Goal: Task Accomplishment & Management: Use online tool/utility

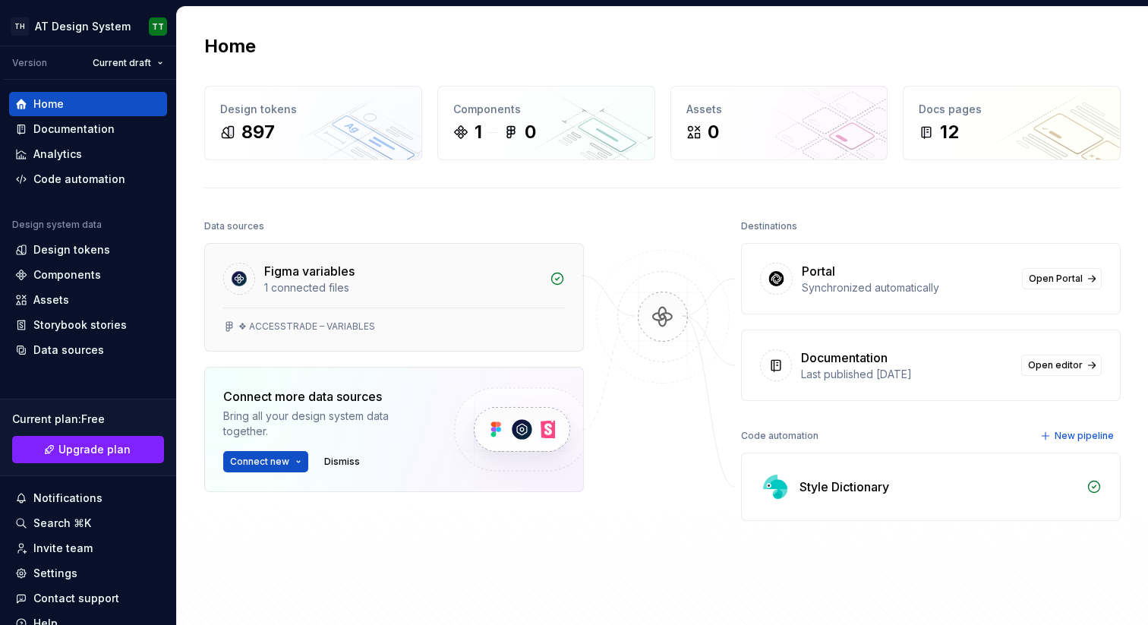
click at [510, 267] on div "Figma variables" at bounding box center [402, 271] width 276 height 18
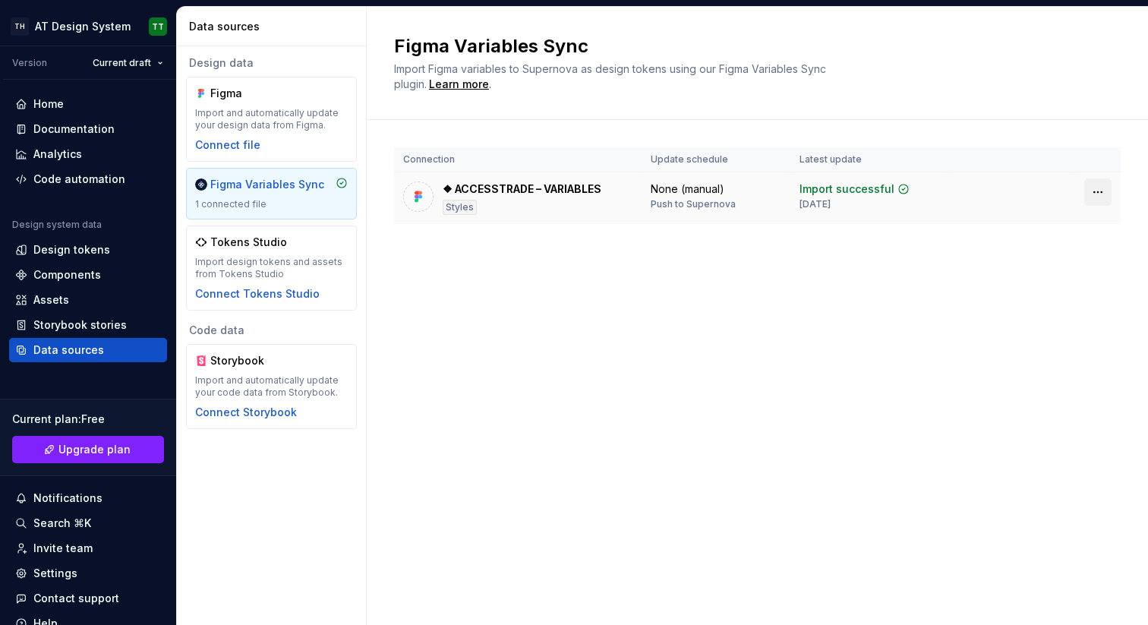
click at [1094, 187] on html "TH AT Design System TT Version Current draft Home Documentation Analytics Code …" at bounding box center [574, 312] width 1148 height 625
click at [1000, 336] on html "TH AT Design System TT Version Current draft Home Documentation Analytics Code …" at bounding box center [574, 312] width 1148 height 625
click at [88, 98] on div "Home" at bounding box center [88, 103] width 146 height 15
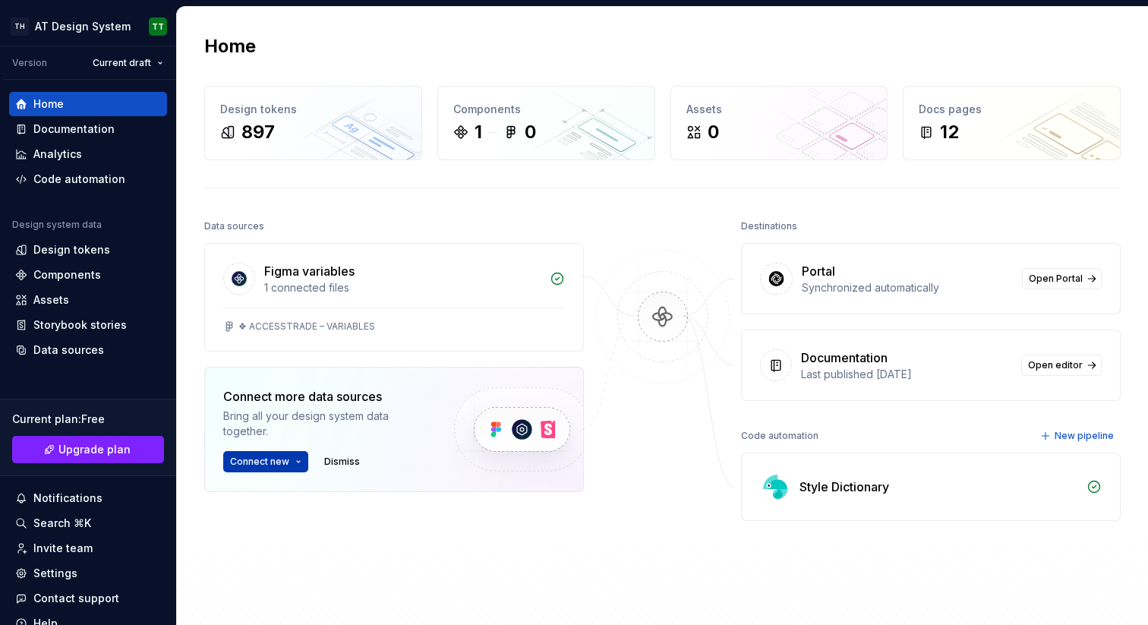
click at [290, 457] on button "Connect new" at bounding box center [265, 461] width 85 height 21
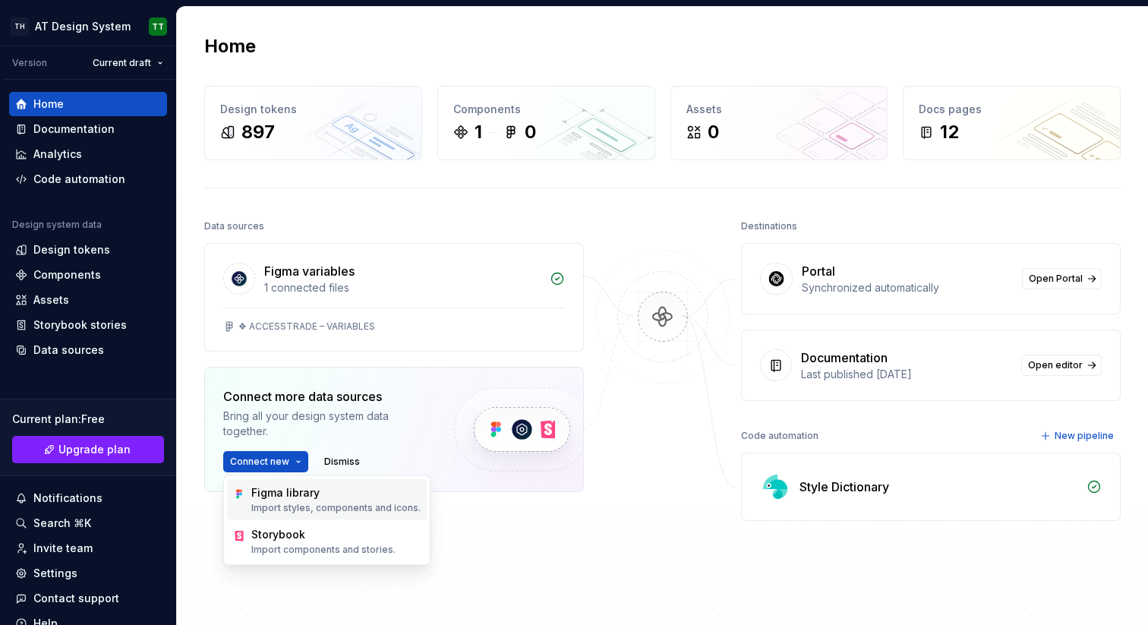
click at [296, 499] on div "Figma library" at bounding box center [285, 492] width 68 height 15
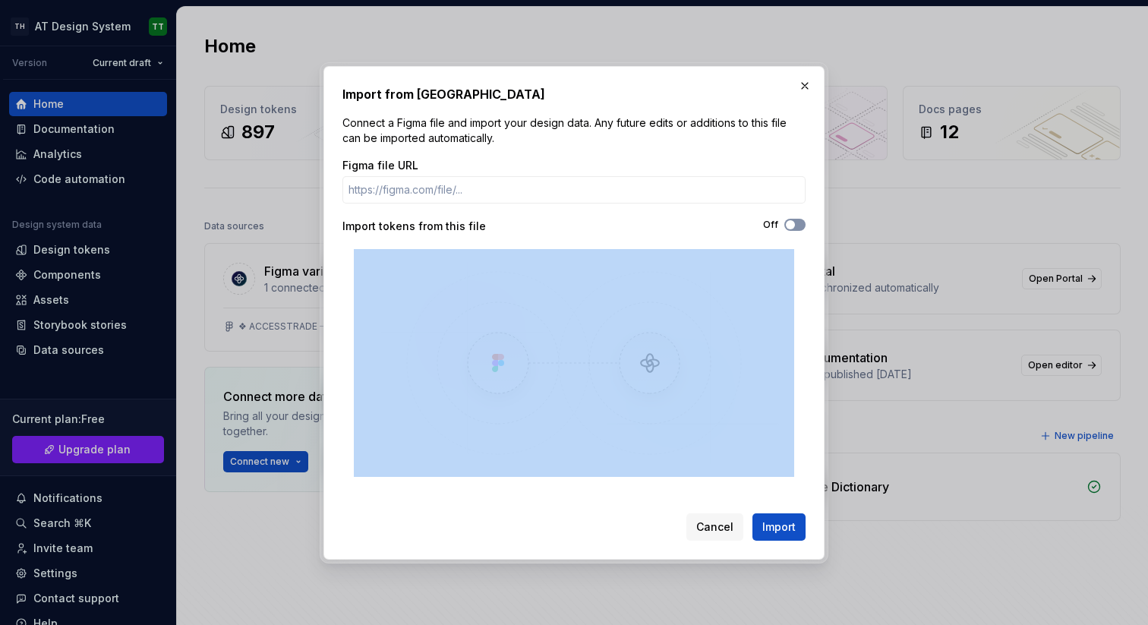
click at [797, 221] on button "Off" at bounding box center [795, 225] width 21 height 12
click at [721, 219] on div "On" at bounding box center [690, 225] width 232 height 12
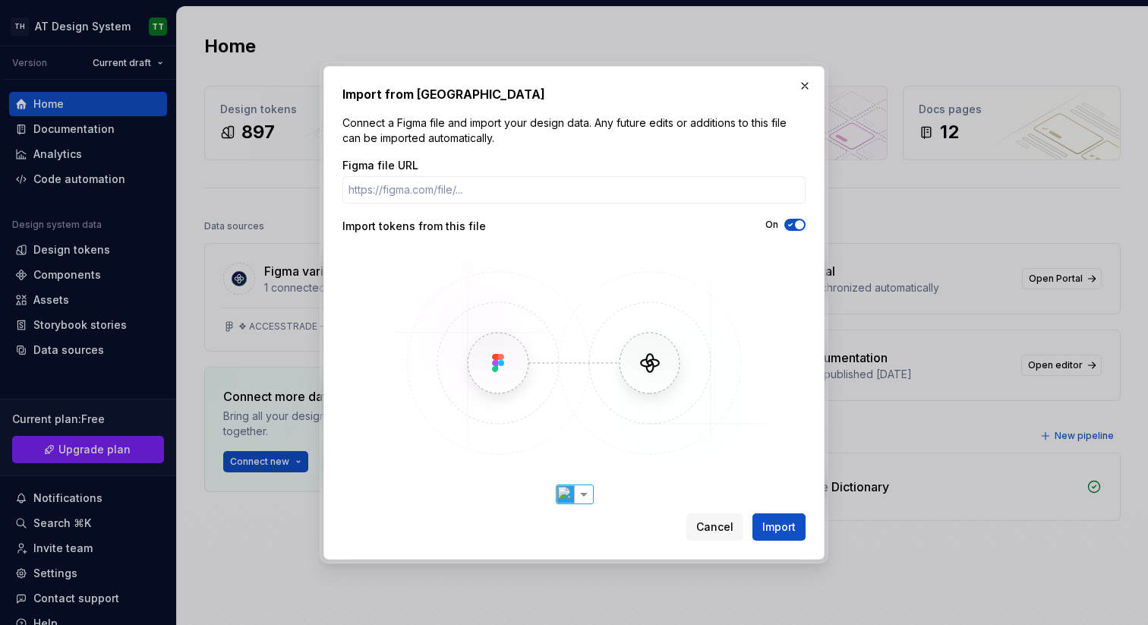
click at [672, 231] on div "On" at bounding box center [690, 226] width 232 height 15
click at [801, 83] on button "button" at bounding box center [804, 85] width 21 height 21
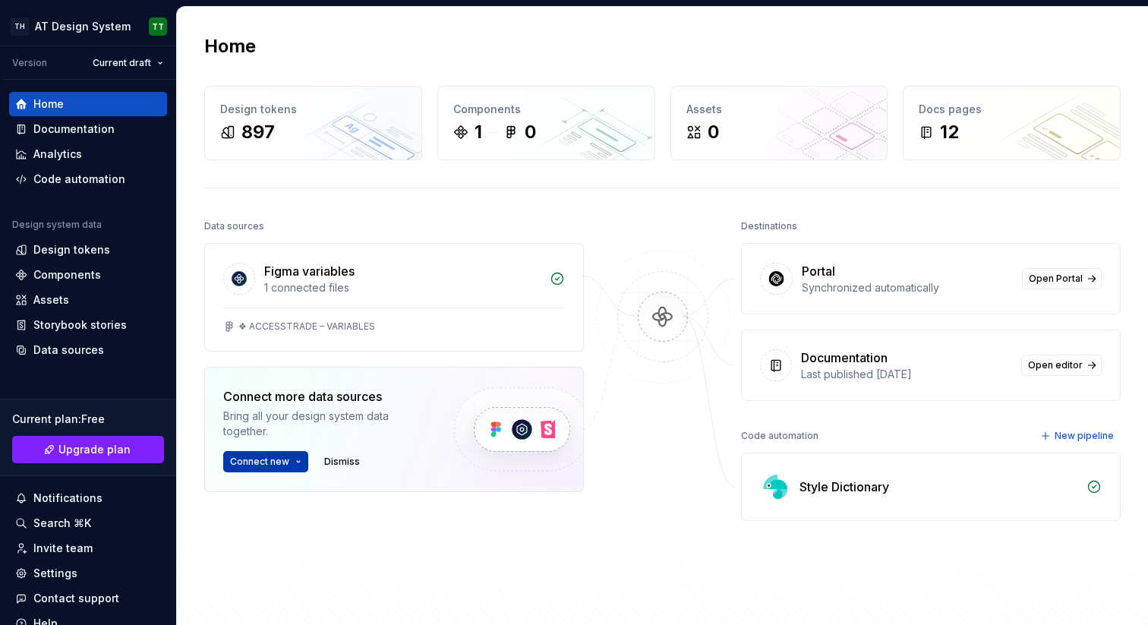
click at [287, 463] on span "Connect new" at bounding box center [259, 462] width 59 height 12
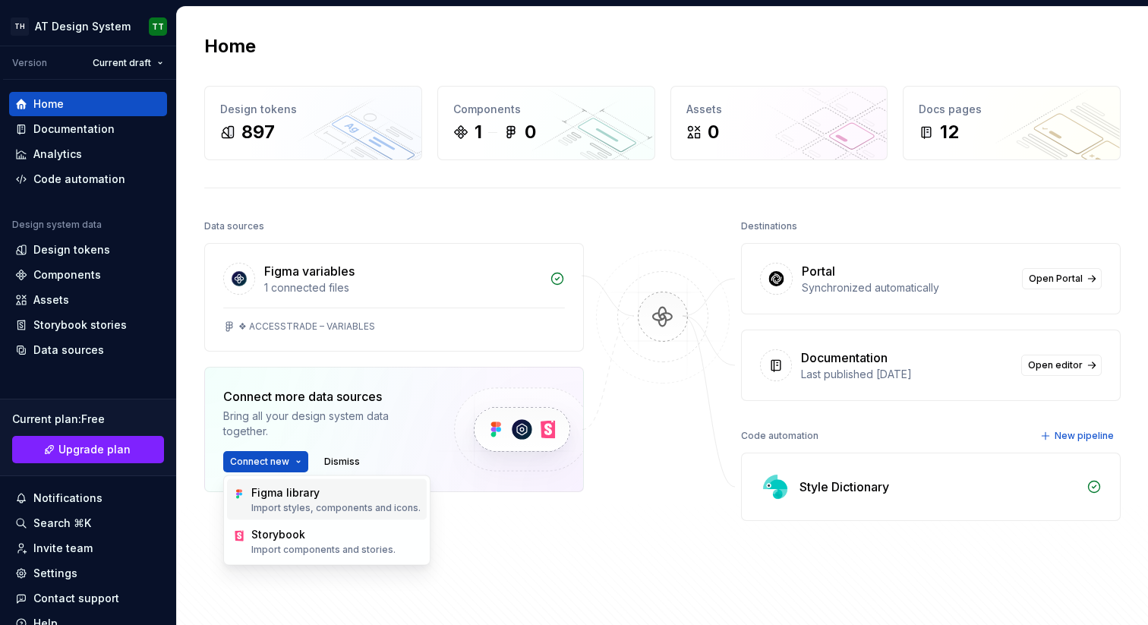
click at [293, 488] on div "Figma library" at bounding box center [285, 492] width 68 height 15
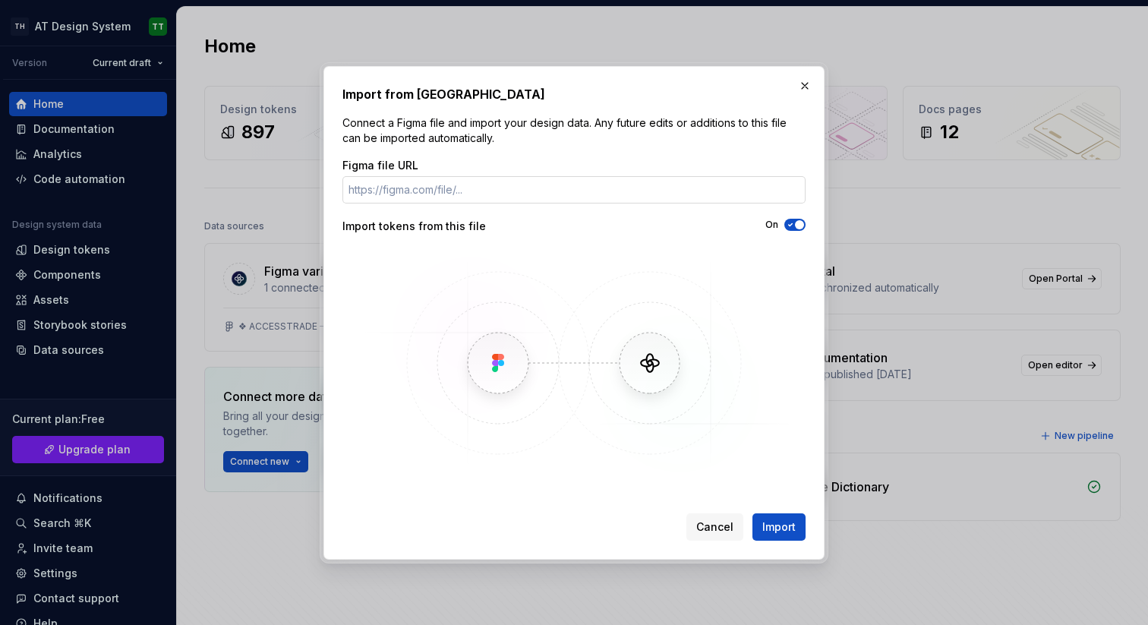
click at [537, 188] on input "Figma file URL" at bounding box center [574, 189] width 463 height 27
type input "[URL][DOMAIN_NAME]"
click at [773, 523] on span "Import" at bounding box center [779, 526] width 33 height 15
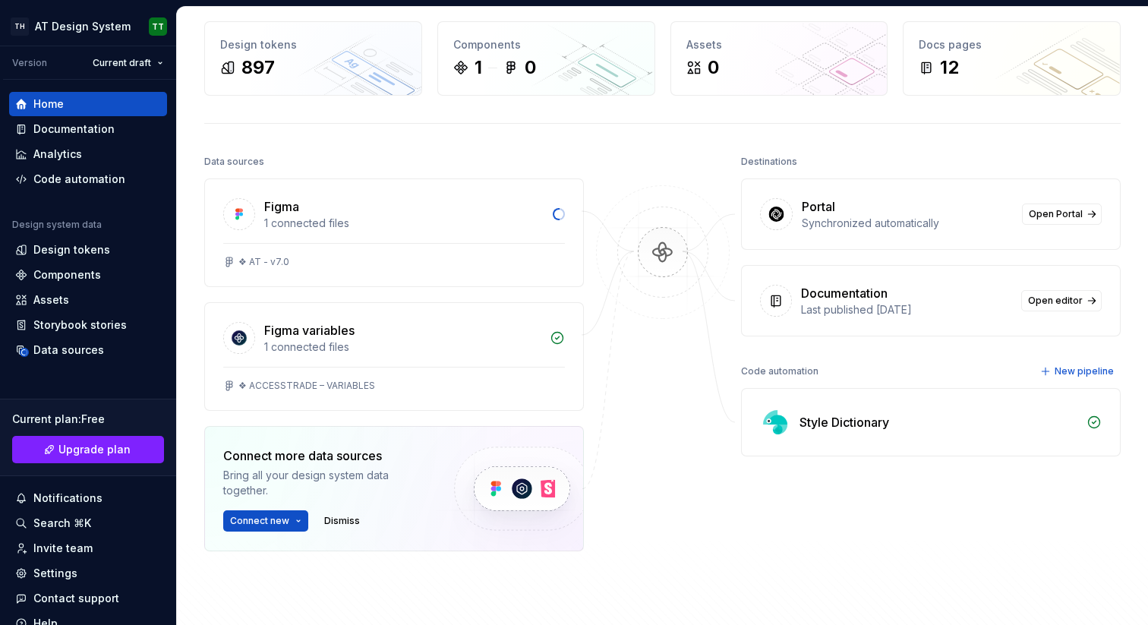
scroll to position [70, 0]
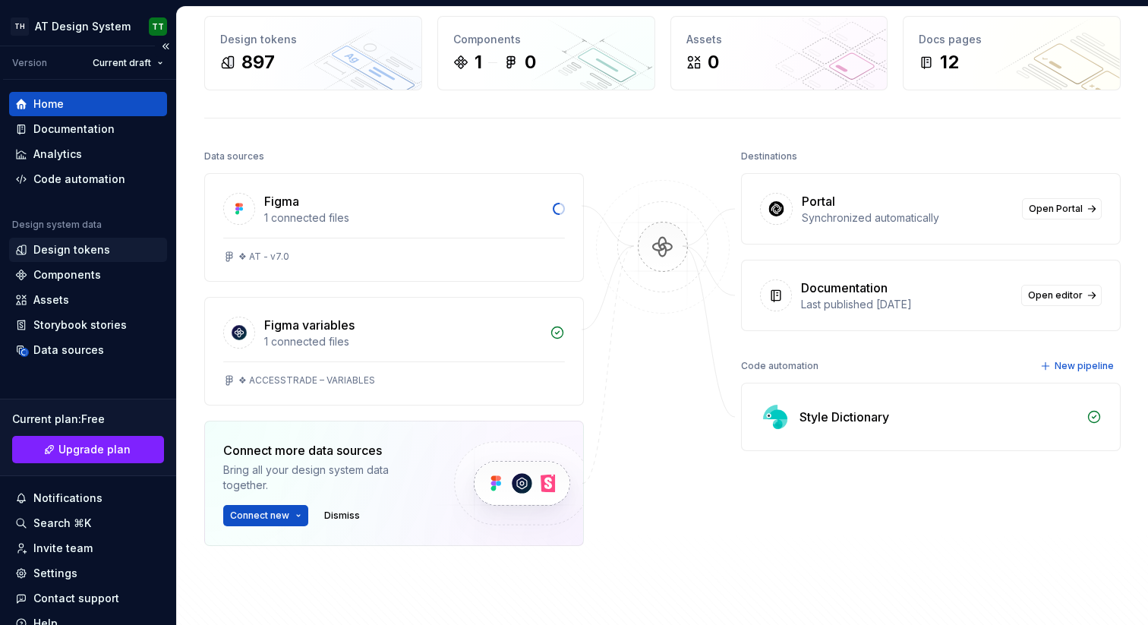
click at [65, 245] on div "Design tokens" at bounding box center [71, 249] width 77 height 15
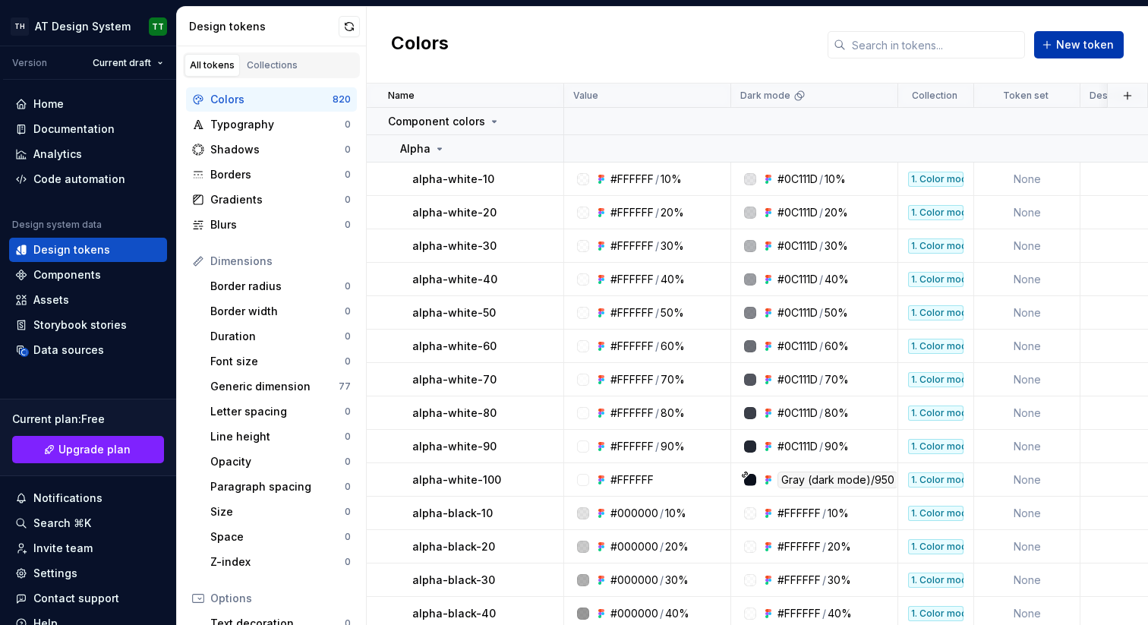
click at [1070, 55] on button "New token" at bounding box center [1079, 44] width 90 height 27
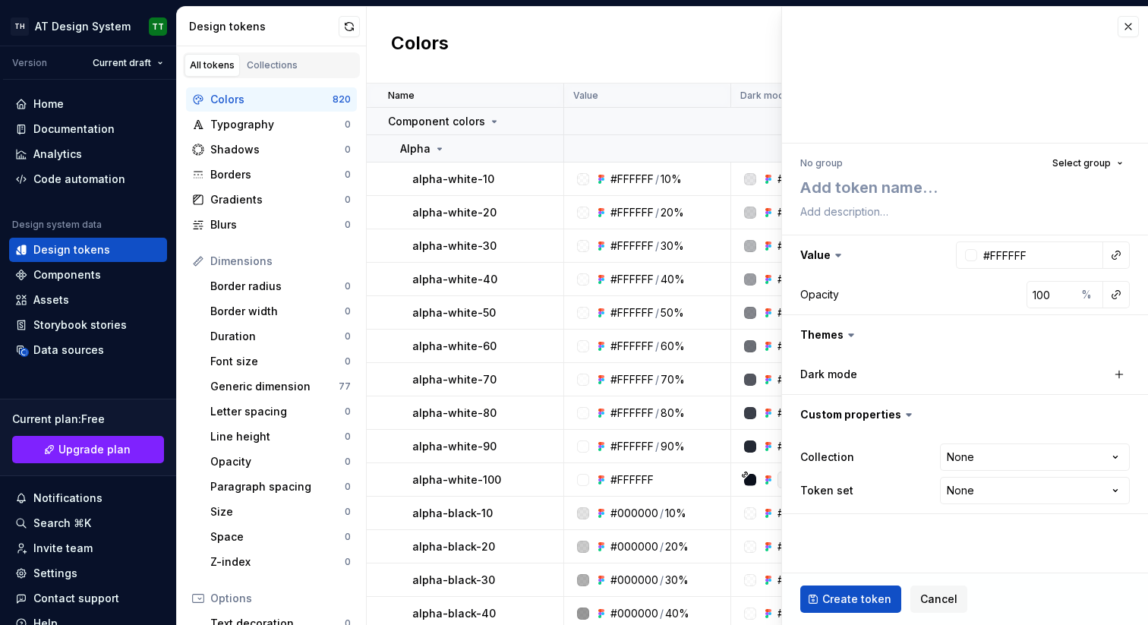
click at [720, 59] on div "Colors New token" at bounding box center [757, 45] width 781 height 77
click at [1126, 29] on button "button" at bounding box center [1128, 26] width 21 height 21
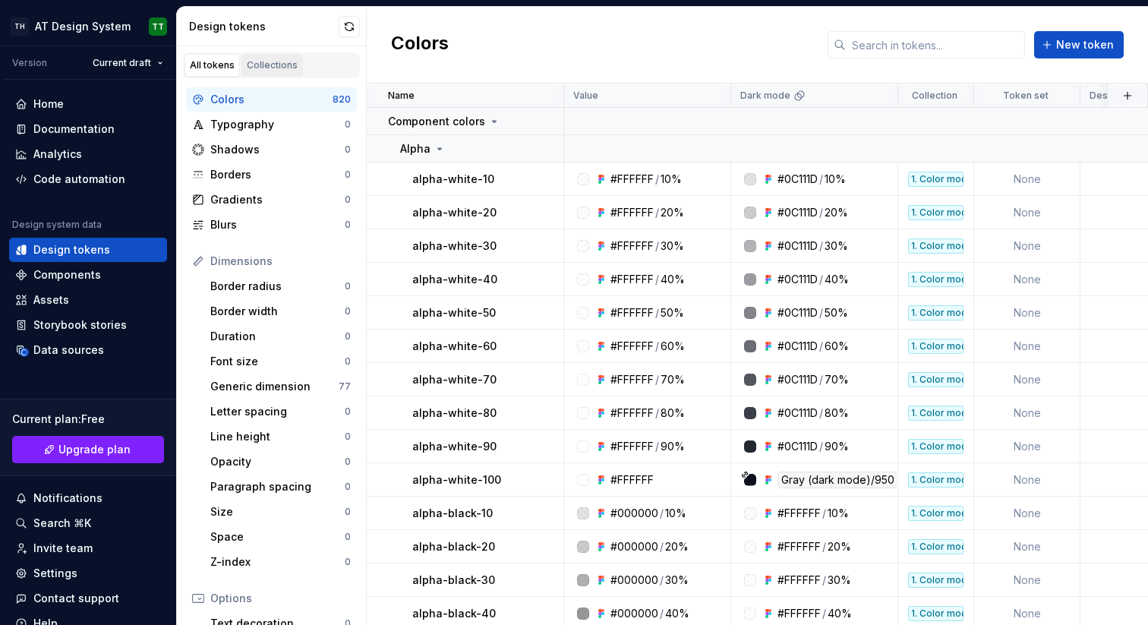
click at [272, 61] on div "Collections" at bounding box center [272, 65] width 51 height 12
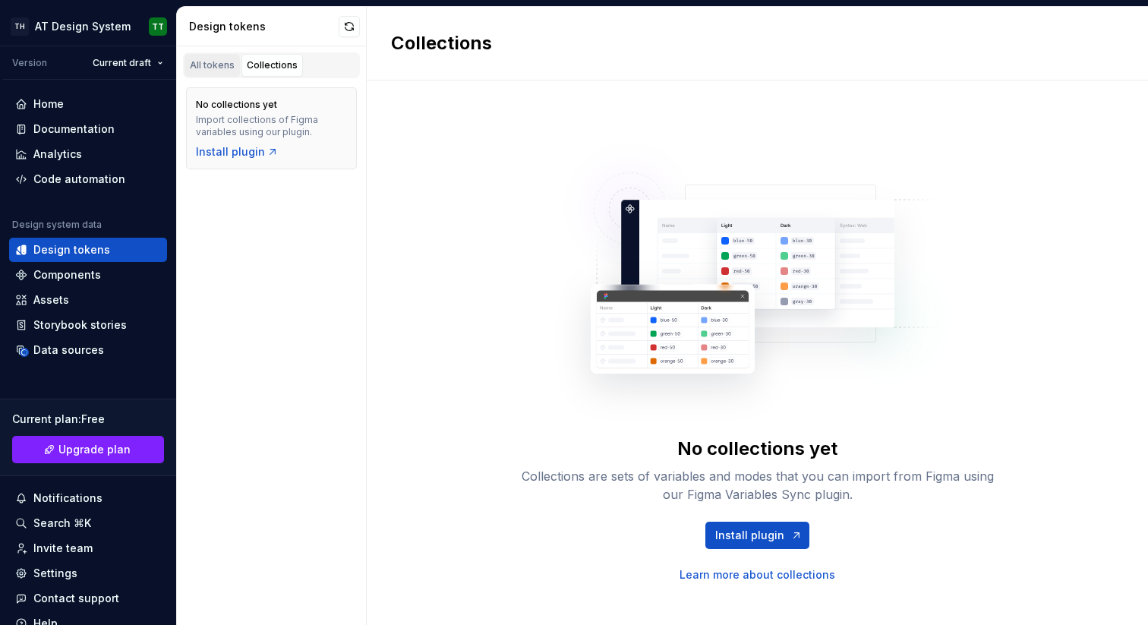
click at [210, 59] on div "All tokens" at bounding box center [212, 65] width 45 height 12
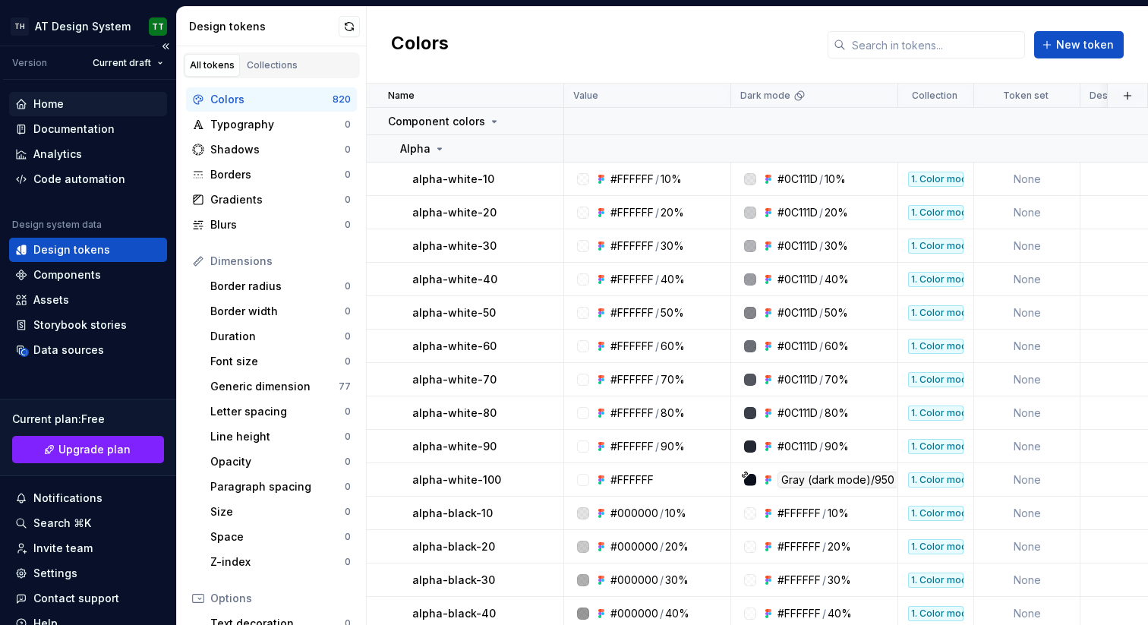
click at [70, 106] on div "Home" at bounding box center [88, 103] width 146 height 15
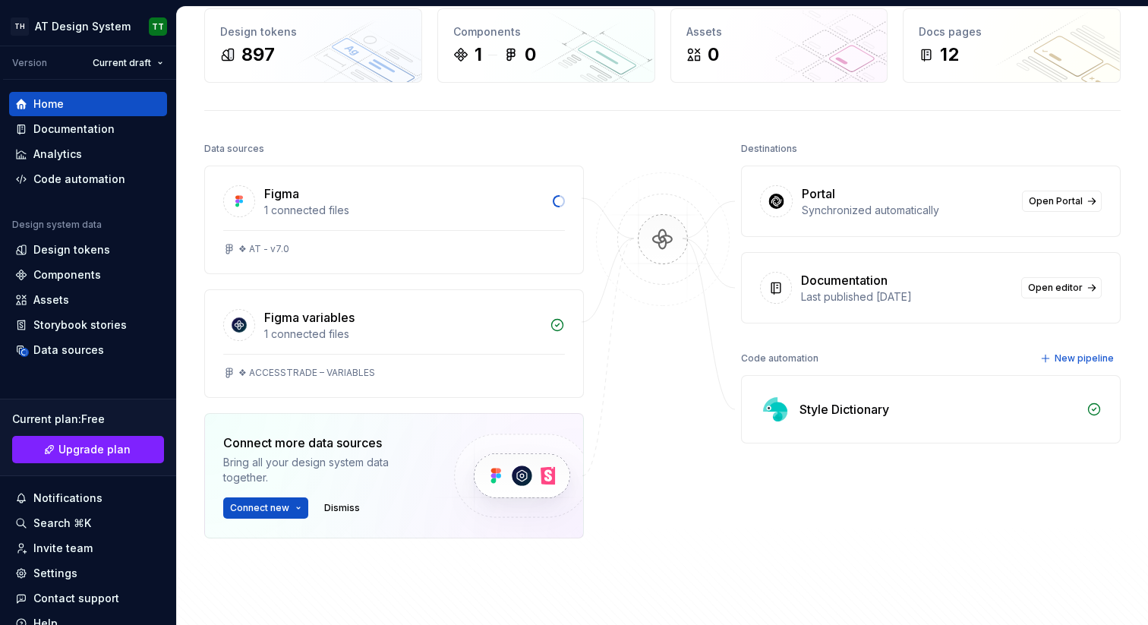
scroll to position [103, 0]
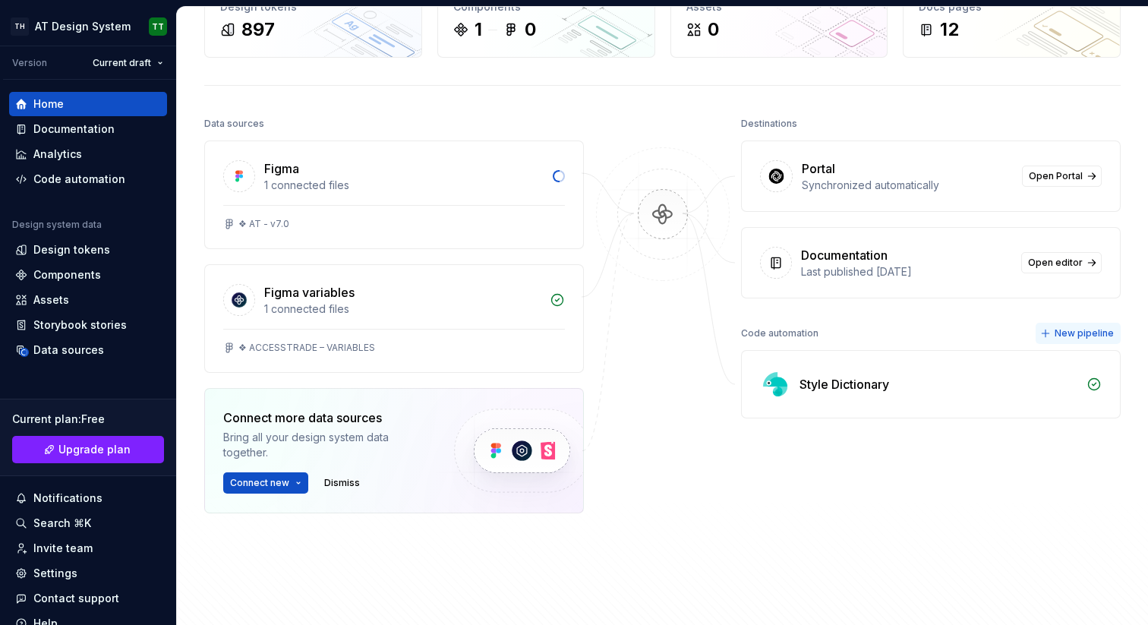
click at [1047, 331] on button "New pipeline" at bounding box center [1078, 333] width 85 height 21
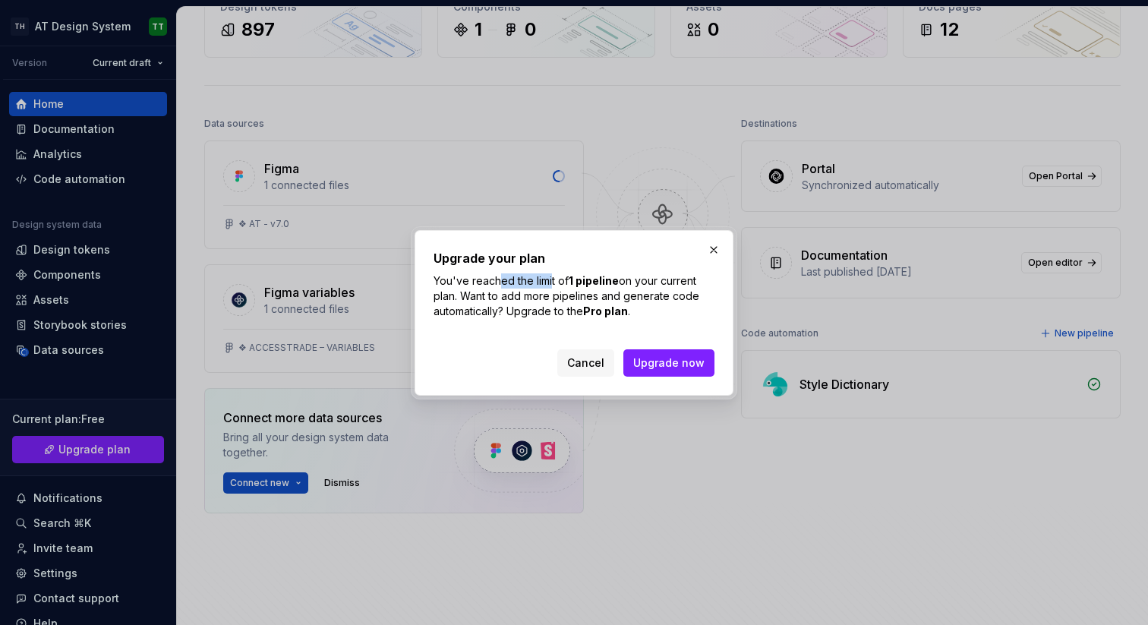
drag, startPoint x: 507, startPoint y: 277, endPoint x: 570, endPoint y: 279, distance: 62.3
click at [552, 278] on p "You've reached the limit of 1 pipeline on your current plan. Want to add more p…" at bounding box center [574, 296] width 281 height 46
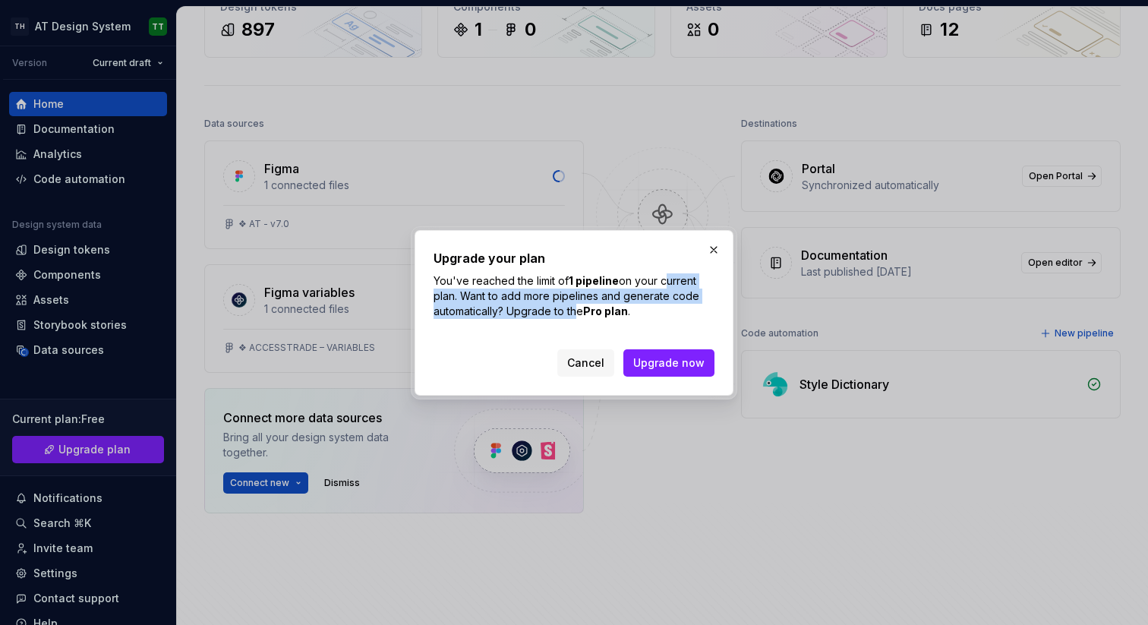
drag, startPoint x: 668, startPoint y: 282, endPoint x: 573, endPoint y: 307, distance: 98.2
click at [573, 307] on p "You've reached the limit of 1 pipeline on your current plan. Want to add more p…" at bounding box center [574, 296] width 281 height 46
click at [500, 301] on p "You've reached the limit of 1 pipeline on your current plan. Want to add more p…" at bounding box center [574, 296] width 281 height 46
drag, startPoint x: 485, startPoint y: 298, endPoint x: 627, endPoint y: 311, distance: 141.8
click at [625, 310] on p "You've reached the limit of 1 pipeline on your current plan. Want to add more p…" at bounding box center [574, 296] width 281 height 46
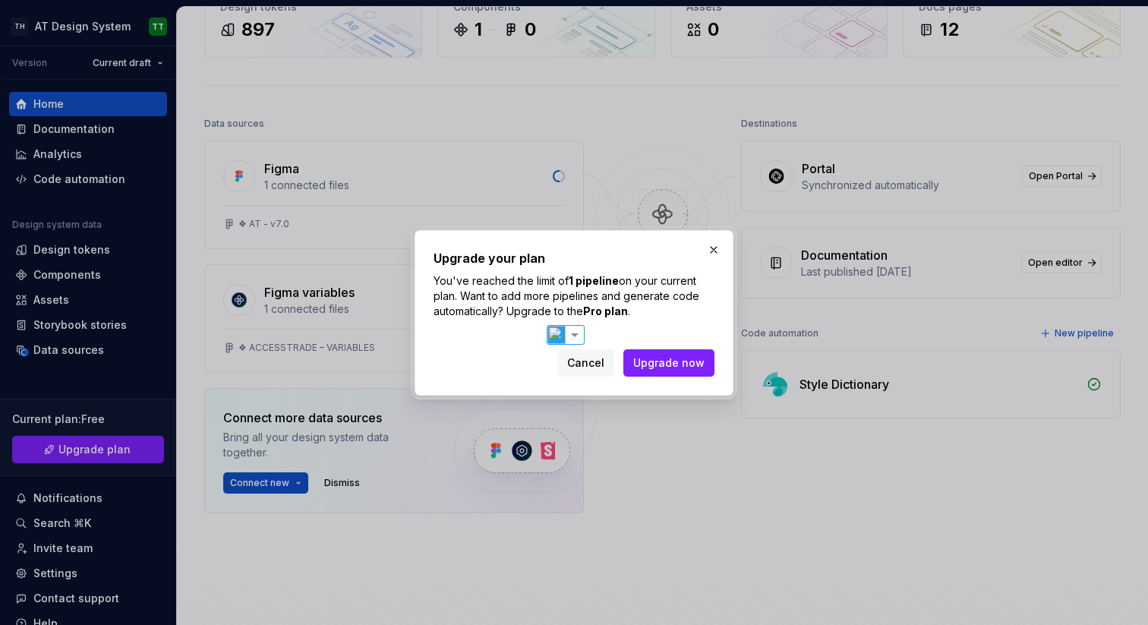
click at [682, 311] on p "You've reached the limit of 1 pipeline on your current plan. Want to add more p…" at bounding box center [574, 296] width 281 height 46
click at [714, 250] on button "button" at bounding box center [713, 249] width 21 height 21
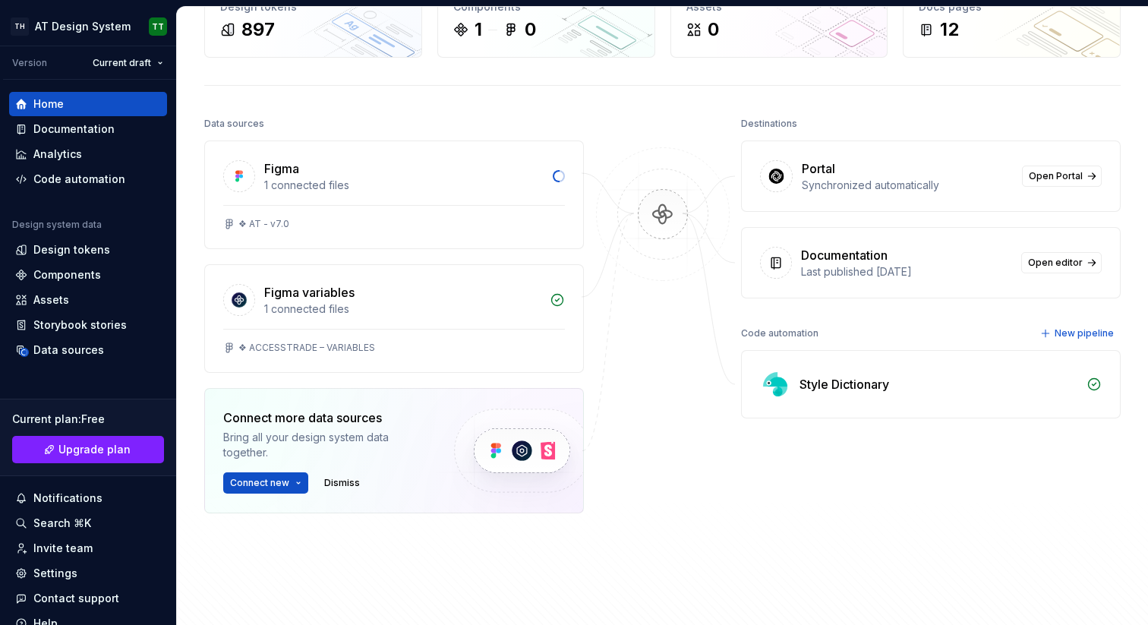
click at [725, 471] on div at bounding box center [663, 351] width 152 height 476
click at [469, 189] on div "1 connected files" at bounding box center [402, 185] width 276 height 15
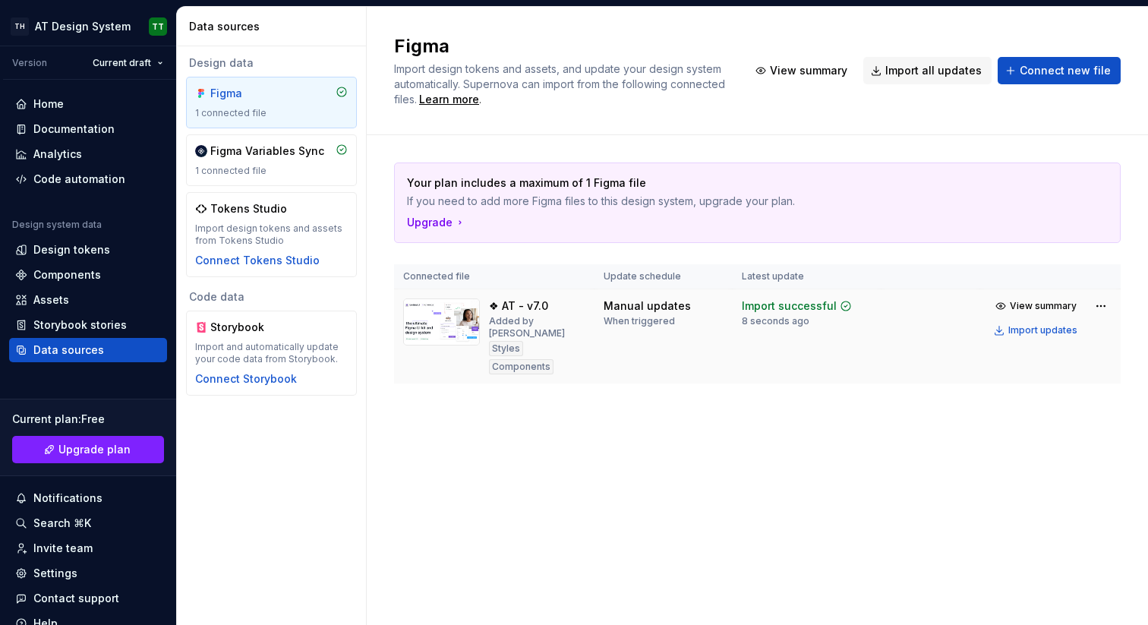
click at [662, 333] on td "Manual updates When triggered" at bounding box center [664, 336] width 138 height 95
click at [694, 315] on div "Manual updates When triggered" at bounding box center [664, 312] width 120 height 29
click at [1104, 305] on html "TH AT Design System TT Version Current draft Home Documentation Analytics Code …" at bounding box center [574, 312] width 1148 height 625
click at [678, 478] on html "TH AT Design System TT Version Current draft Home Documentation Analytics Code …" at bounding box center [574, 312] width 1148 height 625
click at [646, 295] on td "Manual updates When triggered" at bounding box center [664, 336] width 138 height 95
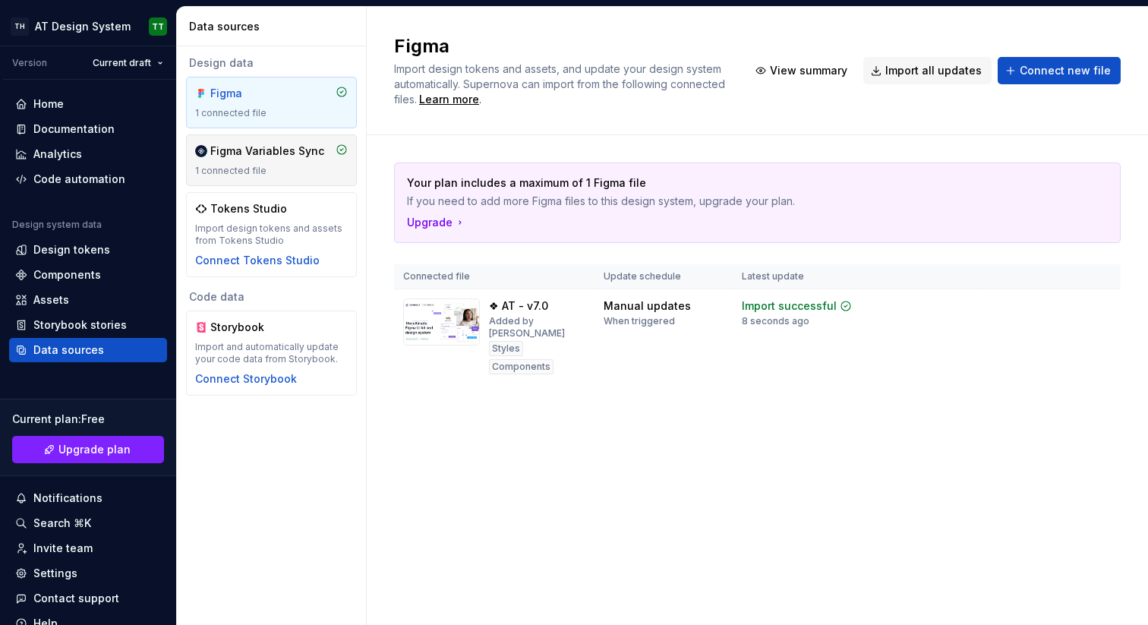
click at [291, 159] on div "Figma Variables Sync 1 connected file" at bounding box center [271, 160] width 153 height 33
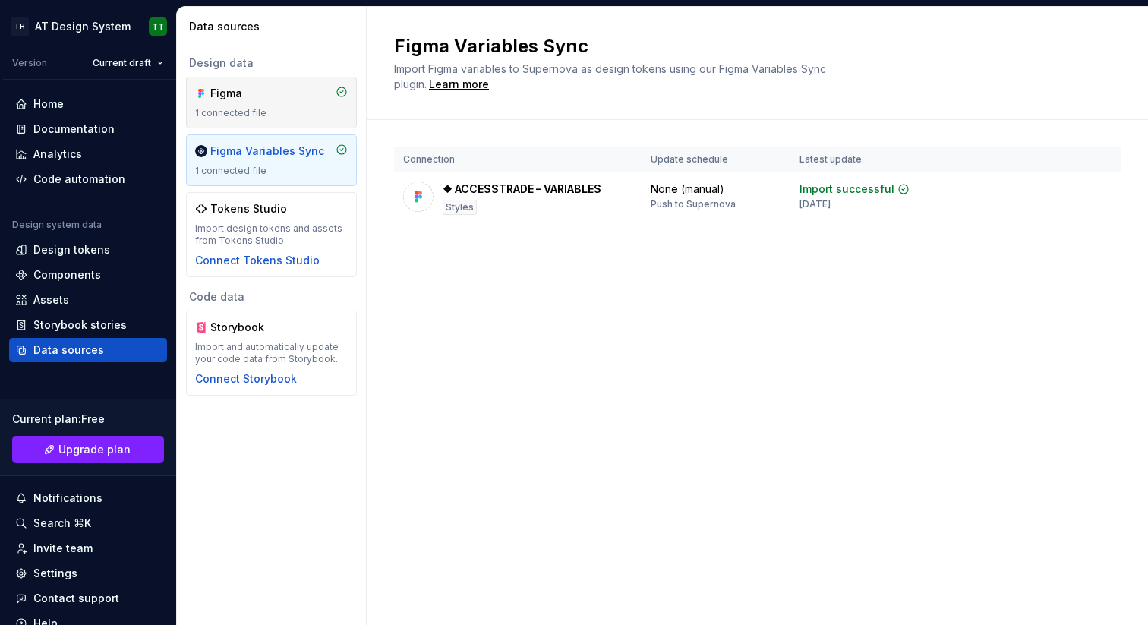
click at [305, 97] on div "Figma" at bounding box center [271, 93] width 153 height 15
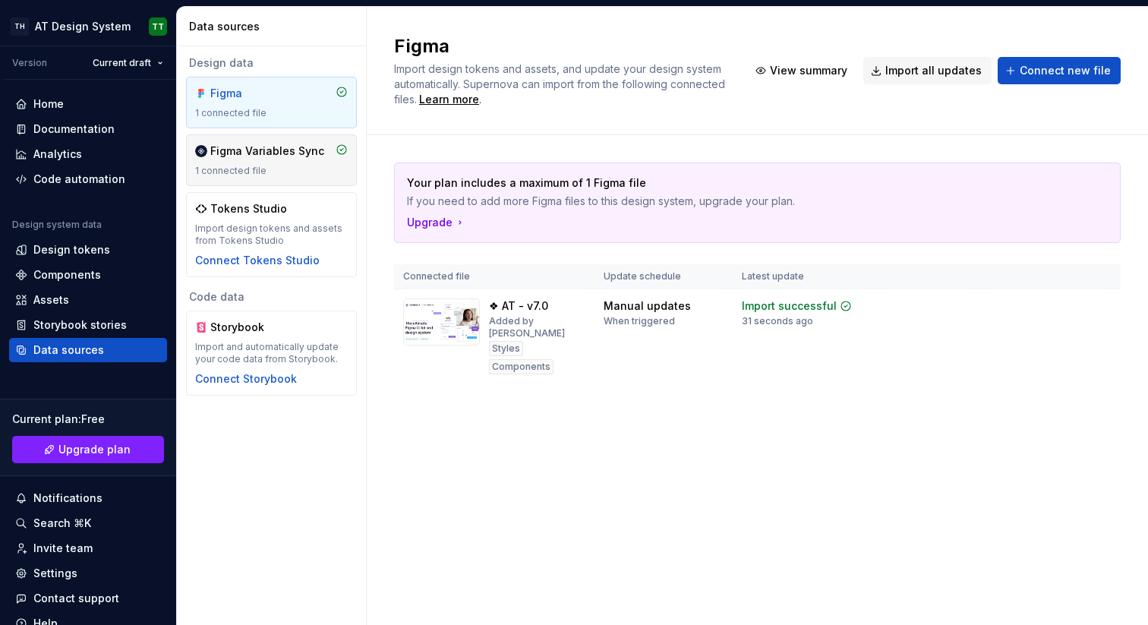
click at [303, 154] on div "Figma Variables Sync" at bounding box center [267, 151] width 114 height 15
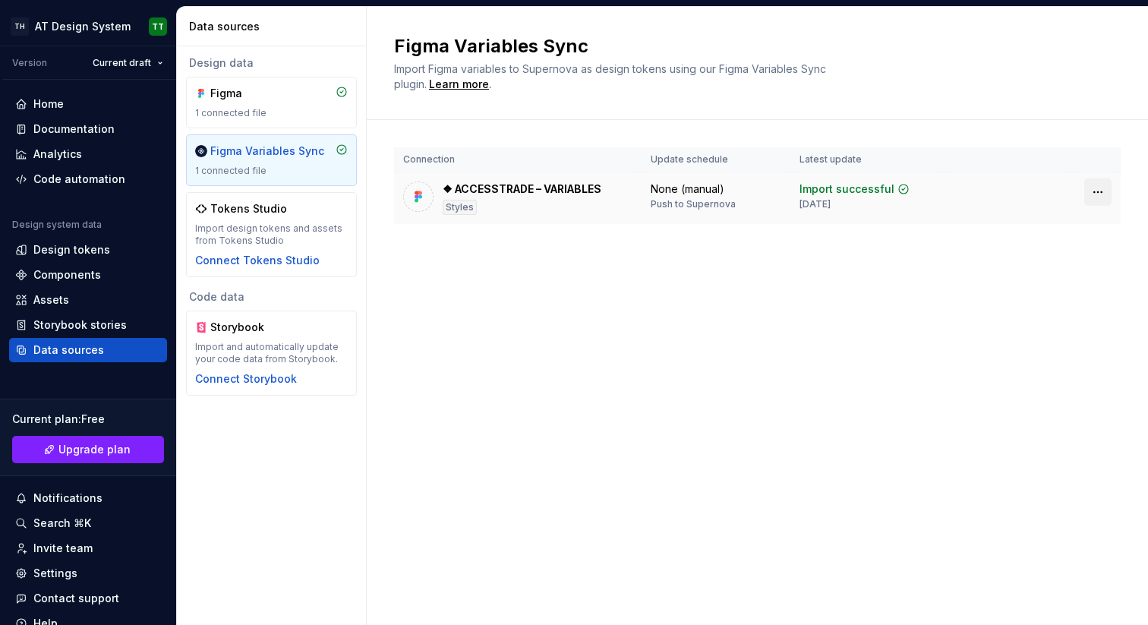
click at [1097, 191] on html "TH AT Design System TT Version Current draft Home Documentation Analytics Code …" at bounding box center [574, 312] width 1148 height 625
click at [1094, 226] on div "Disconnect plugin" at bounding box center [1089, 224] width 99 height 15
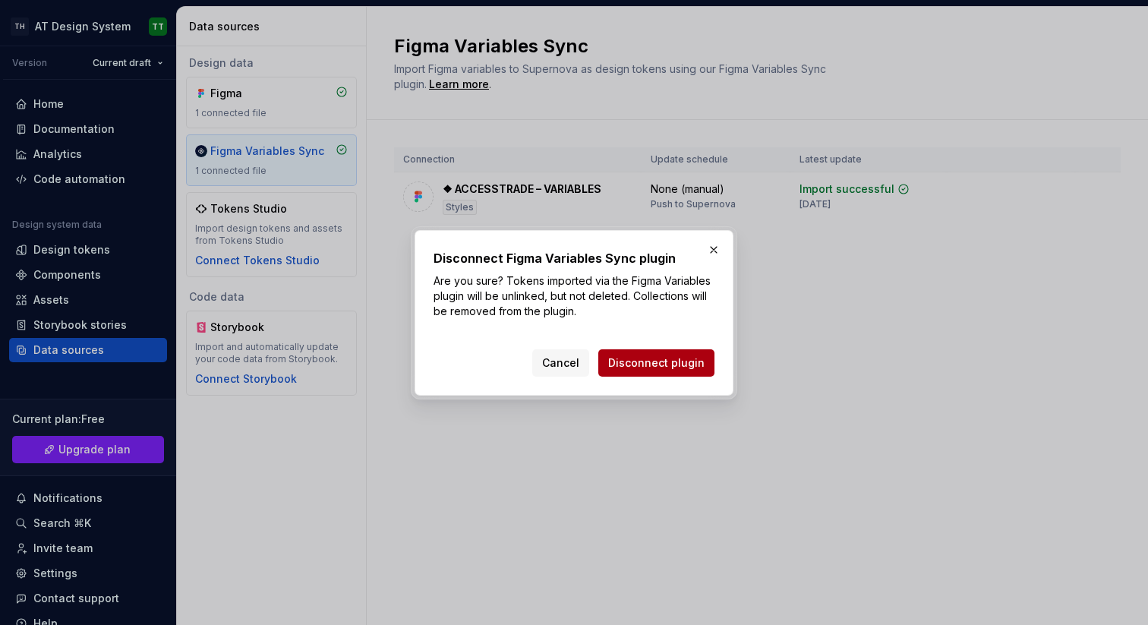
click at [658, 364] on span "Disconnect plugin" at bounding box center [656, 362] width 96 height 15
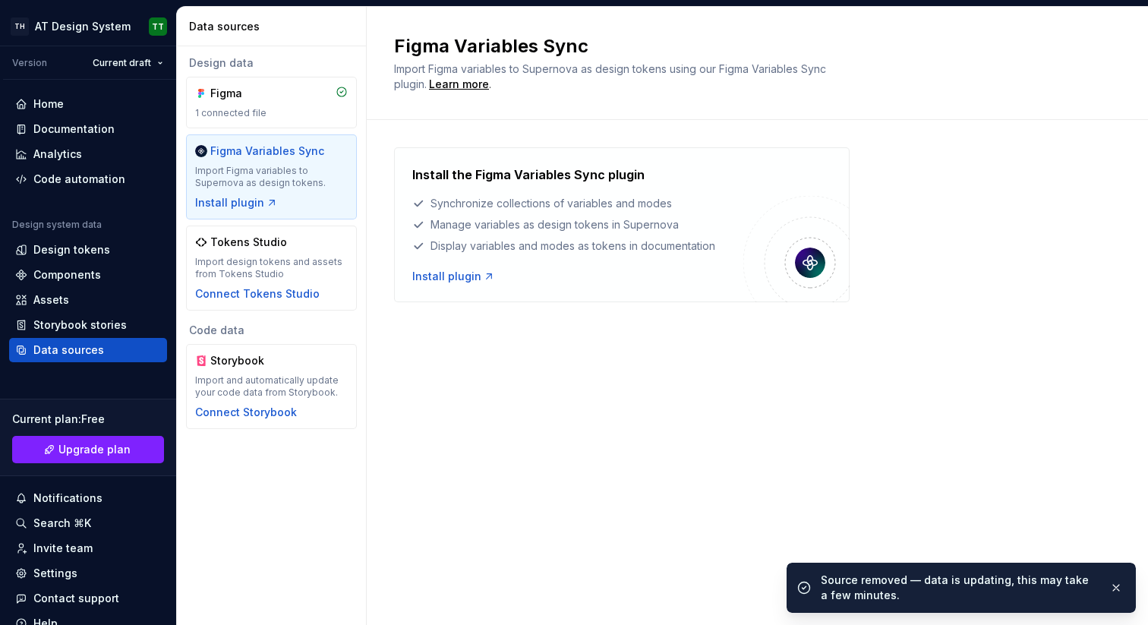
click at [695, 400] on div "Figma Variables Sync Import Figma variables to Supernova as design tokens using…" at bounding box center [757, 316] width 781 height 618
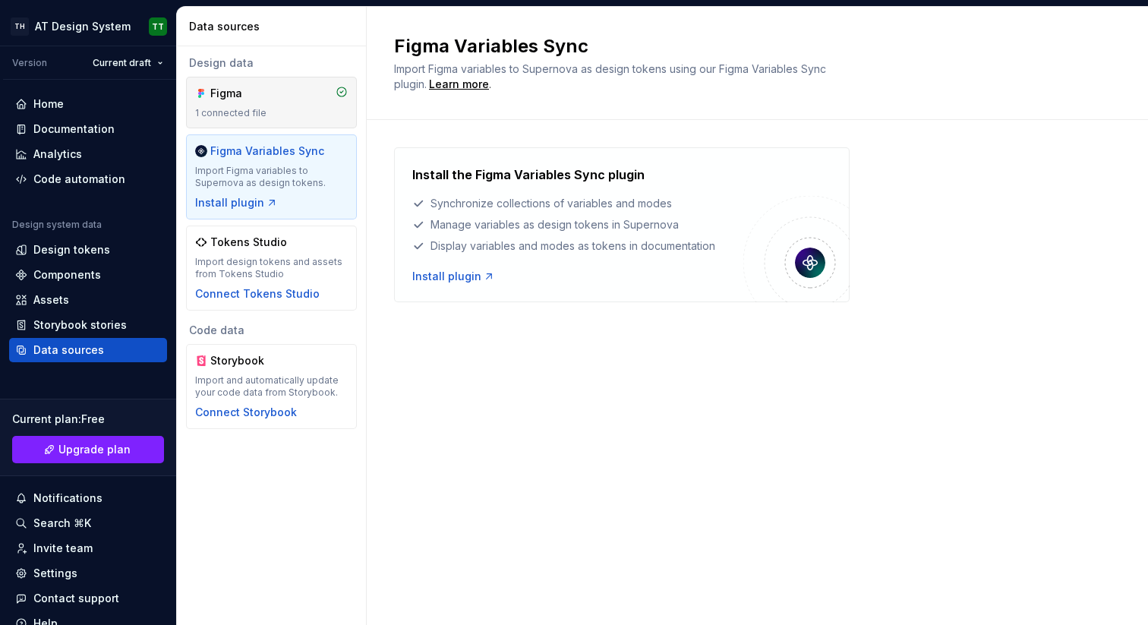
click at [290, 106] on div "Figma 1 connected file" at bounding box center [271, 102] width 153 height 33
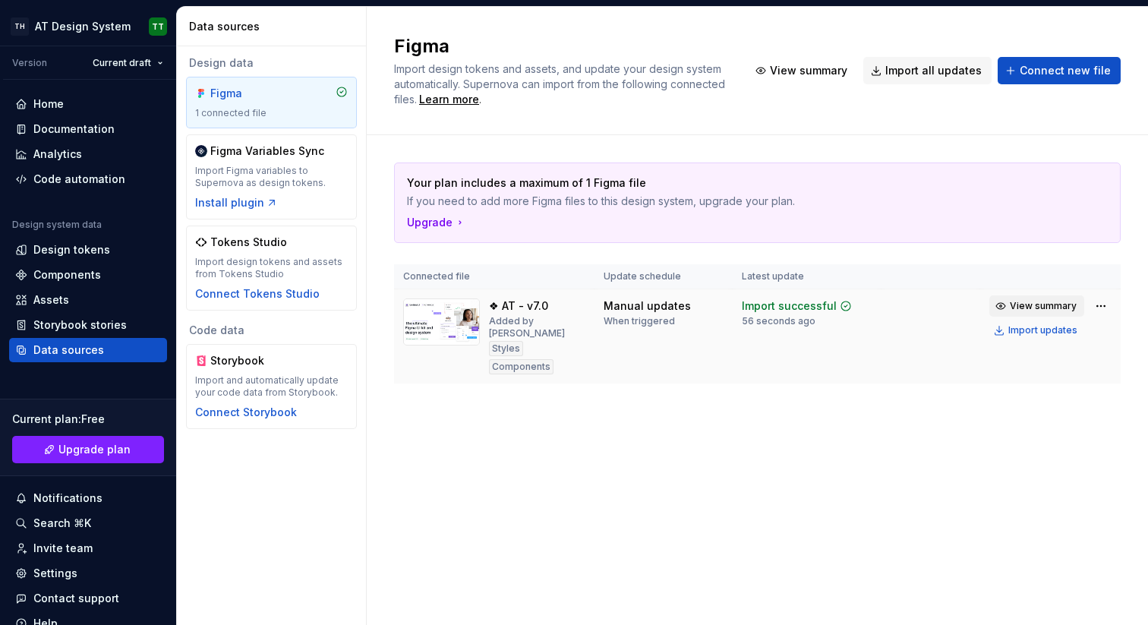
click at [1061, 305] on span "View summary" at bounding box center [1043, 306] width 67 height 12
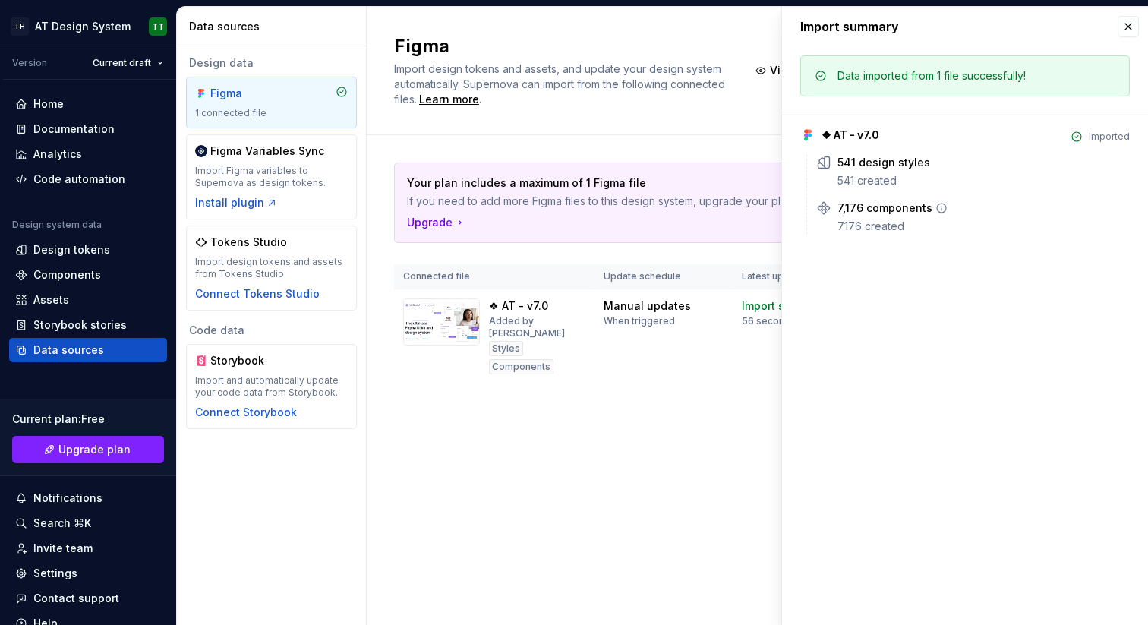
click at [889, 213] on div "7,176 components" at bounding box center [885, 207] width 95 height 15
click at [892, 163] on div "541 design styles" at bounding box center [884, 162] width 93 height 15
click at [739, 426] on div "Figma Import design tokens and assets, and update your design system automatica…" at bounding box center [757, 316] width 781 height 618
click at [1122, 24] on button "button" at bounding box center [1128, 26] width 21 height 21
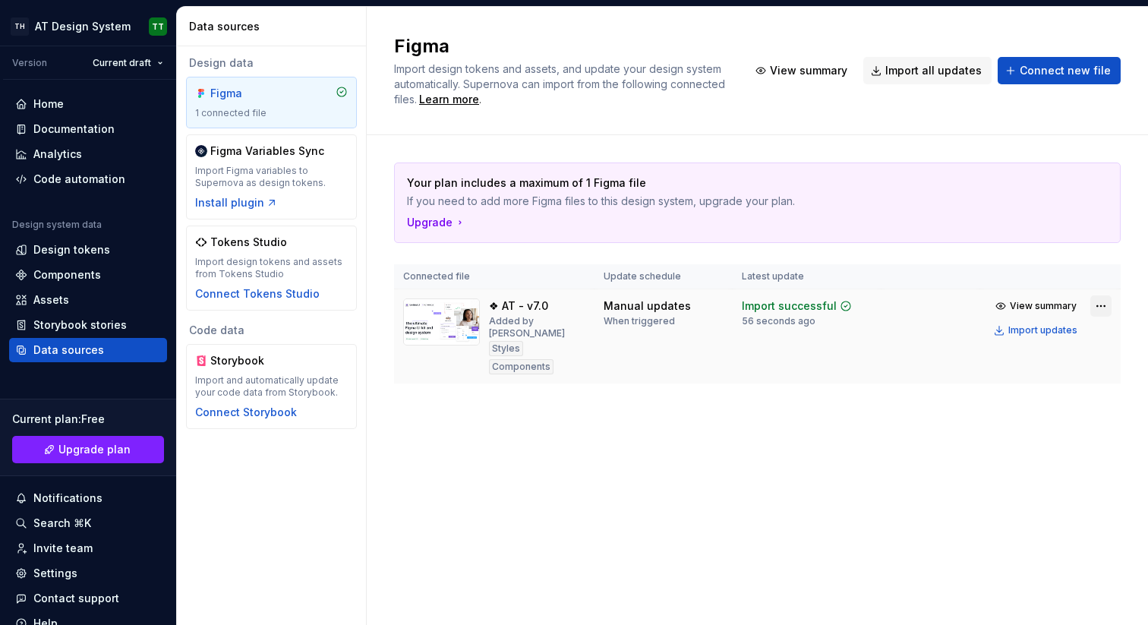
click at [1097, 305] on html "TH AT Design System TT Version Current draft Home Documentation Analytics Code …" at bounding box center [574, 312] width 1148 height 625
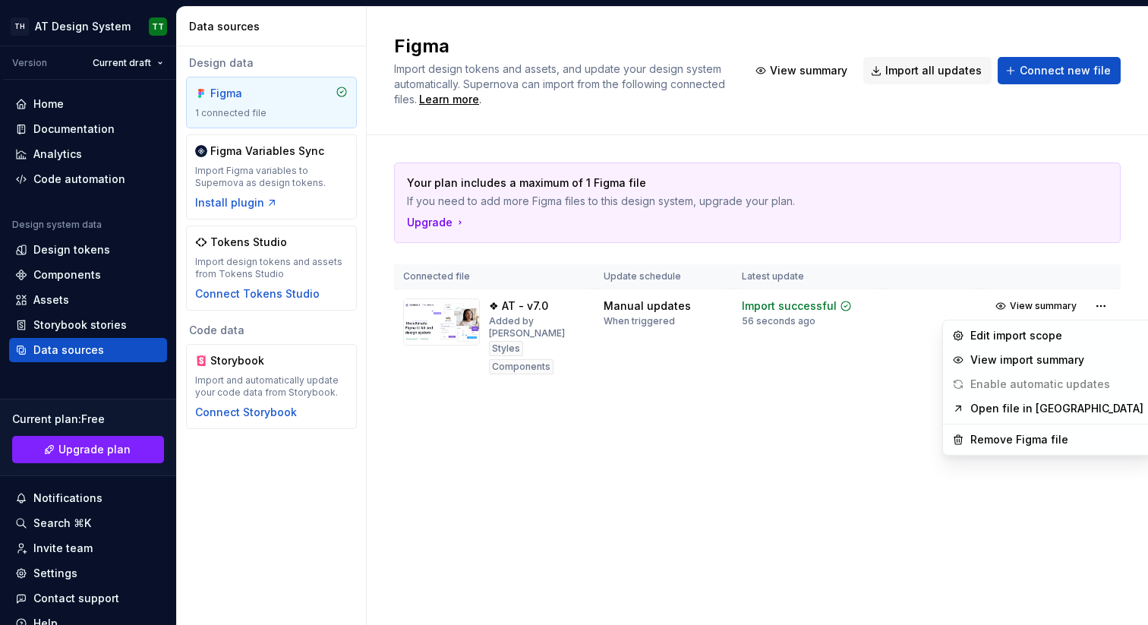
click at [1066, 403] on link "Open file in [GEOGRAPHIC_DATA]" at bounding box center [1057, 408] width 173 height 15
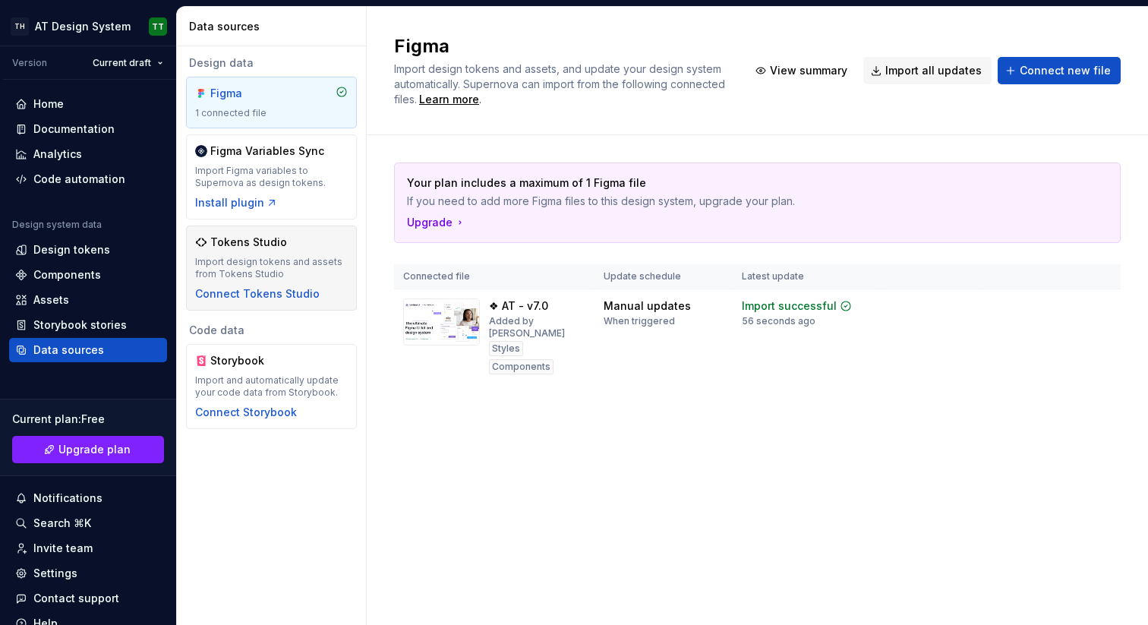
click at [288, 263] on div "Import design tokens and assets from Tokens Studio" at bounding box center [271, 268] width 153 height 24
click at [293, 175] on div "Import Figma variables to Supernova as design tokens." at bounding box center [271, 177] width 153 height 24
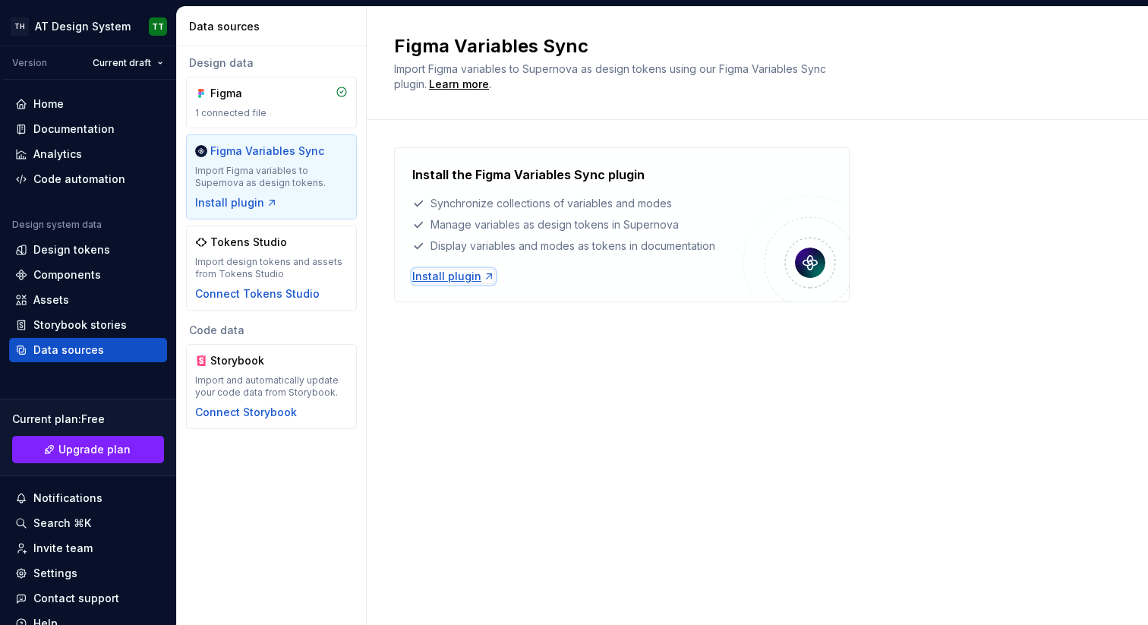
click at [450, 277] on div "Install plugin" at bounding box center [453, 276] width 83 height 15
click at [756, 362] on div "Figma Variables Sync Import Figma variables to Supernova as design tokens using…" at bounding box center [757, 316] width 781 height 618
click at [615, 356] on div "Install the Figma Variables Sync plugin Synchronize collections of variables an…" at bounding box center [757, 240] width 727 height 240
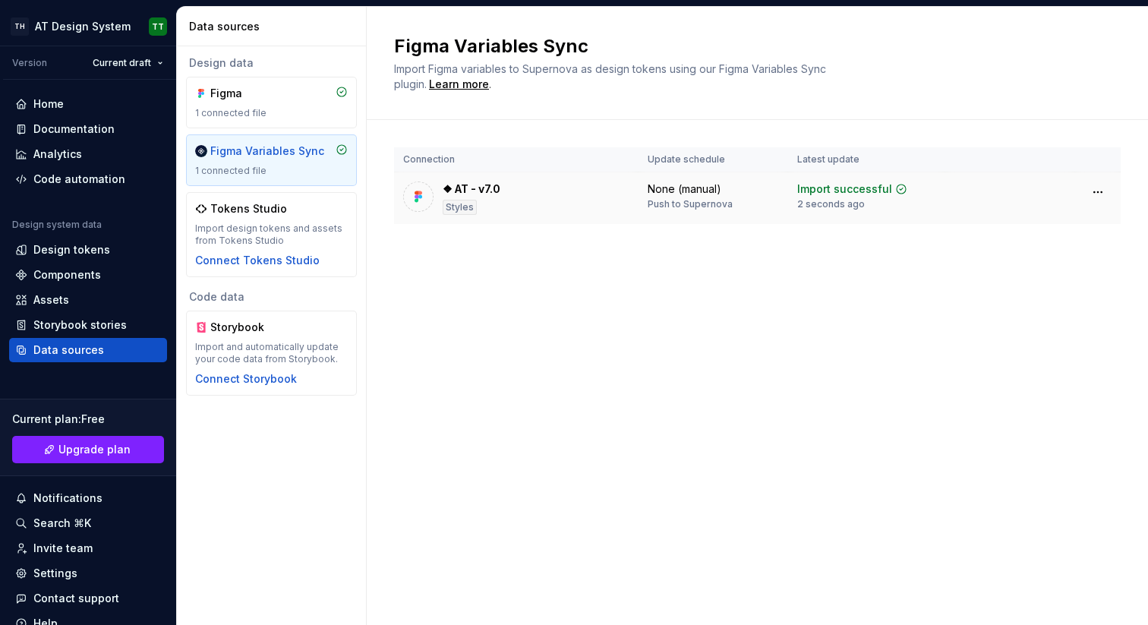
click at [700, 188] on div "None (manual)" at bounding box center [685, 189] width 74 height 15
click at [622, 301] on div "Figma Variables Sync Import Figma variables to Supernova as design tokens using…" at bounding box center [757, 316] width 781 height 618
click at [292, 100] on div "Figma" at bounding box center [271, 93] width 153 height 15
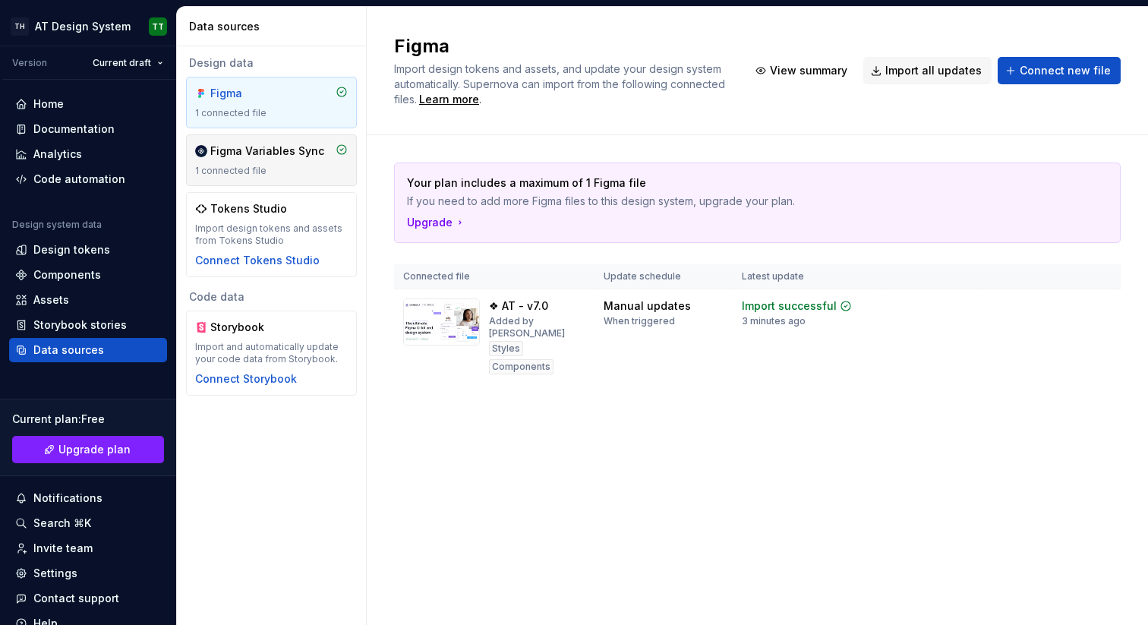
click at [280, 150] on div "Figma Variables Sync" at bounding box center [267, 151] width 114 height 15
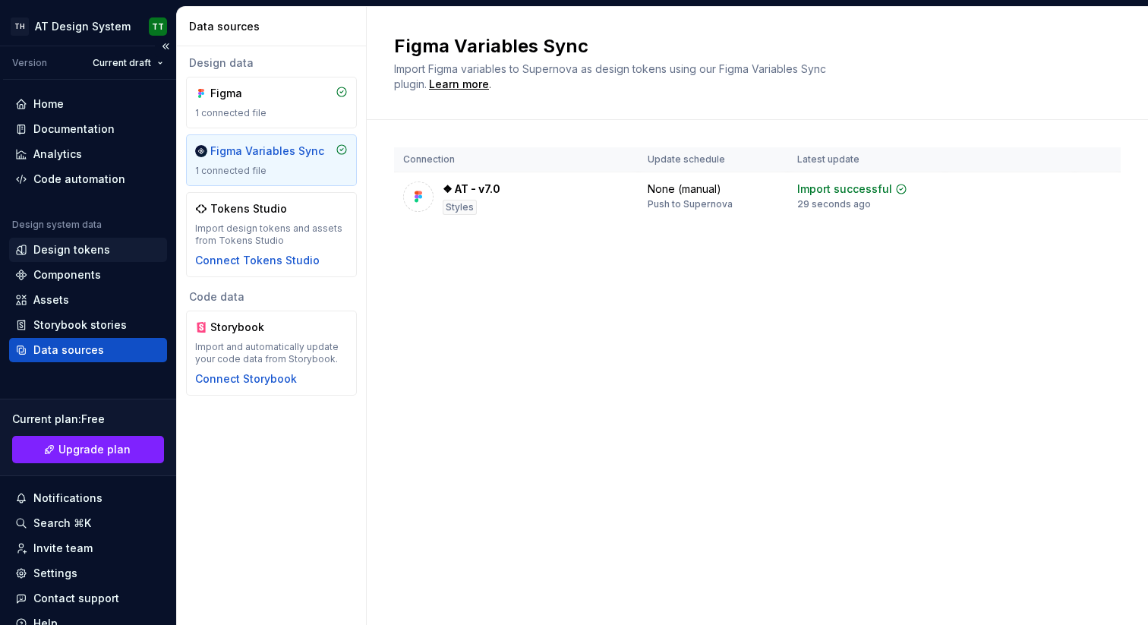
click at [109, 251] on div "Design tokens" at bounding box center [88, 249] width 146 height 15
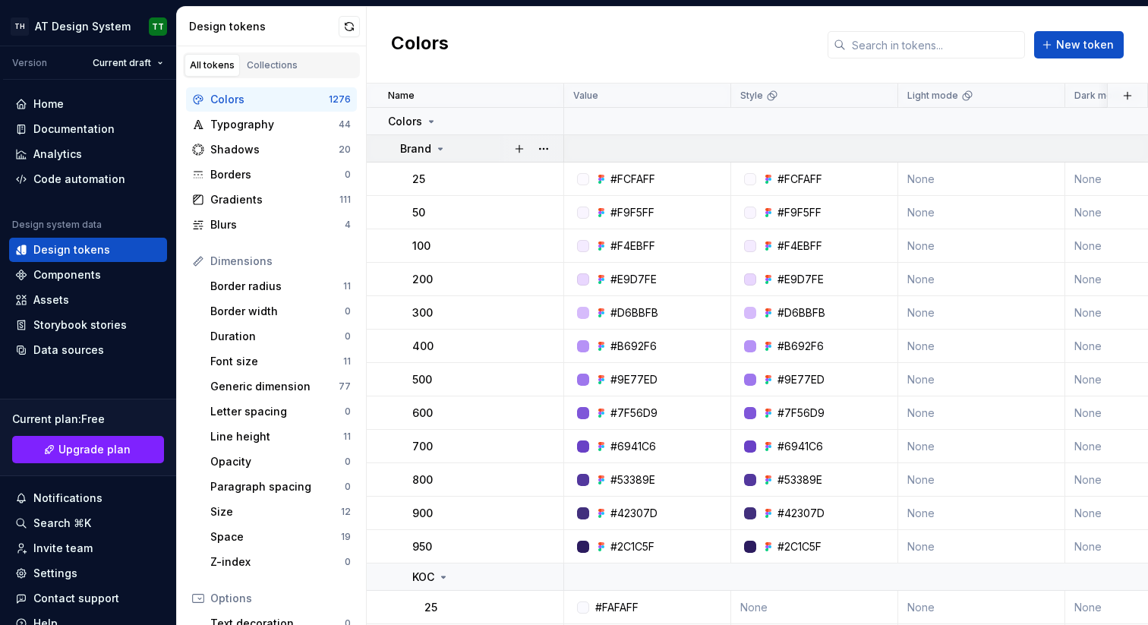
click at [434, 146] on icon at bounding box center [440, 149] width 12 height 12
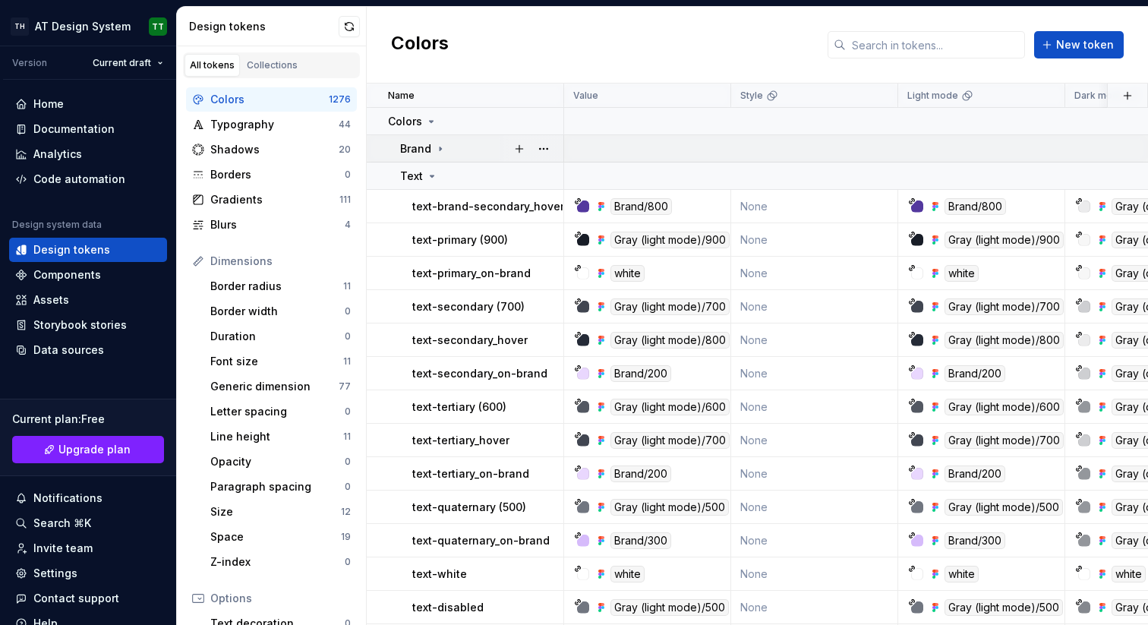
click at [443, 149] on icon at bounding box center [440, 149] width 12 height 12
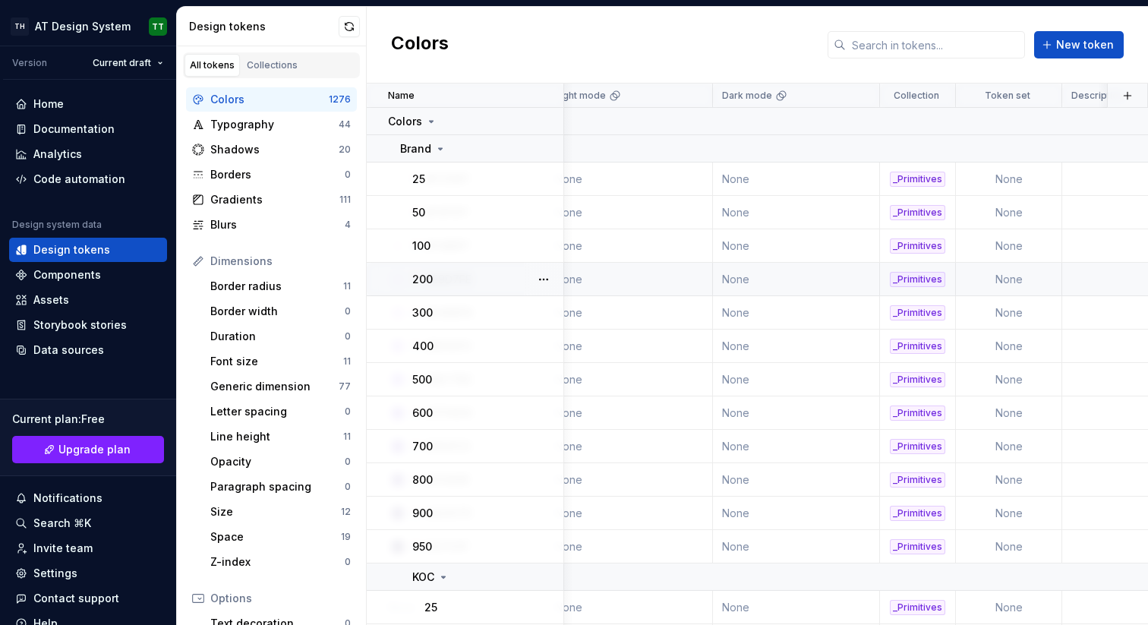
scroll to position [0, 362]
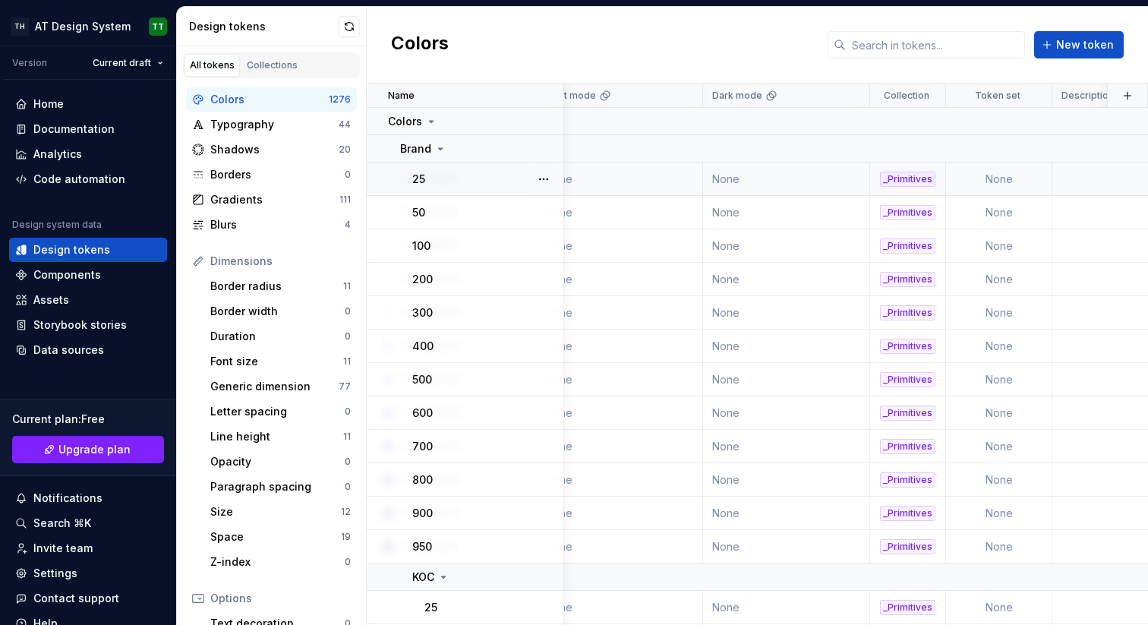
click at [904, 177] on div "_Primitives" at bounding box center [907, 179] width 55 height 15
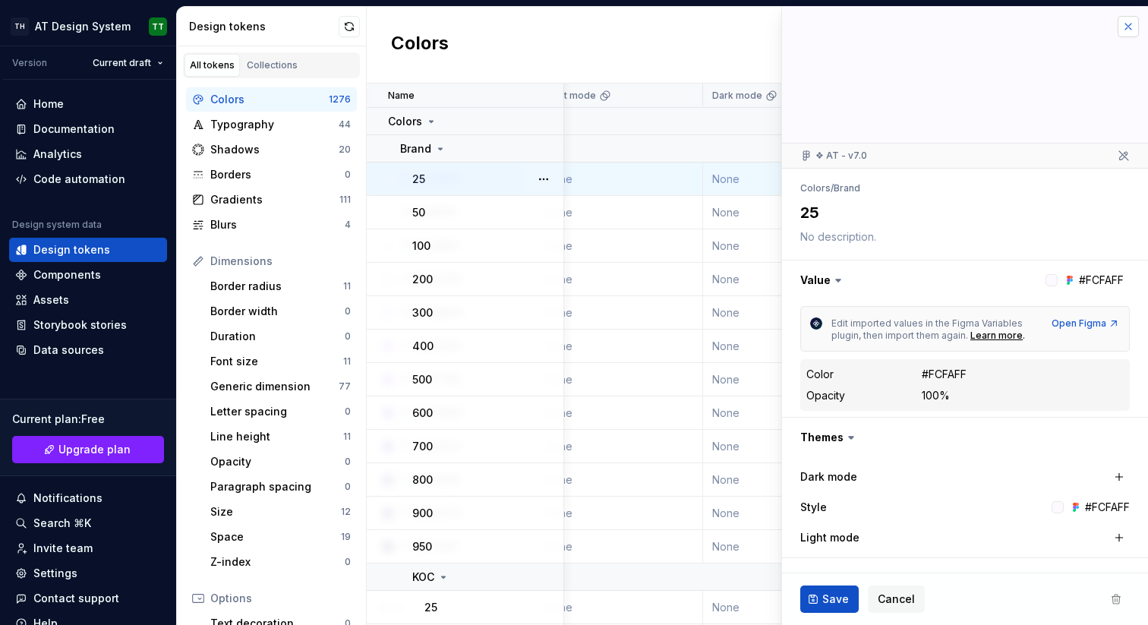
click at [1119, 30] on button "button" at bounding box center [1128, 26] width 21 height 21
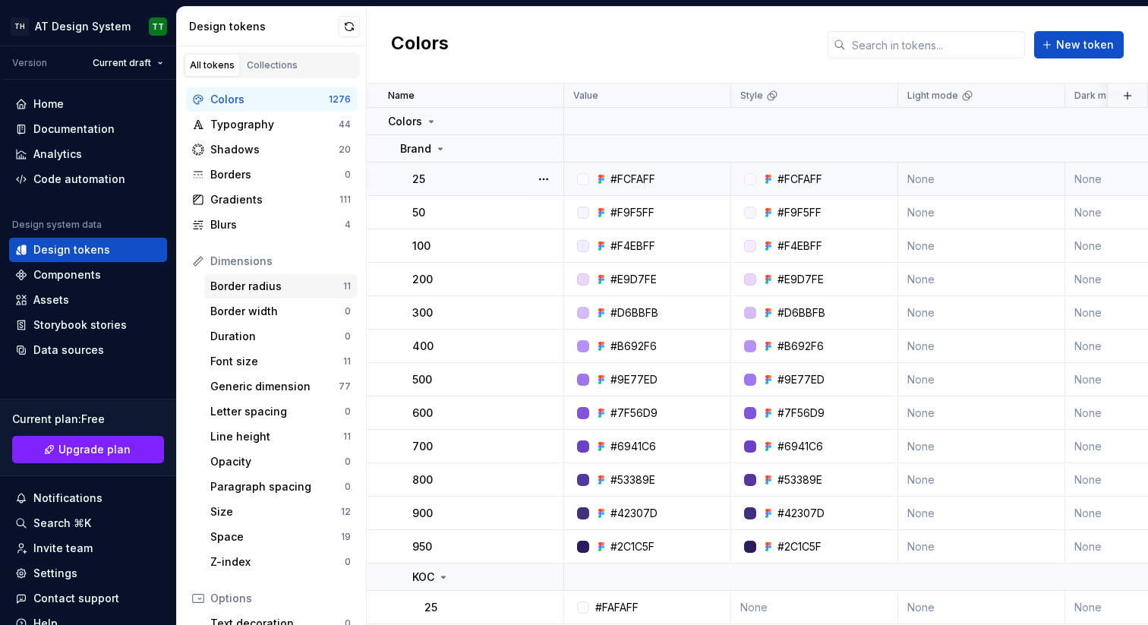
click at [283, 277] on div "Border radius 11" at bounding box center [280, 286] width 153 height 24
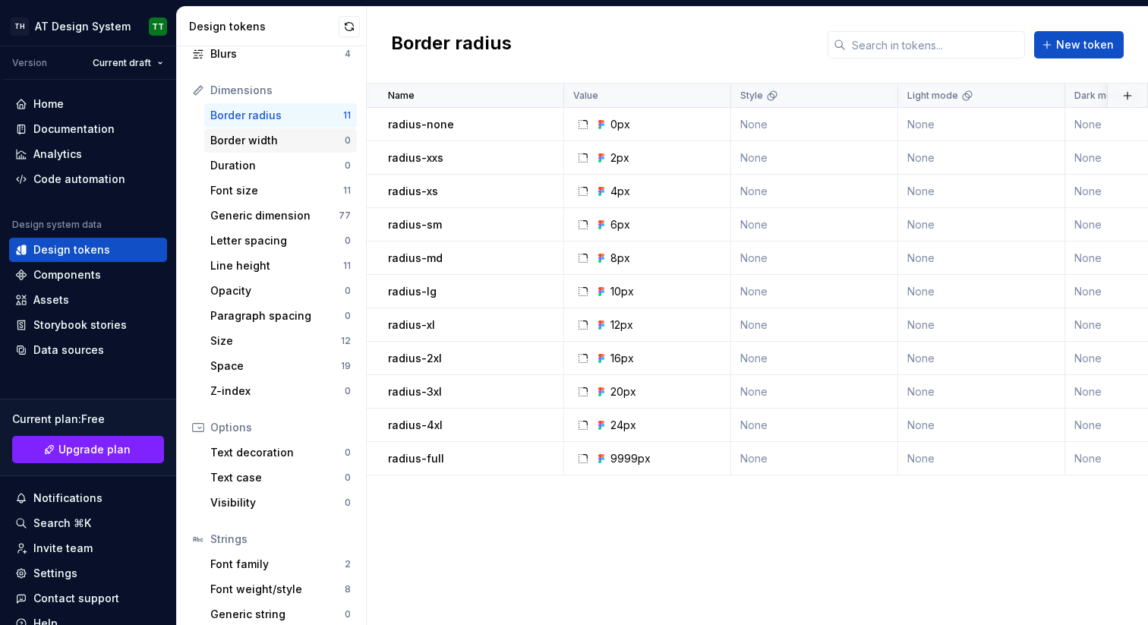
scroll to position [207, 0]
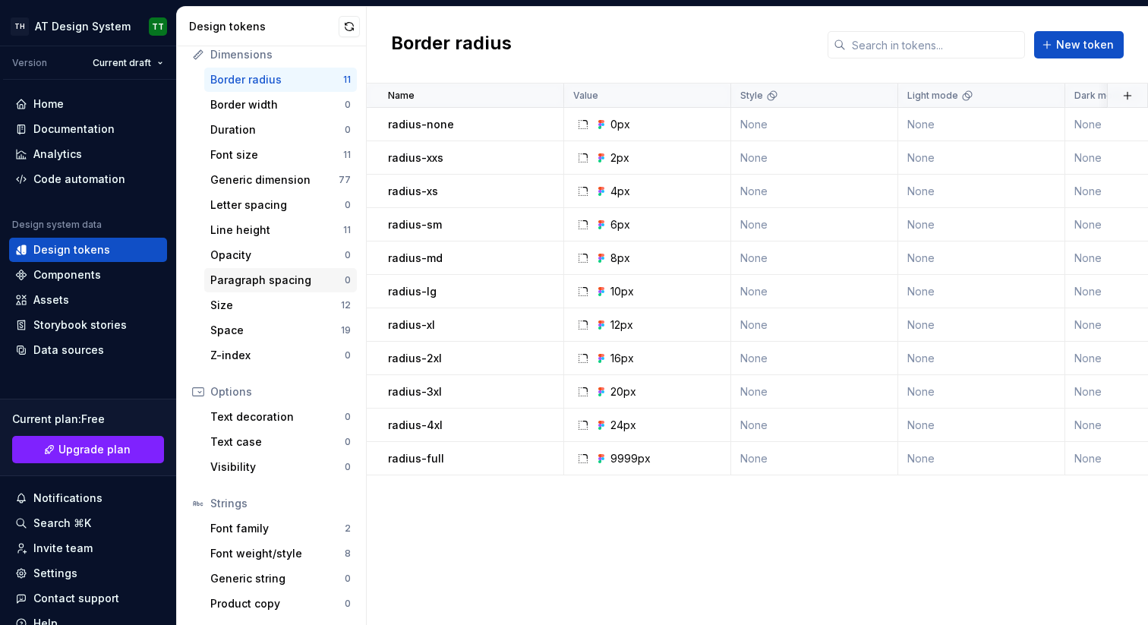
click at [267, 277] on div "Paragraph spacing" at bounding box center [277, 280] width 134 height 15
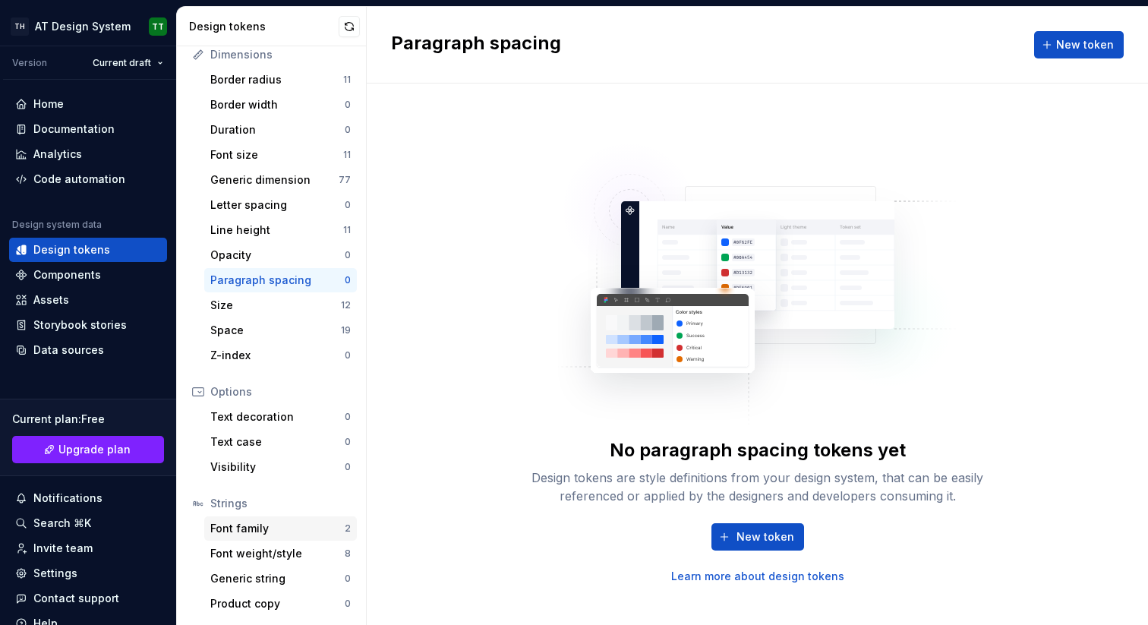
click at [244, 532] on div "Font family" at bounding box center [277, 528] width 134 height 15
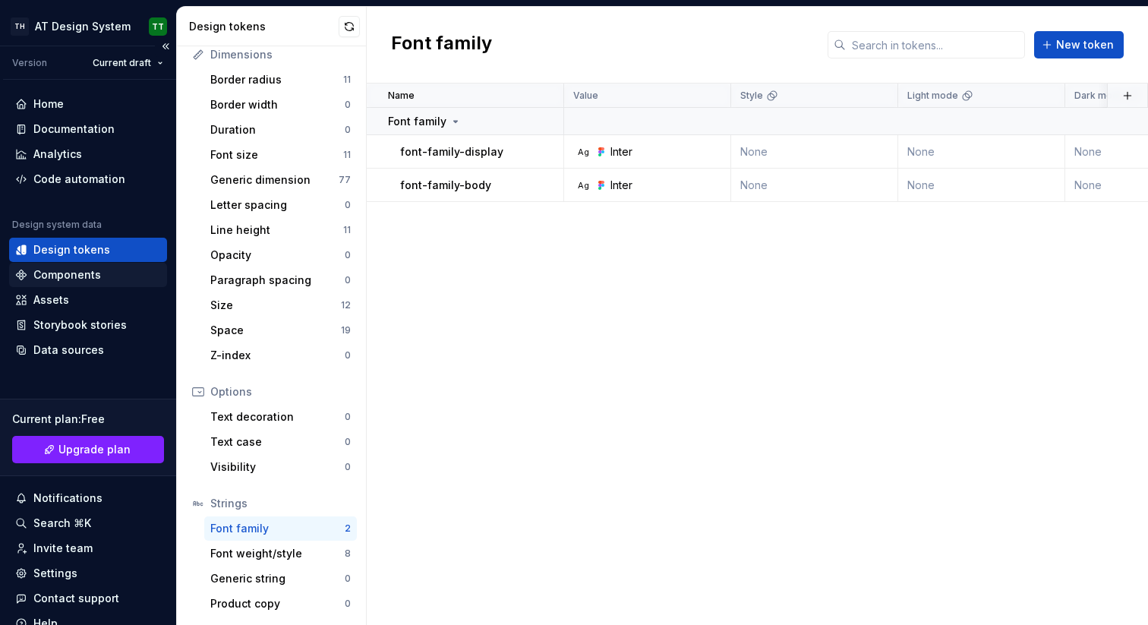
click at [91, 274] on div "Components" at bounding box center [67, 274] width 68 height 15
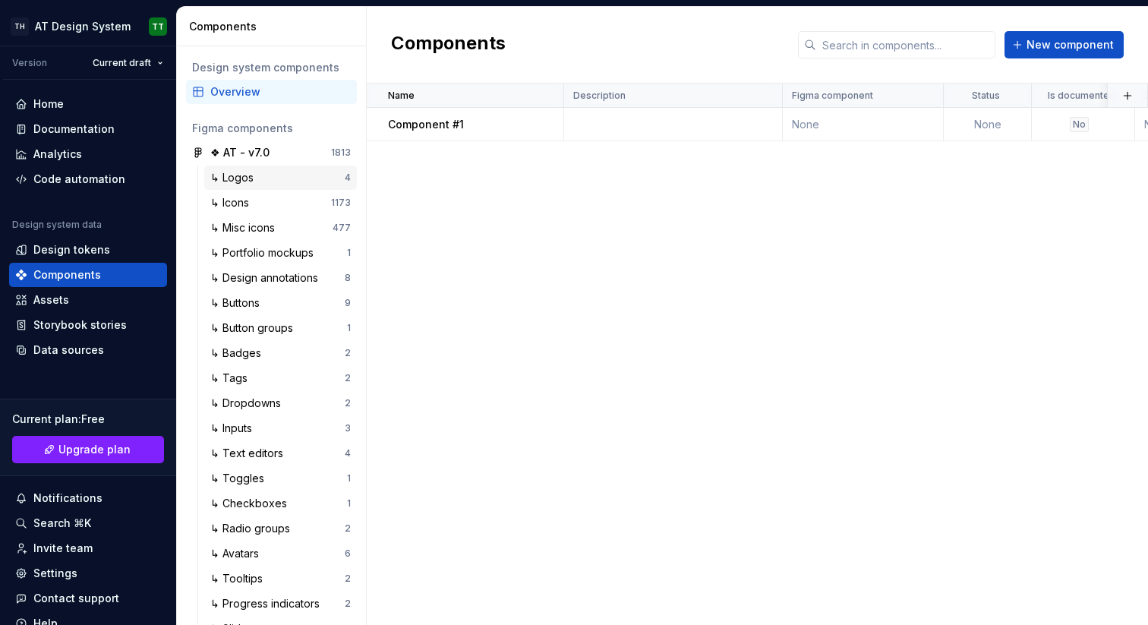
click at [266, 175] on div "↳ Logos" at bounding box center [277, 177] width 134 height 15
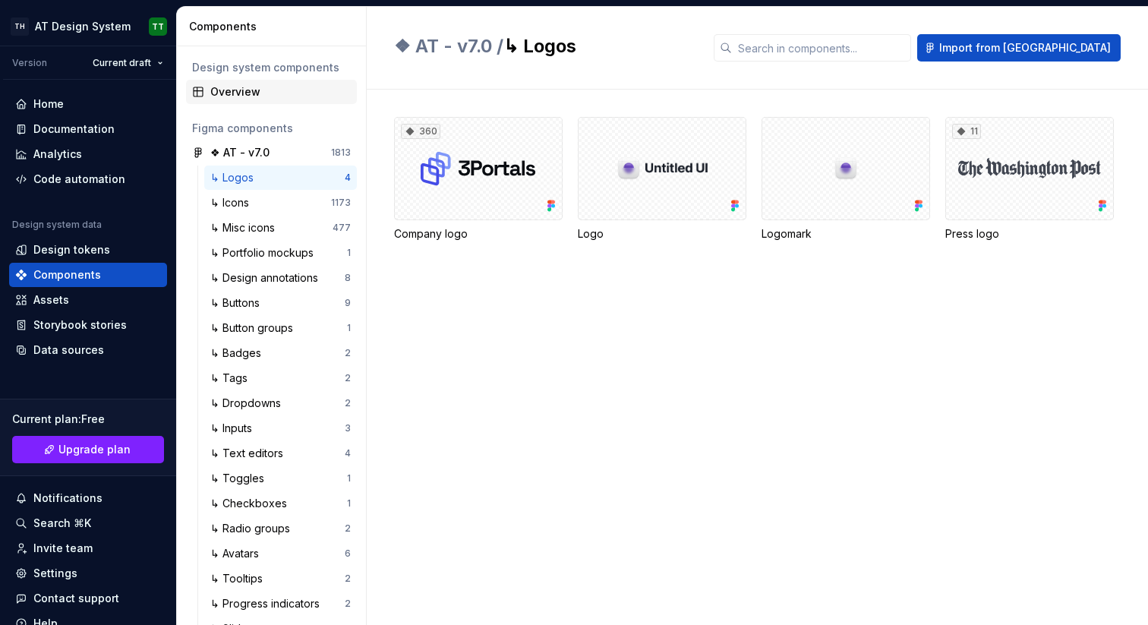
click at [241, 93] on div "Overview" at bounding box center [280, 91] width 141 height 15
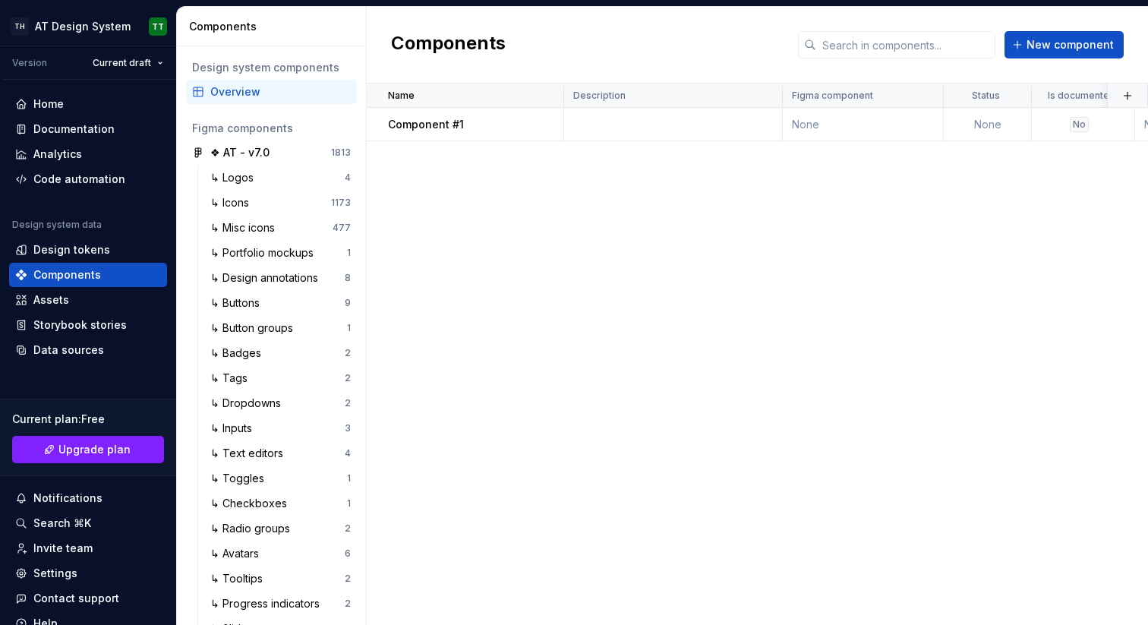
click at [291, 67] on div "Design system components" at bounding box center [271, 67] width 159 height 15
click at [447, 128] on p "Component #1" at bounding box center [426, 124] width 76 height 15
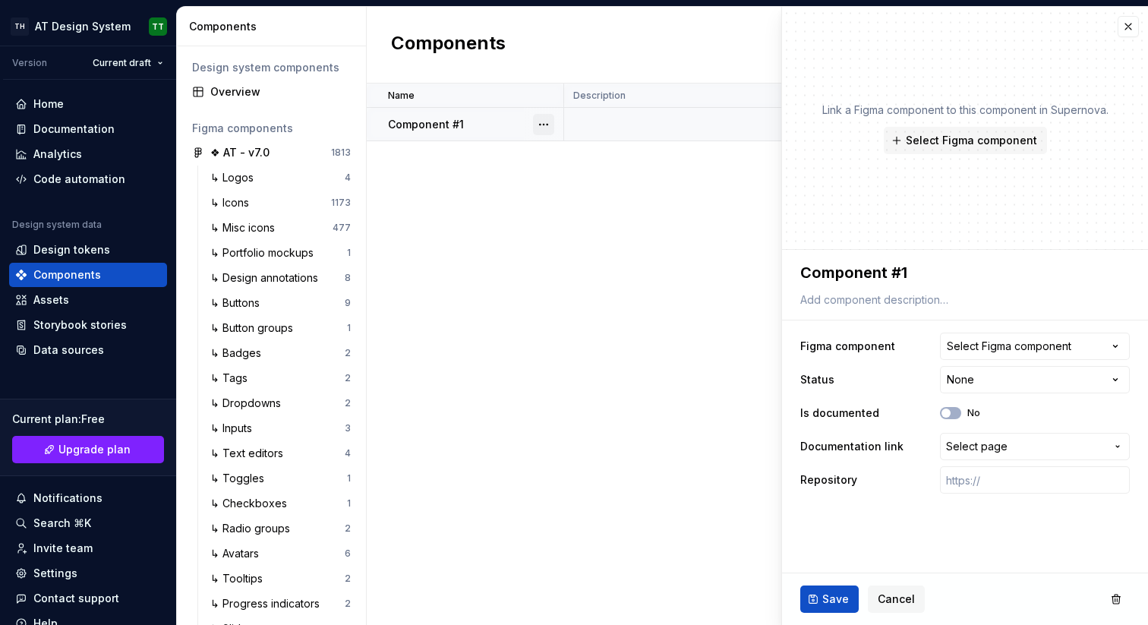
click at [538, 120] on button "button" at bounding box center [543, 124] width 21 height 21
type textarea "*"
click at [552, 276] on html "TH AT Design System TT Version Current draft Home Documentation Analytics Code …" at bounding box center [574, 312] width 1148 height 625
click at [552, 276] on div "Name Description Figma component Status Is documented Documentation link Reposi…" at bounding box center [757, 355] width 781 height 542
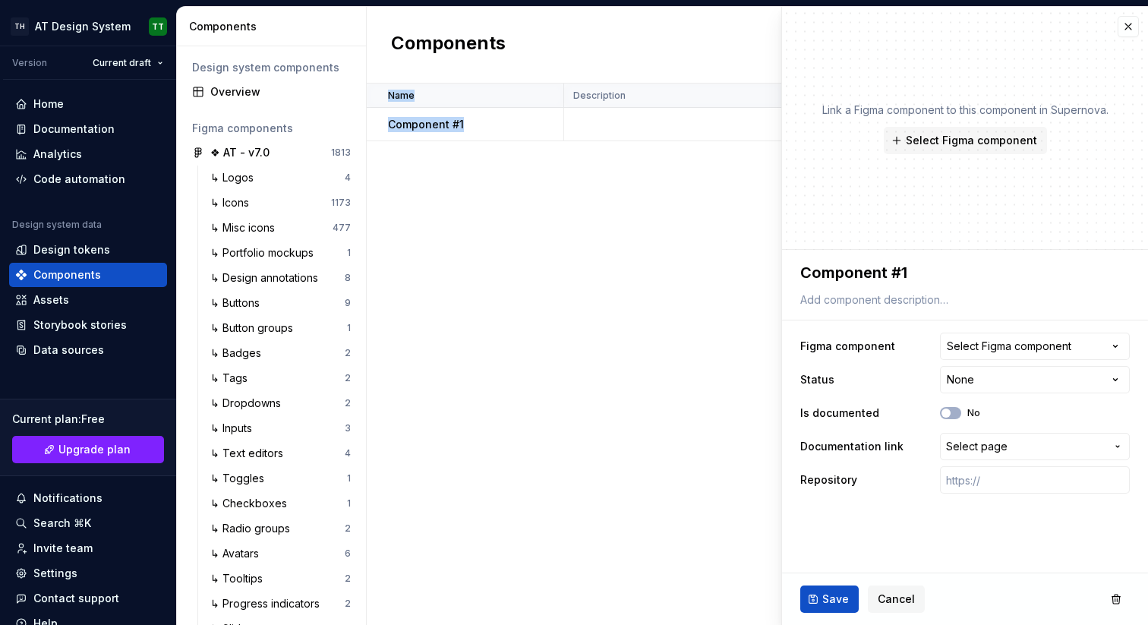
select select "**"
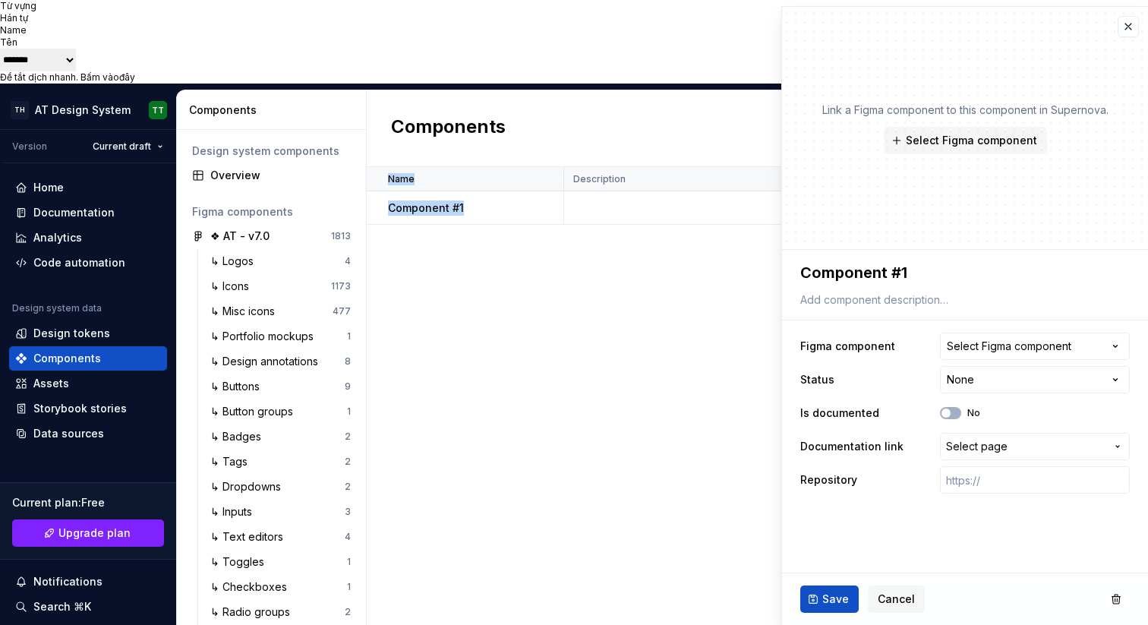
type textarea "*"
click at [1129, 24] on button "button" at bounding box center [1128, 26] width 21 height 21
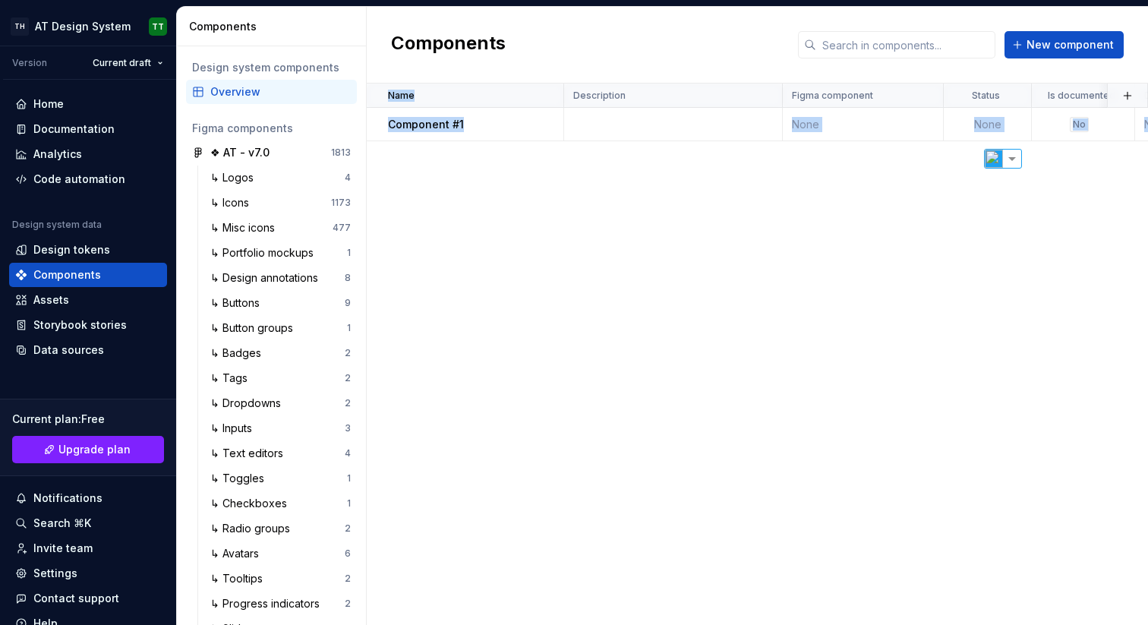
click at [718, 235] on div "Name Description Figma component Status Is documented Documentation link Reposi…" at bounding box center [757, 355] width 781 height 542
click at [538, 122] on button "button" at bounding box center [543, 124] width 21 height 21
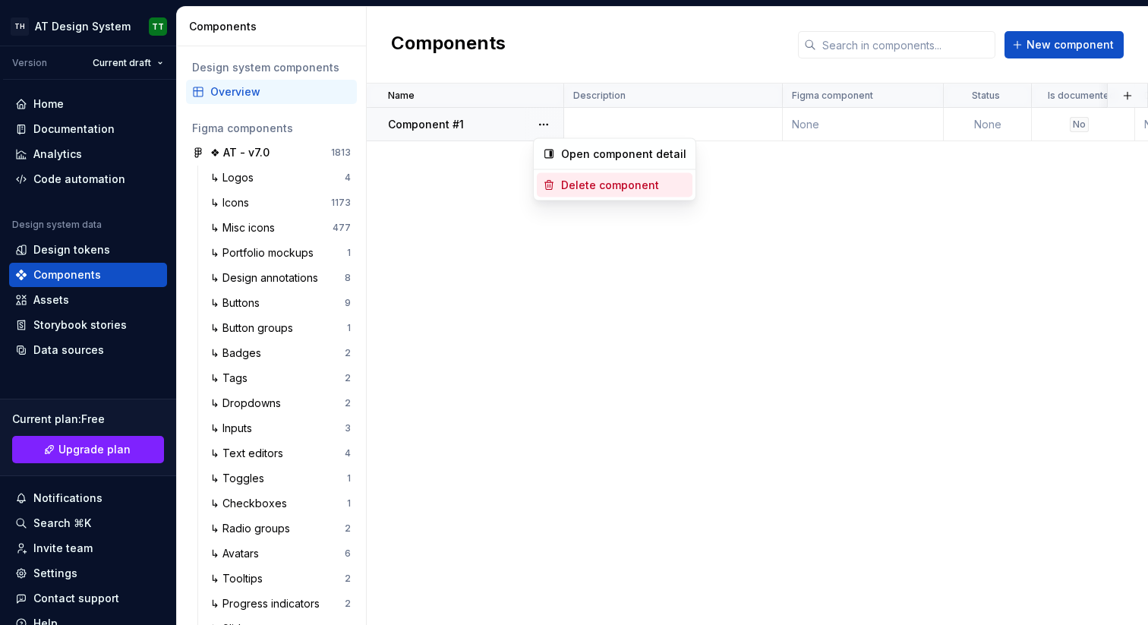
click at [583, 178] on div "Delete component" at bounding box center [623, 185] width 125 height 15
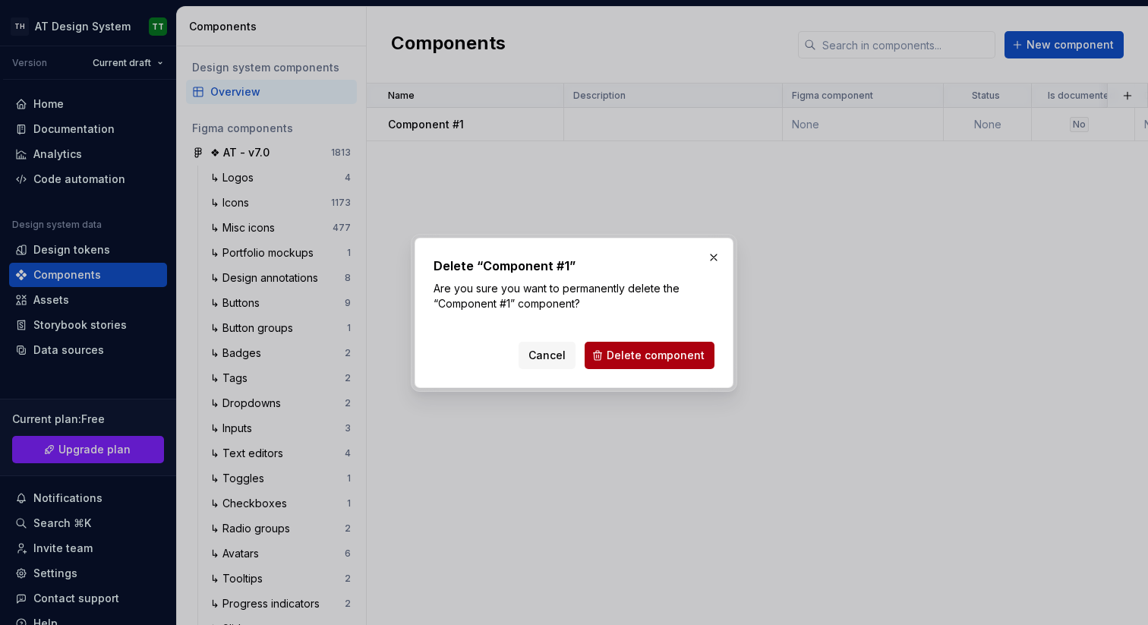
click at [655, 357] on span "Delete component" at bounding box center [656, 355] width 98 height 15
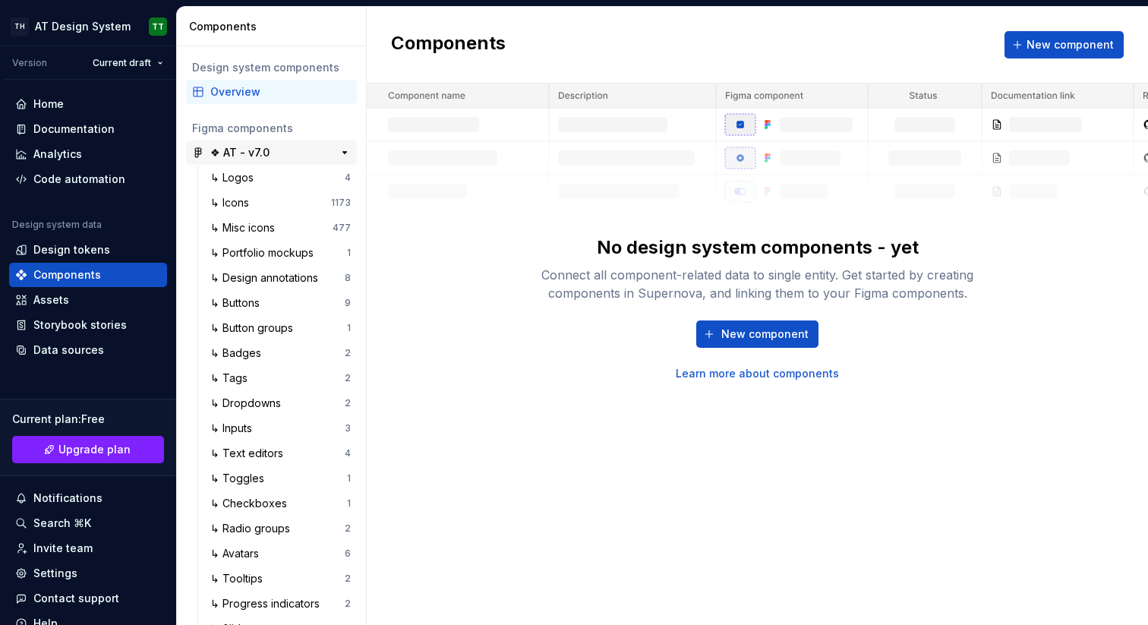
click at [261, 150] on div "❖ AT - v7.0" at bounding box center [239, 152] width 59 height 15
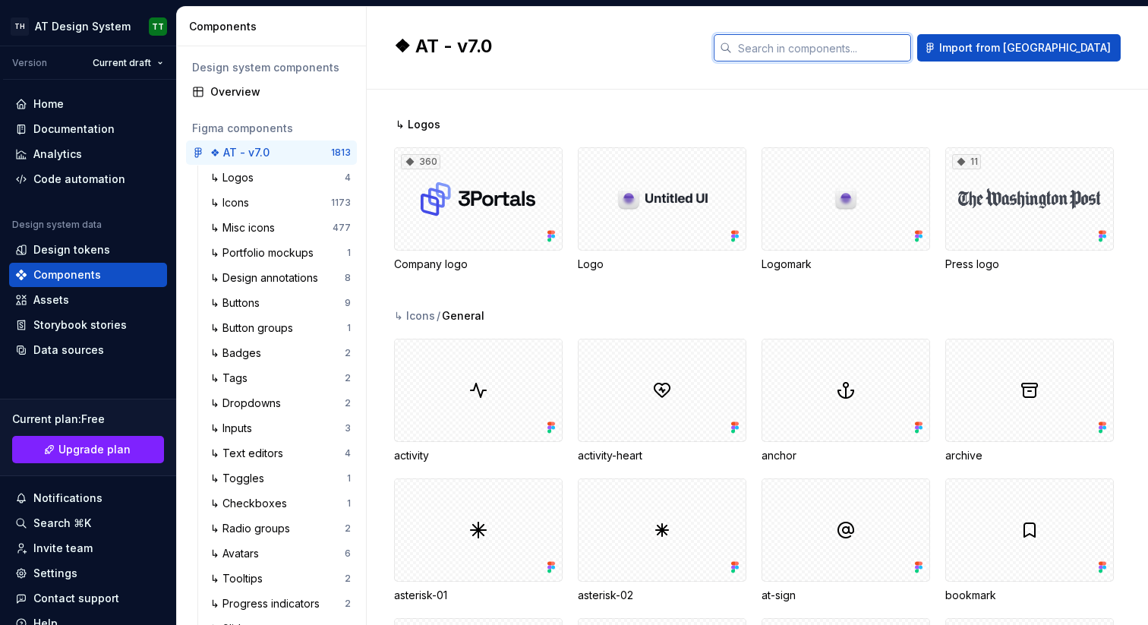
click at [877, 45] on input "text" at bounding box center [821, 47] width 179 height 27
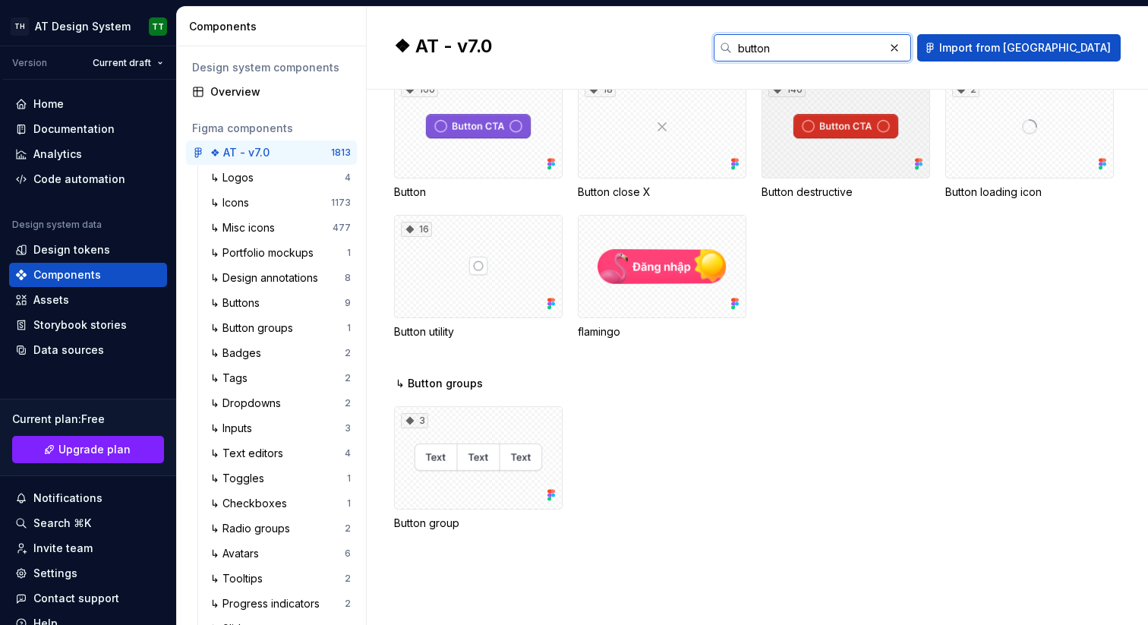
scroll to position [103, 0]
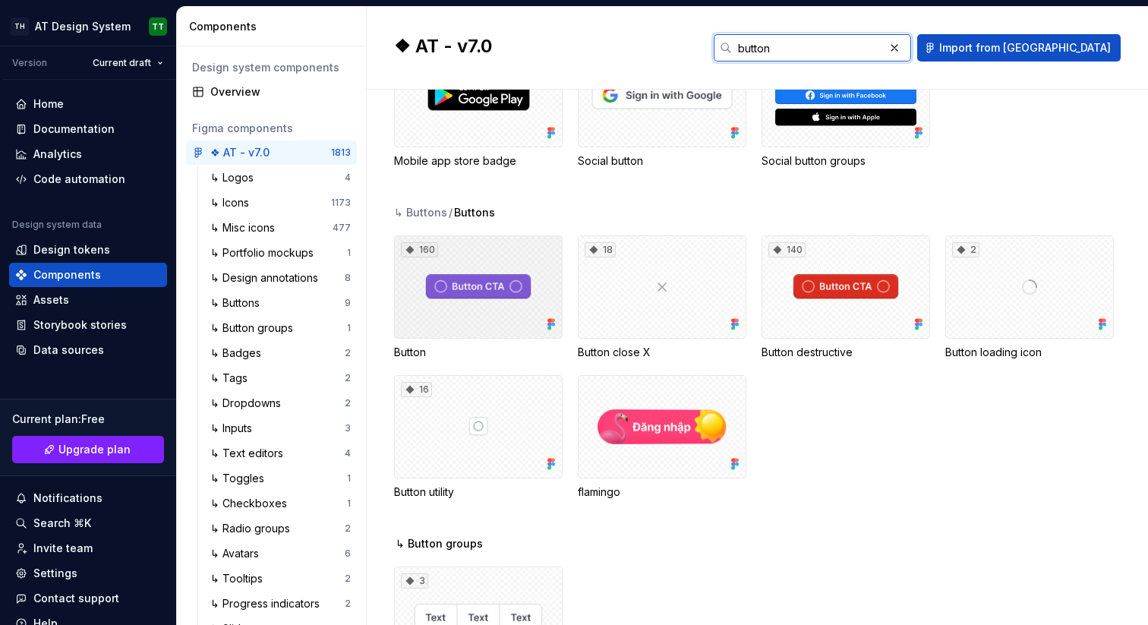
type input "button"
click at [482, 263] on div "160" at bounding box center [478, 286] width 169 height 103
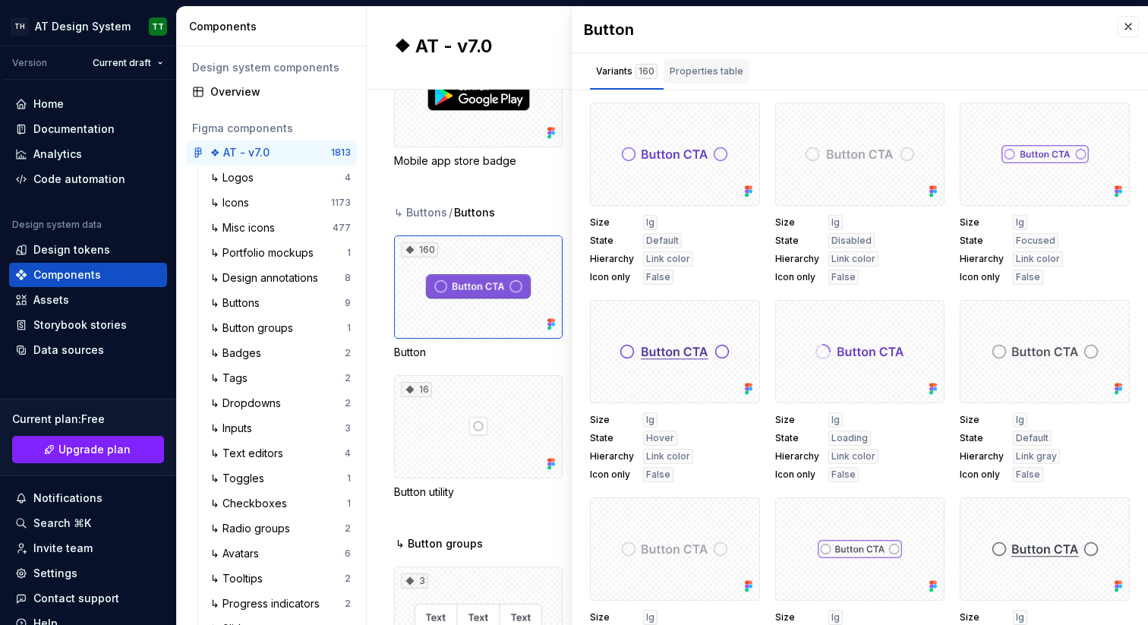
click at [702, 64] on div "Properties table" at bounding box center [707, 71] width 74 height 15
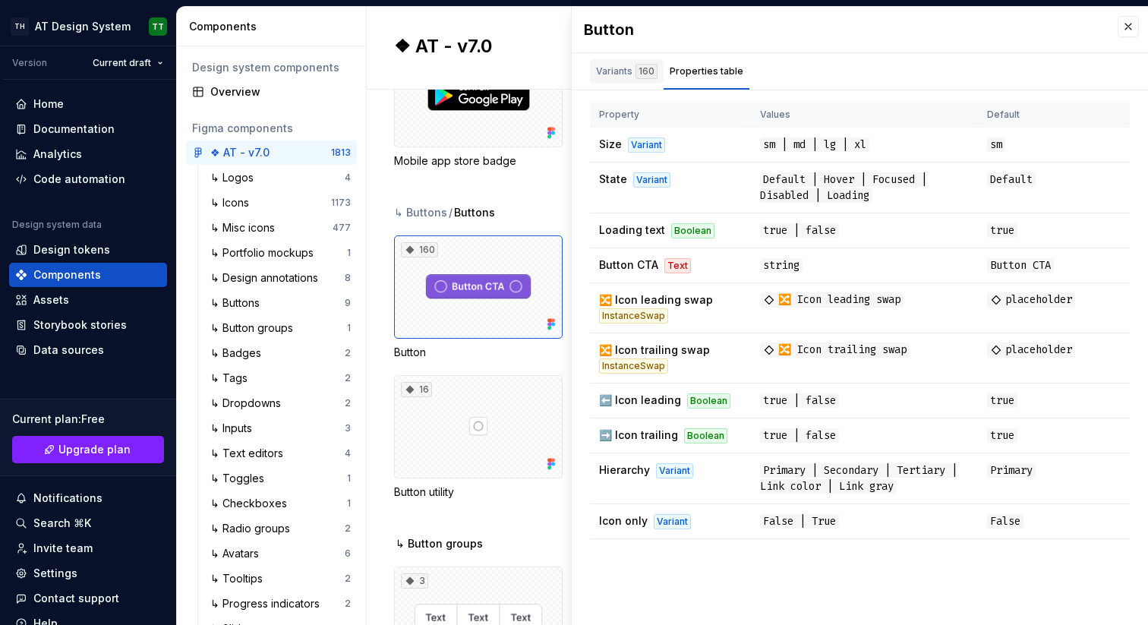
click at [633, 67] on div "Variants 160" at bounding box center [627, 71] width 62 height 15
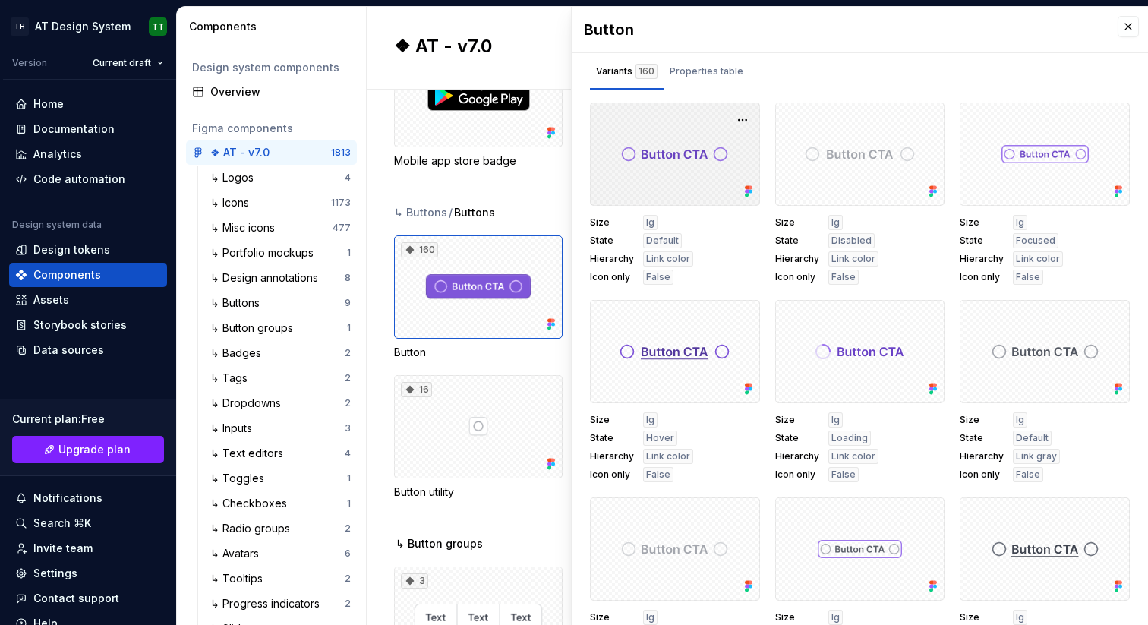
click at [685, 156] on div at bounding box center [675, 154] width 170 height 103
click at [674, 144] on div at bounding box center [675, 154] width 170 height 103
click at [735, 120] on button "button" at bounding box center [742, 119] width 21 height 21
click at [917, 121] on button "button" at bounding box center [927, 119] width 21 height 21
click at [894, 68] on div "Variants 160 Properties table" at bounding box center [860, 71] width 576 height 36
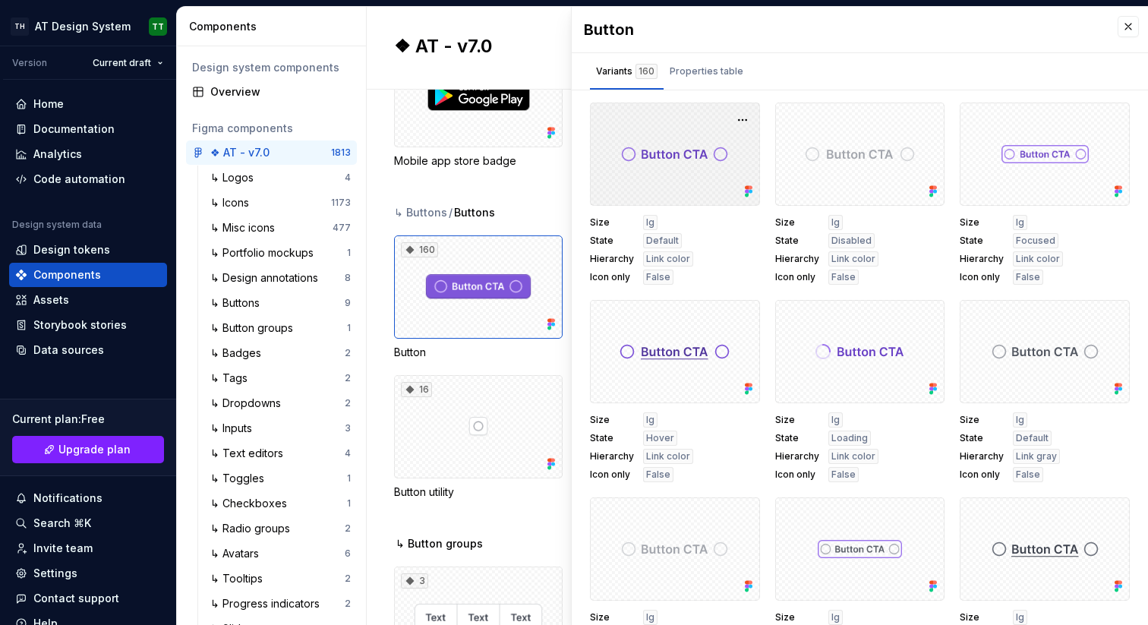
click at [685, 144] on div at bounding box center [675, 154] width 170 height 103
select select "**"
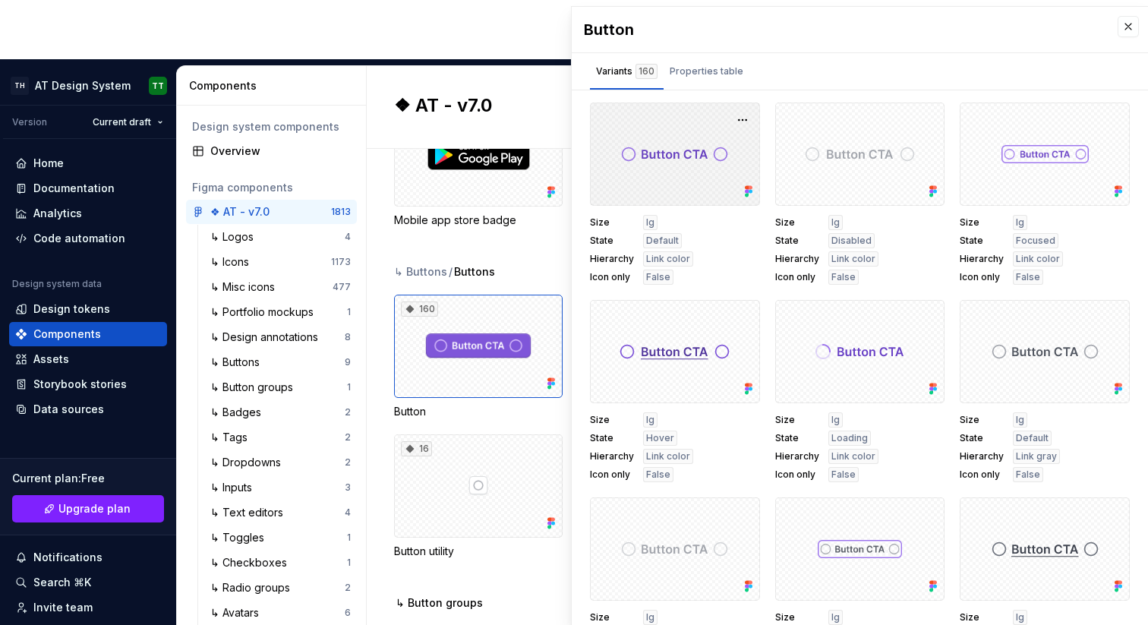
click at [677, 124] on div at bounding box center [675, 154] width 170 height 103
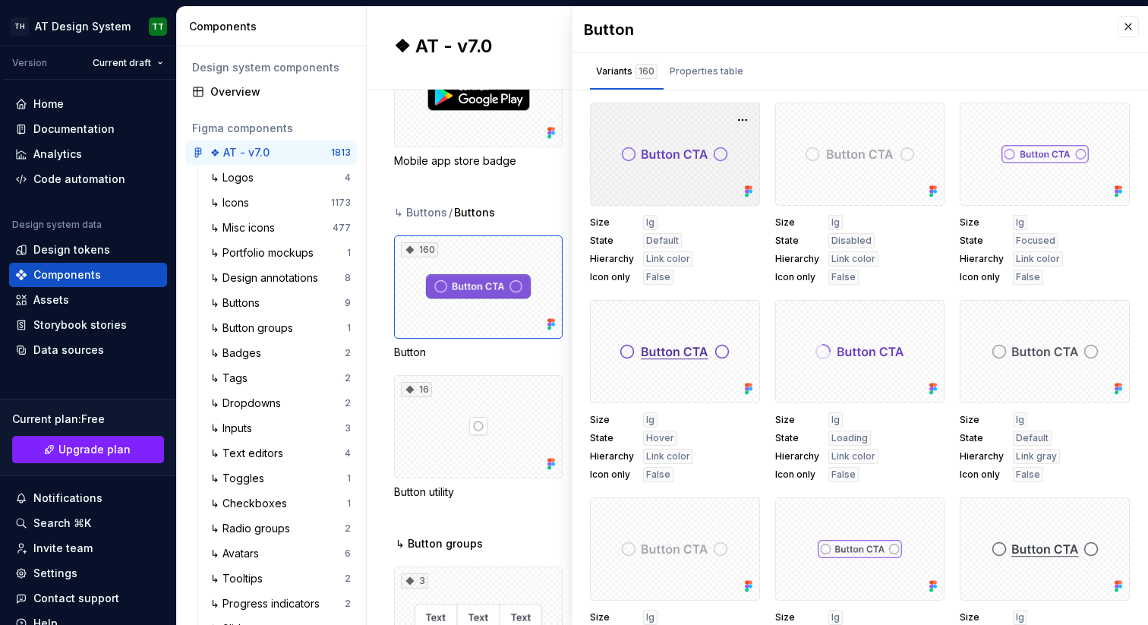
click at [670, 140] on div at bounding box center [675, 154] width 170 height 103
click at [1118, 22] on button "button" at bounding box center [1128, 26] width 21 height 21
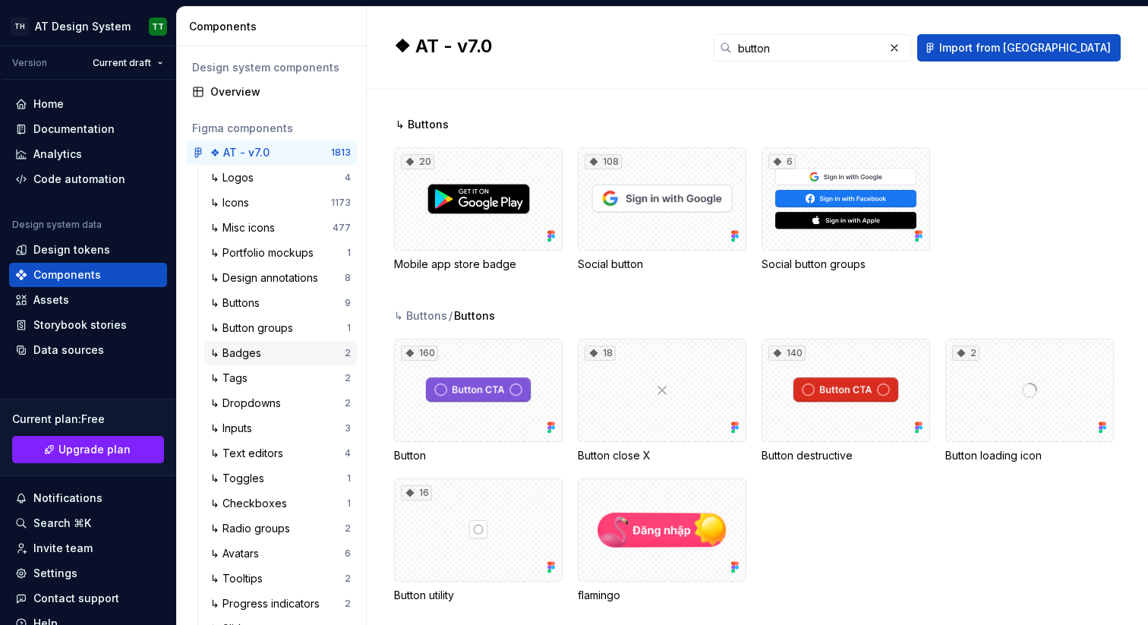
click at [263, 351] on div "↳ Badges" at bounding box center [238, 353] width 57 height 15
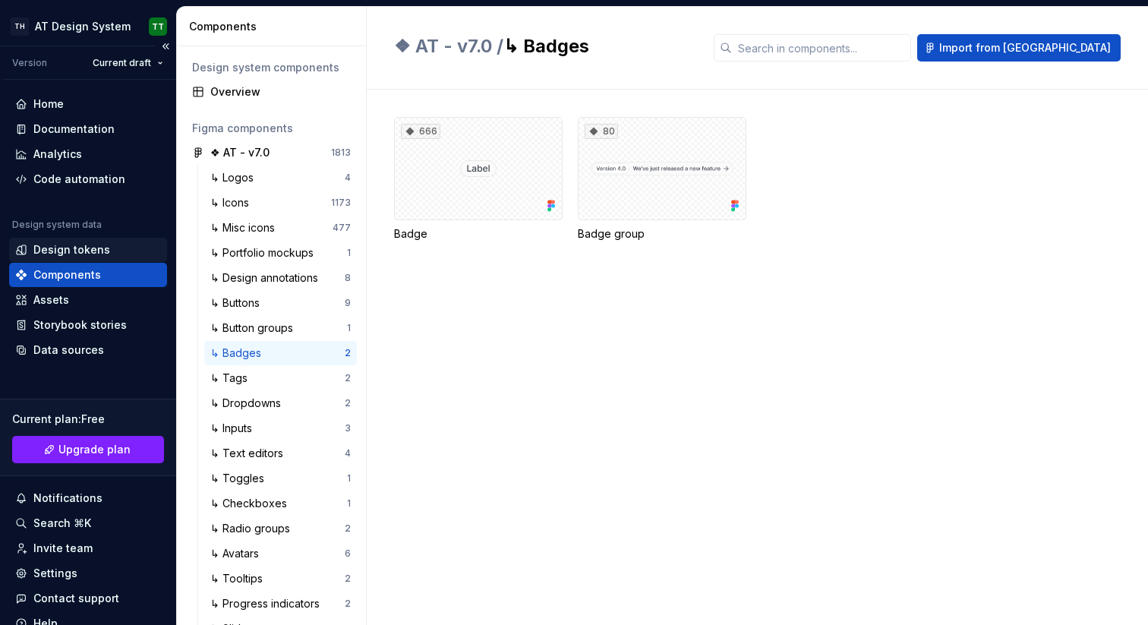
click at [93, 251] on div "Design tokens" at bounding box center [71, 249] width 77 height 15
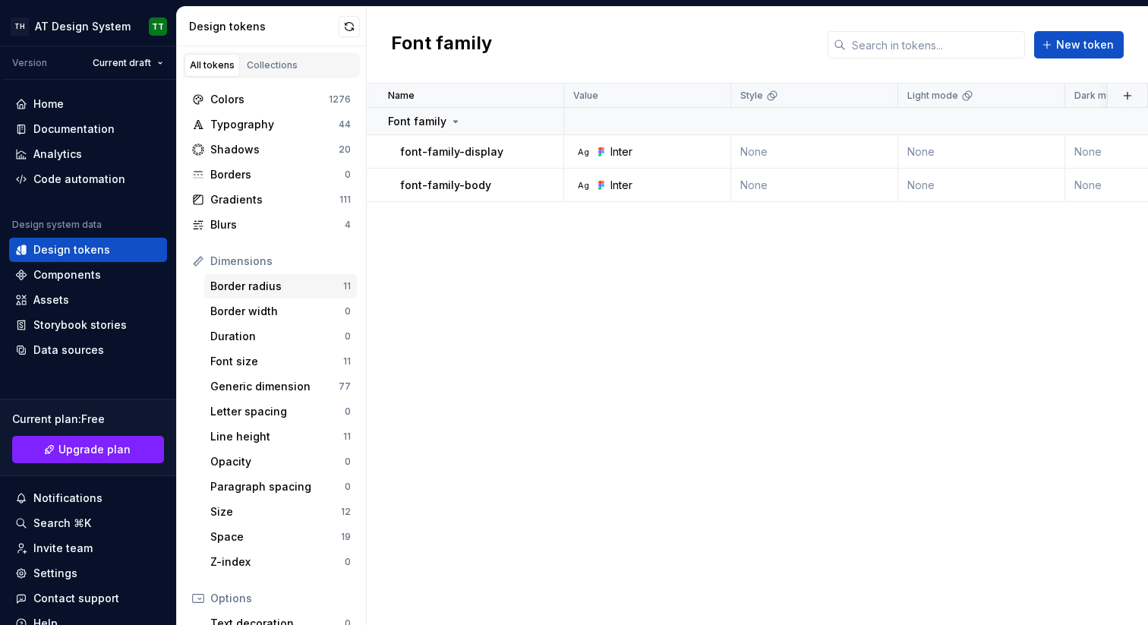
click at [253, 291] on div "Border radius" at bounding box center [276, 286] width 133 height 15
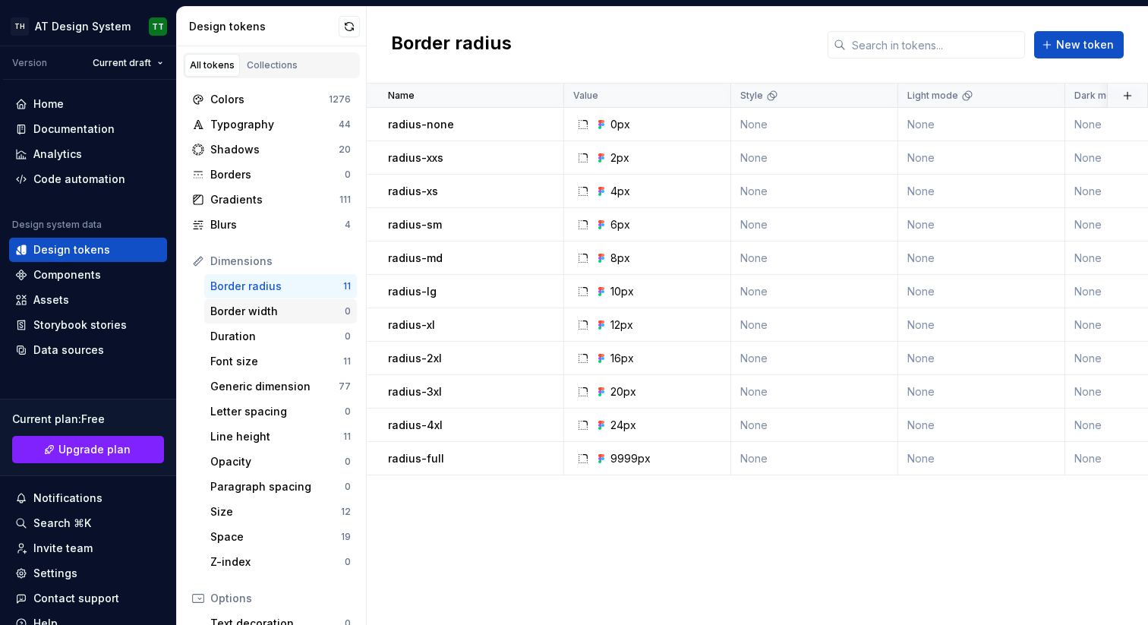
click at [260, 311] on div "Border width" at bounding box center [277, 311] width 134 height 15
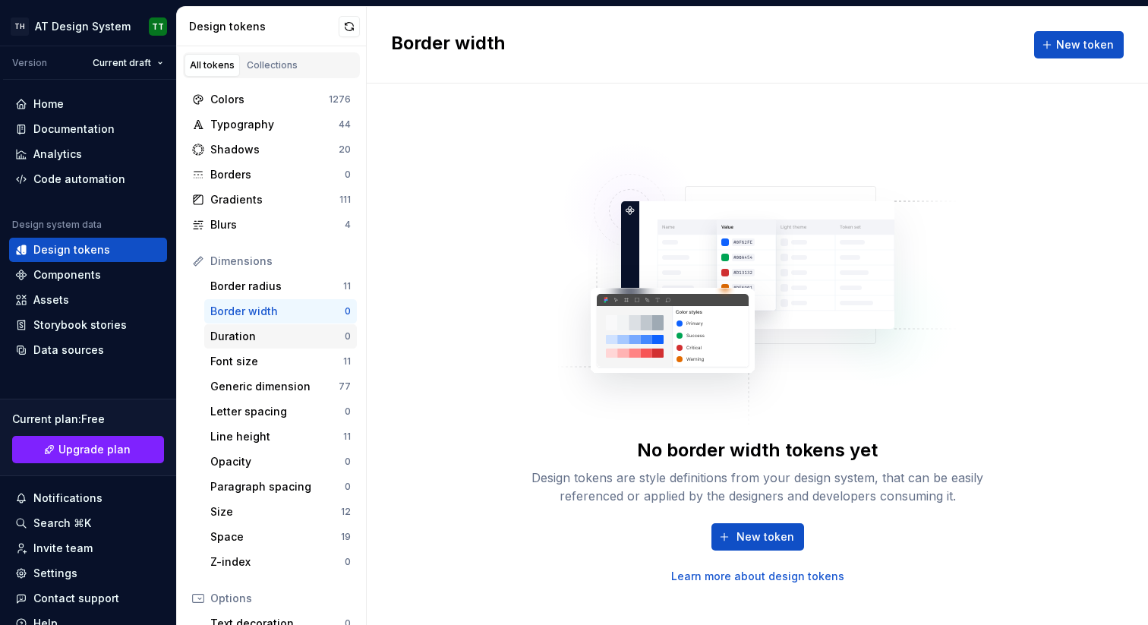
click at [260, 339] on div "Duration" at bounding box center [277, 336] width 134 height 15
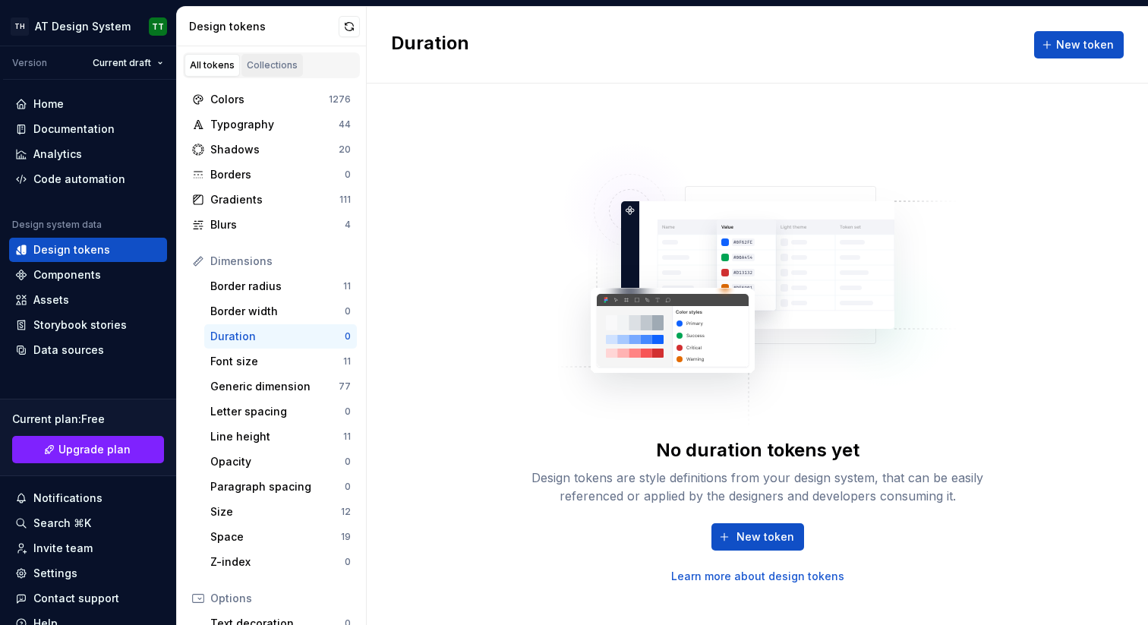
click at [280, 59] on div "Collections" at bounding box center [272, 65] width 51 height 12
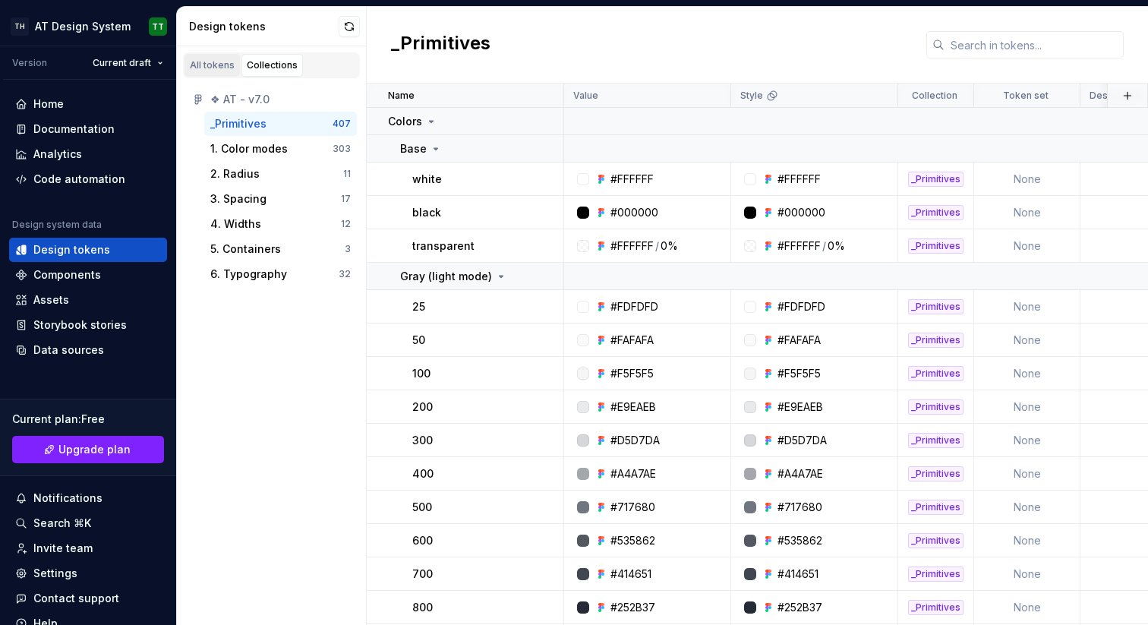
click at [204, 60] on div "All tokens" at bounding box center [212, 65] width 45 height 12
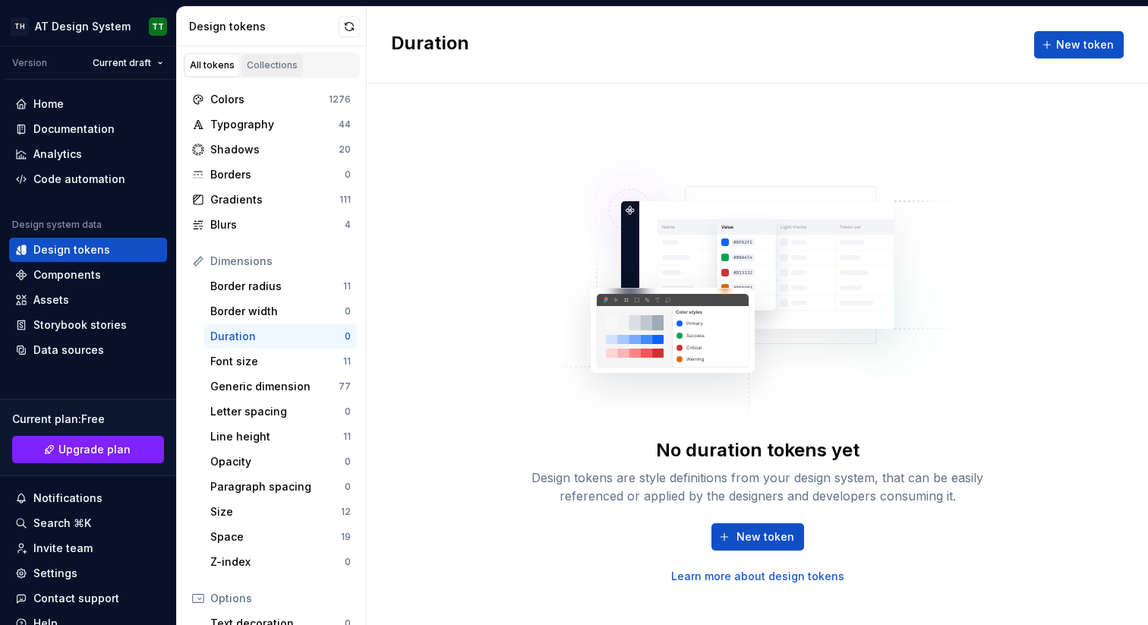
click at [265, 64] on div "Collections" at bounding box center [272, 65] width 51 height 12
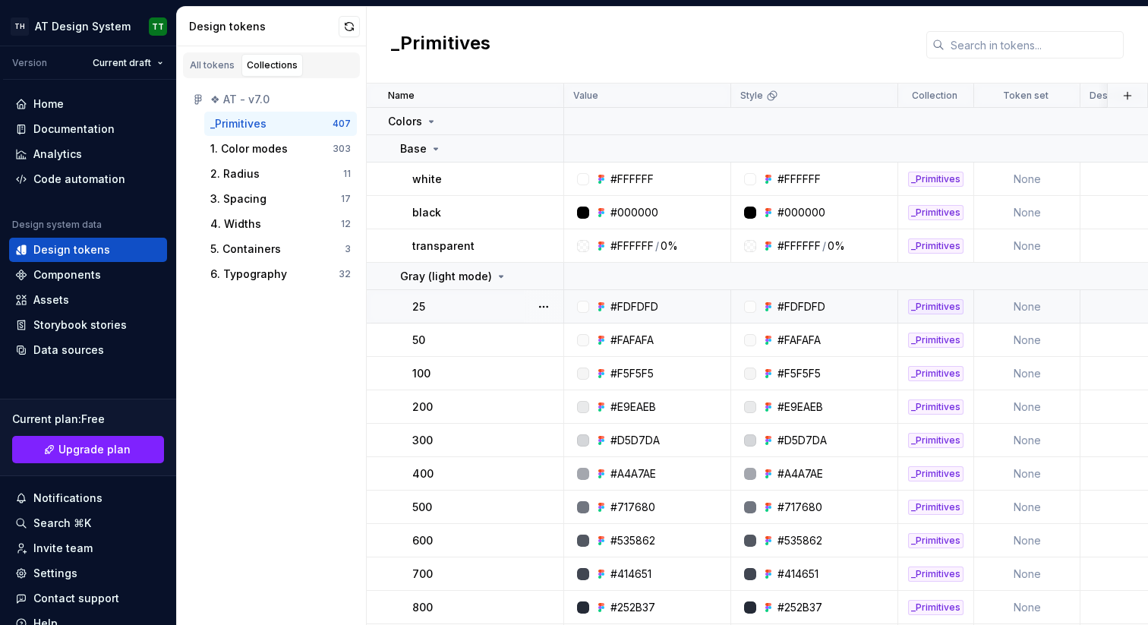
click at [801, 306] on div "#FDFDFD" at bounding box center [802, 306] width 48 height 15
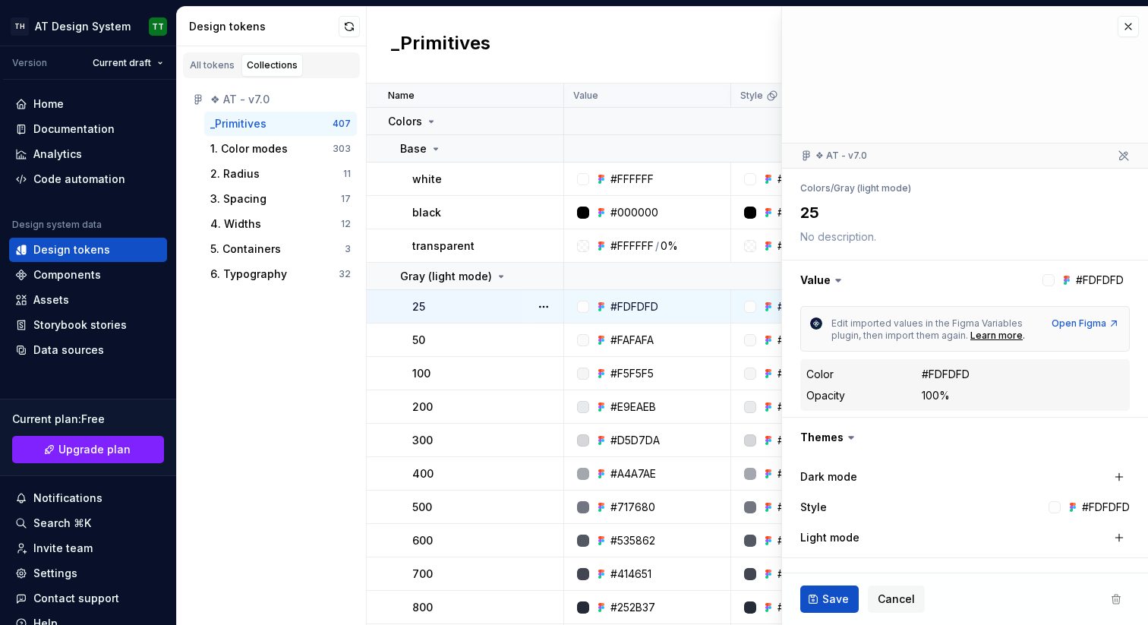
type textarea "*"
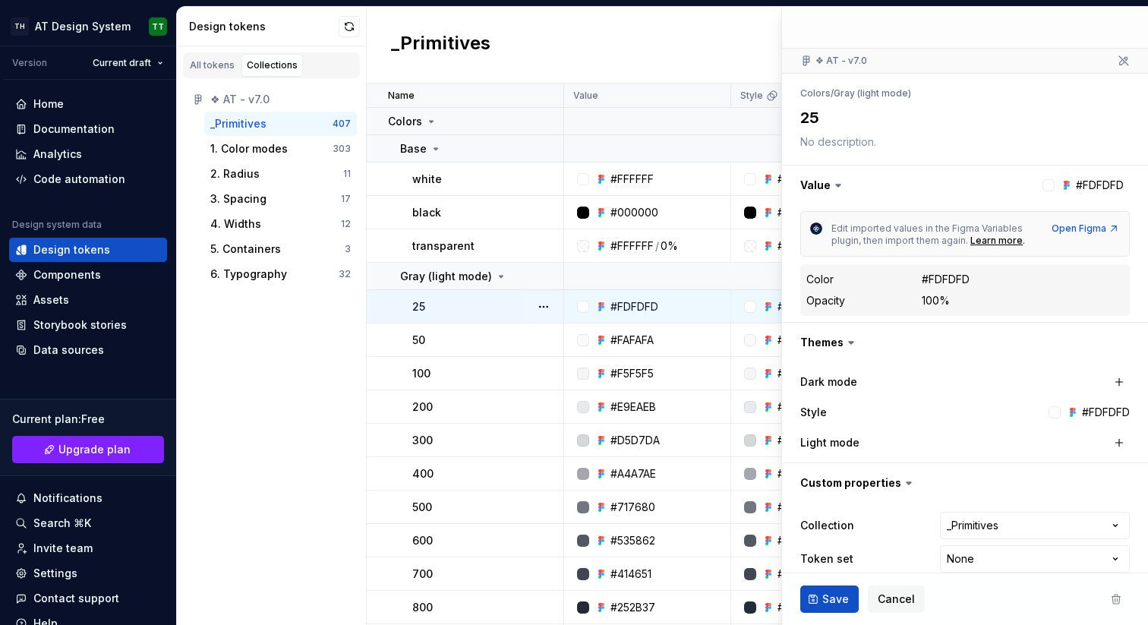
scroll to position [114, 0]
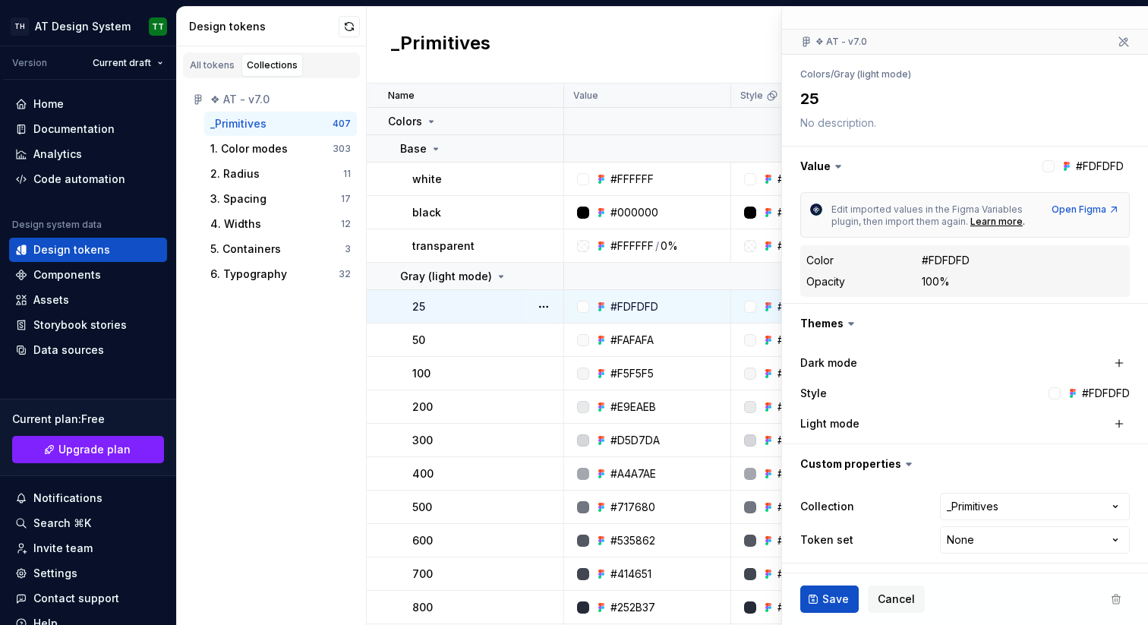
click at [1100, 393] on div "#FDFDFD" at bounding box center [1106, 393] width 48 height 15
click at [1000, 507] on html "**********" at bounding box center [574, 312] width 1148 height 625
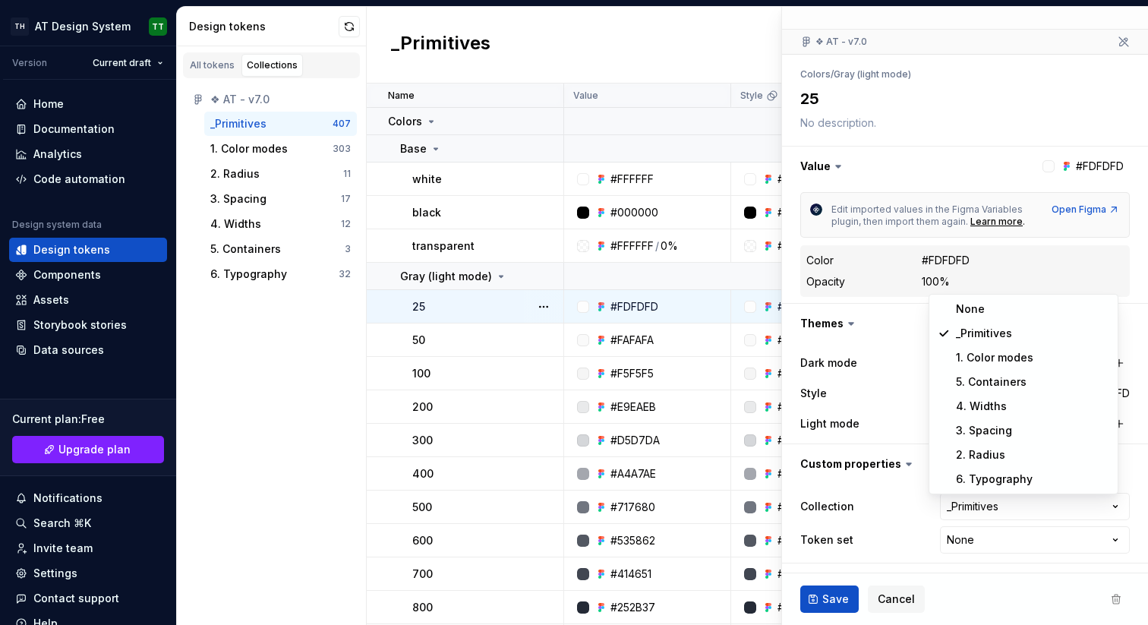
click at [996, 545] on html "**********" at bounding box center [574, 312] width 1148 height 625
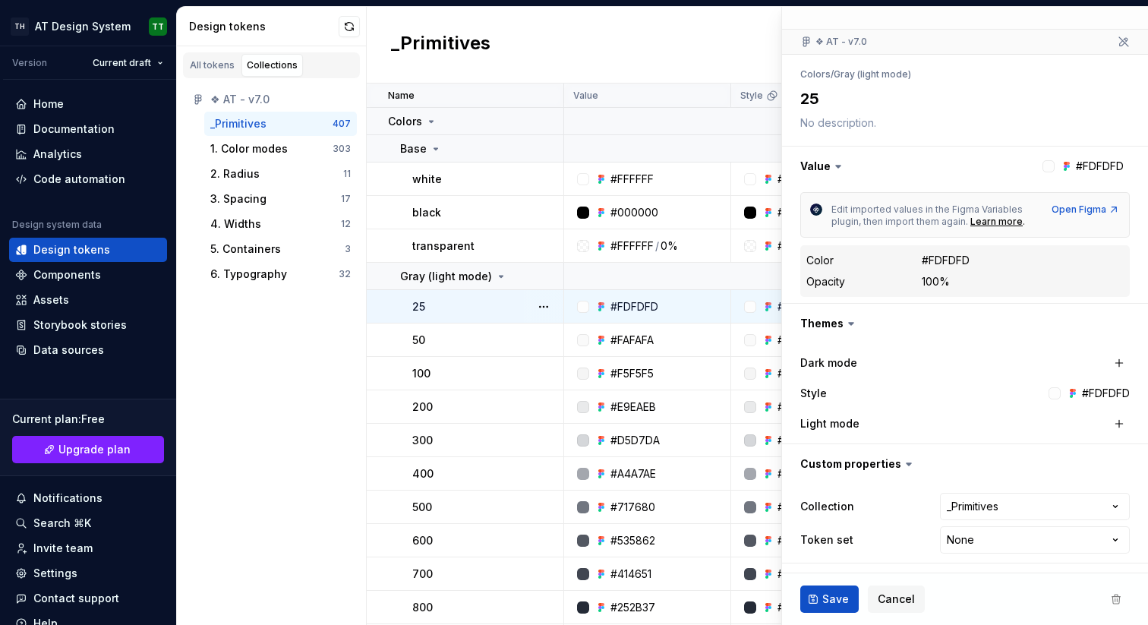
click at [996, 545] on html "**********" at bounding box center [574, 312] width 1148 height 625
click at [902, 595] on span "Cancel" at bounding box center [896, 599] width 37 height 15
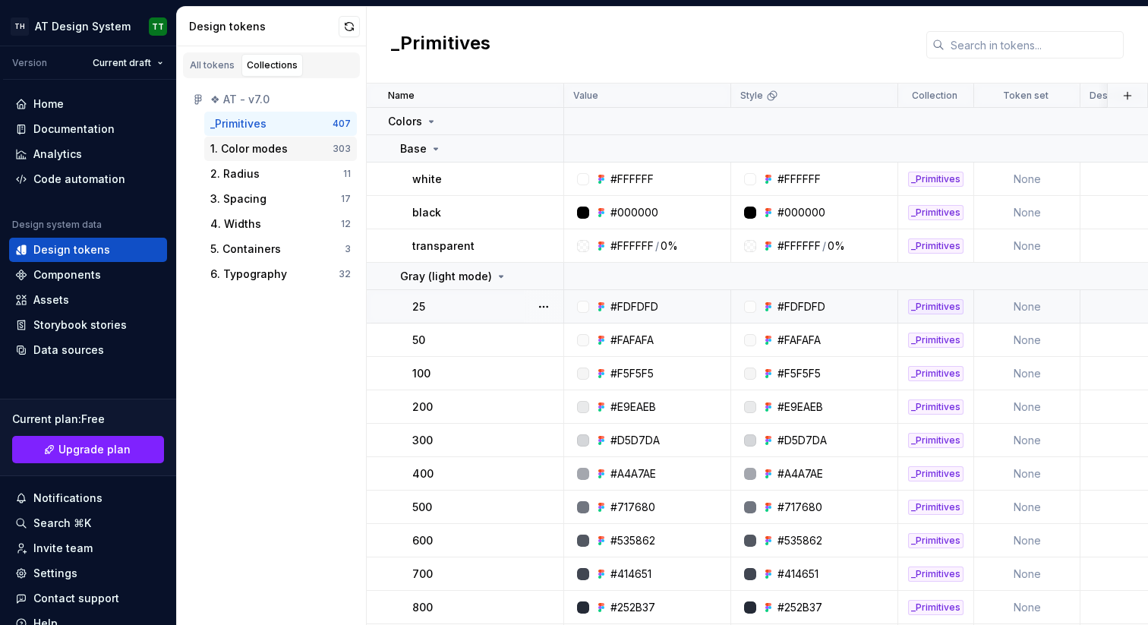
click at [249, 153] on div "1. Color modes" at bounding box center [248, 148] width 77 height 15
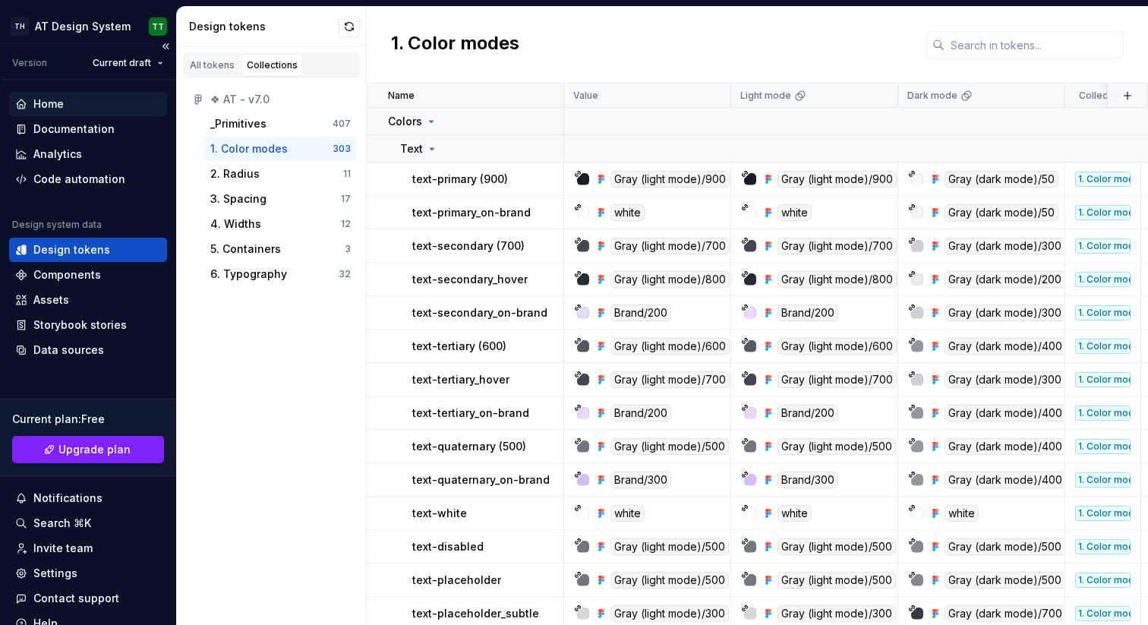
click at [62, 104] on div "Home" at bounding box center [48, 103] width 30 height 15
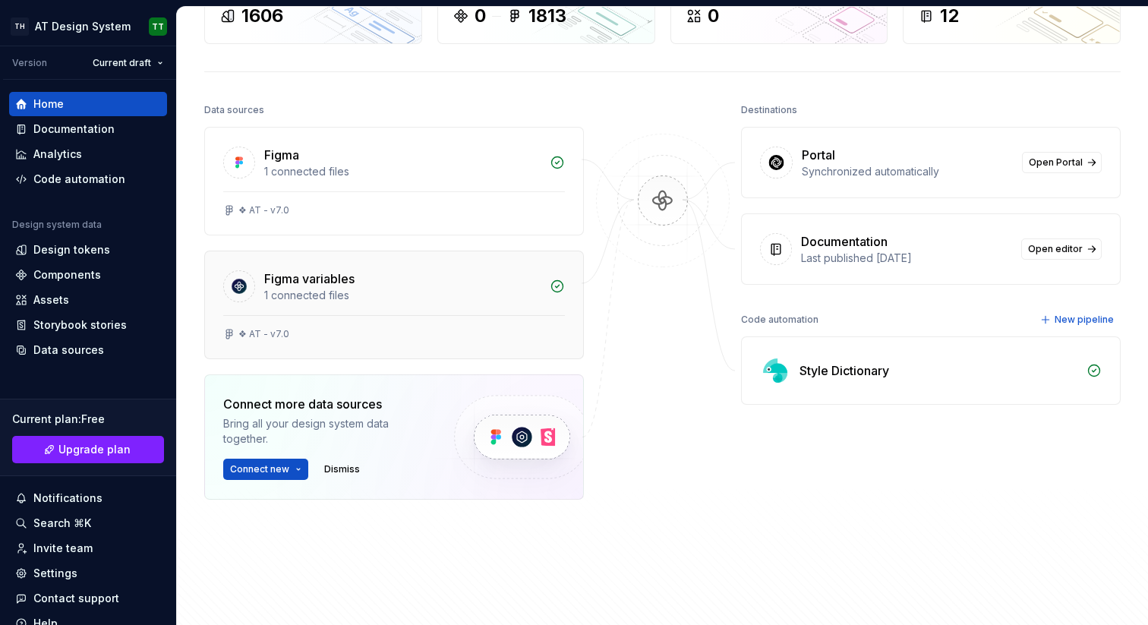
scroll to position [115, 0]
click at [295, 466] on button "Connect new" at bounding box center [265, 469] width 85 height 21
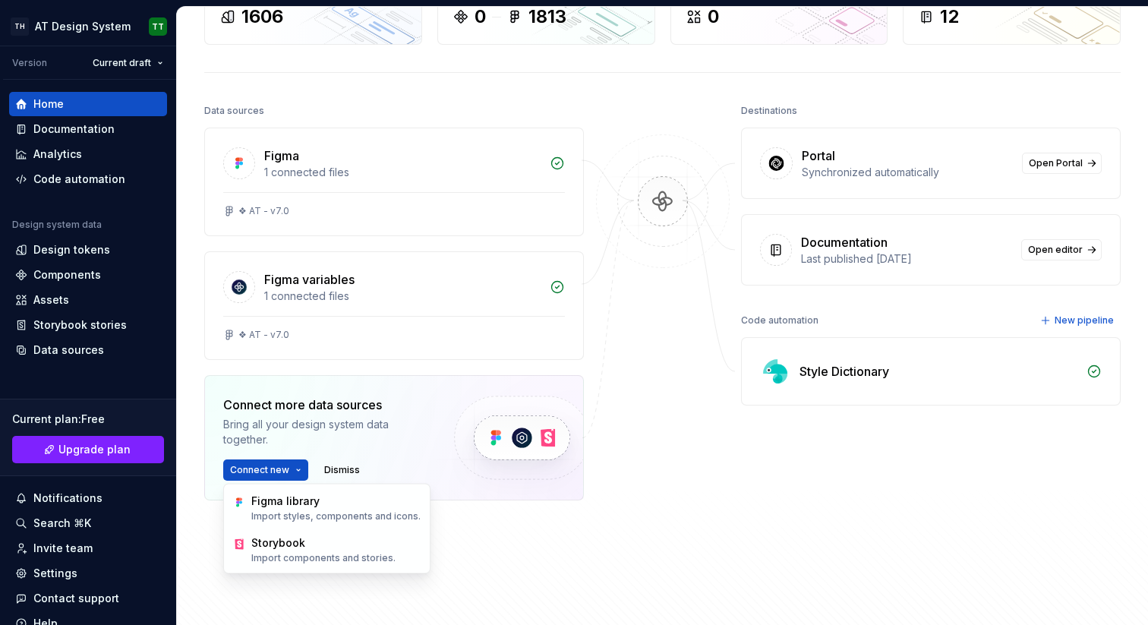
click at [692, 472] on div at bounding box center [663, 338] width 152 height 476
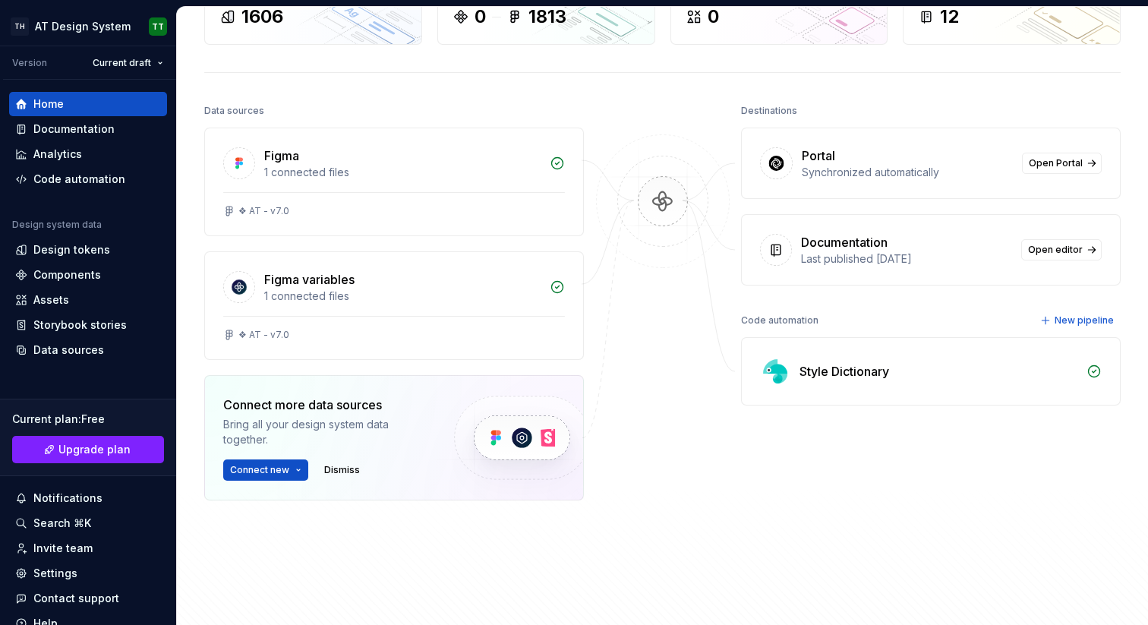
scroll to position [47, 0]
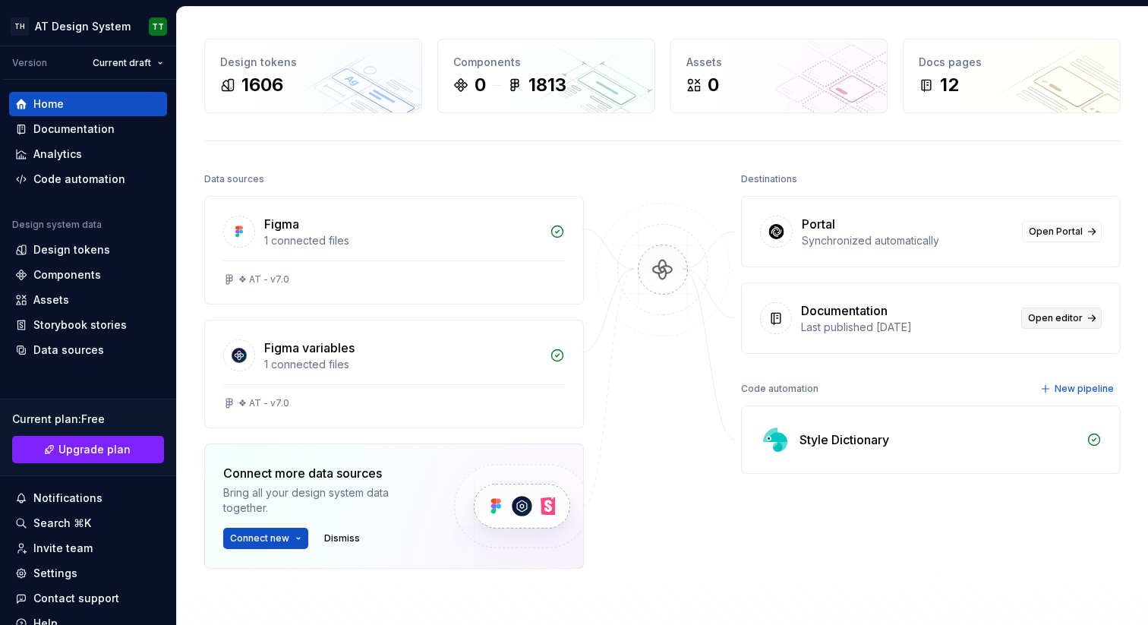
click at [1050, 314] on span "Open editor" at bounding box center [1055, 318] width 55 height 12
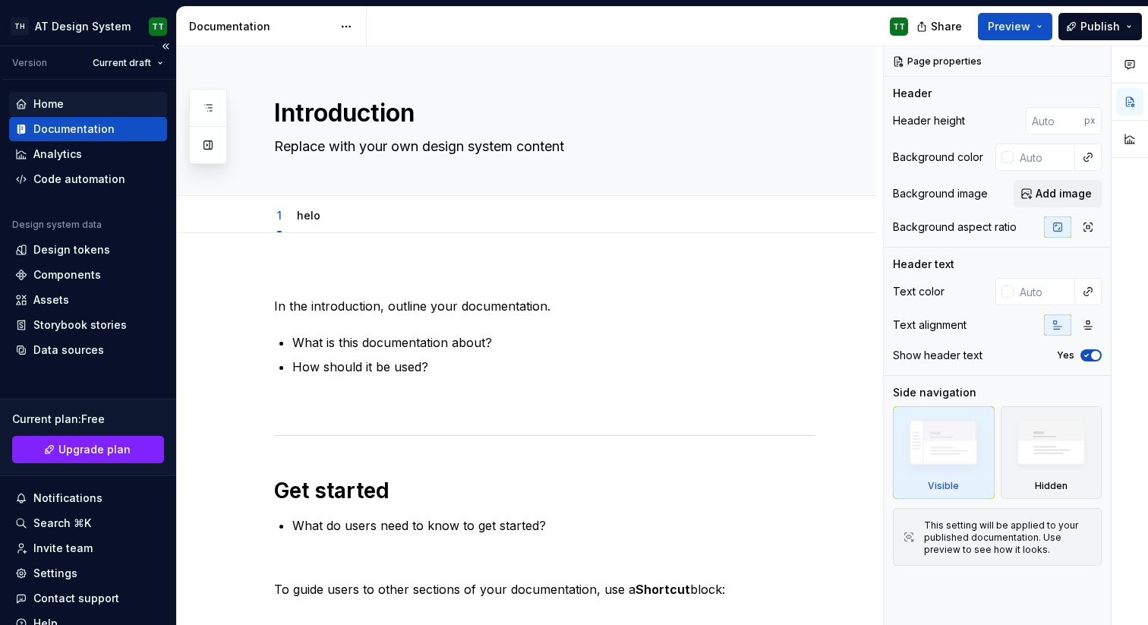
click at [58, 101] on div "Home" at bounding box center [48, 103] width 30 height 15
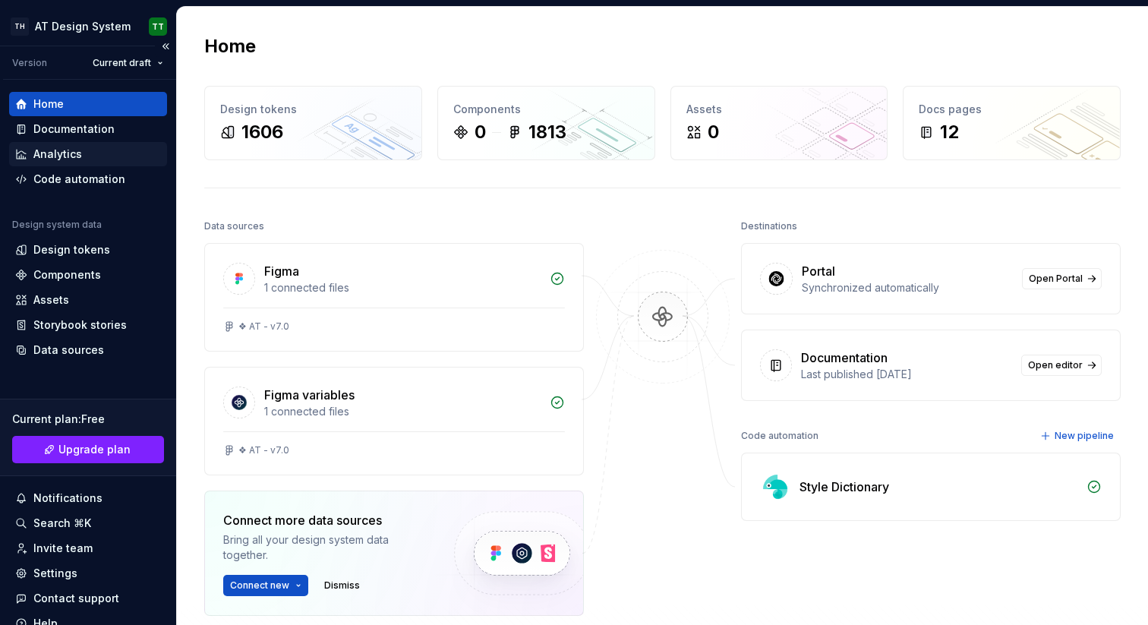
click at [84, 147] on div "Analytics" at bounding box center [88, 154] width 146 height 15
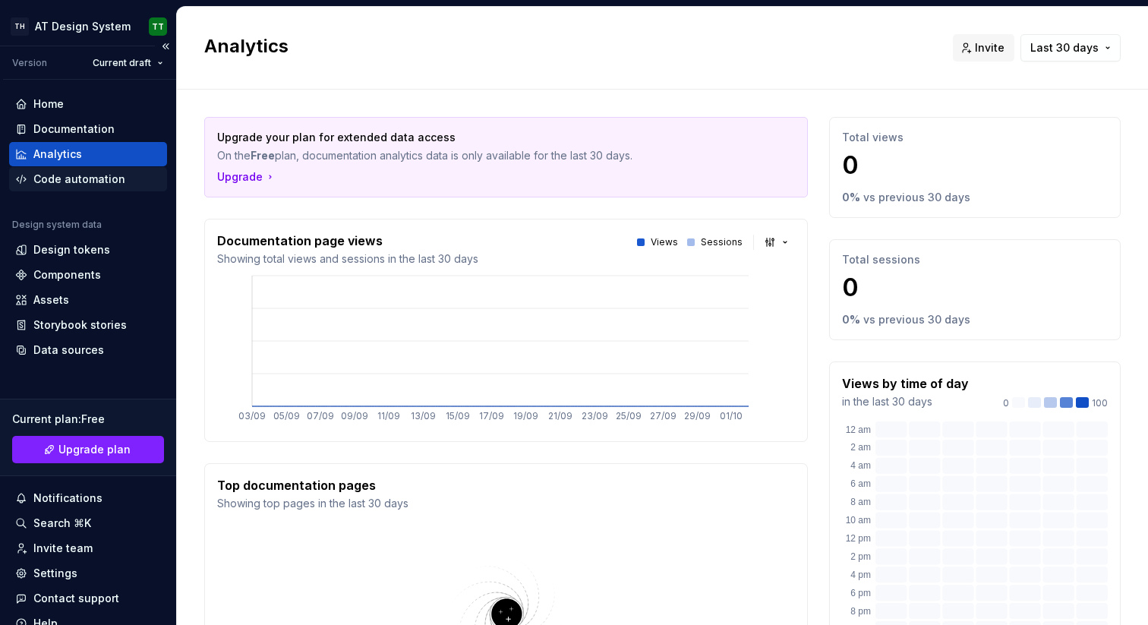
click at [95, 177] on div "Code automation" at bounding box center [79, 179] width 92 height 15
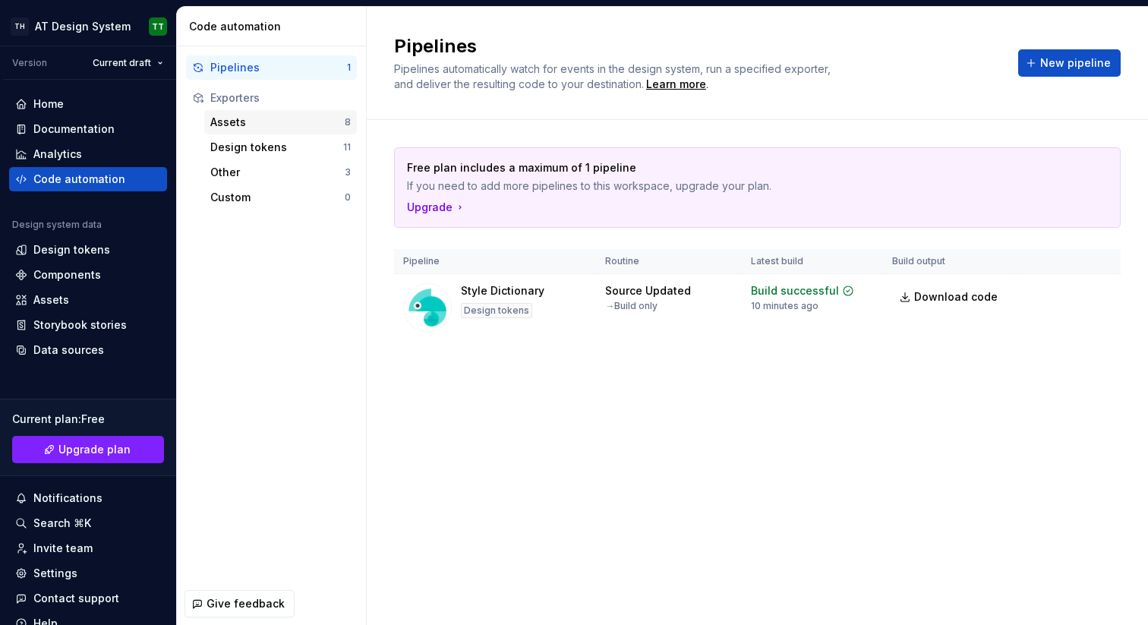
click at [258, 118] on div "Assets" at bounding box center [277, 122] width 134 height 15
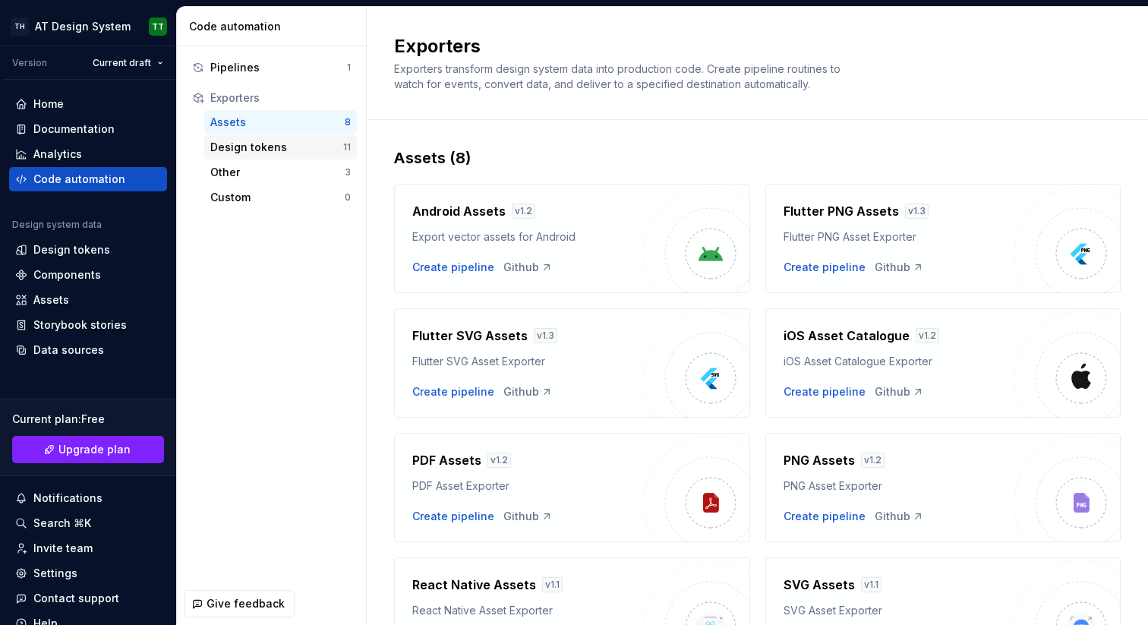
click at [254, 150] on div "Design tokens" at bounding box center [276, 147] width 133 height 15
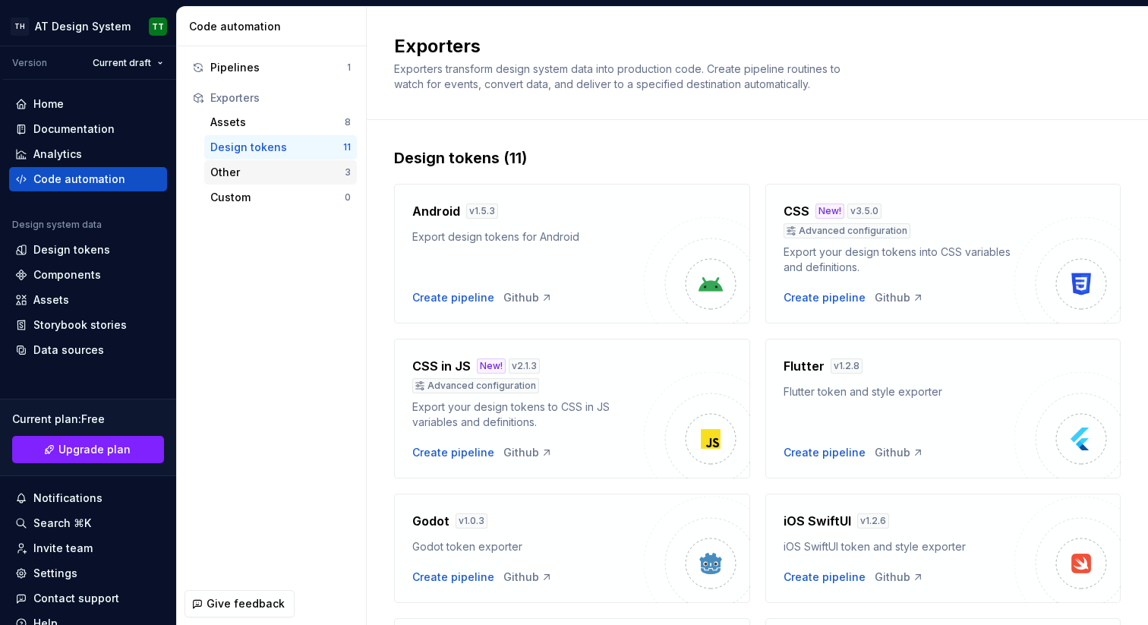
click at [254, 178] on div "Other" at bounding box center [277, 172] width 134 height 15
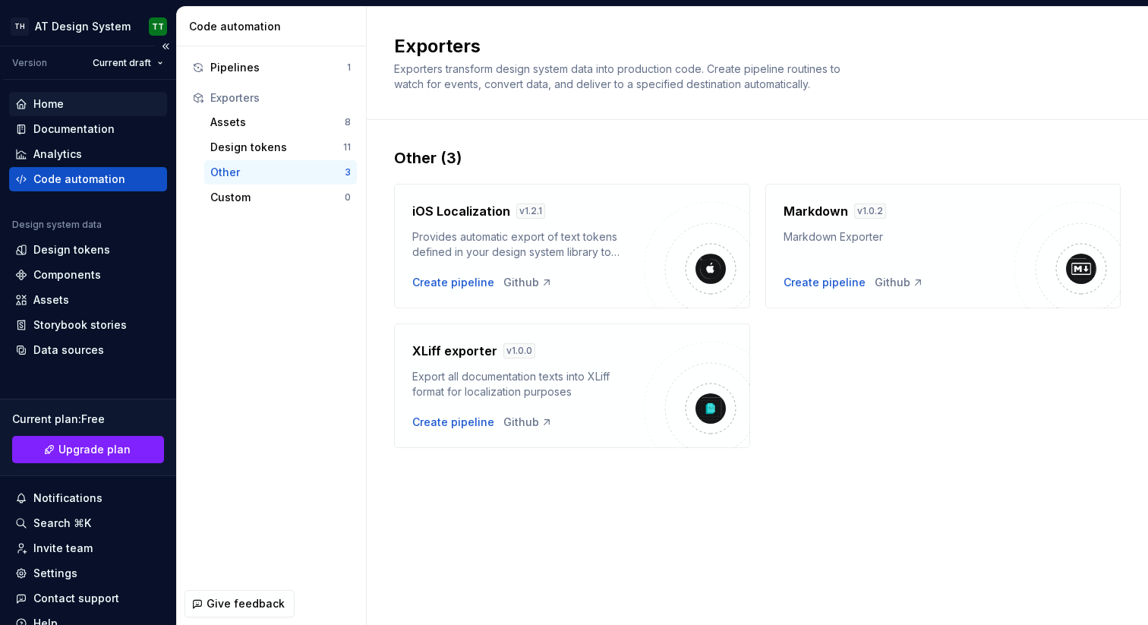
click at [60, 97] on div "Home" at bounding box center [48, 103] width 30 height 15
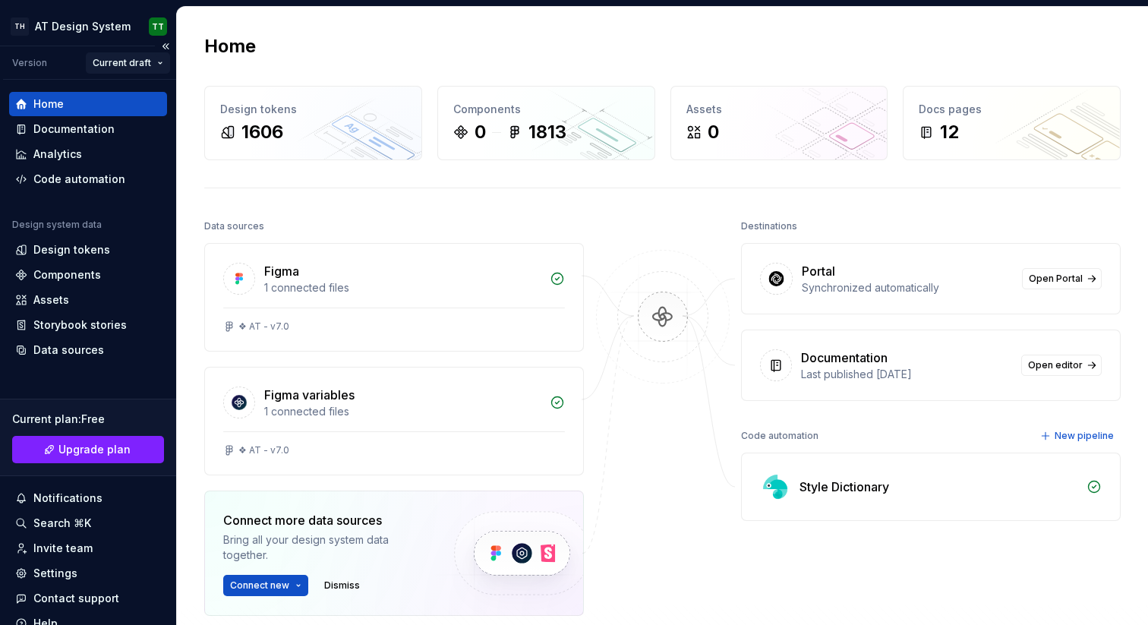
click at [128, 64] on html "**********" at bounding box center [574, 312] width 1148 height 625
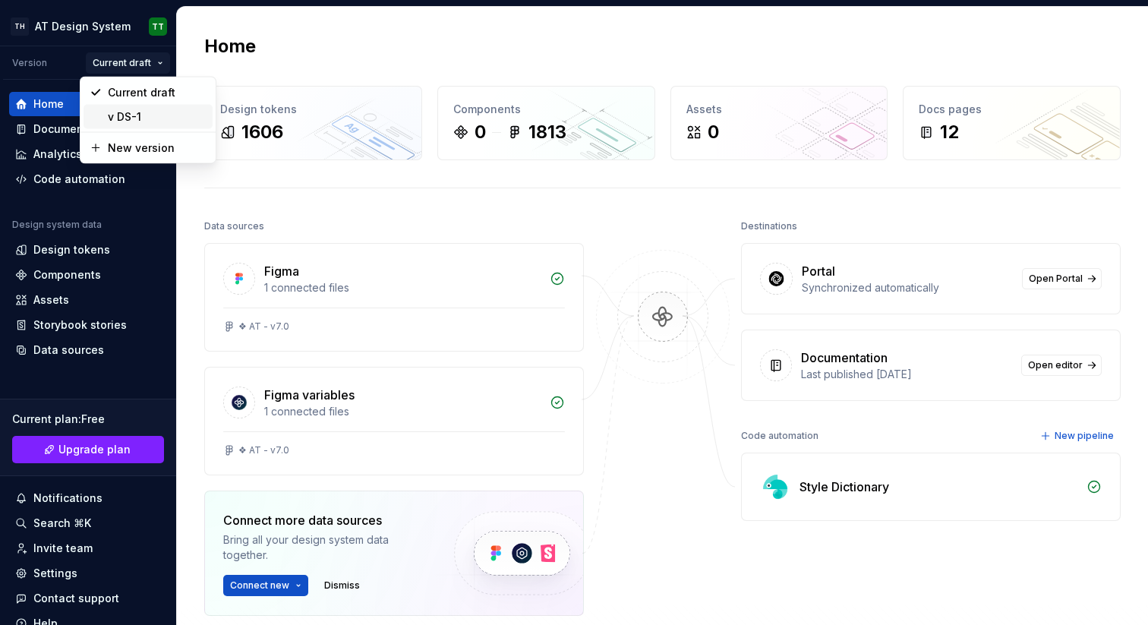
click at [144, 112] on div "v DS-1" at bounding box center [157, 116] width 99 height 15
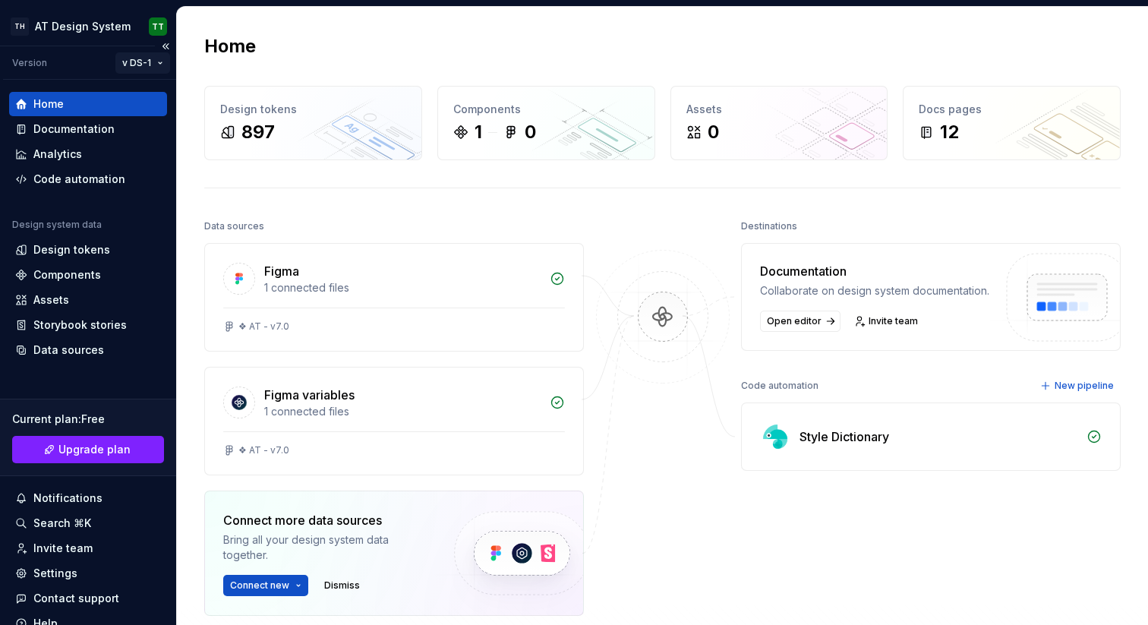
click at [131, 55] on html "**********" at bounding box center [574, 312] width 1148 height 625
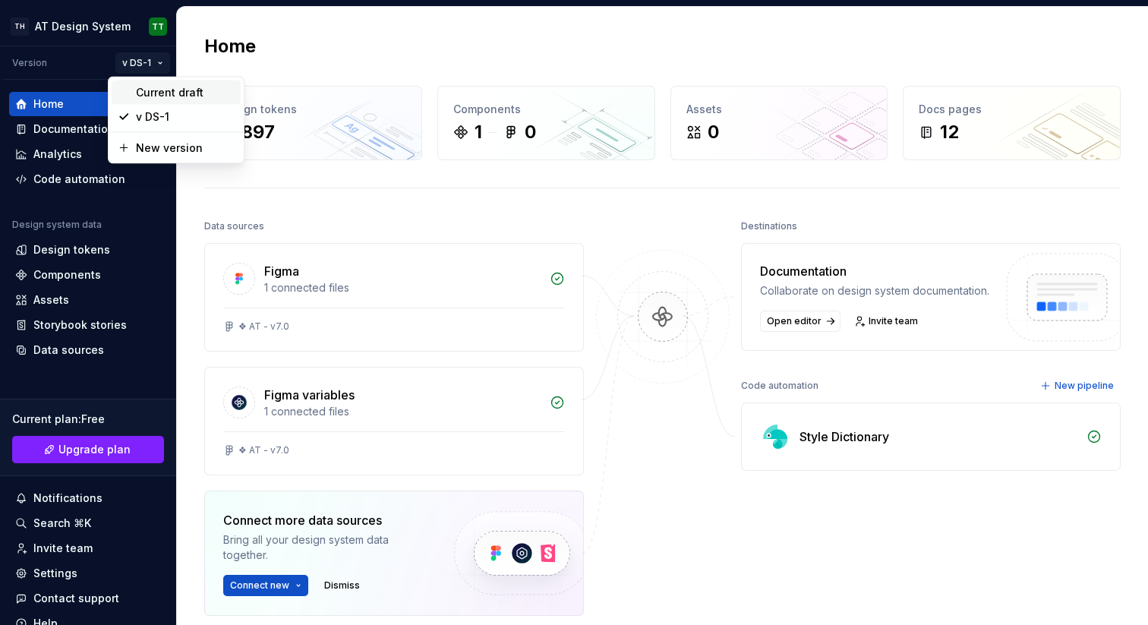
click at [156, 93] on div "Current draft" at bounding box center [185, 92] width 99 height 15
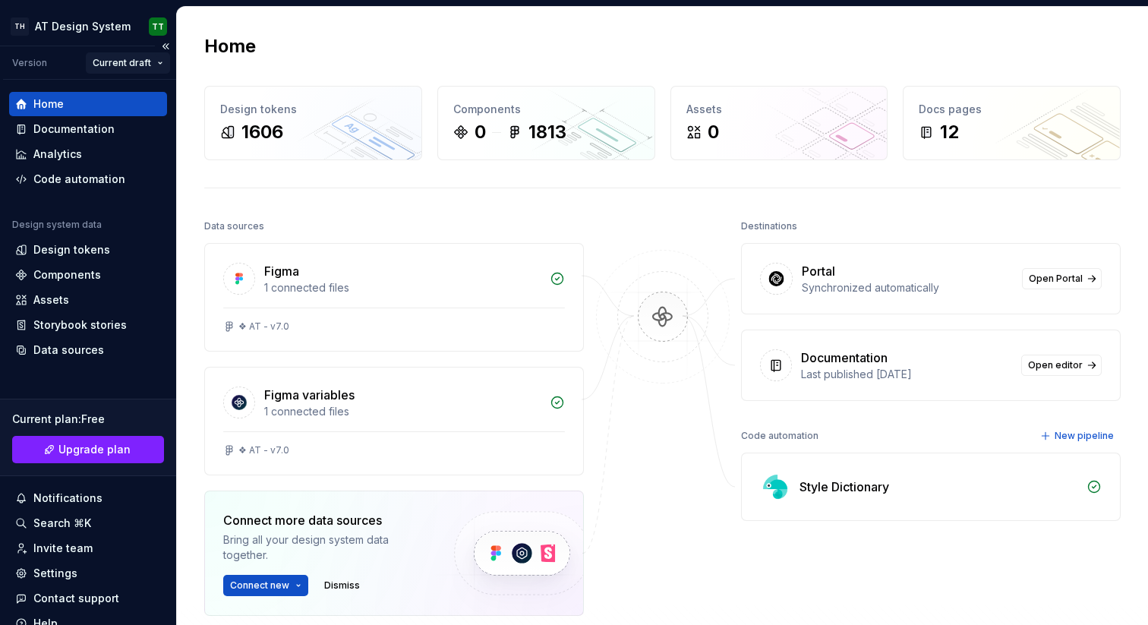
click at [133, 66] on html "**********" at bounding box center [574, 312] width 1148 height 625
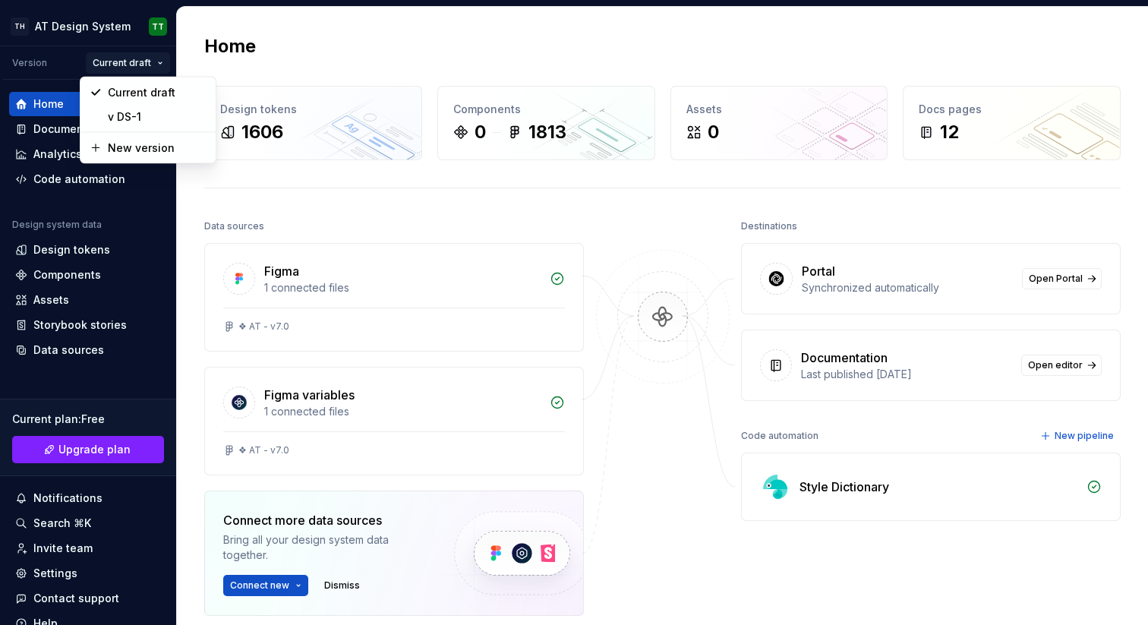
click at [109, 55] on html "**********" at bounding box center [574, 312] width 1148 height 625
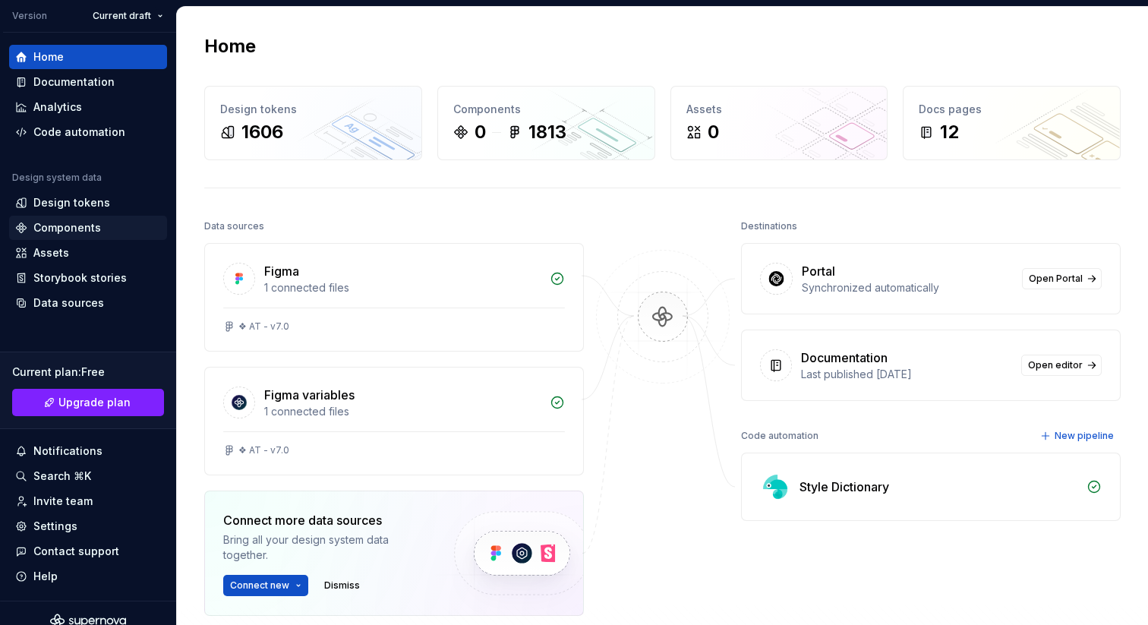
scroll to position [63, 0]
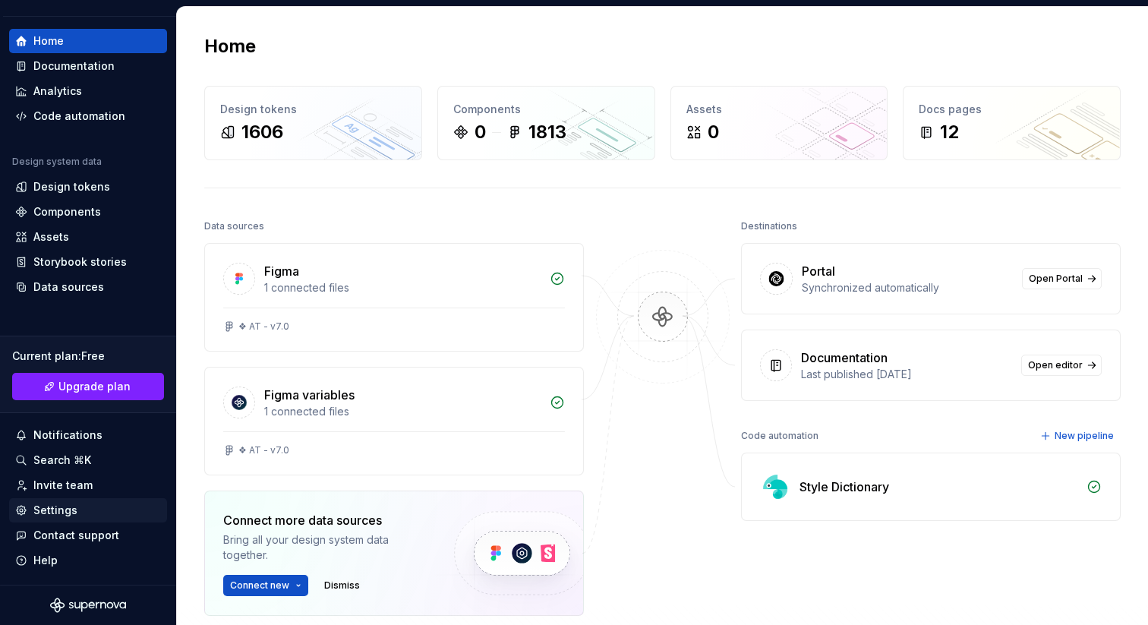
click at [60, 506] on div "Settings" at bounding box center [55, 510] width 44 height 15
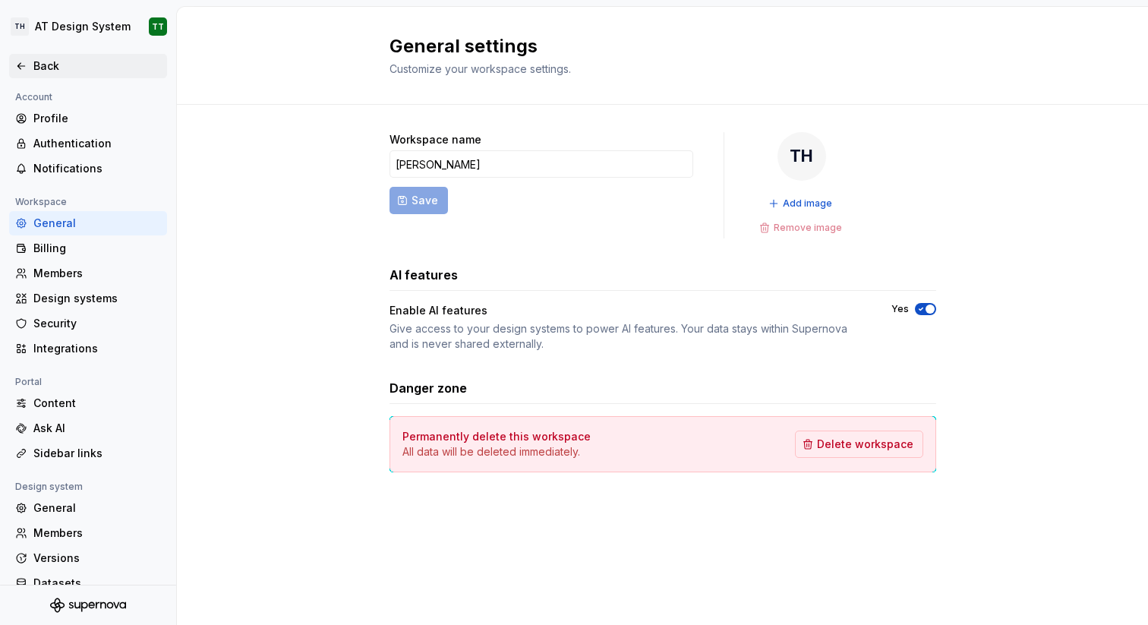
click at [38, 65] on div "Back" at bounding box center [97, 65] width 128 height 15
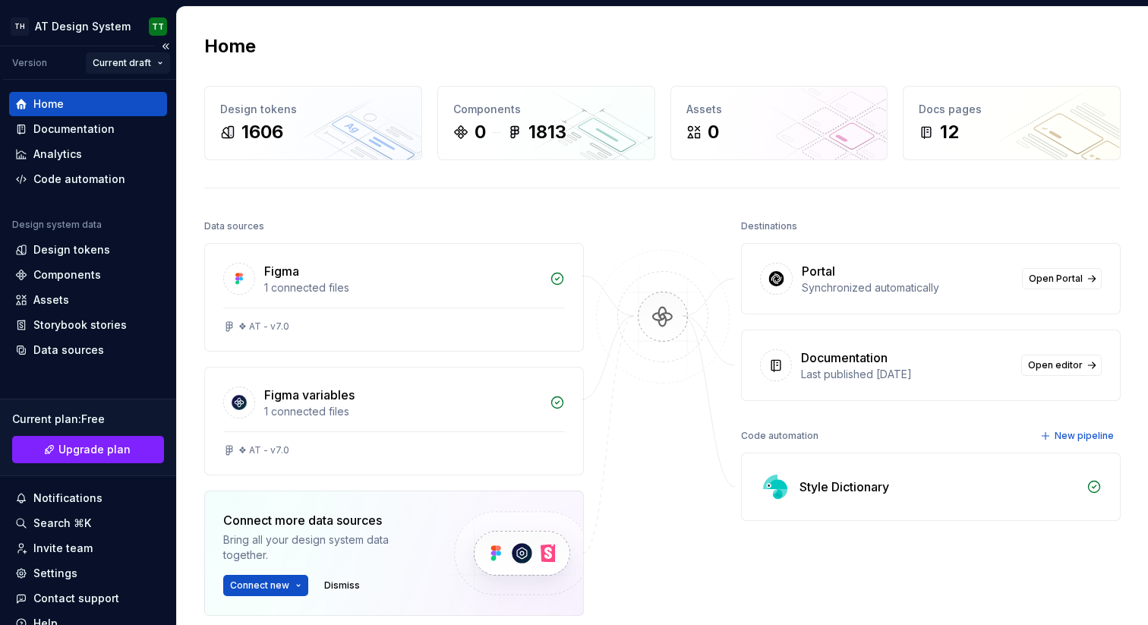
click at [148, 65] on html "**********" at bounding box center [574, 312] width 1148 height 625
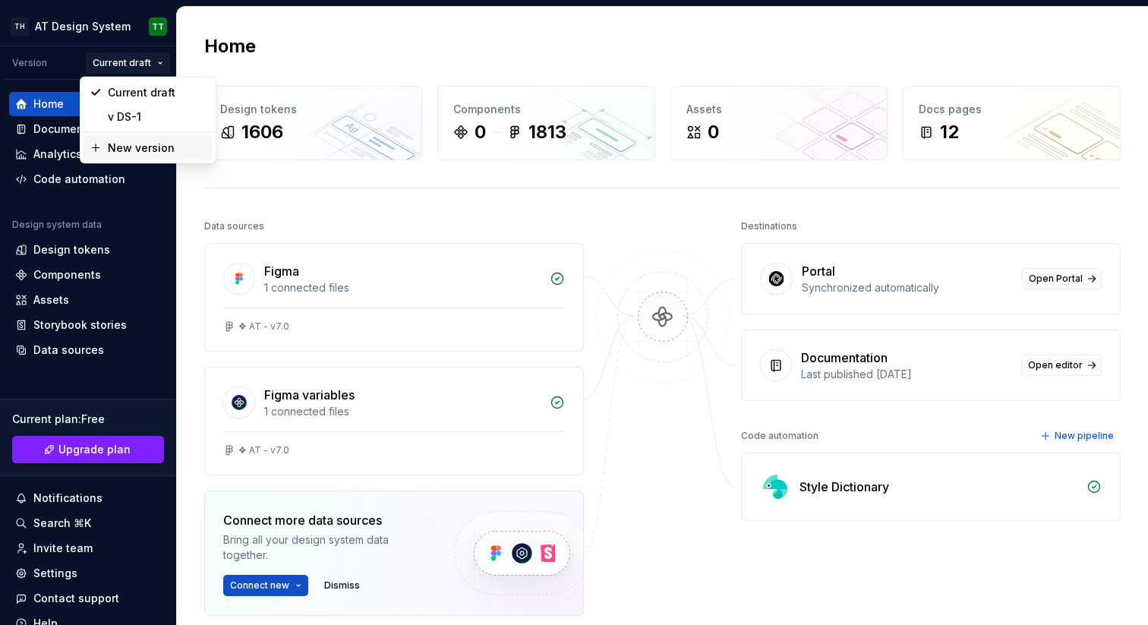
click at [131, 138] on div "New version" at bounding box center [148, 148] width 129 height 24
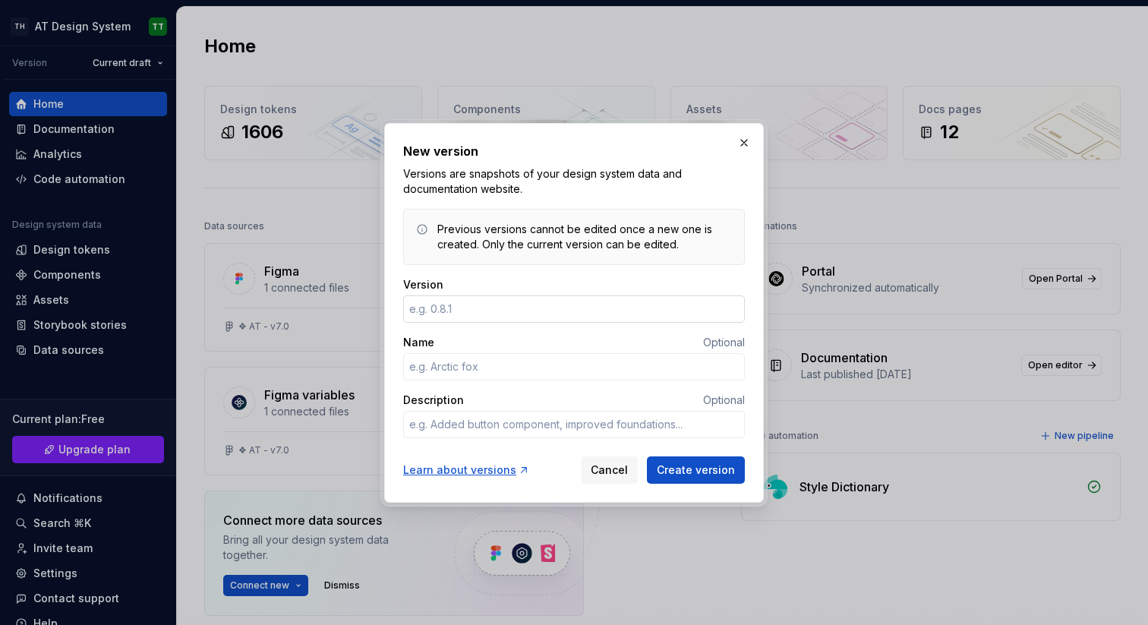
click at [612, 302] on input "Version" at bounding box center [574, 308] width 342 height 27
click at [579, 362] on input "Name" at bounding box center [574, 366] width 342 height 27
click at [744, 141] on button "button" at bounding box center [744, 142] width 21 height 21
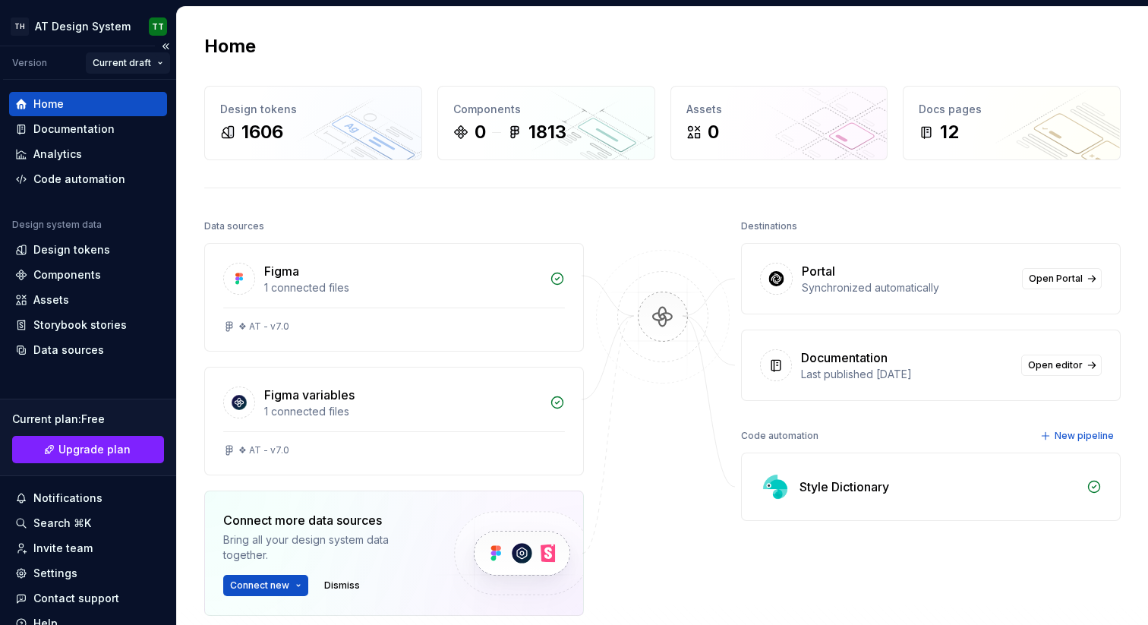
click at [122, 62] on html "**********" at bounding box center [574, 312] width 1148 height 625
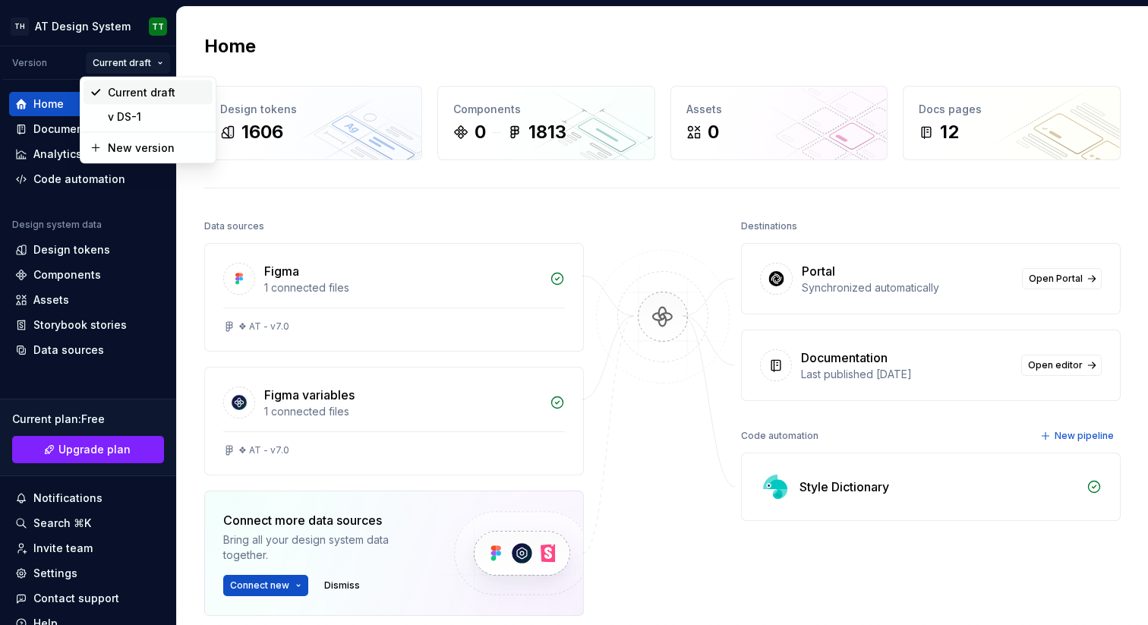
click at [118, 94] on div "Current draft" at bounding box center [157, 92] width 99 height 15
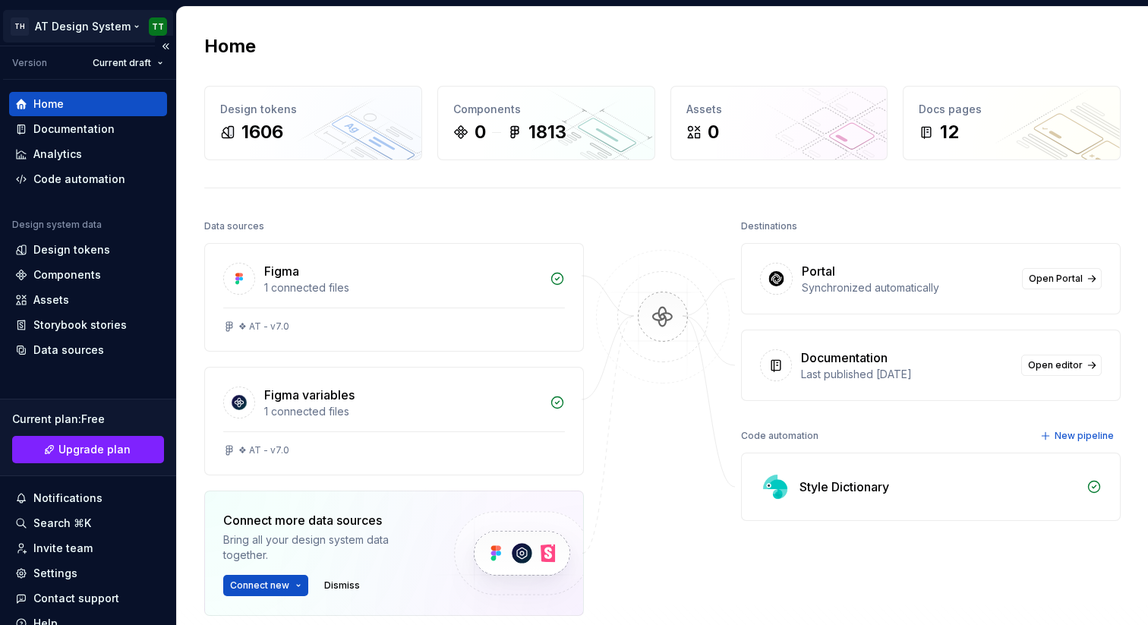
click at [99, 27] on html "**********" at bounding box center [574, 312] width 1148 height 625
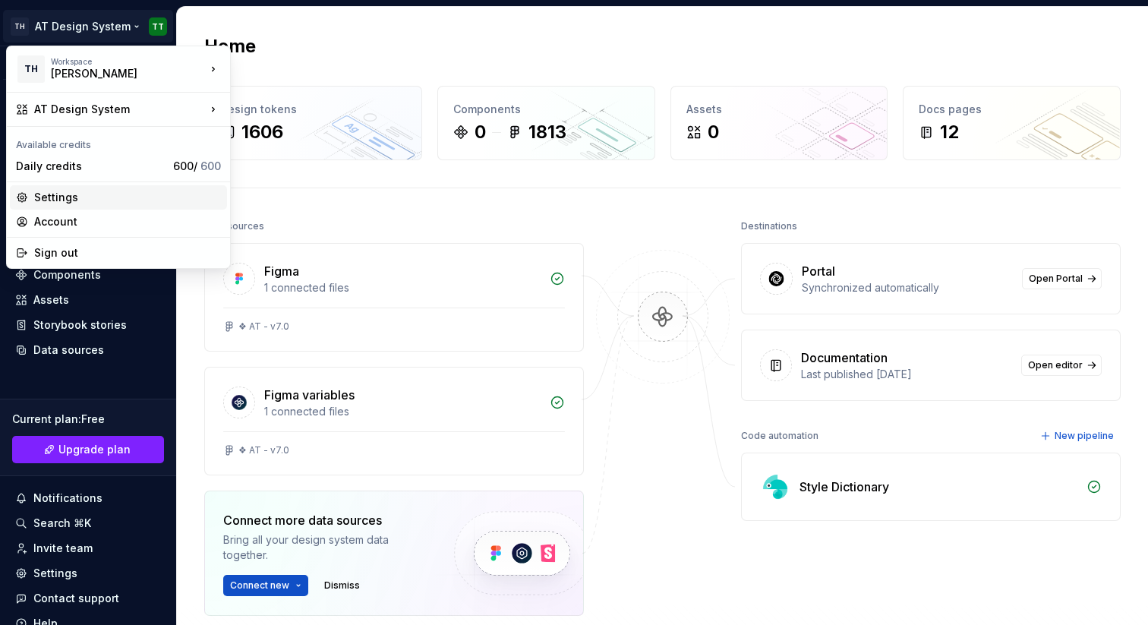
click at [124, 186] on div "Settings" at bounding box center [118, 197] width 217 height 24
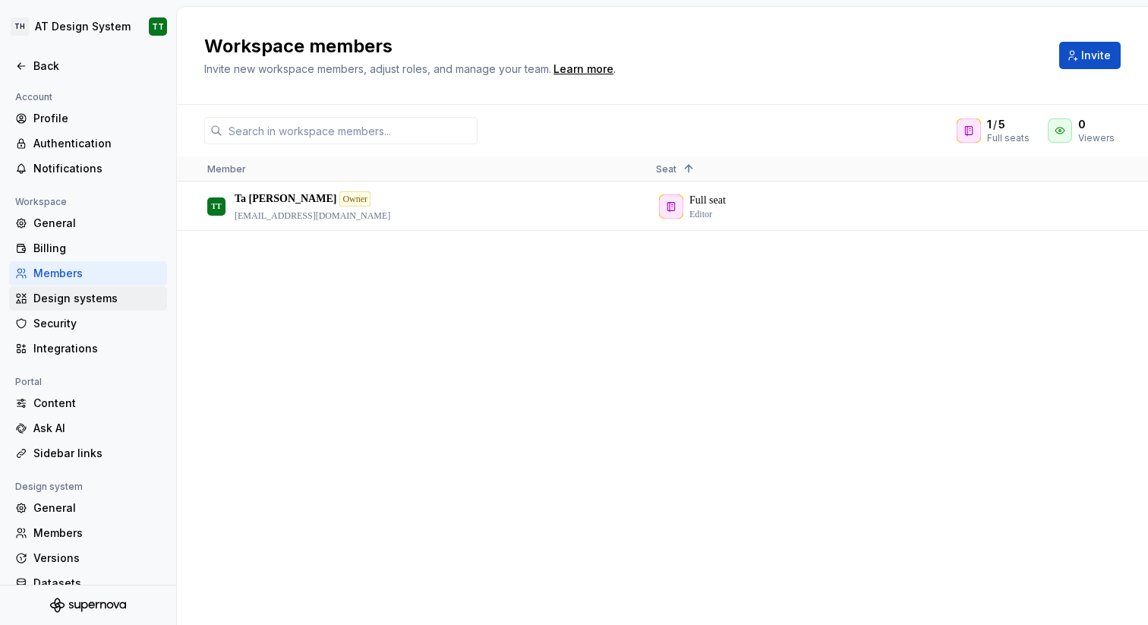
click at [67, 302] on div "Design systems" at bounding box center [97, 298] width 128 height 15
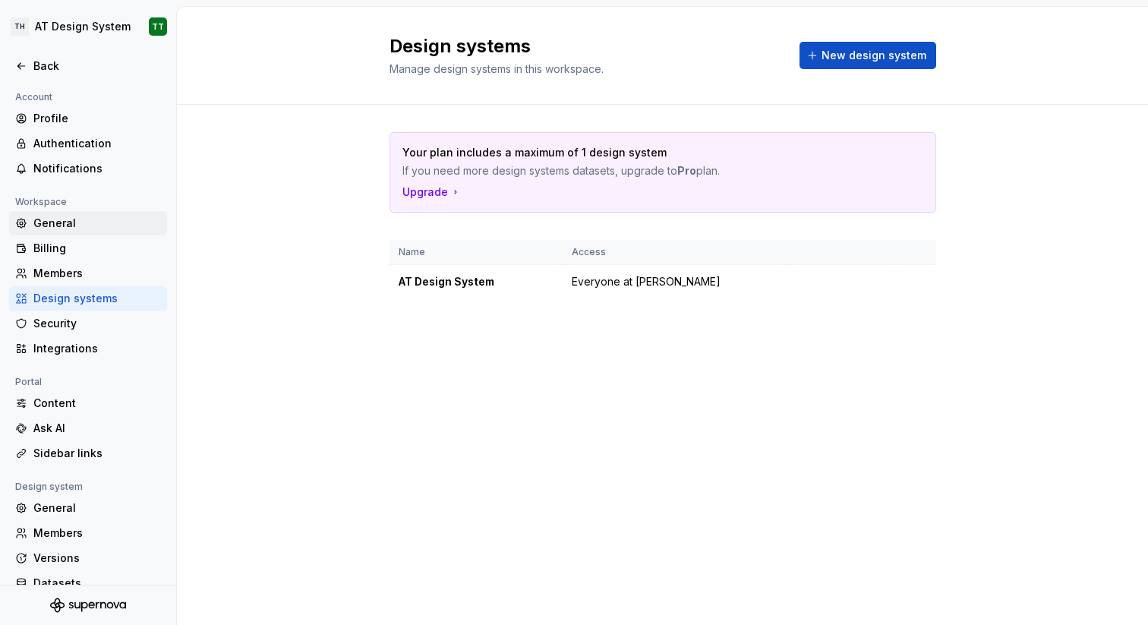
click at [81, 227] on div "General" at bounding box center [97, 223] width 128 height 15
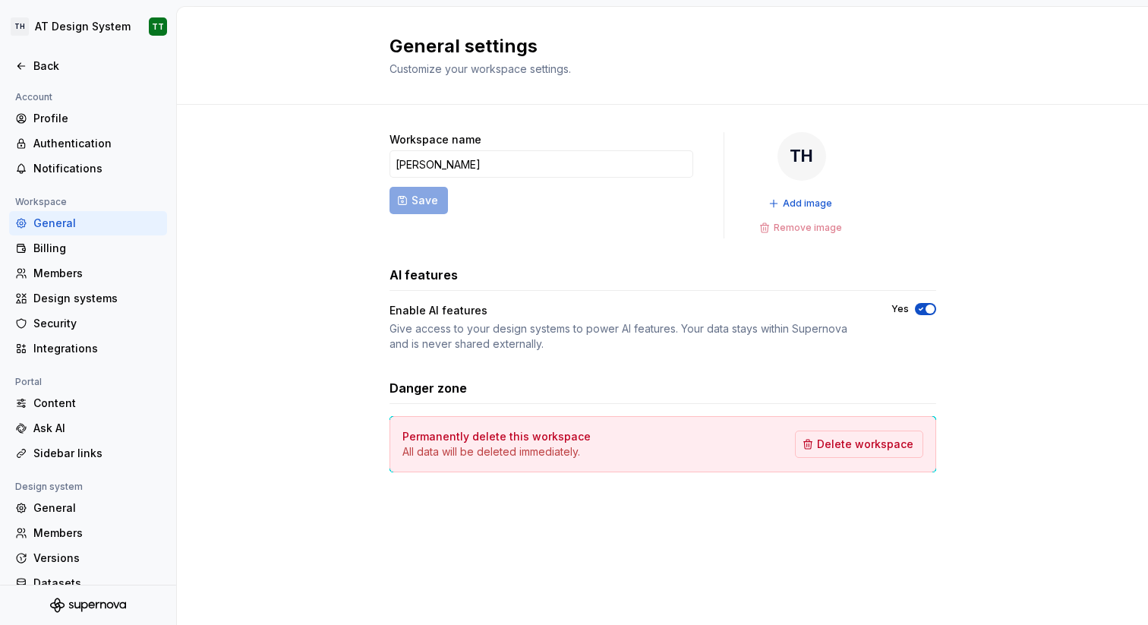
scroll to position [44, 0]
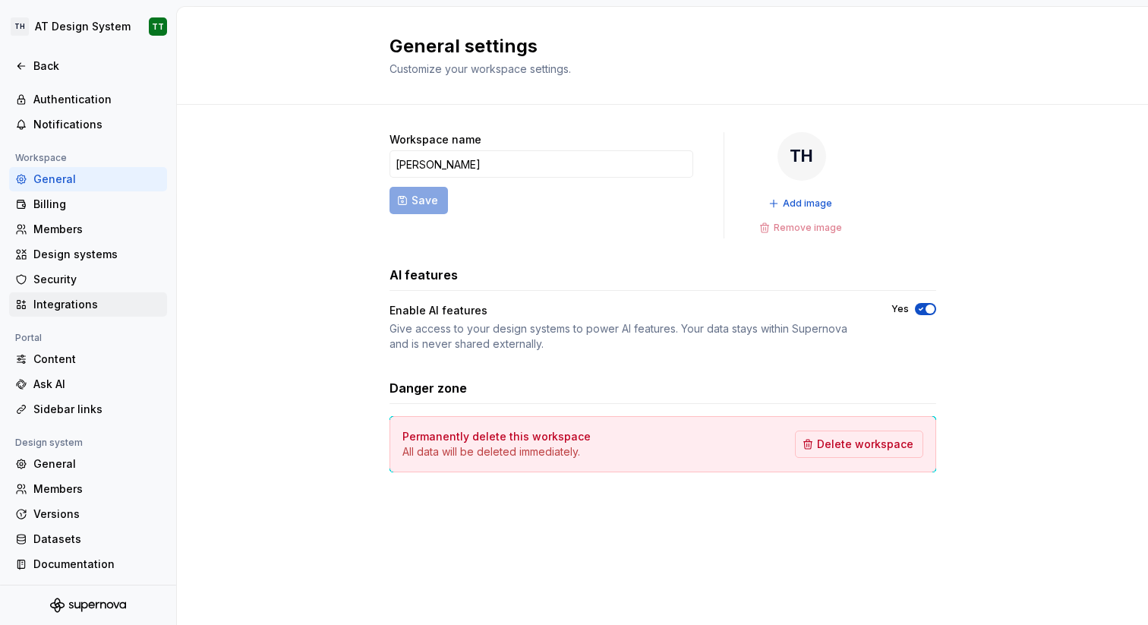
click at [71, 298] on div "Integrations" at bounding box center [97, 304] width 128 height 15
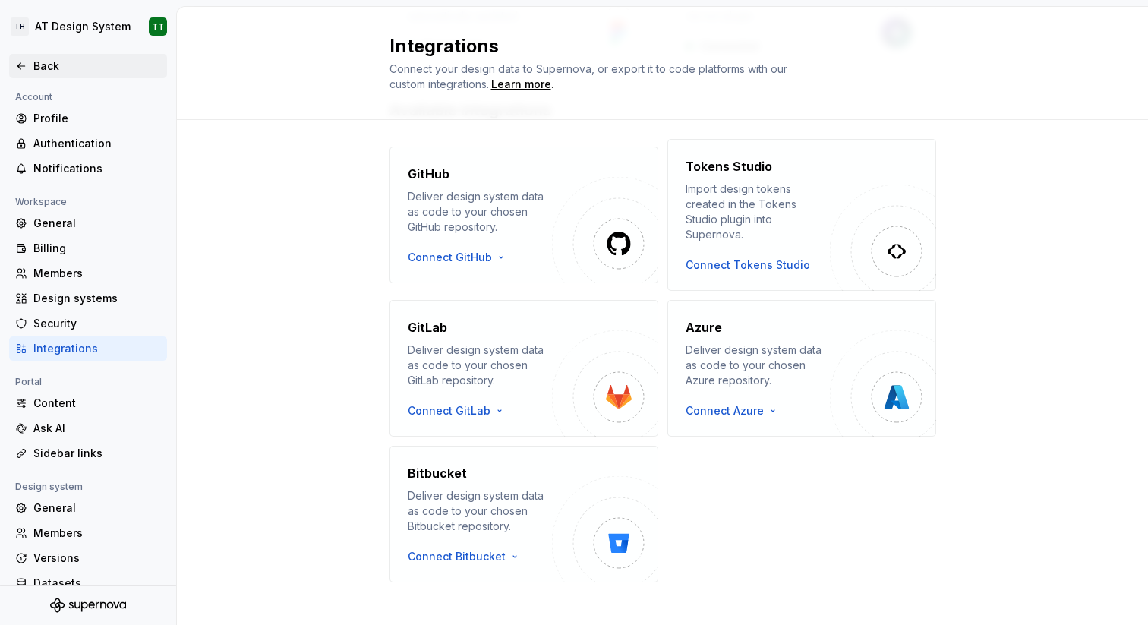
click at [41, 65] on div "Back" at bounding box center [97, 65] width 128 height 15
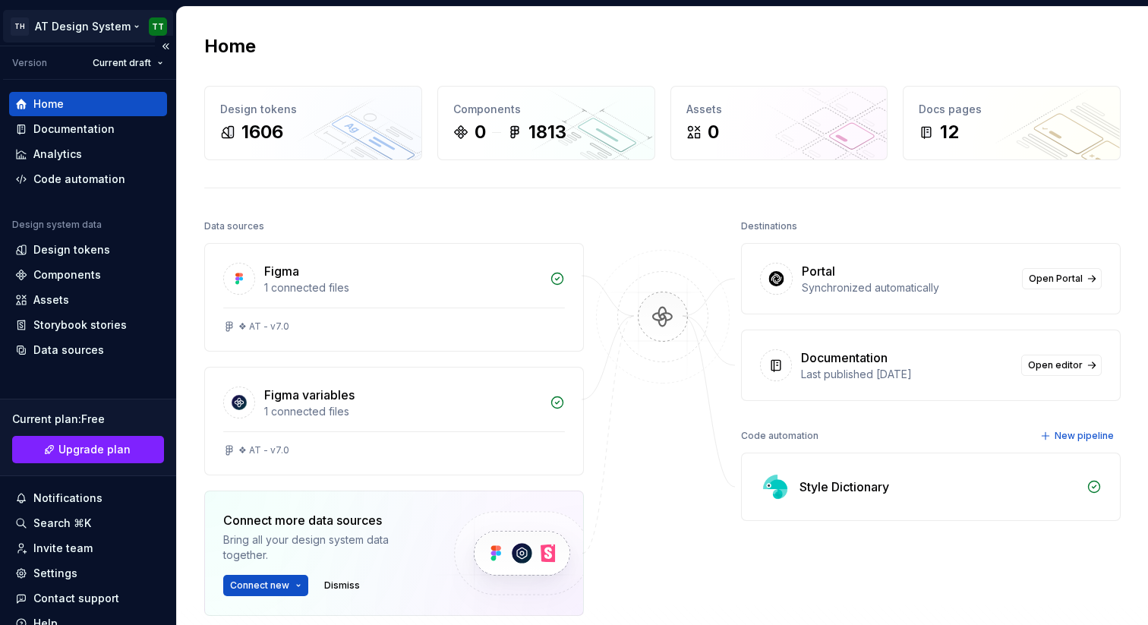
click at [58, 27] on html "**********" at bounding box center [574, 312] width 1148 height 625
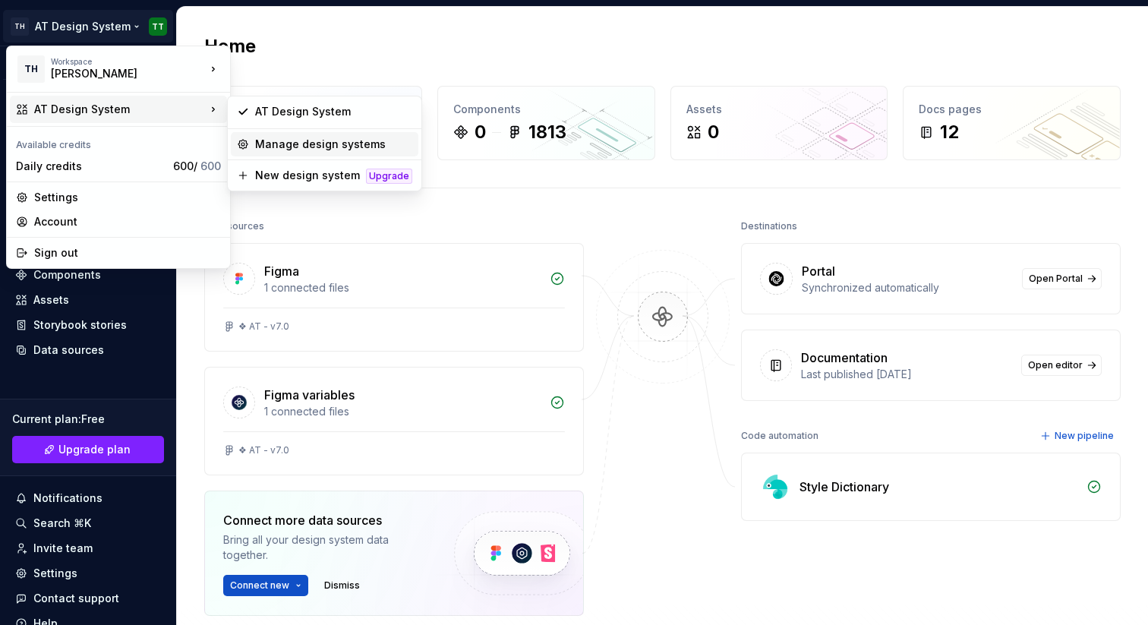
click at [266, 151] on div "Manage design systems" at bounding box center [333, 144] width 157 height 15
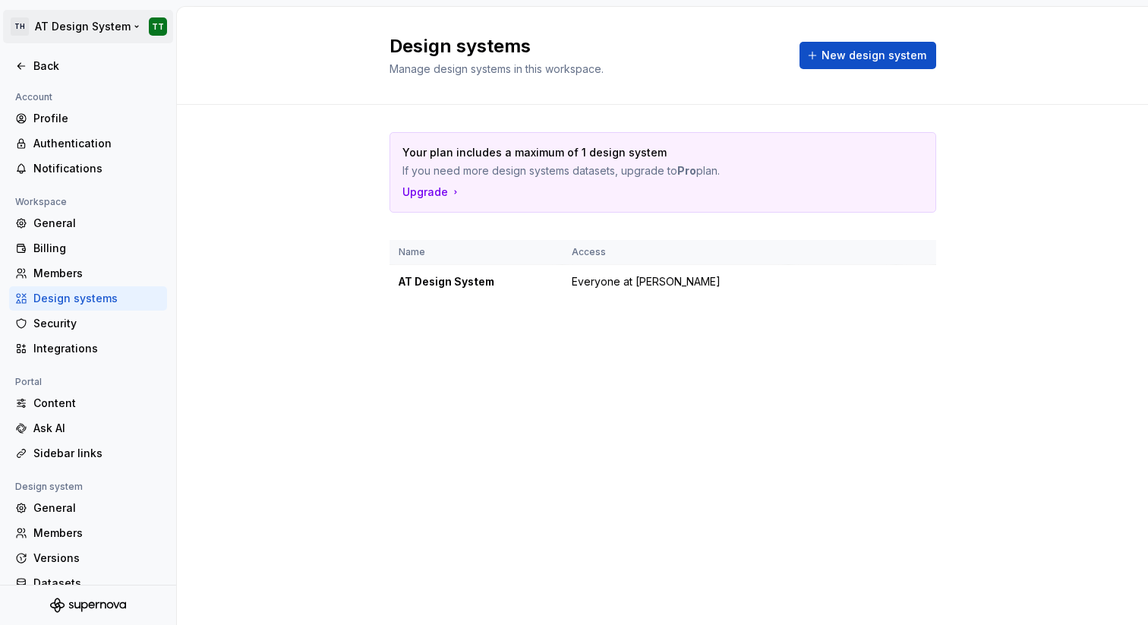
click at [40, 24] on html "**********" at bounding box center [574, 312] width 1148 height 625
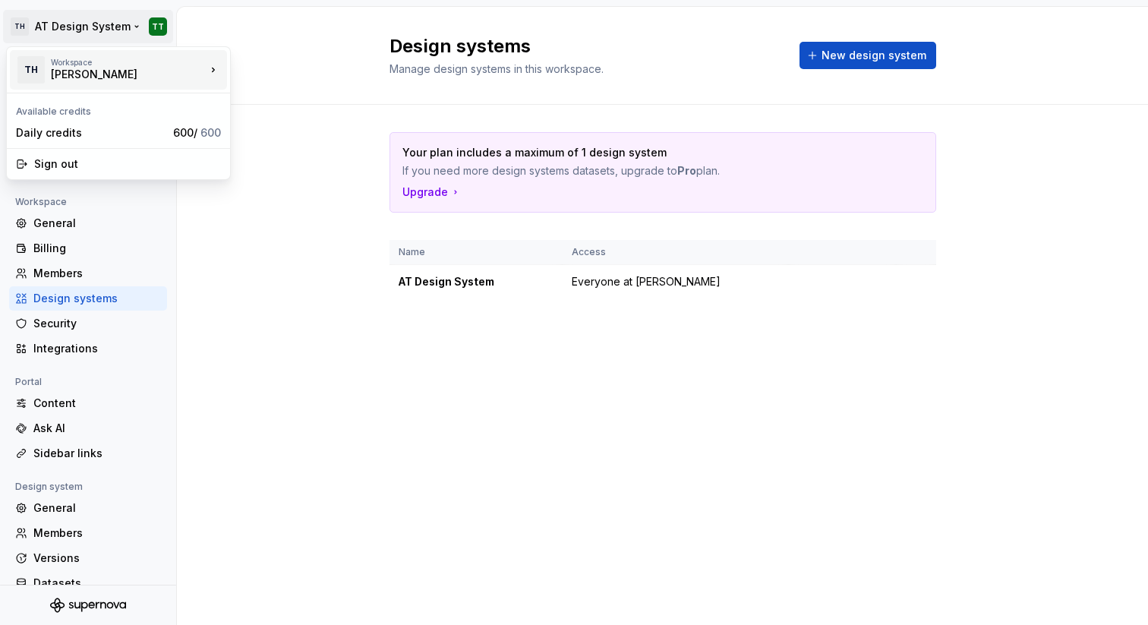
click at [44, 56] on div "TH" at bounding box center [30, 69] width 29 height 27
click at [242, 18] on html "**********" at bounding box center [574, 312] width 1148 height 625
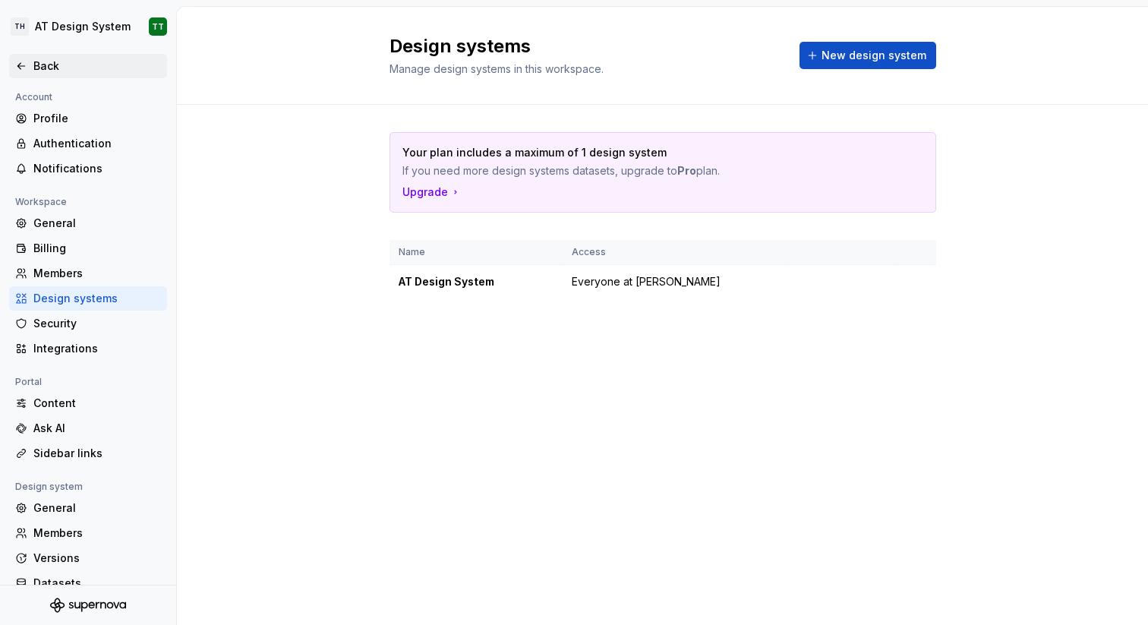
click at [48, 61] on div "Back" at bounding box center [97, 65] width 128 height 15
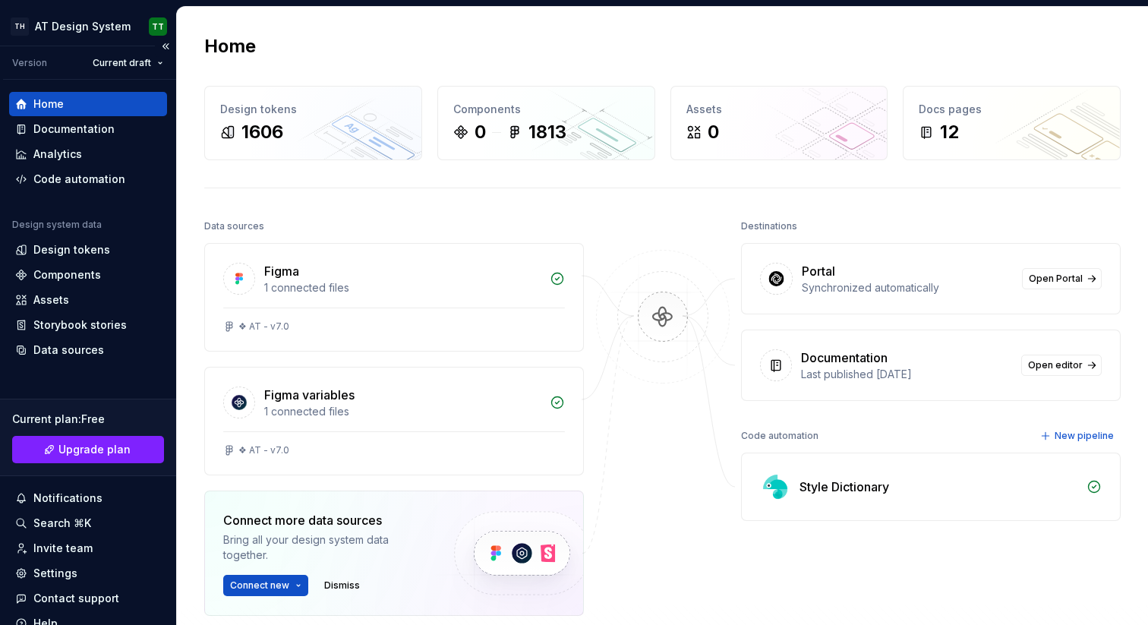
scroll to position [63, 0]
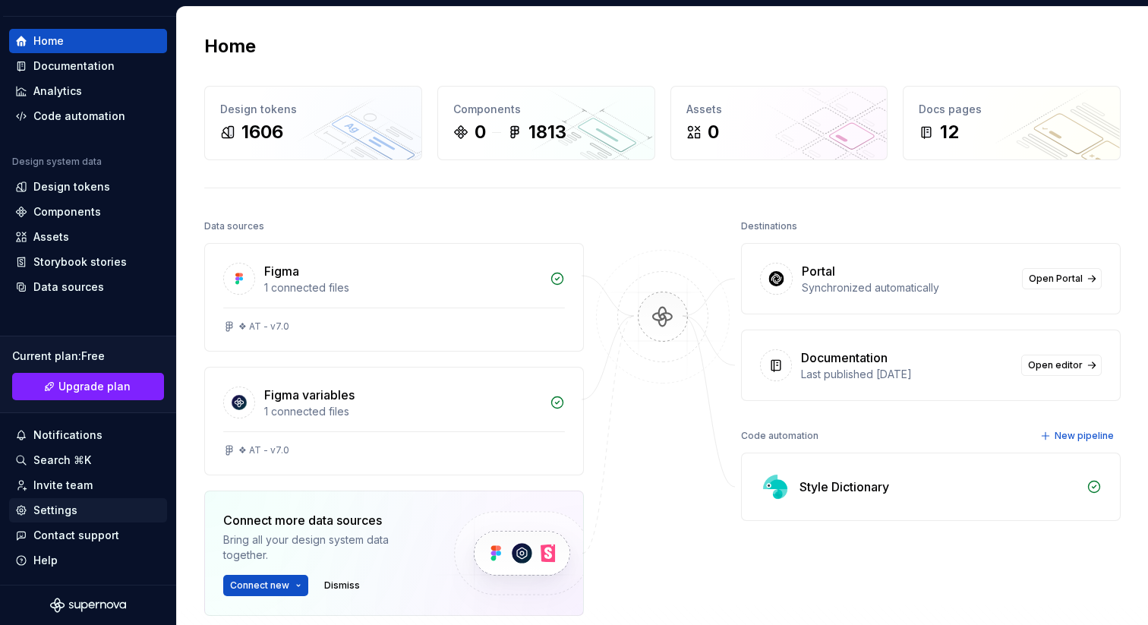
click at [71, 510] on div "Settings" at bounding box center [55, 510] width 44 height 15
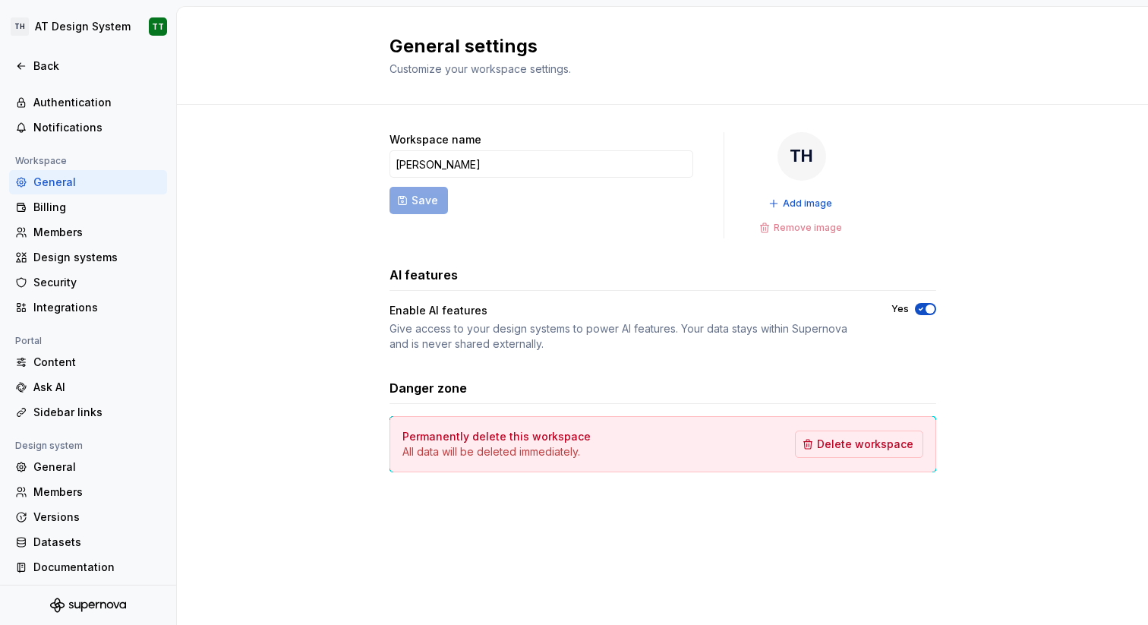
scroll to position [44, 0]
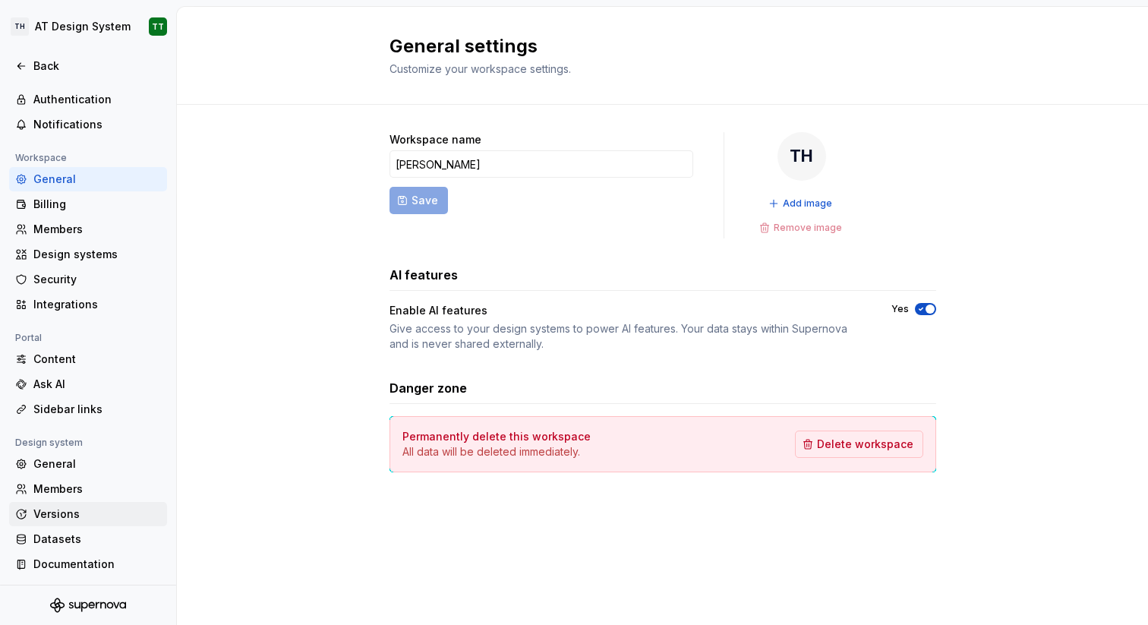
click at [72, 510] on div "Versions" at bounding box center [97, 514] width 128 height 15
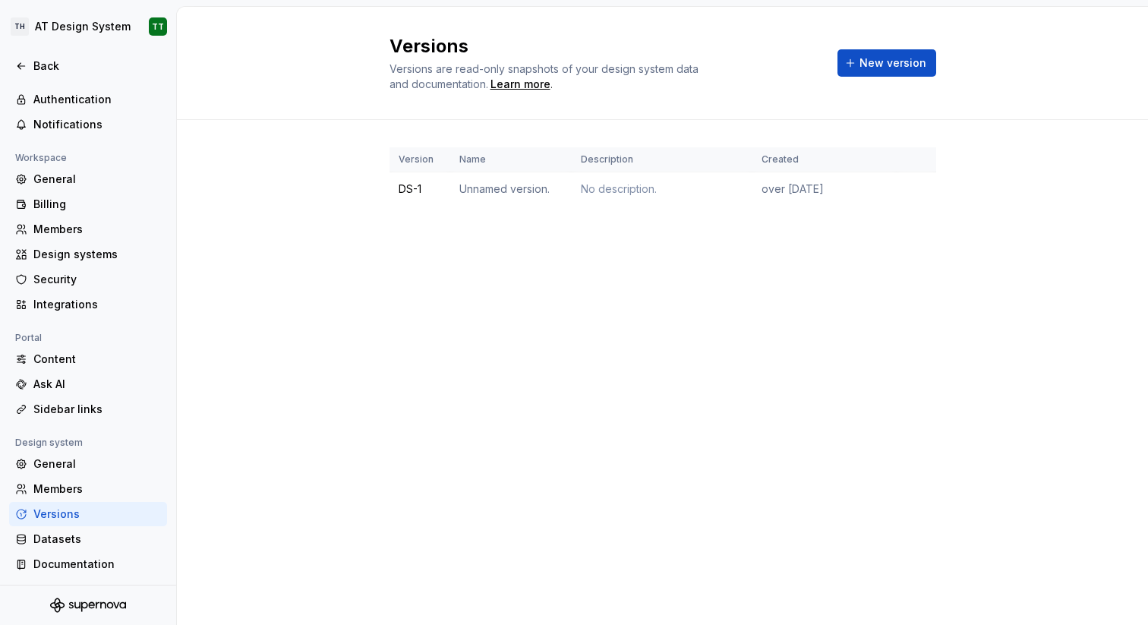
click at [438, 249] on div "Version Name Description Created DS-1 Unnamed version. No description. over [DA…" at bounding box center [663, 192] width 547 height 144
click at [467, 194] on td "Unnamed version." at bounding box center [511, 189] width 122 height 34
click at [477, 262] on div "Version Name Description Created DS-1 Unnamed version. No description. over [DA…" at bounding box center [663, 192] width 547 height 144
click at [506, 186] on td "Unnamed version." at bounding box center [511, 189] width 122 height 34
click at [917, 185] on html "**********" at bounding box center [574, 312] width 1148 height 625
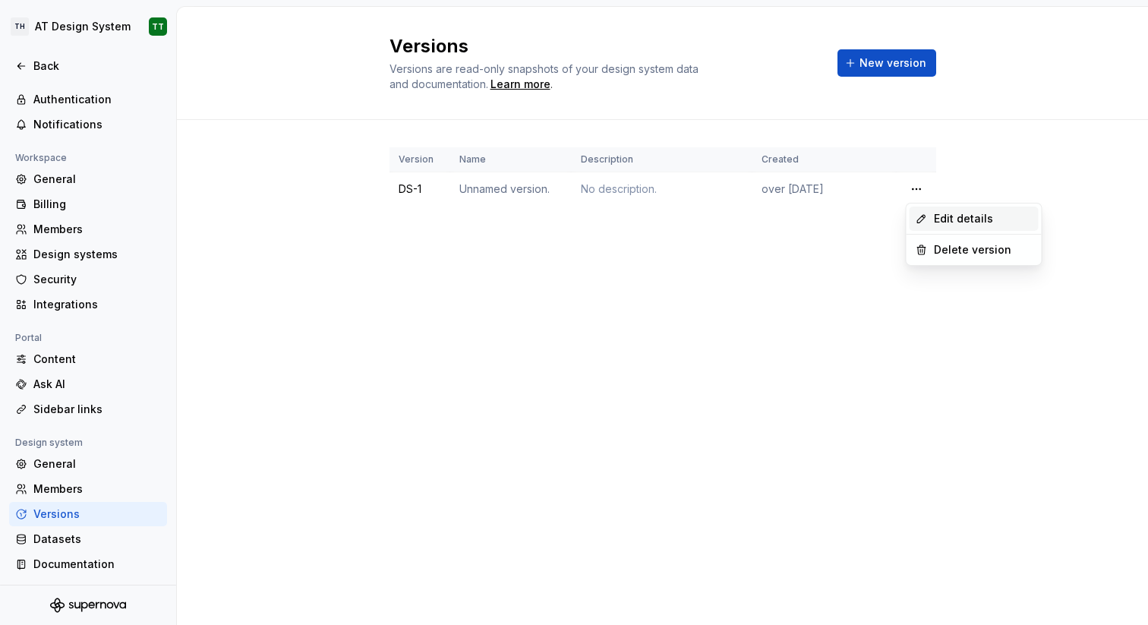
click at [945, 211] on div "Edit details" at bounding box center [983, 218] width 99 height 15
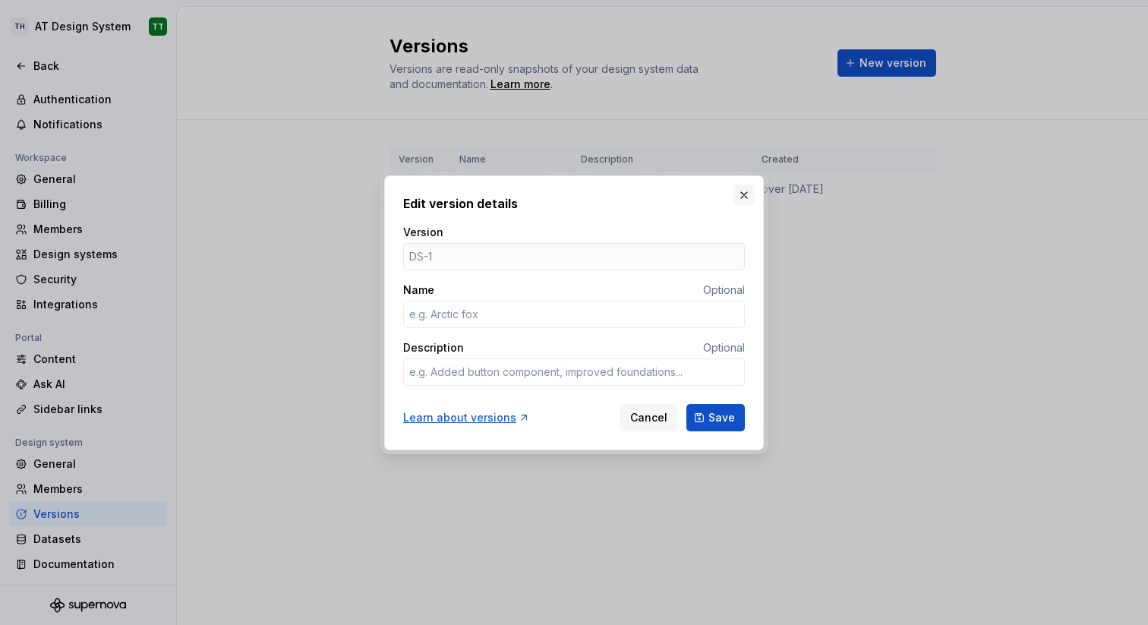
click at [745, 193] on button "button" at bounding box center [744, 195] width 21 height 21
type textarea "*"
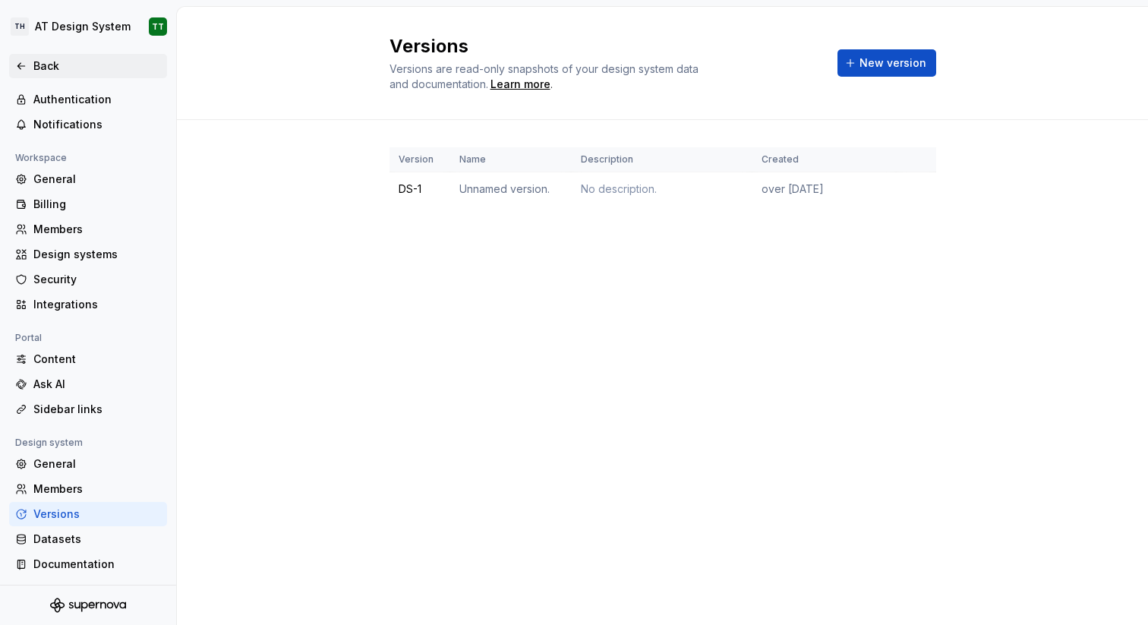
click at [30, 59] on div "Back" at bounding box center [88, 65] width 146 height 15
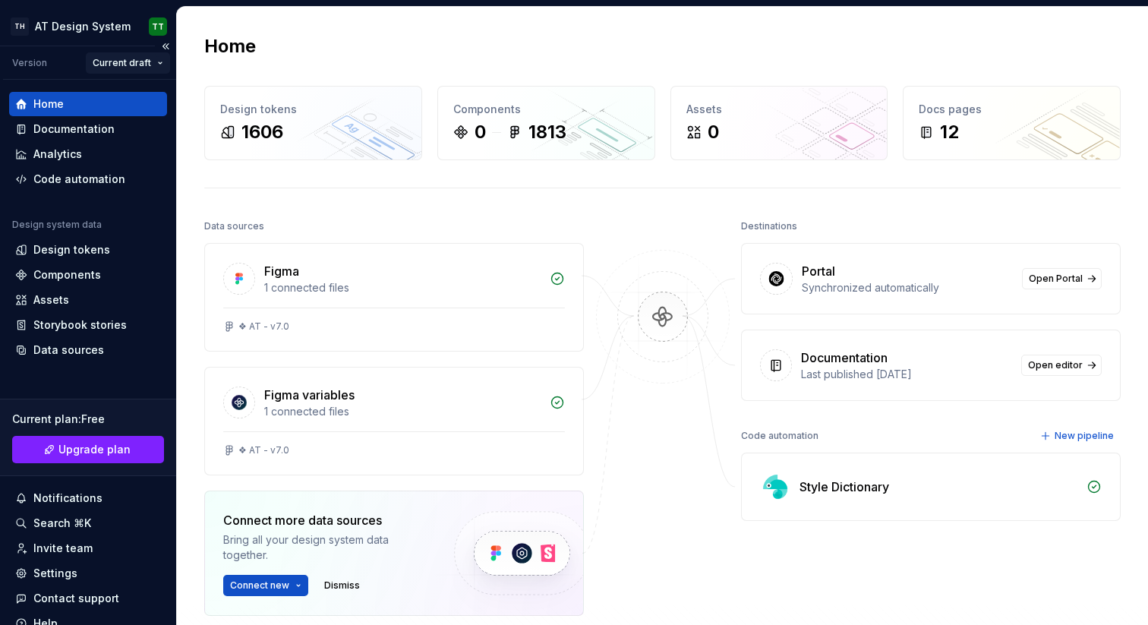
click at [117, 53] on html "**********" at bounding box center [574, 312] width 1148 height 625
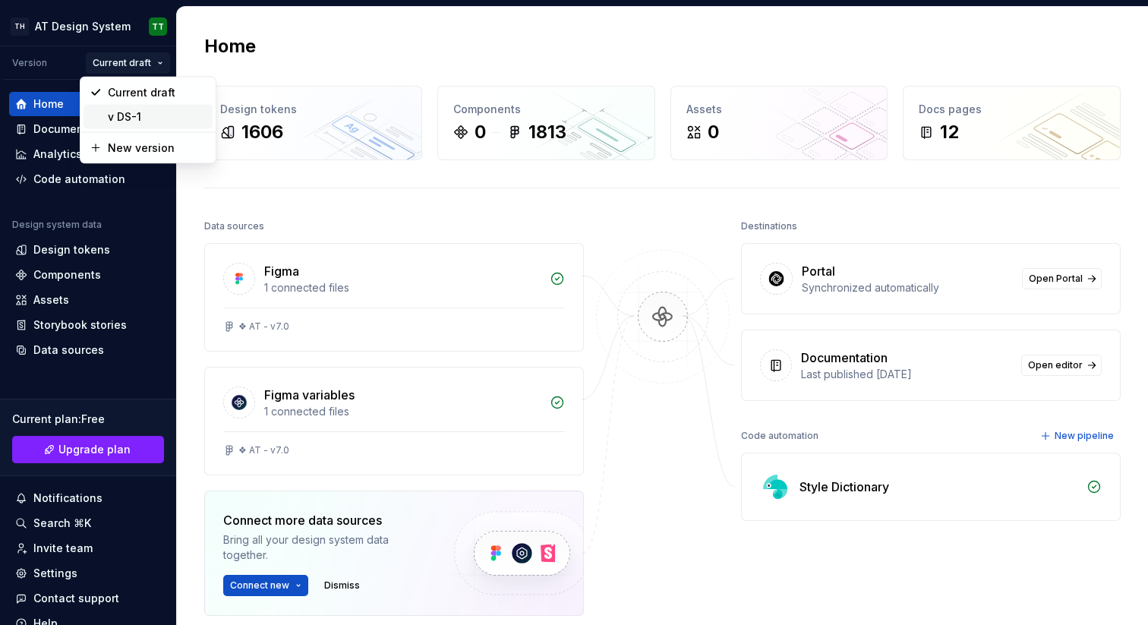
click at [137, 115] on div "v DS-1" at bounding box center [157, 116] width 99 height 15
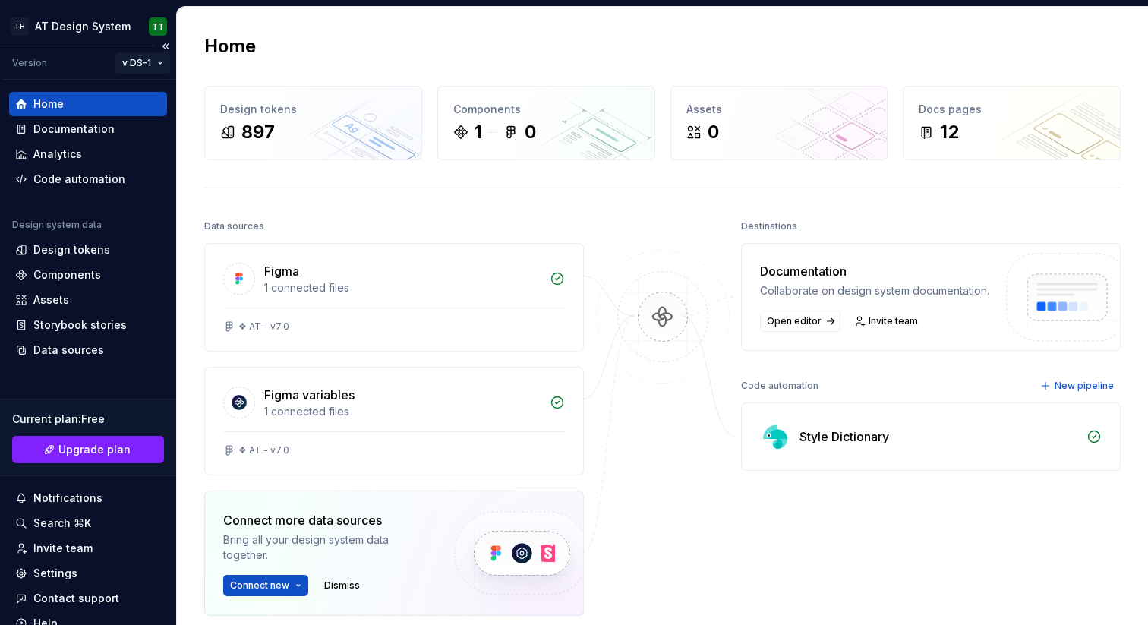
click at [148, 56] on html "**********" at bounding box center [574, 312] width 1148 height 625
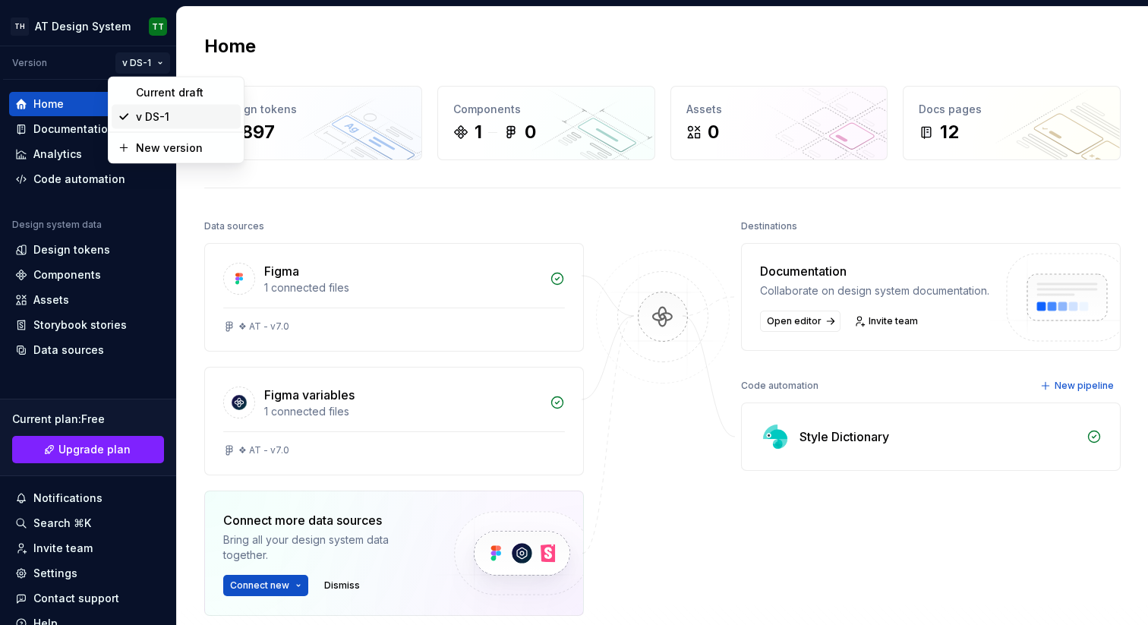
click at [153, 118] on div "v DS-1" at bounding box center [185, 116] width 99 height 15
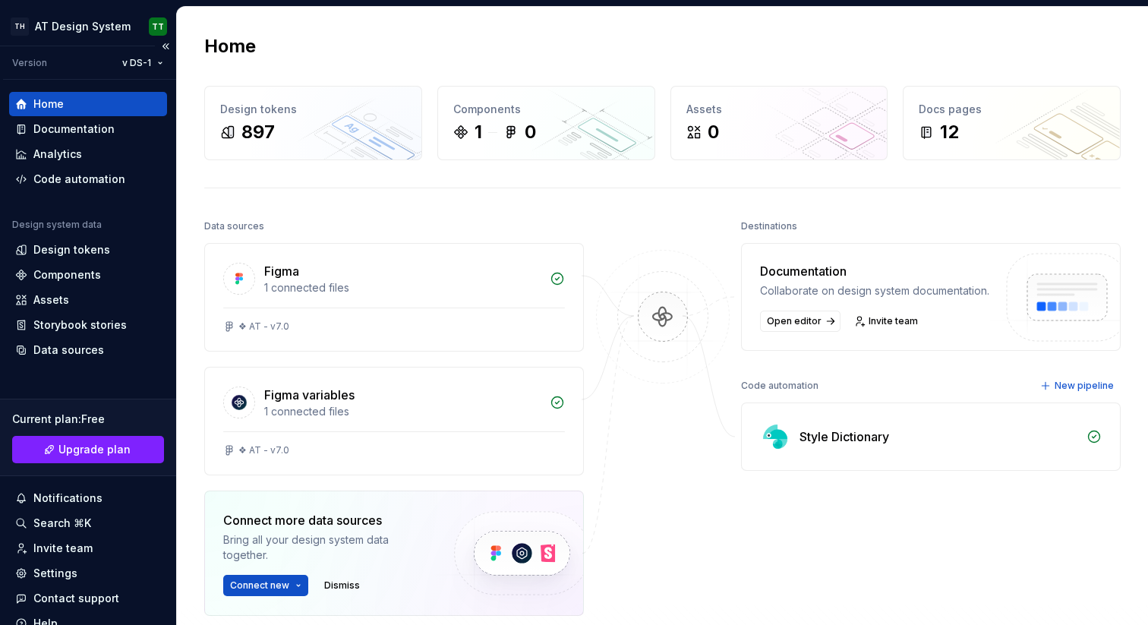
scroll to position [63, 0]
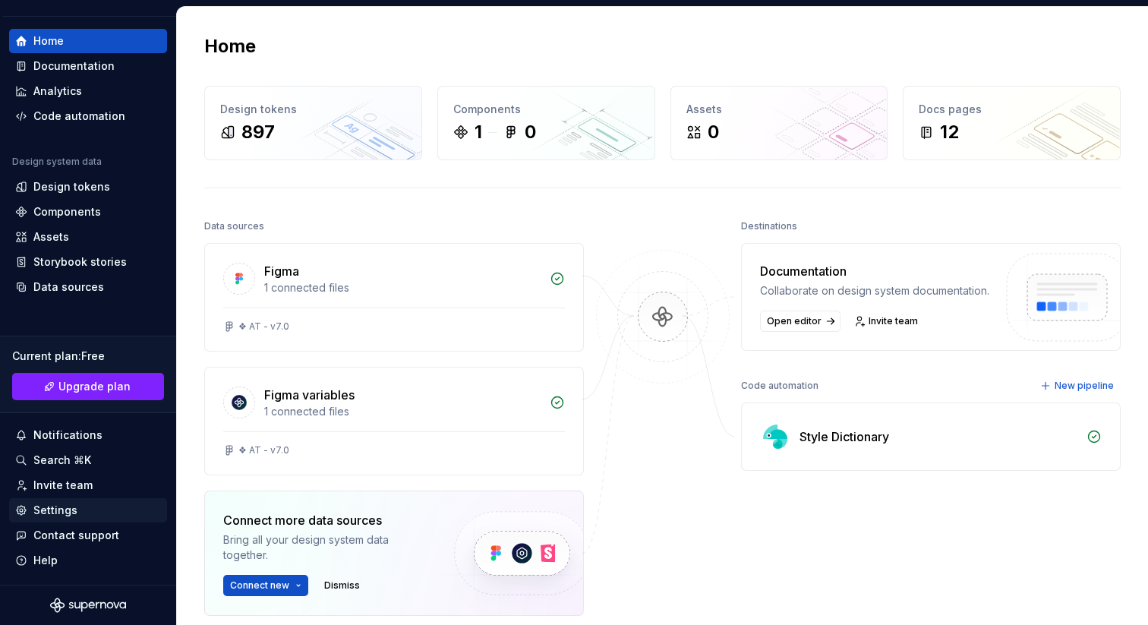
click at [78, 510] on div "Settings" at bounding box center [88, 510] width 146 height 15
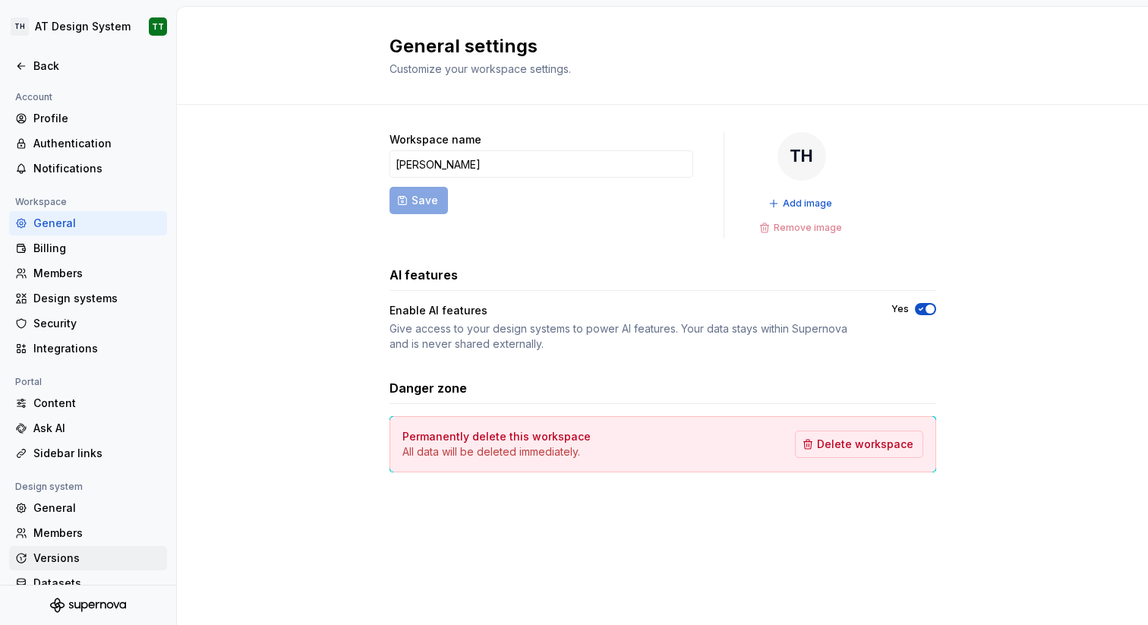
click at [71, 556] on div "Versions" at bounding box center [97, 558] width 128 height 15
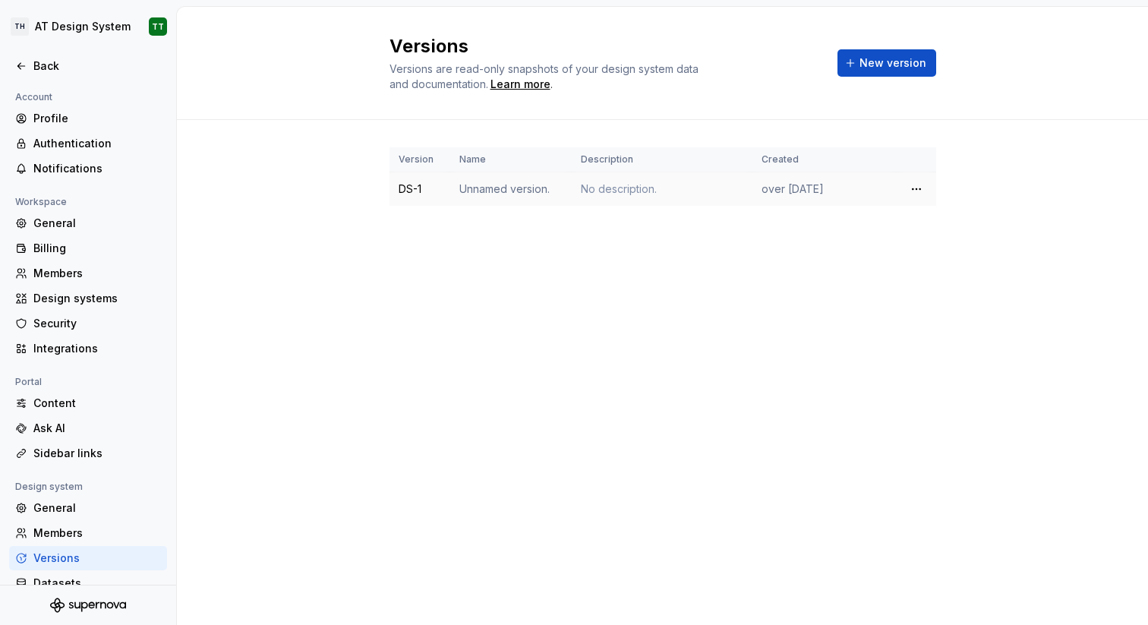
click at [538, 187] on td "Unnamed version." at bounding box center [511, 189] width 122 height 34
click at [914, 187] on html "TH AT Design System TT Back Account Profile Authentication Notifications Worksp…" at bounding box center [574, 312] width 1148 height 625
click at [930, 216] on div "Edit details" at bounding box center [974, 219] width 129 height 24
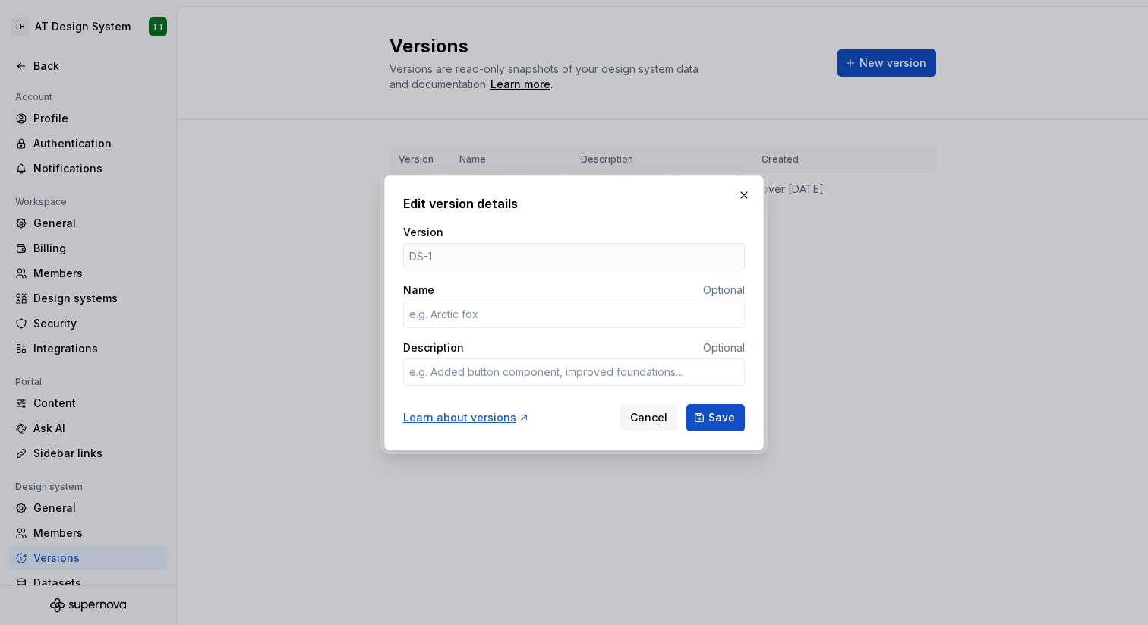
click at [685, 266] on div "DS-1" at bounding box center [574, 256] width 342 height 27
click at [684, 264] on div "DS-1" at bounding box center [574, 256] width 342 height 27
click at [671, 314] on input "Name" at bounding box center [574, 314] width 342 height 27
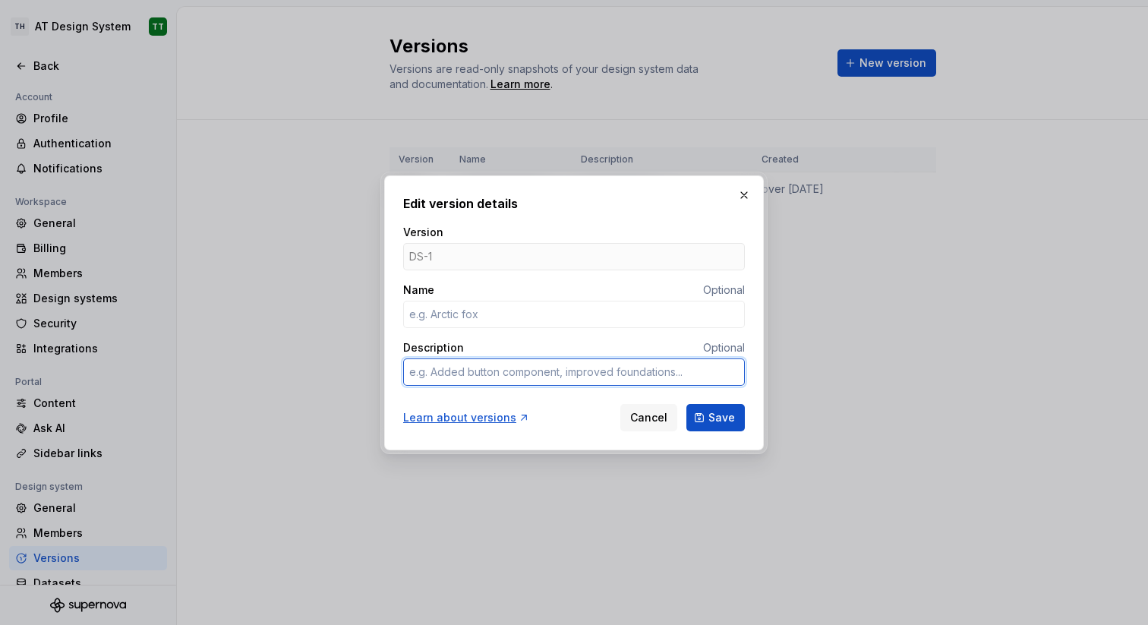
click at [622, 365] on textarea "Description" at bounding box center [574, 371] width 342 height 27
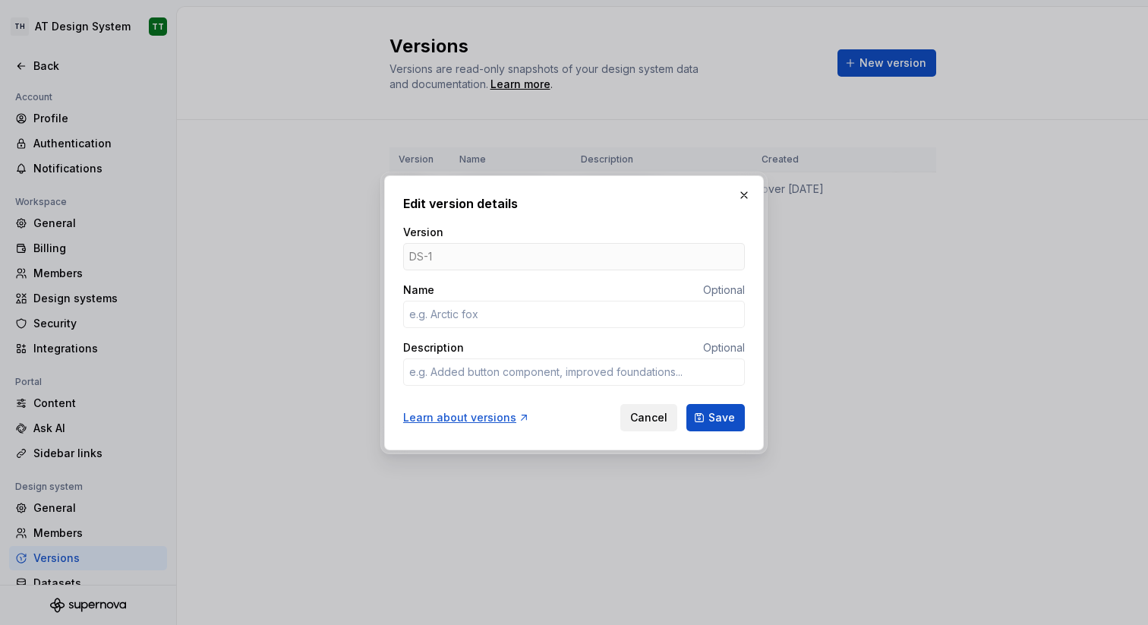
click at [657, 425] on button "Cancel" at bounding box center [648, 417] width 57 height 27
type textarea "*"
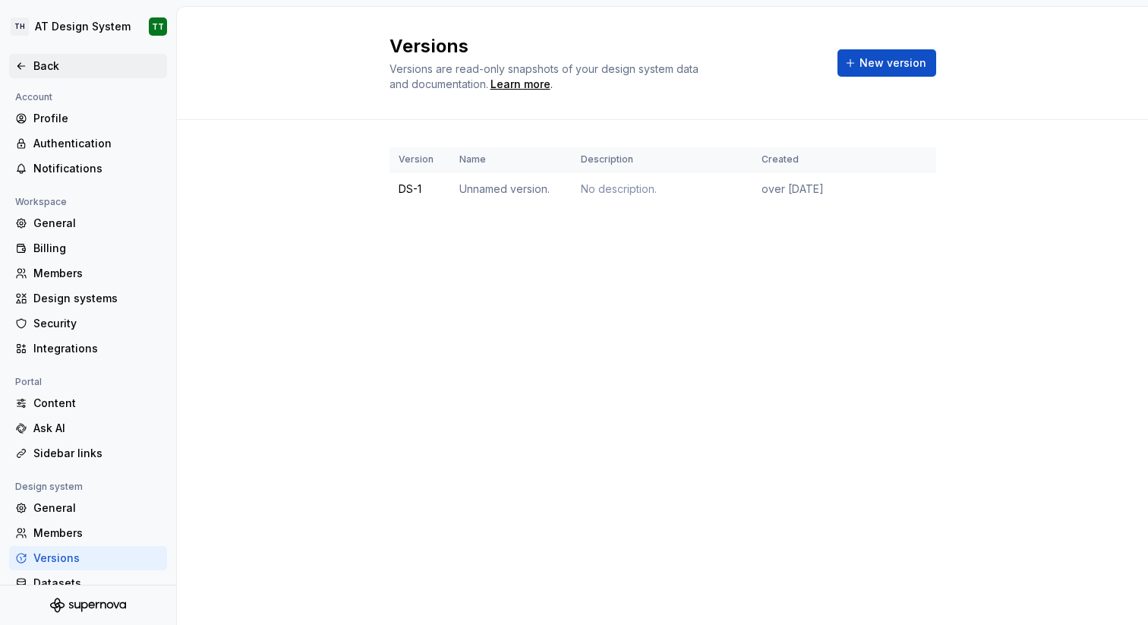
click at [47, 72] on div "Back" at bounding box center [97, 65] width 128 height 15
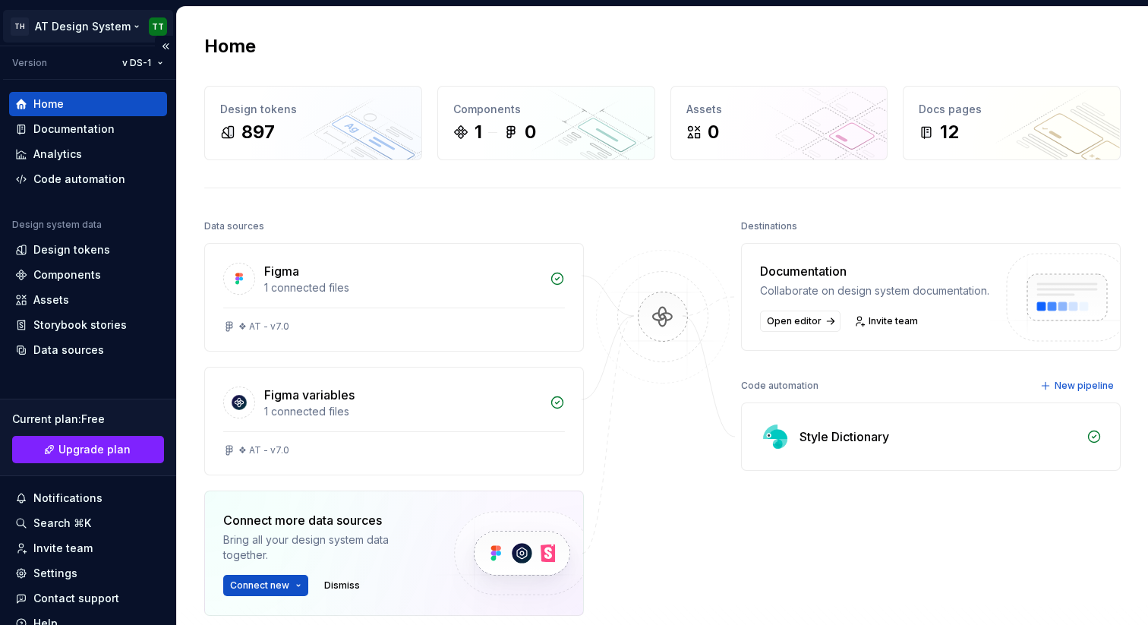
click at [87, 30] on html "**********" at bounding box center [574, 312] width 1148 height 625
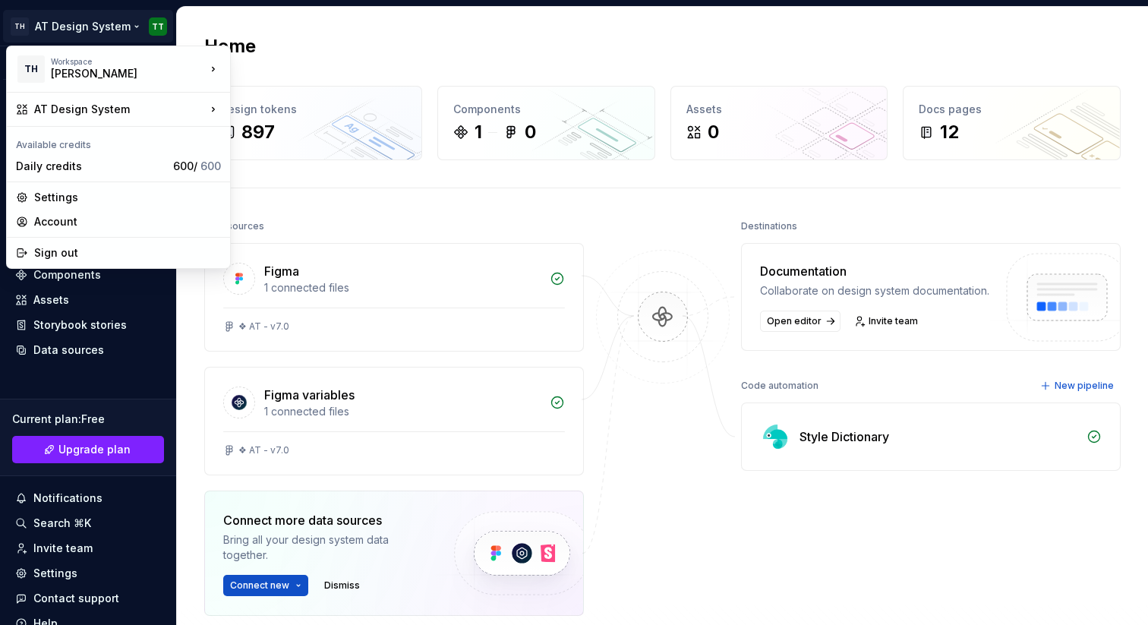
click at [7, 26] on html "**********" at bounding box center [574, 312] width 1148 height 625
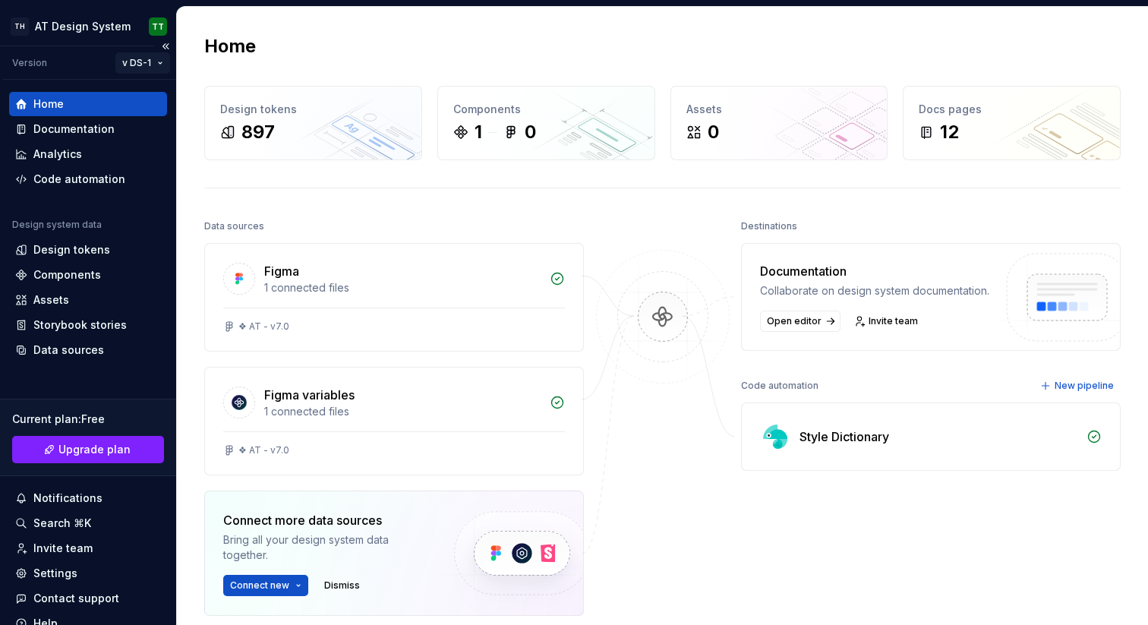
click at [131, 65] on html "**********" at bounding box center [574, 312] width 1148 height 625
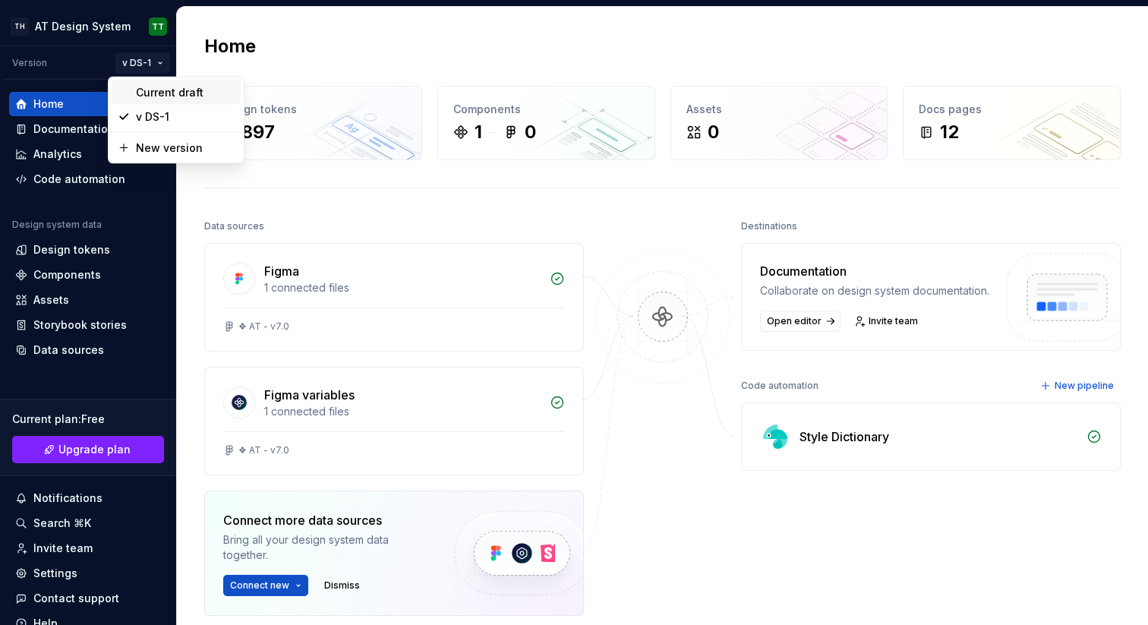
click at [143, 90] on div "Current draft" at bounding box center [185, 92] width 99 height 15
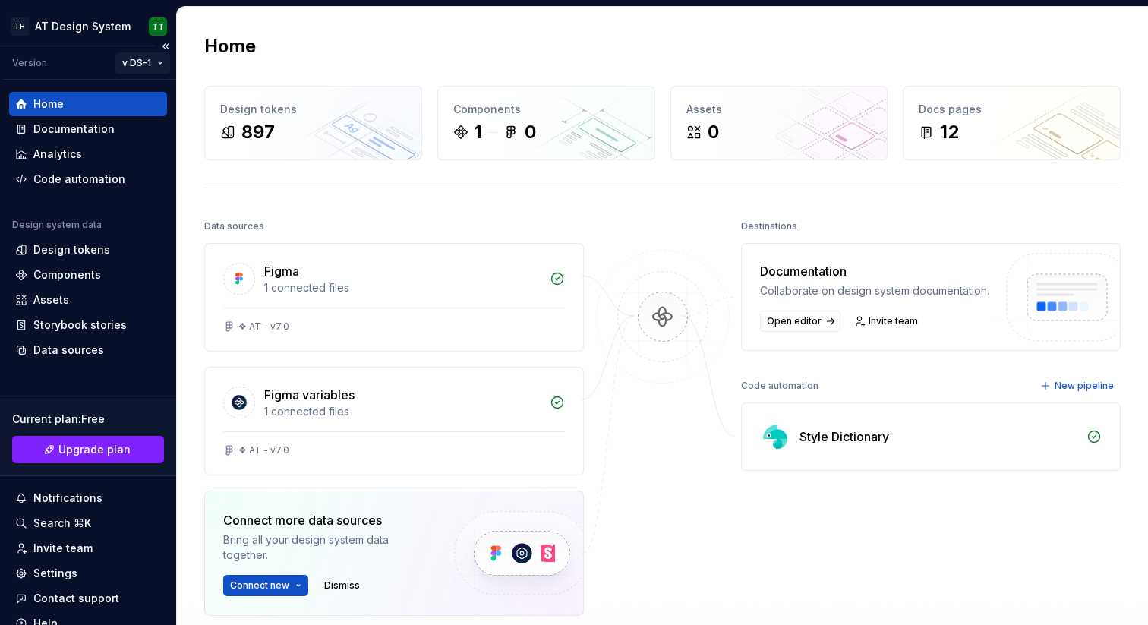
click at [141, 62] on html "**********" at bounding box center [574, 312] width 1148 height 625
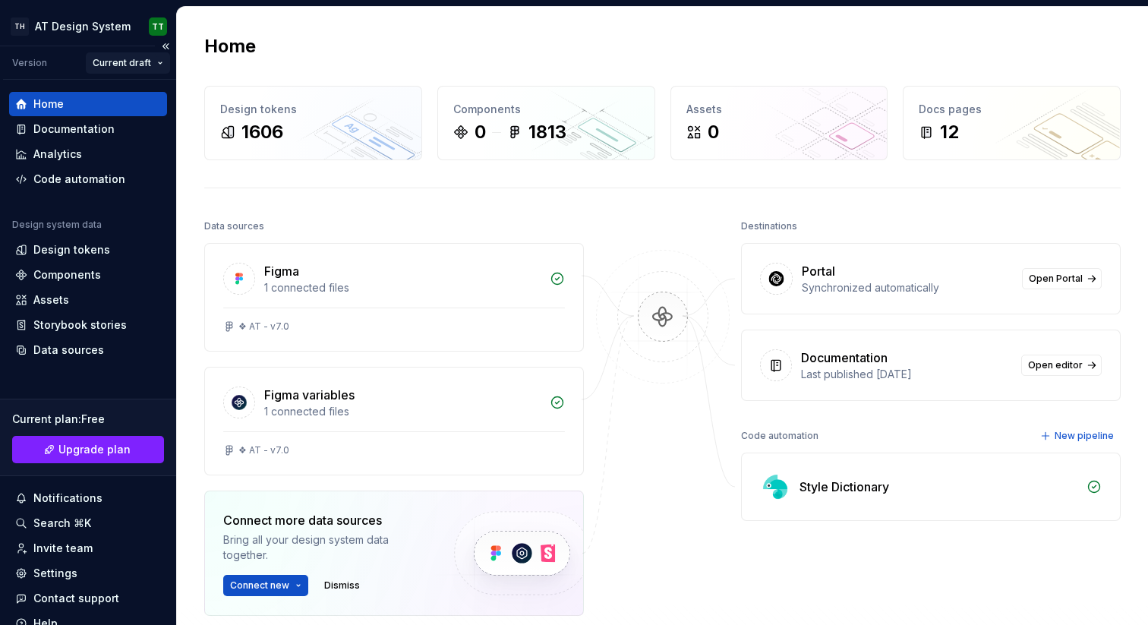
click at [150, 62] on html "**********" at bounding box center [574, 312] width 1148 height 625
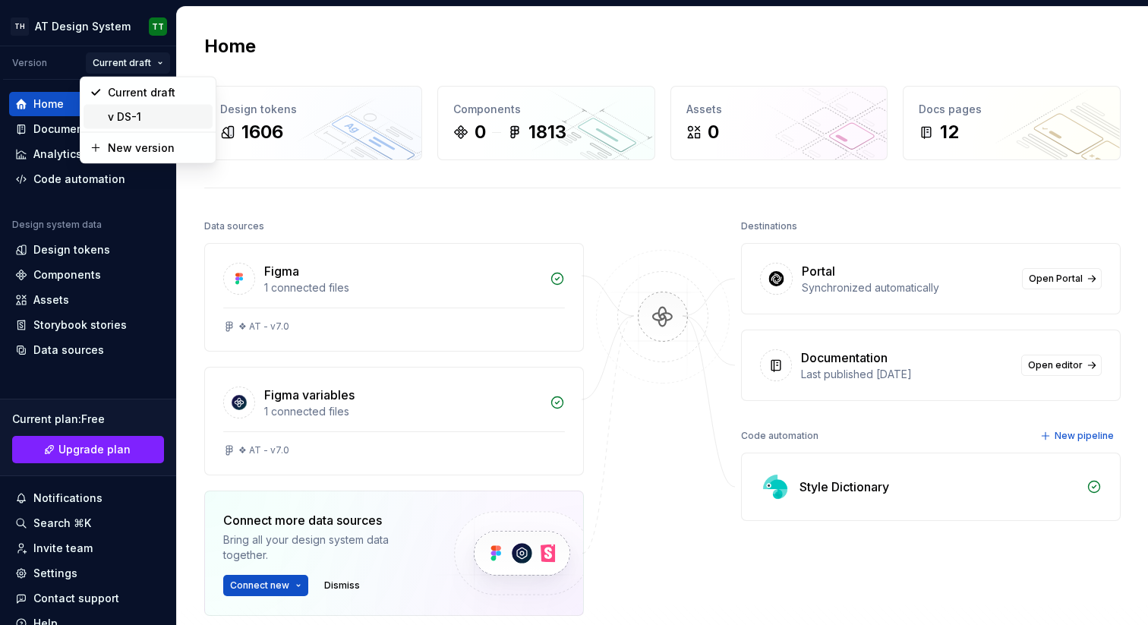
click at [138, 109] on div "v DS-1" at bounding box center [157, 116] width 99 height 15
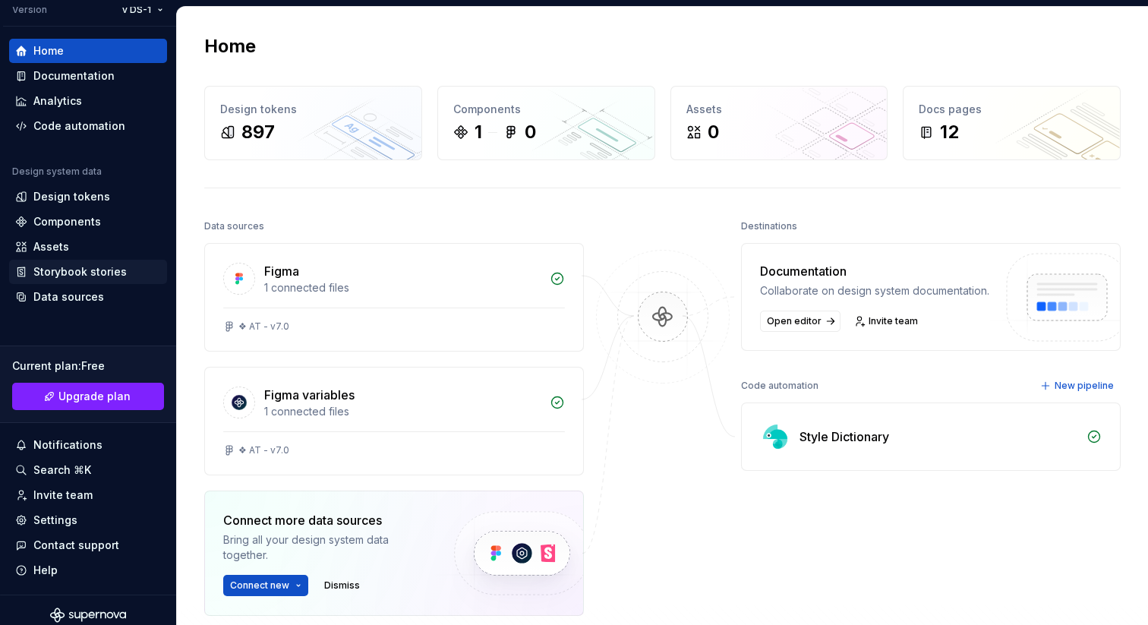
scroll to position [63, 0]
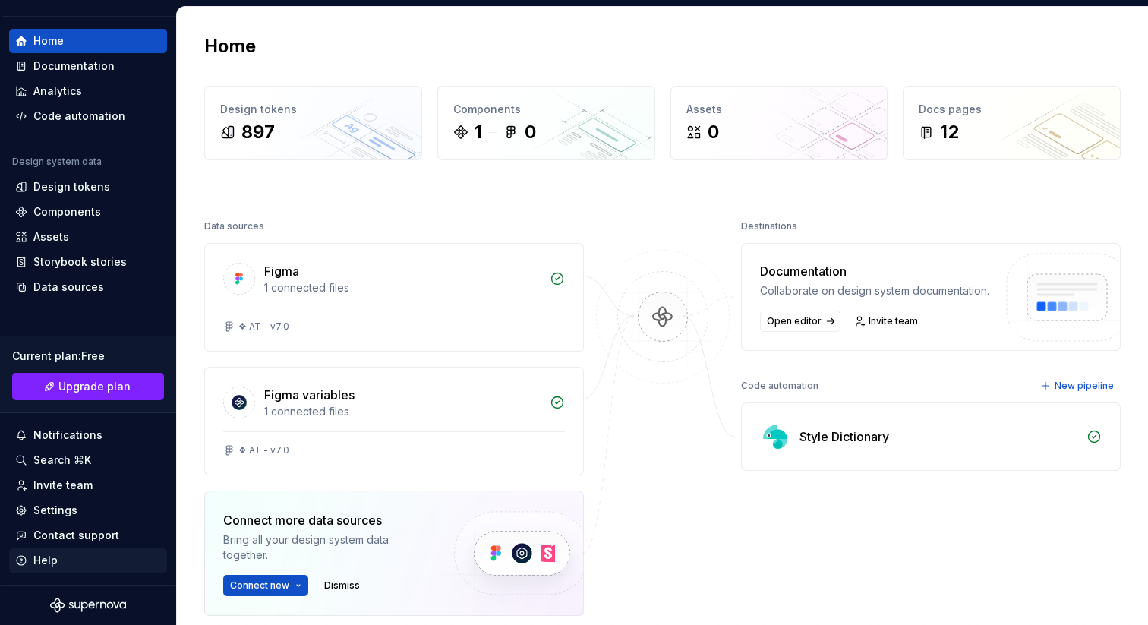
click at [49, 554] on div "Help" at bounding box center [45, 560] width 24 height 15
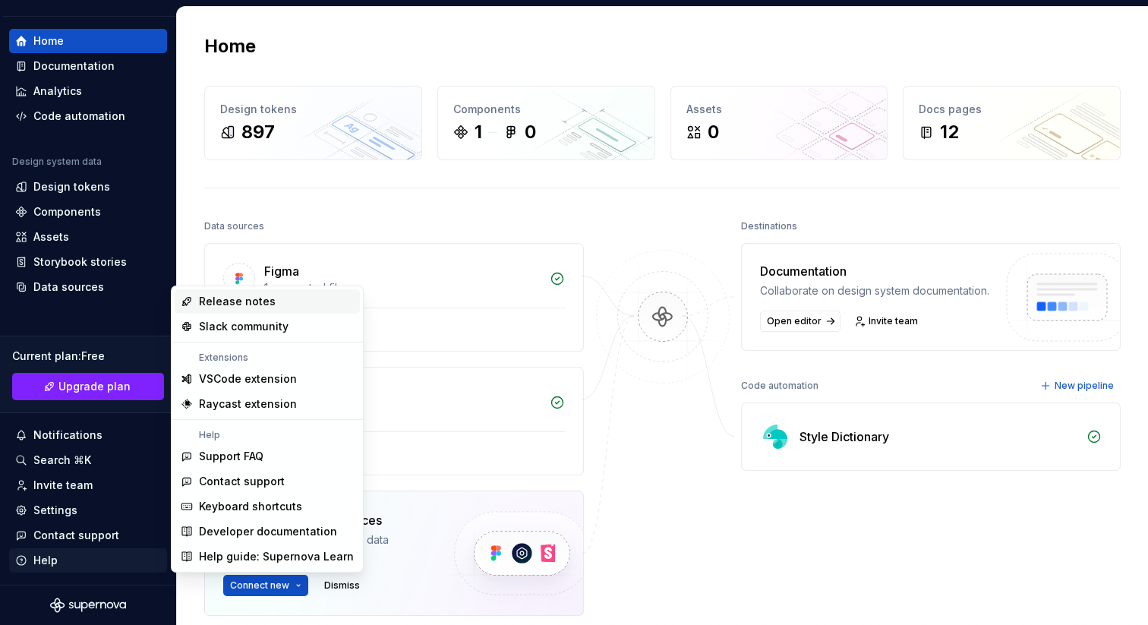
click at [49, 554] on div "Help" at bounding box center [45, 560] width 24 height 15
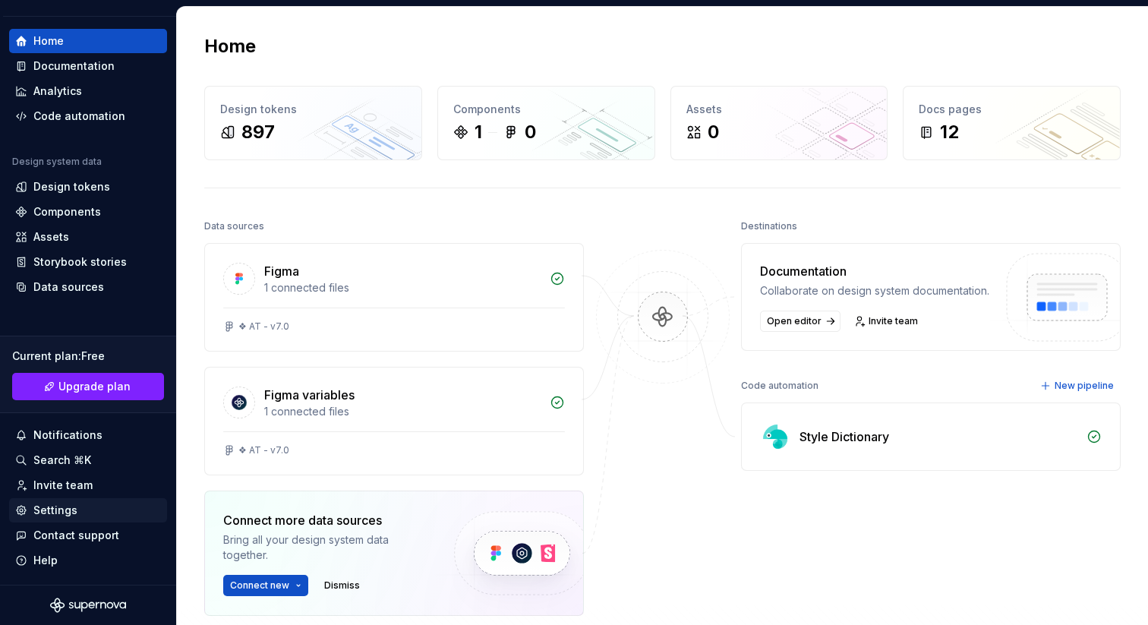
click at [53, 510] on div "Settings" at bounding box center [55, 510] width 44 height 15
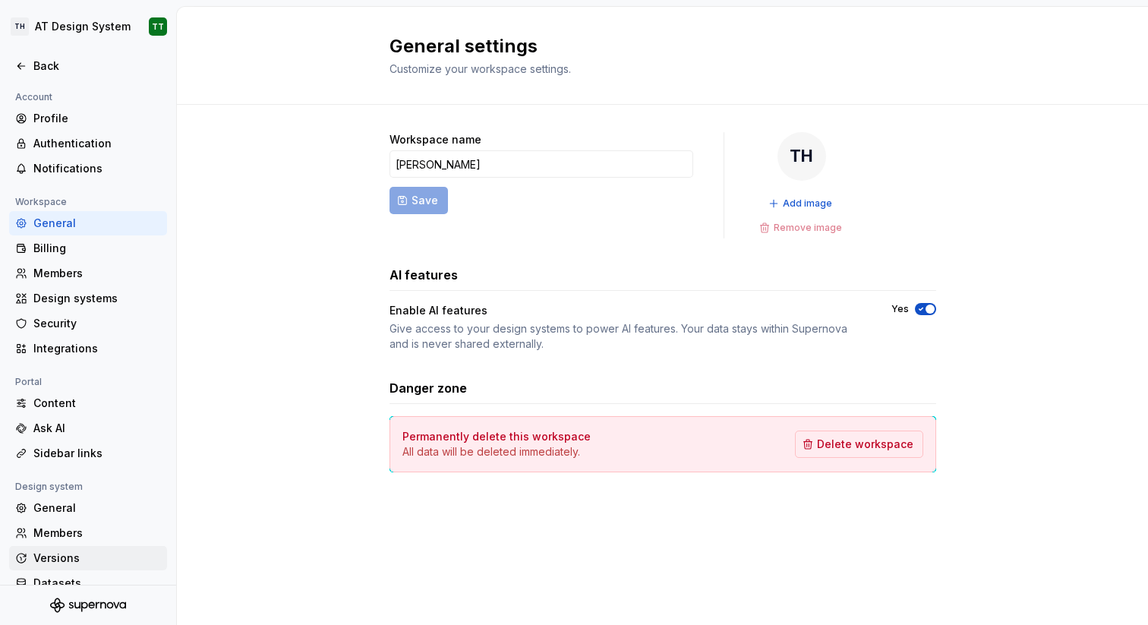
click at [73, 551] on div "Versions" at bounding box center [97, 558] width 128 height 15
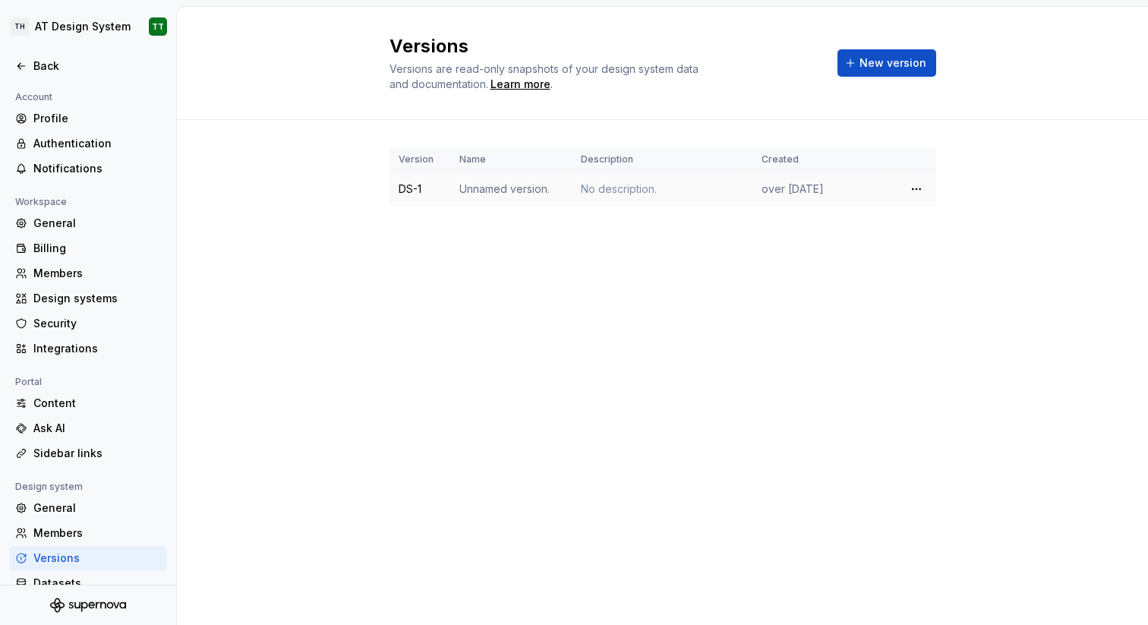
click at [435, 194] on td "DS-1" at bounding box center [420, 189] width 61 height 34
click at [471, 191] on td "Unnamed version." at bounding box center [511, 189] width 122 height 34
click at [401, 266] on div "Versions Versions are read-only snapshots of your design system data and docume…" at bounding box center [662, 316] width 971 height 618
select select "**"
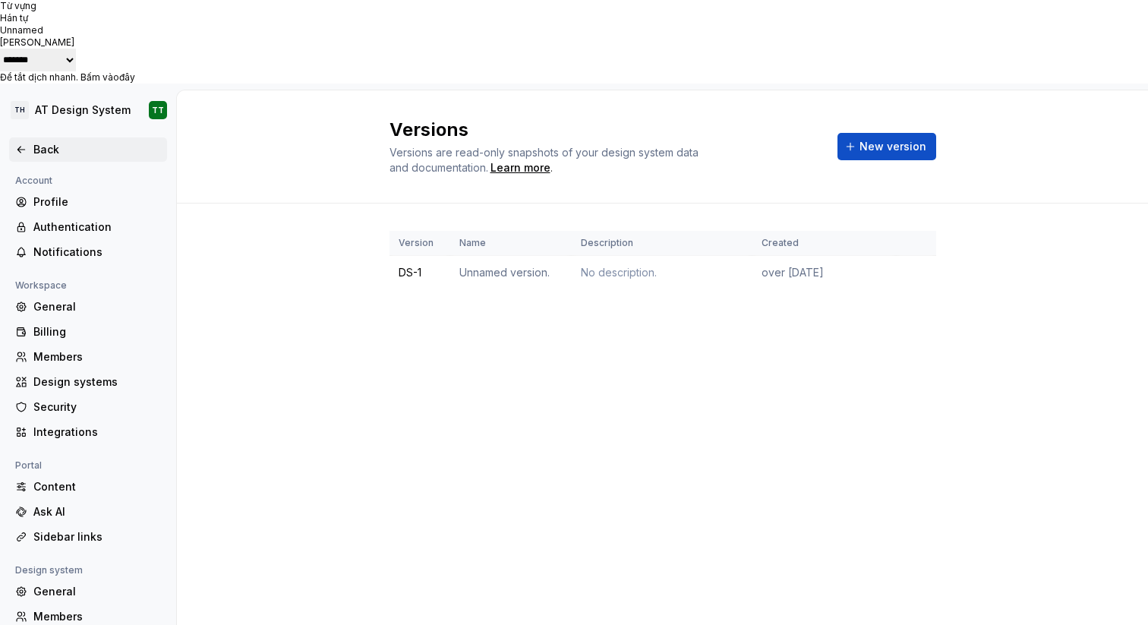
click at [27, 144] on icon at bounding box center [21, 150] width 12 height 12
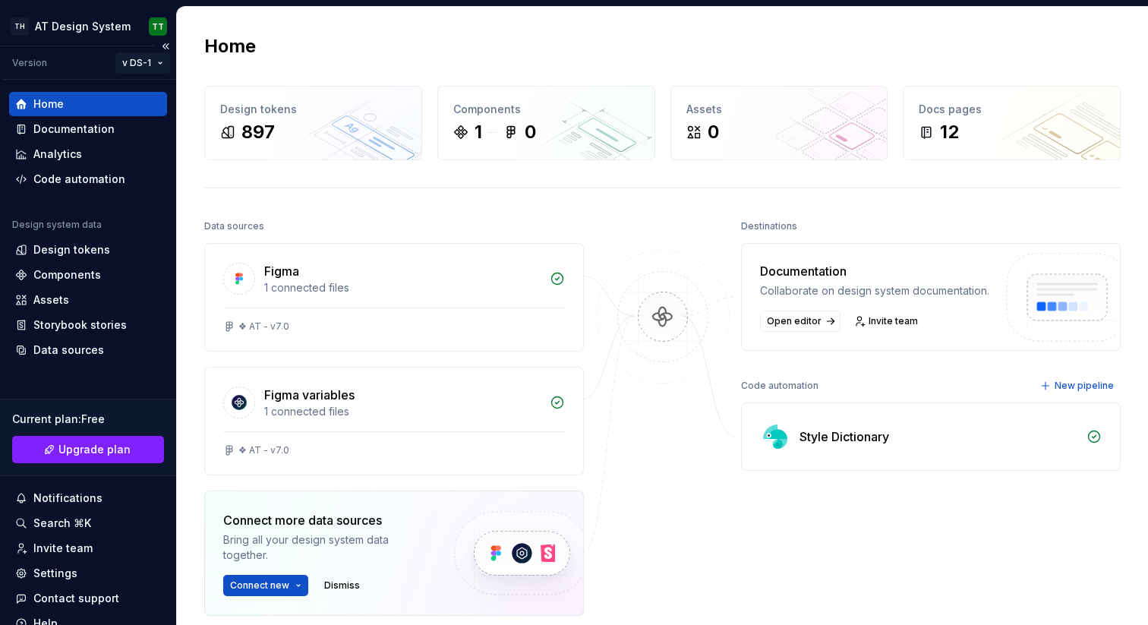
click at [139, 56] on html "**********" at bounding box center [574, 312] width 1148 height 625
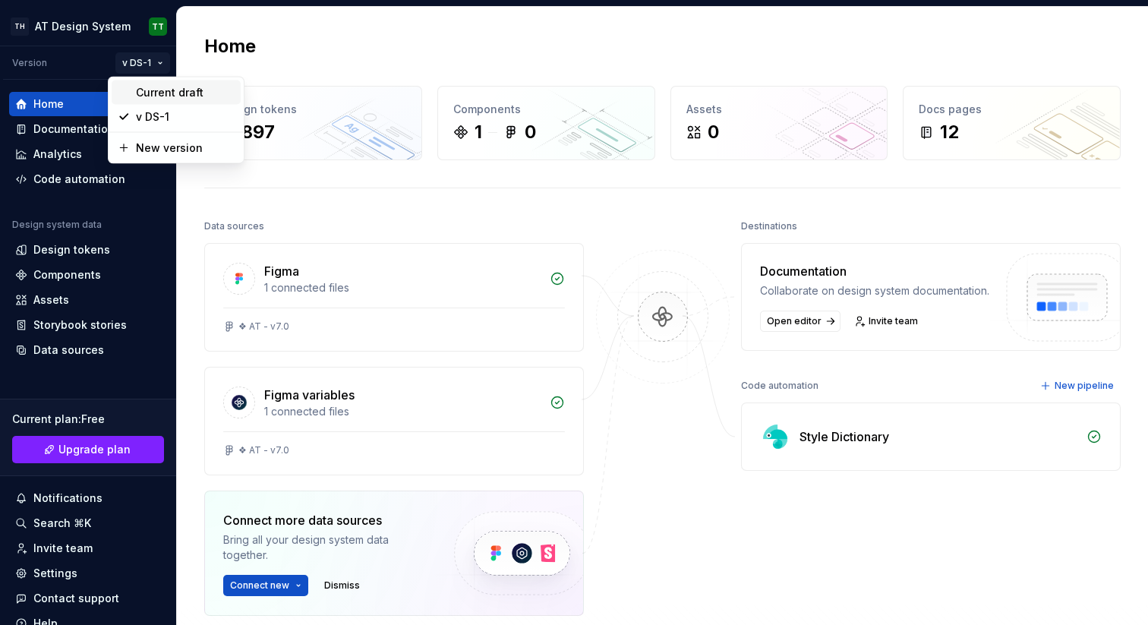
click at [164, 94] on div "Current draft" at bounding box center [185, 92] width 99 height 15
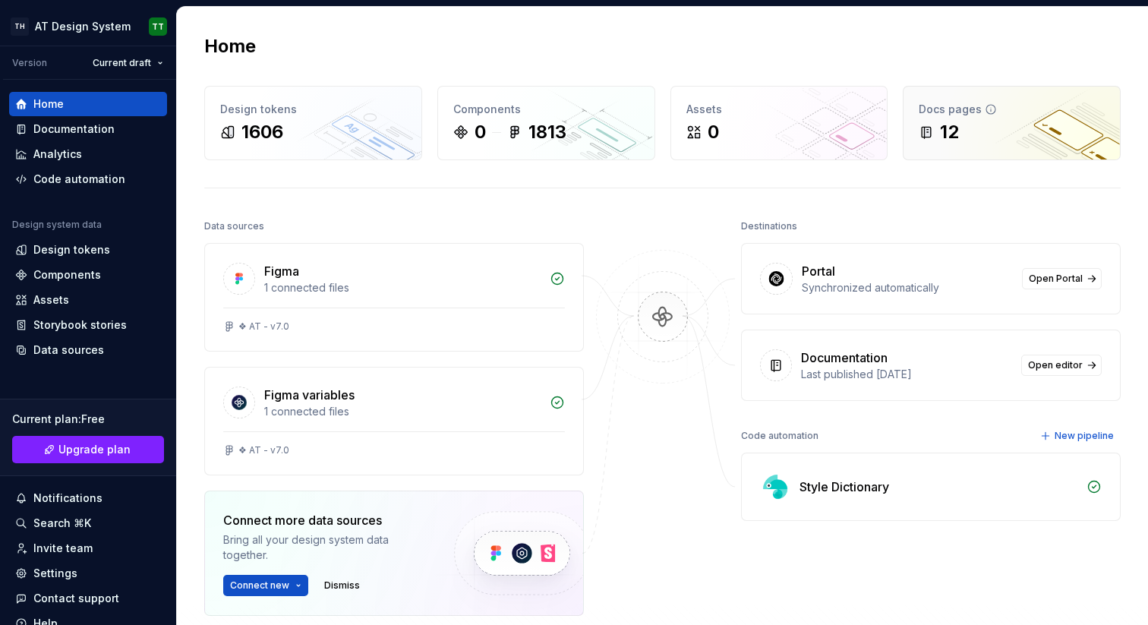
click at [960, 127] on div "12" at bounding box center [1012, 132] width 186 height 24
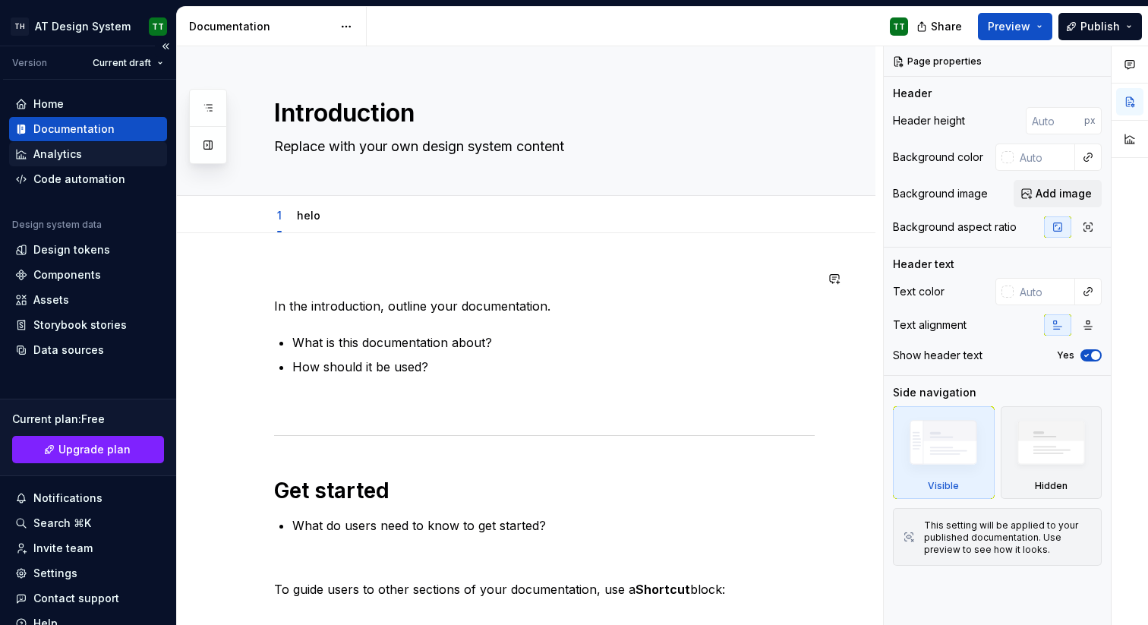
type textarea "*"
click at [71, 101] on div "Home" at bounding box center [88, 103] width 146 height 15
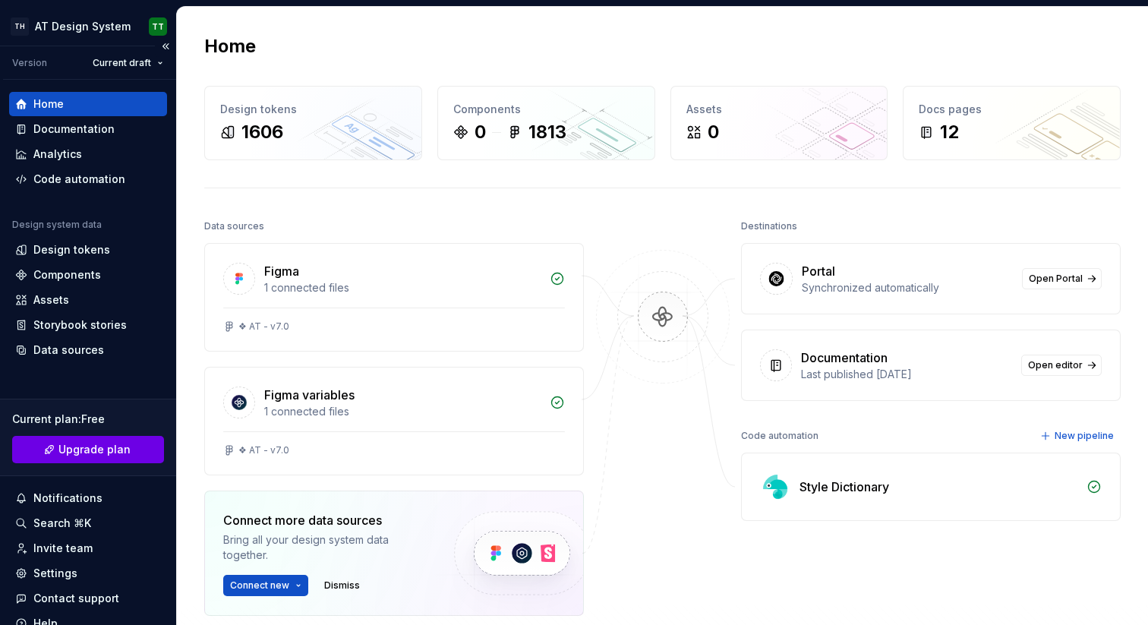
scroll to position [63, 0]
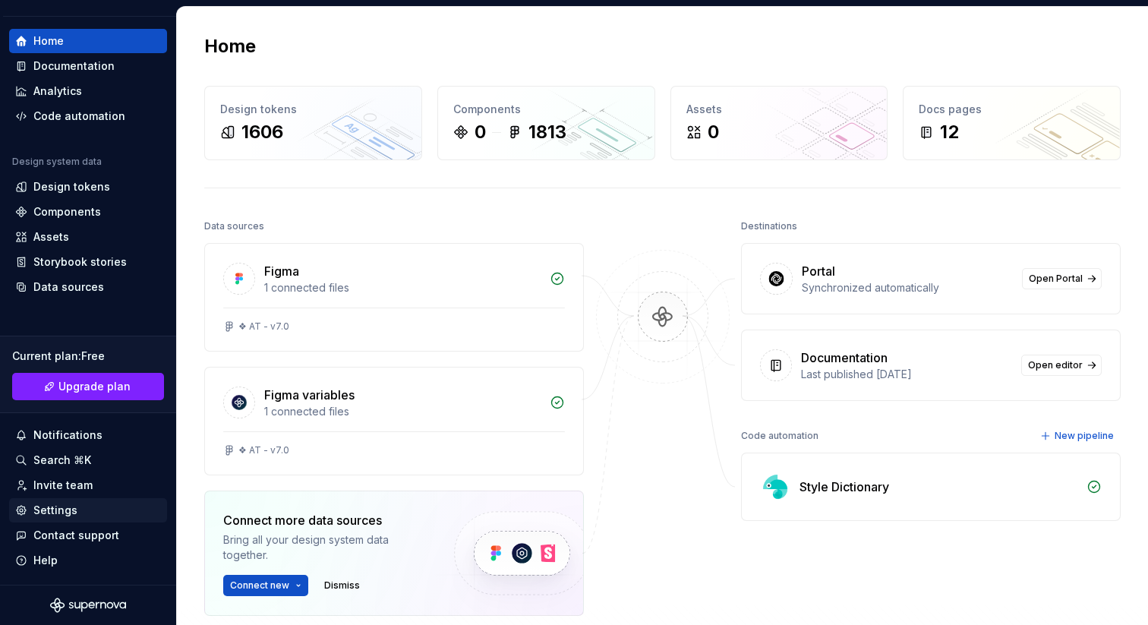
click at [69, 516] on div "Settings" at bounding box center [55, 510] width 44 height 15
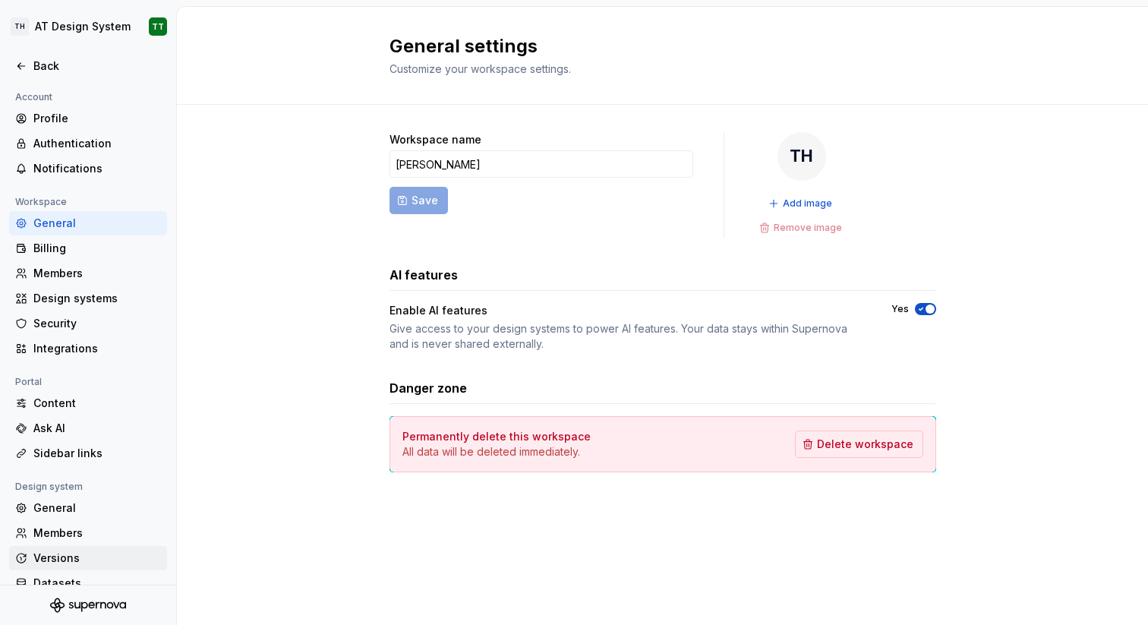
scroll to position [44, 0]
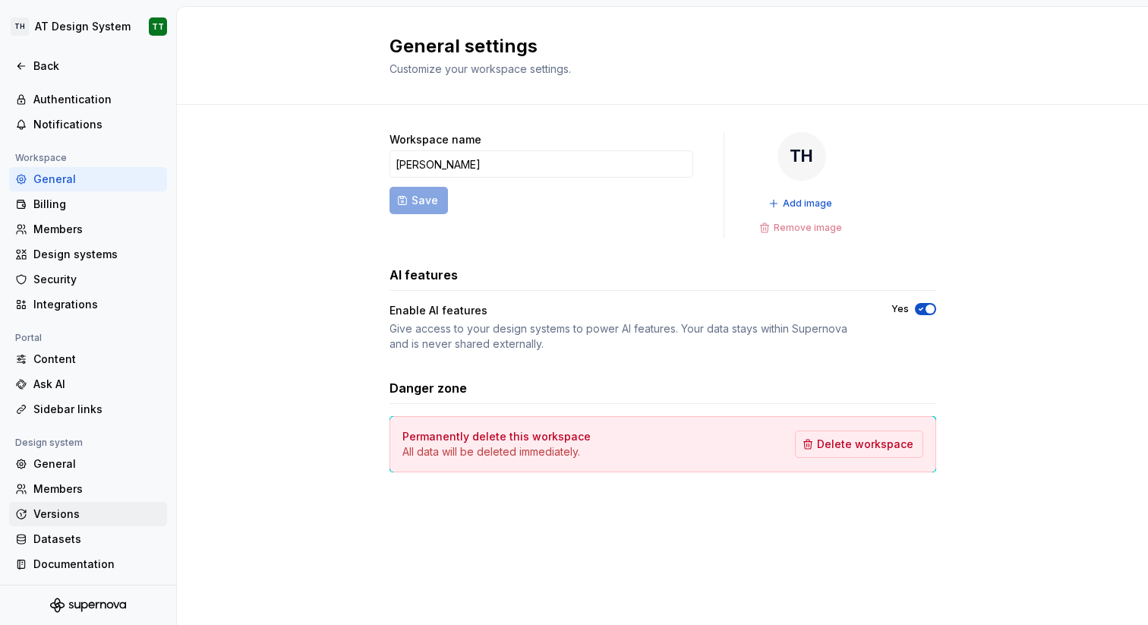
click at [53, 513] on div "Versions" at bounding box center [97, 514] width 128 height 15
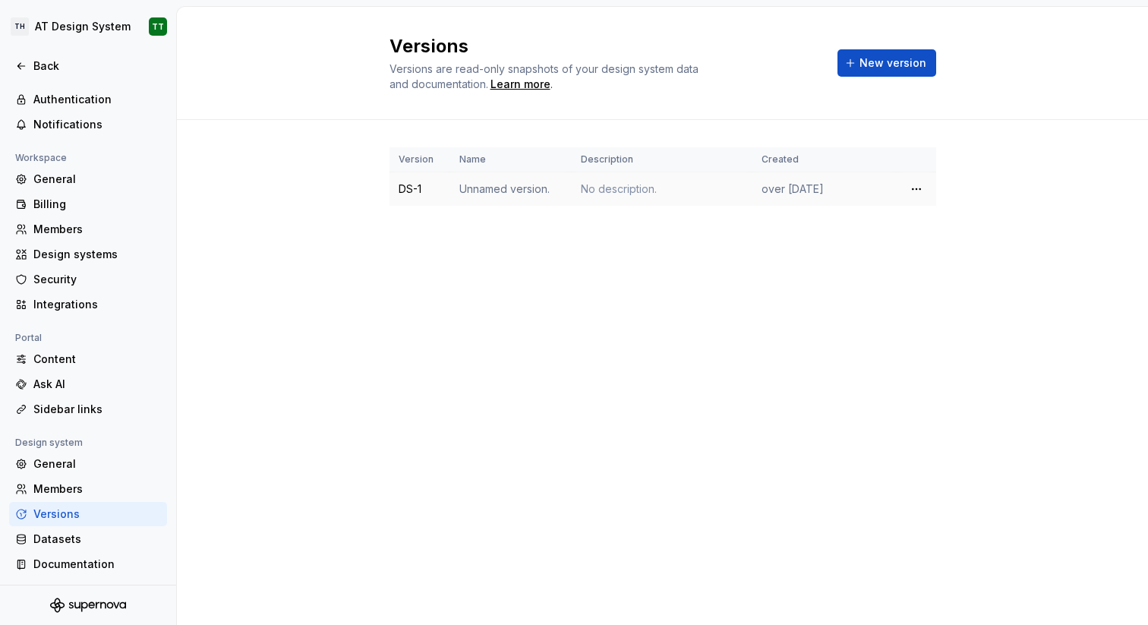
click at [523, 186] on td "Unnamed version." at bounding box center [511, 189] width 122 height 34
click at [52, 55] on div "Back" at bounding box center [88, 66] width 158 height 24
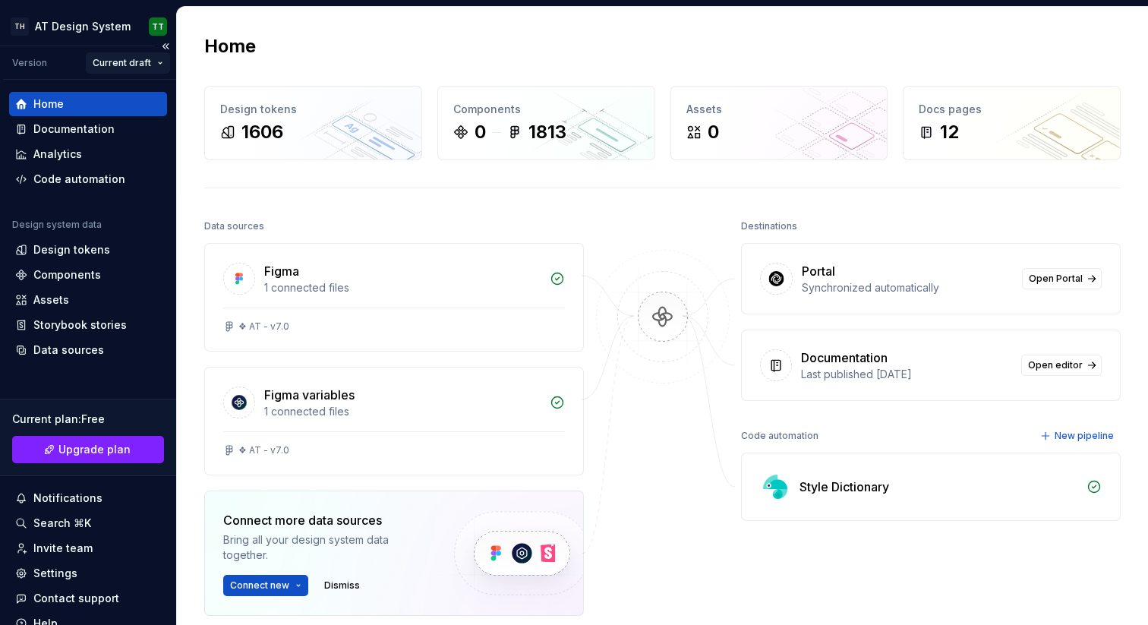
click at [115, 65] on html "**********" at bounding box center [574, 312] width 1148 height 625
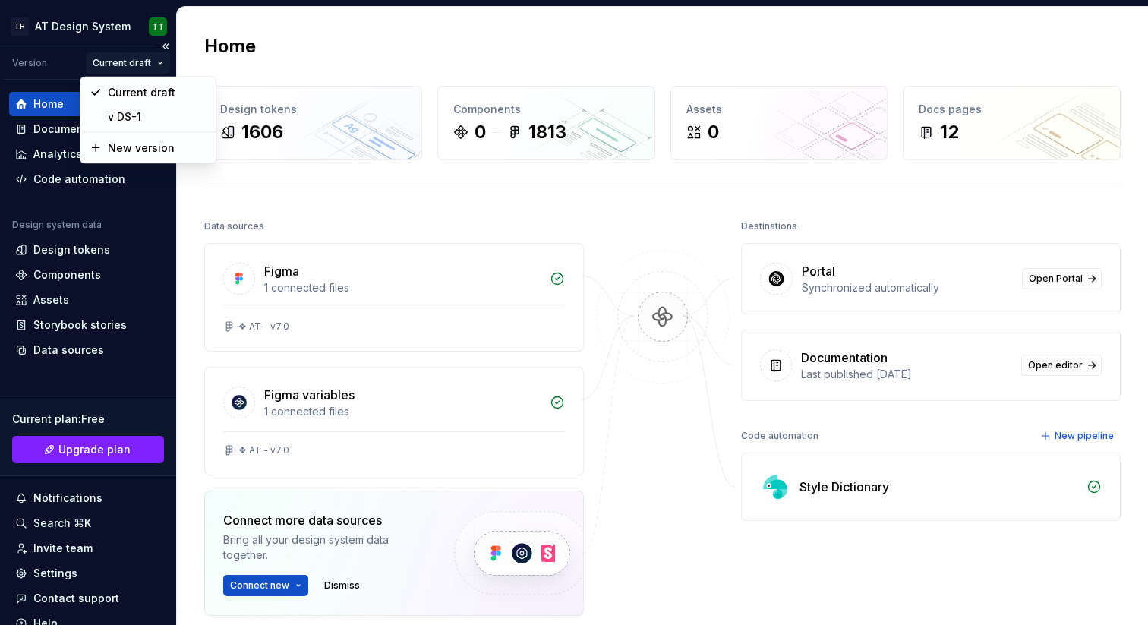
click at [115, 65] on html "**********" at bounding box center [574, 312] width 1148 height 625
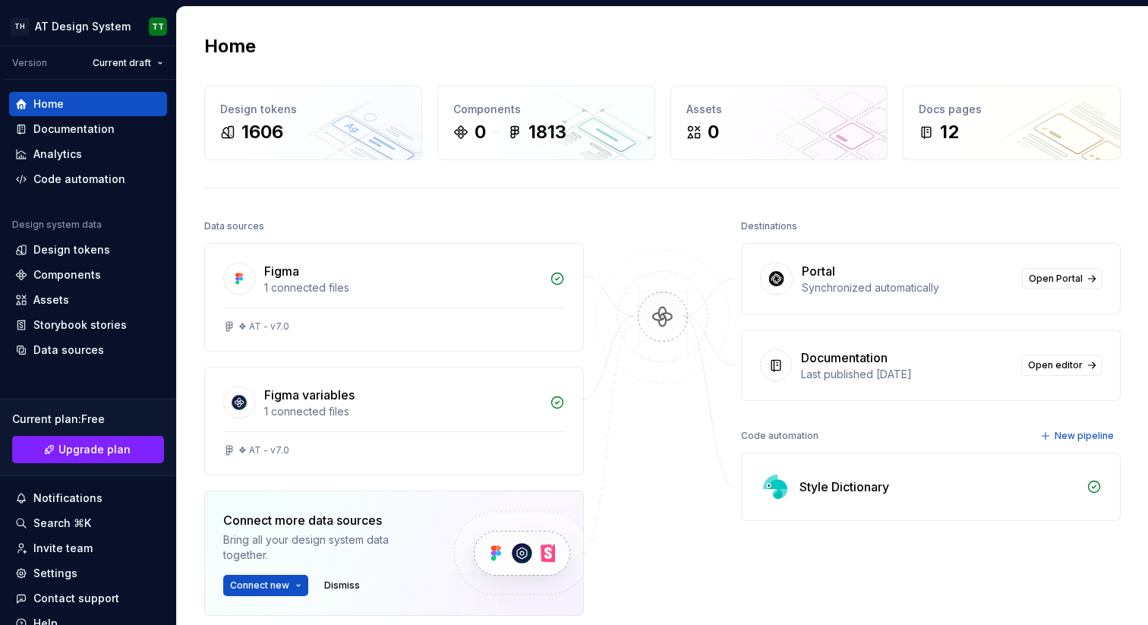
click at [350, 29] on div "Home Design tokens 1606 Components 0 1813 Assets 0 Docs pages 12 Data sources F…" at bounding box center [662, 393] width 971 height 773
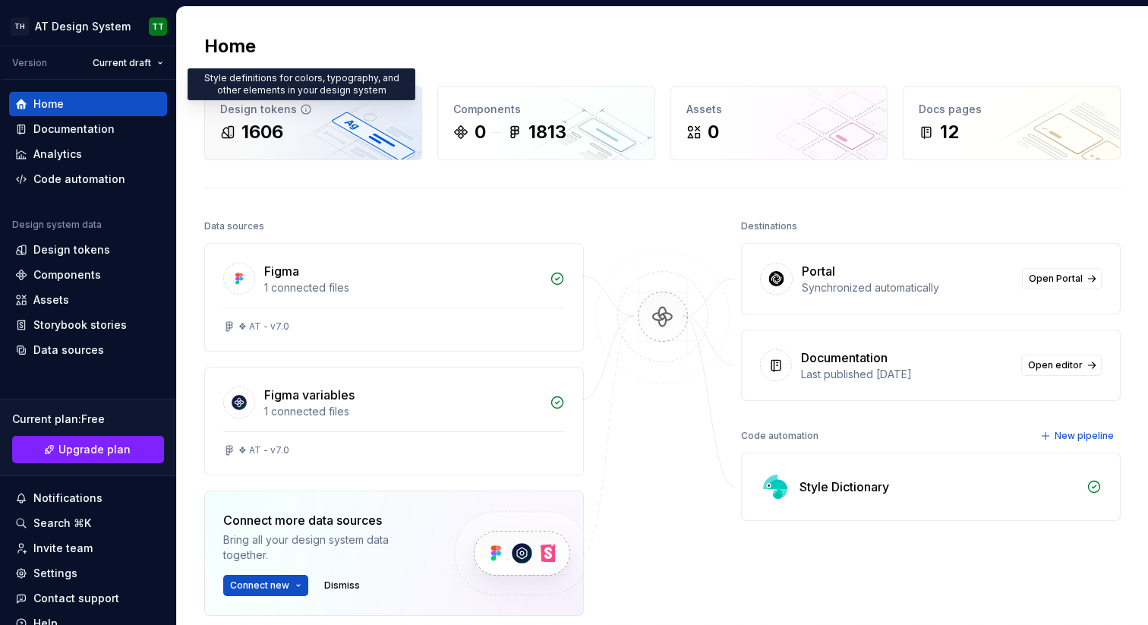
click at [300, 107] on icon at bounding box center [306, 109] width 12 height 12
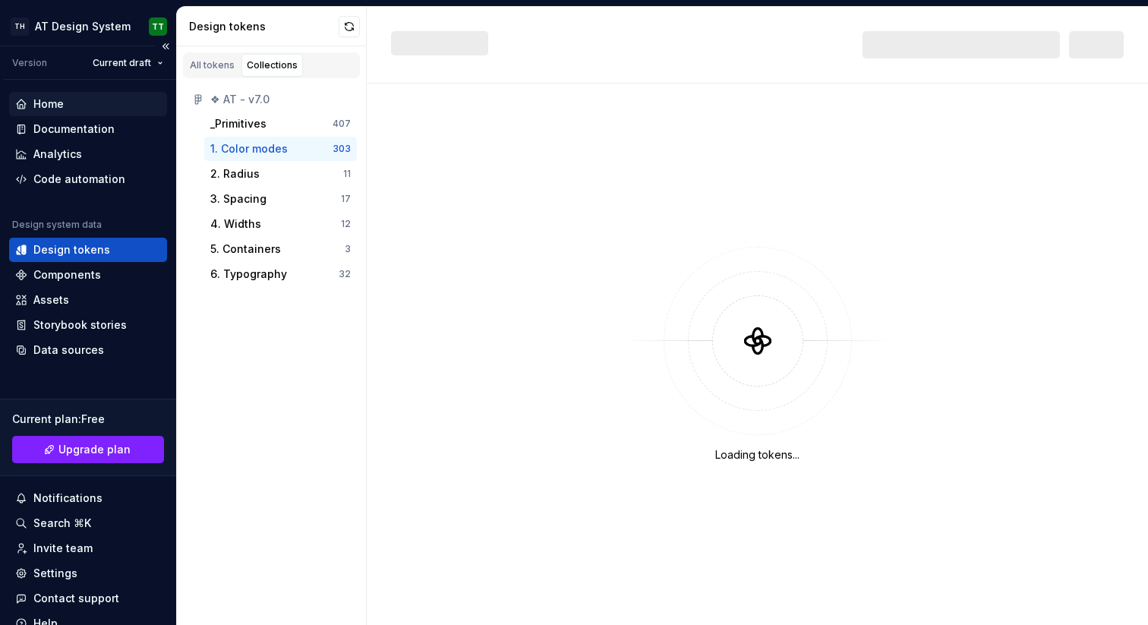
click at [70, 100] on div "Home" at bounding box center [88, 103] width 146 height 15
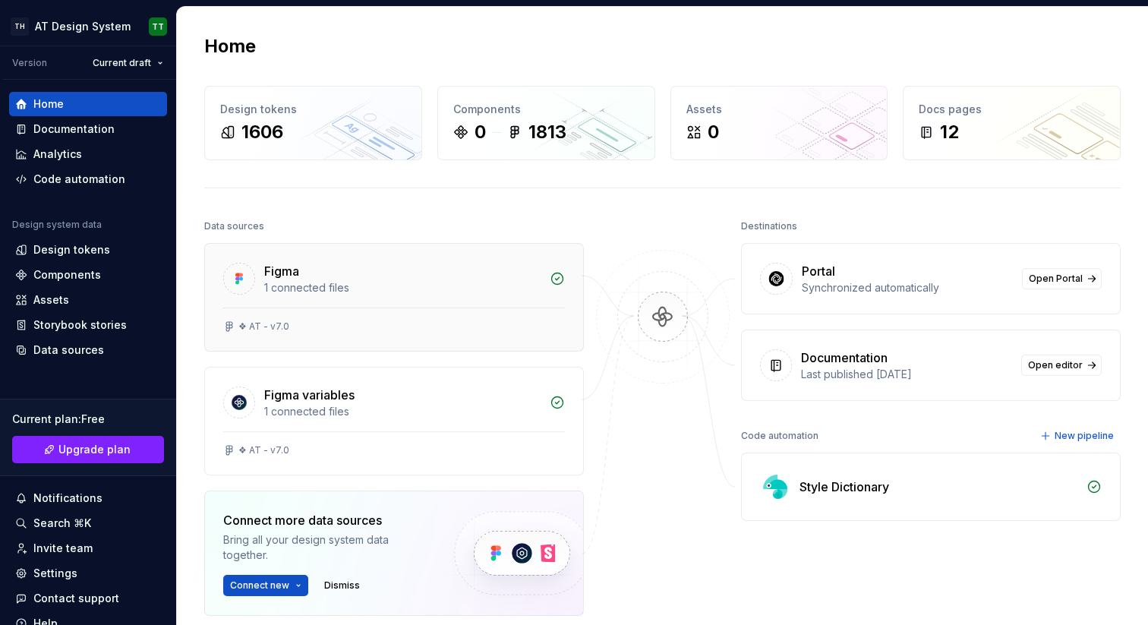
click at [466, 302] on div "Figma 1 connected files" at bounding box center [394, 276] width 378 height 64
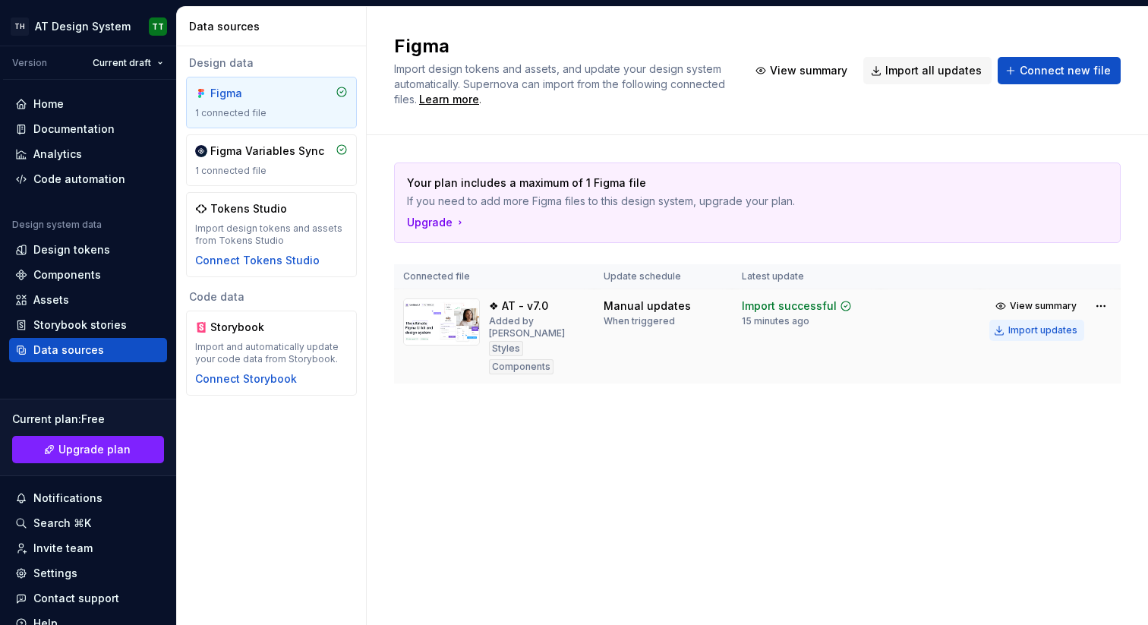
click at [1069, 332] on div "Import updates" at bounding box center [1043, 330] width 69 height 12
click at [1049, 327] on div "Import updates" at bounding box center [1043, 330] width 69 height 12
click at [1107, 305] on html "**********" at bounding box center [574, 312] width 1148 height 625
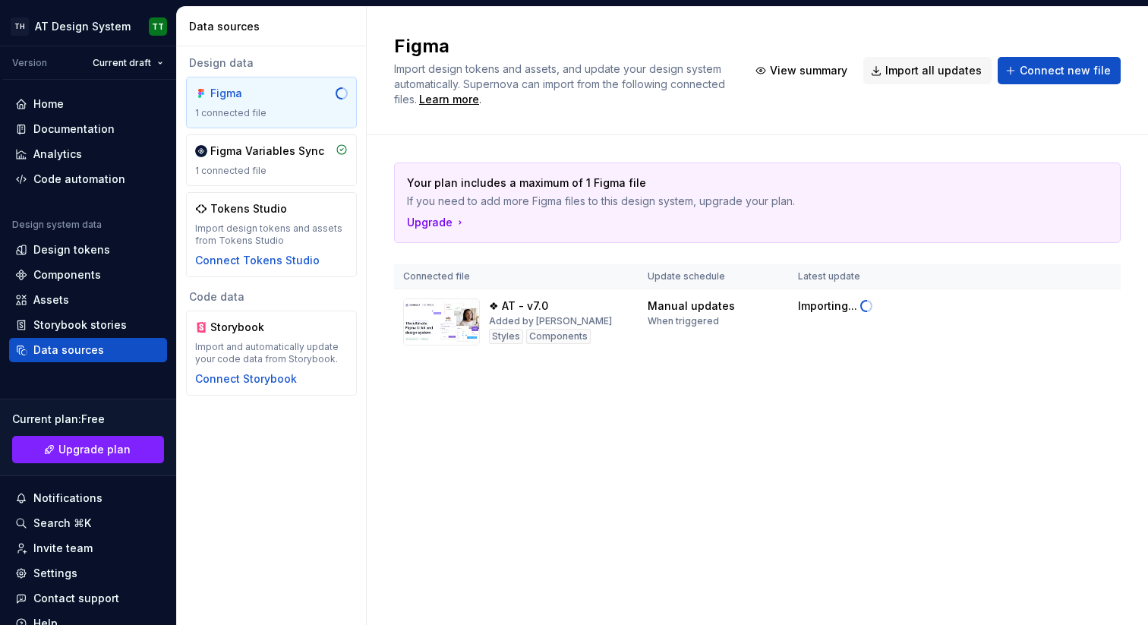
click at [867, 448] on html "**********" at bounding box center [574, 312] width 1148 height 625
click at [70, 326] on div "Storybook stories" at bounding box center [79, 324] width 93 height 15
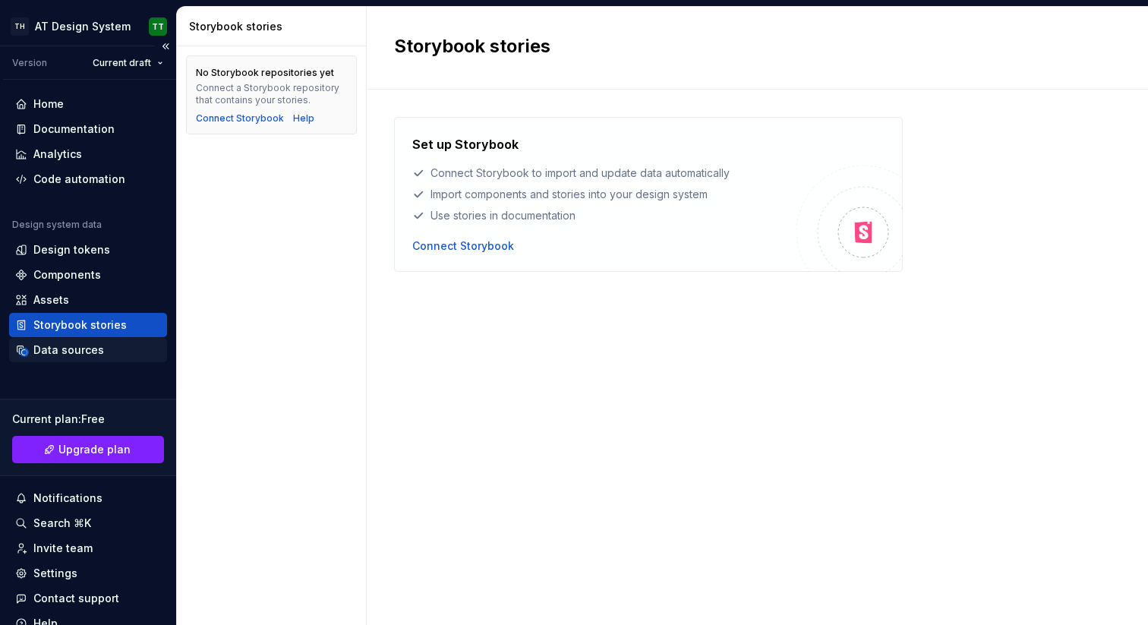
click at [68, 349] on div "Data sources" at bounding box center [68, 350] width 71 height 15
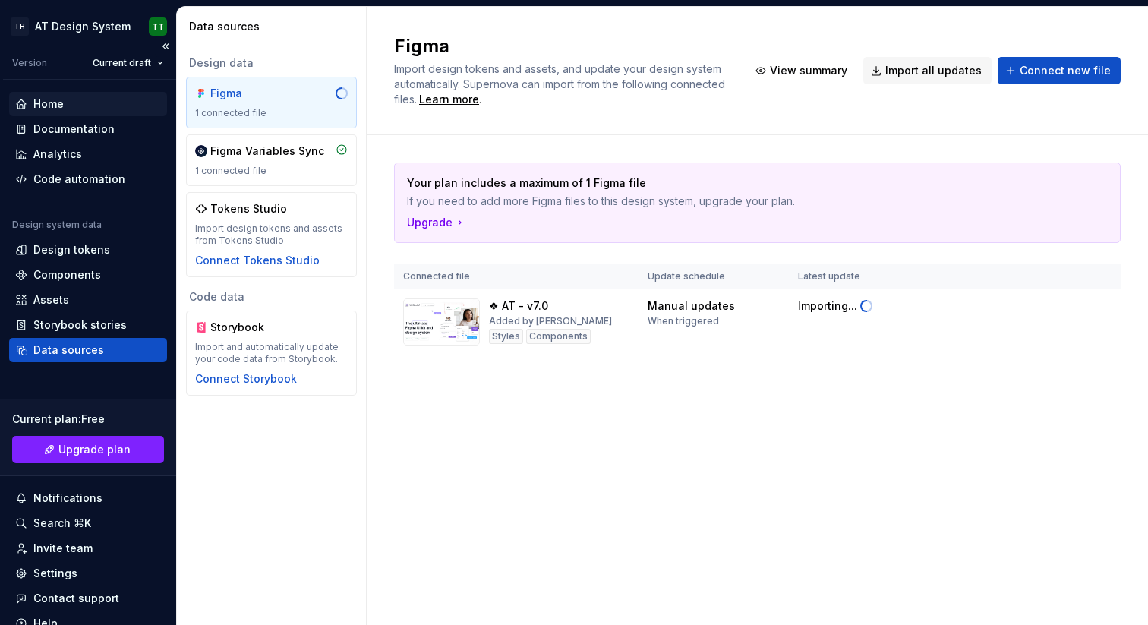
click at [58, 109] on div "Home" at bounding box center [48, 103] width 30 height 15
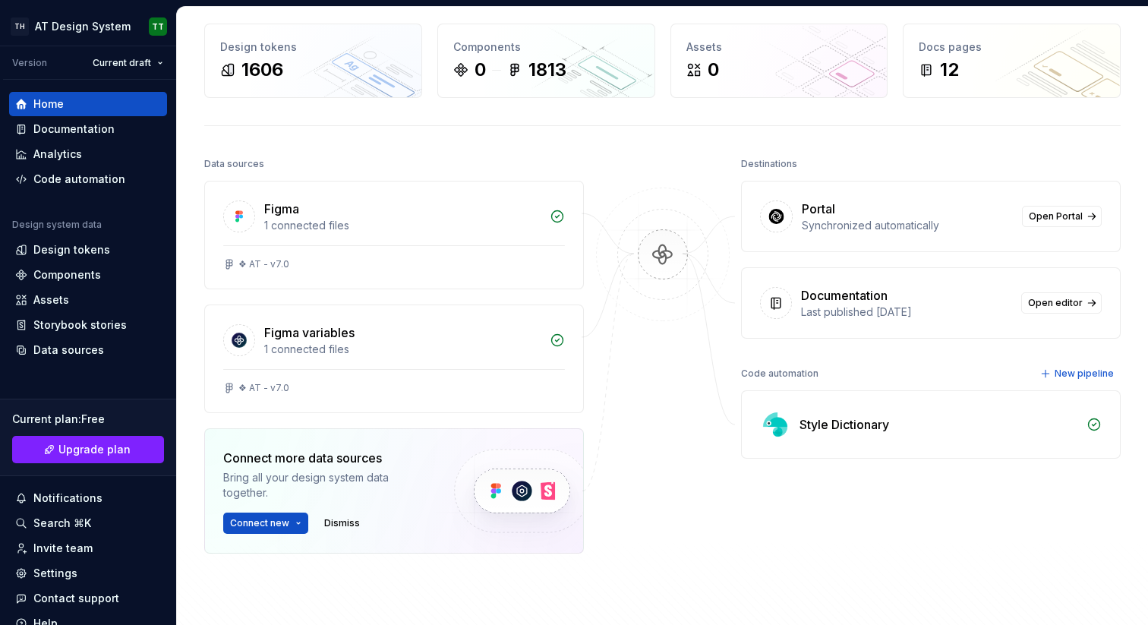
scroll to position [65, 0]
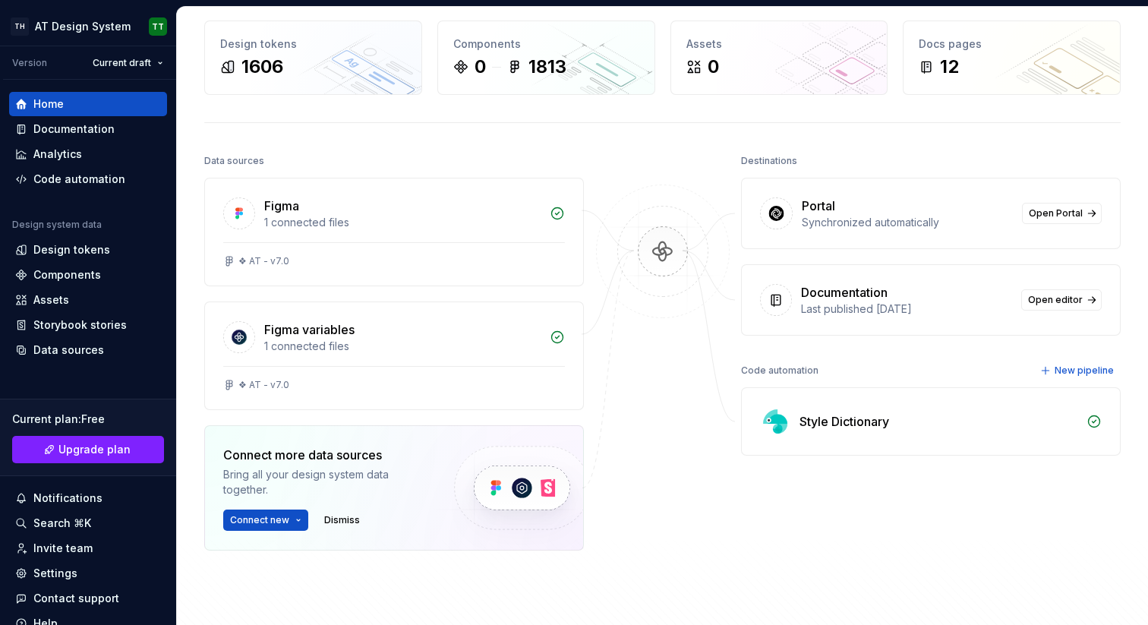
click at [823, 428] on div "Style Dictionary" at bounding box center [845, 421] width 90 height 18
click at [860, 418] on div "Style Dictionary" at bounding box center [845, 421] width 90 height 18
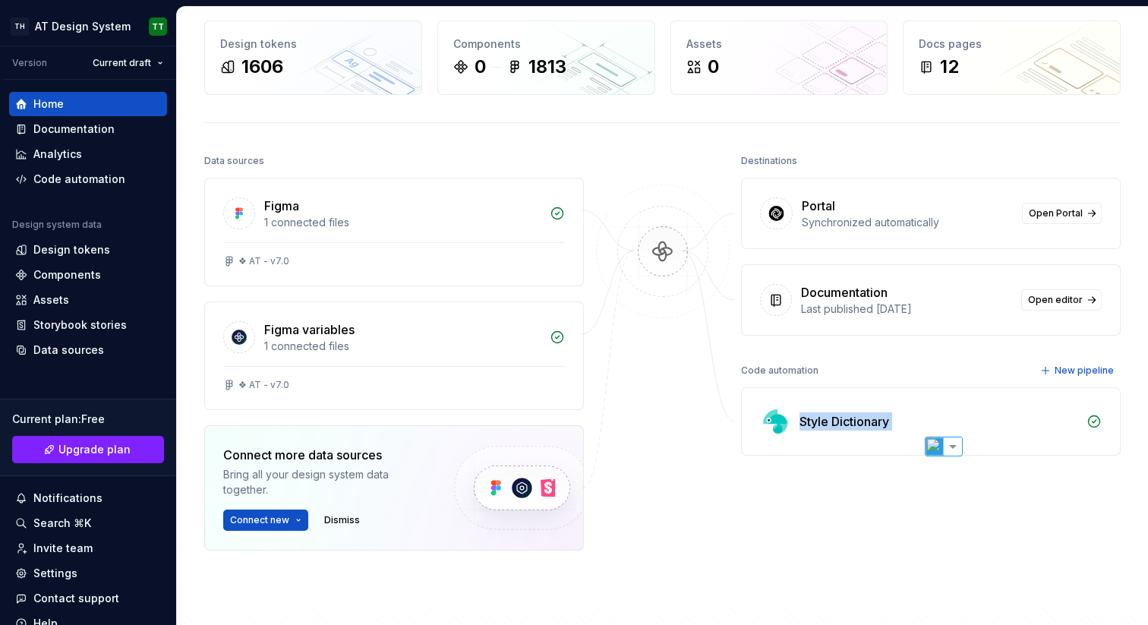
click at [819, 409] on div "Style Dictionary" at bounding box center [931, 421] width 378 height 67
select select "**"
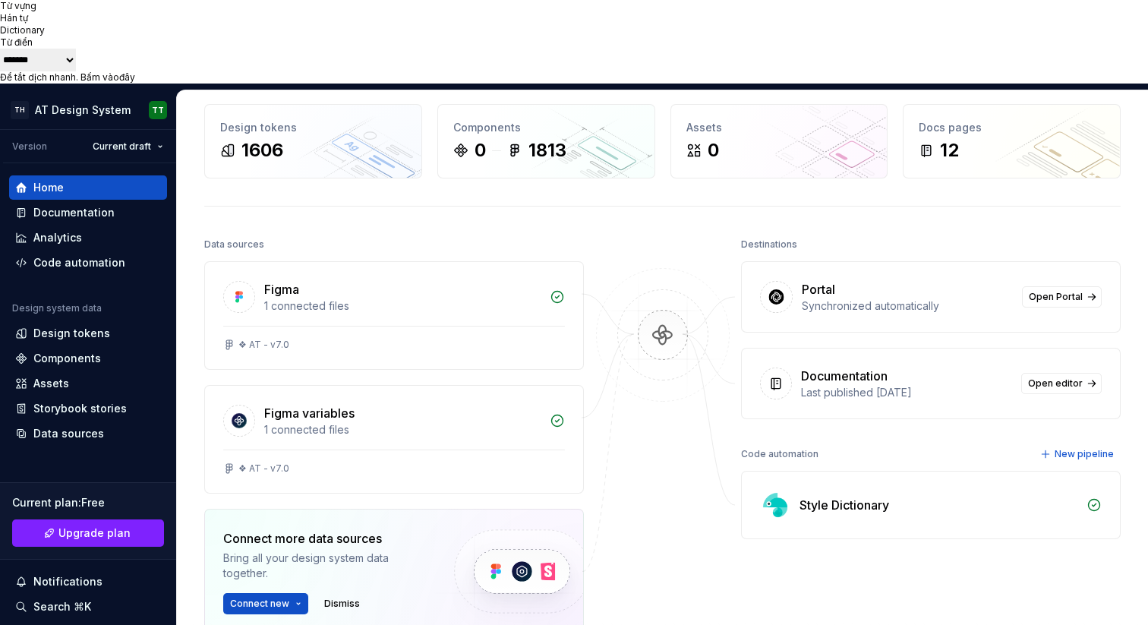
click at [846, 472] on div "Style Dictionary" at bounding box center [931, 505] width 378 height 67
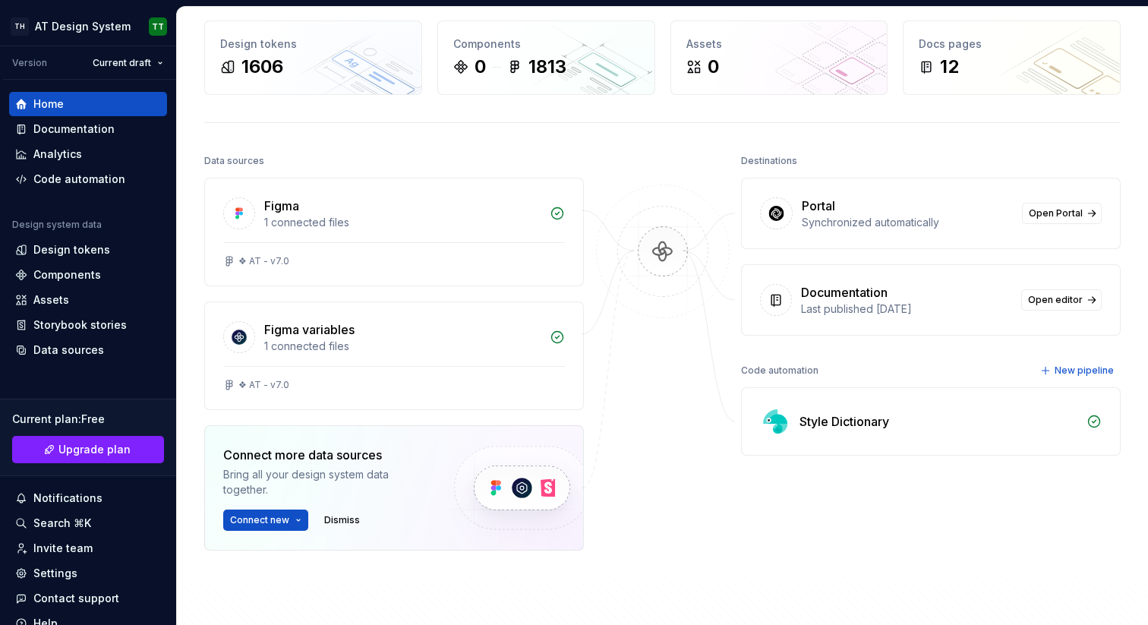
click at [1087, 422] on icon at bounding box center [1094, 421] width 15 height 15
click at [791, 365] on div "Code automation" at bounding box center [779, 370] width 77 height 21
click at [818, 409] on div "Style Dictionary" at bounding box center [931, 421] width 378 height 67
click at [828, 425] on div "Style Dictionary" at bounding box center [845, 421] width 90 height 18
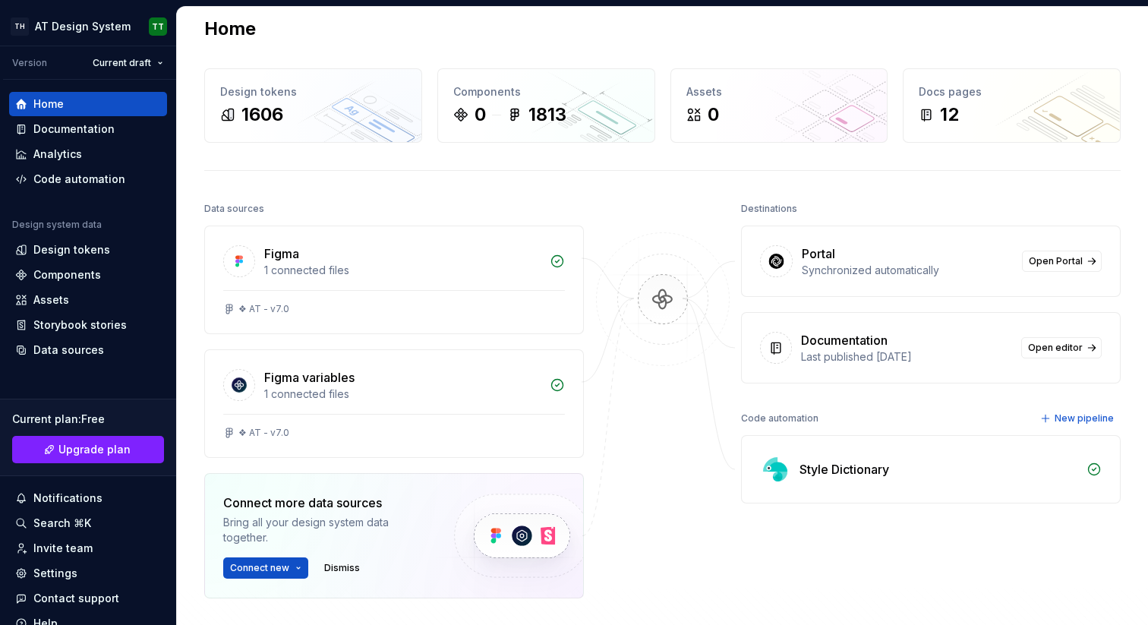
scroll to position [0, 0]
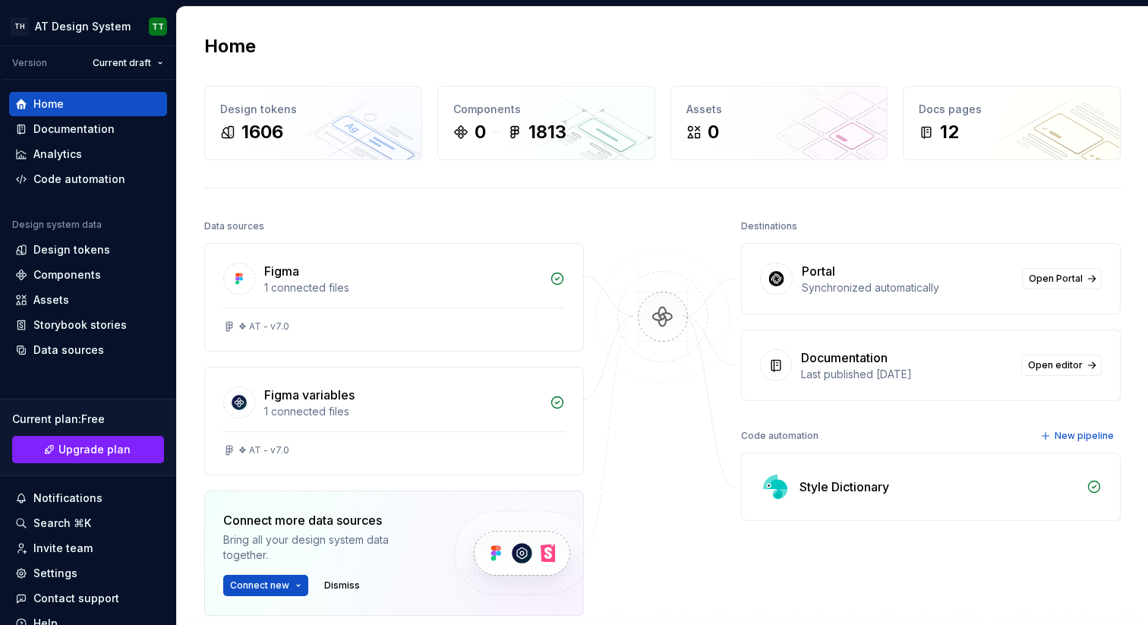
click at [843, 491] on div "Style Dictionary" at bounding box center [845, 487] width 90 height 18
click at [920, 494] on div "Style Dictionary" at bounding box center [939, 487] width 278 height 18
click at [857, 471] on div "Style Dictionary" at bounding box center [931, 486] width 378 height 67
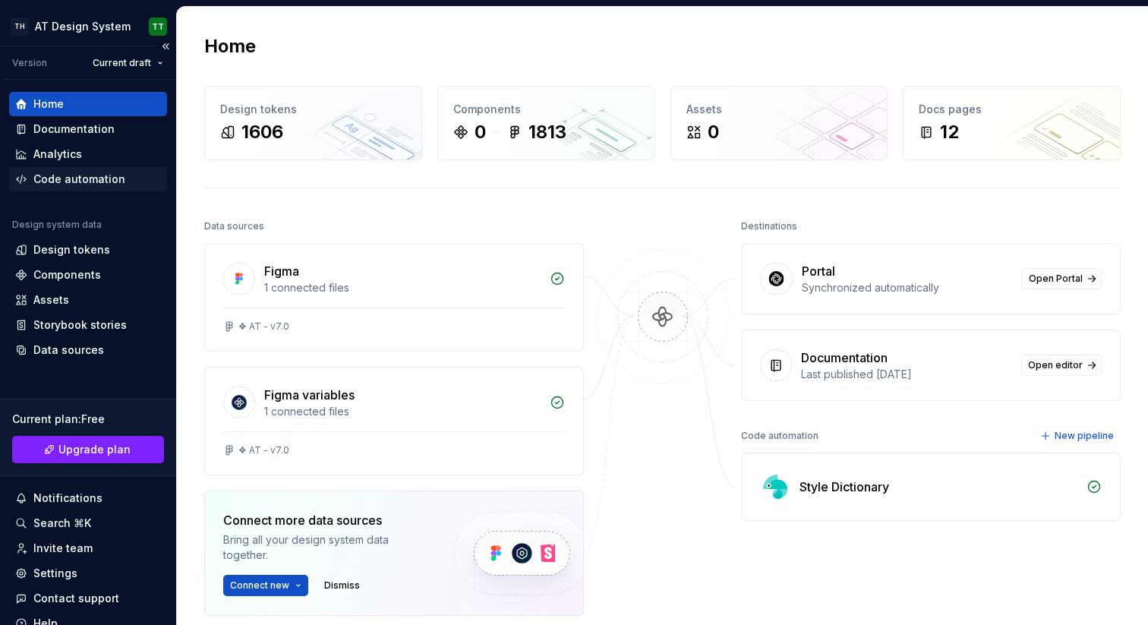
click at [98, 176] on div "Code automation" at bounding box center [79, 179] width 92 height 15
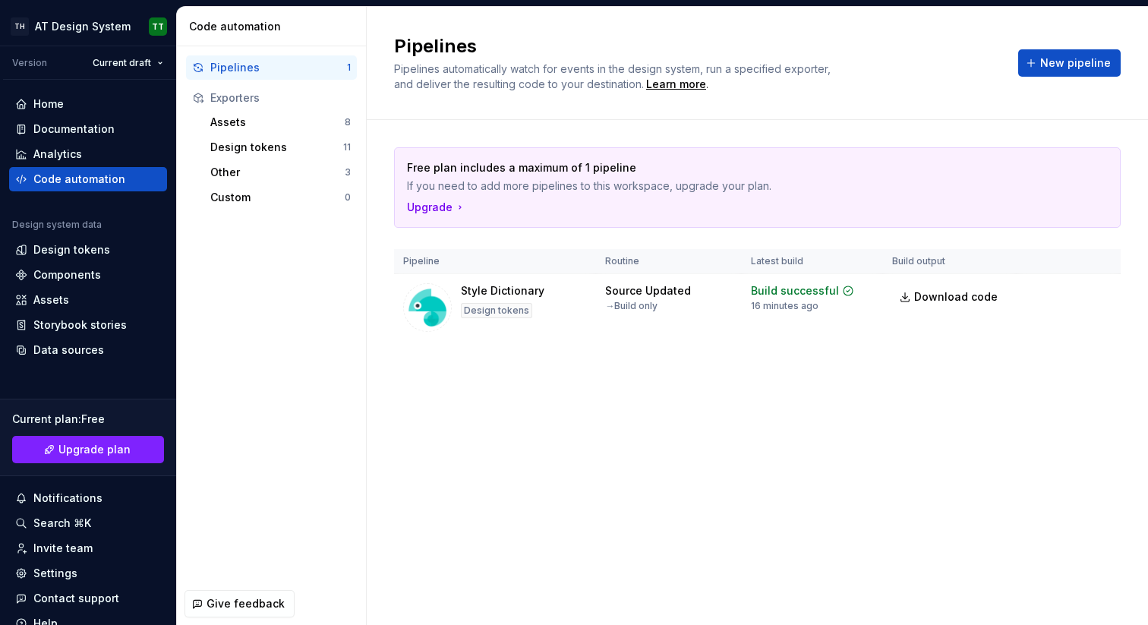
click at [560, 418] on div "Pipelines Pipelines automatically watch for events in the design system, run a …" at bounding box center [757, 316] width 781 height 618
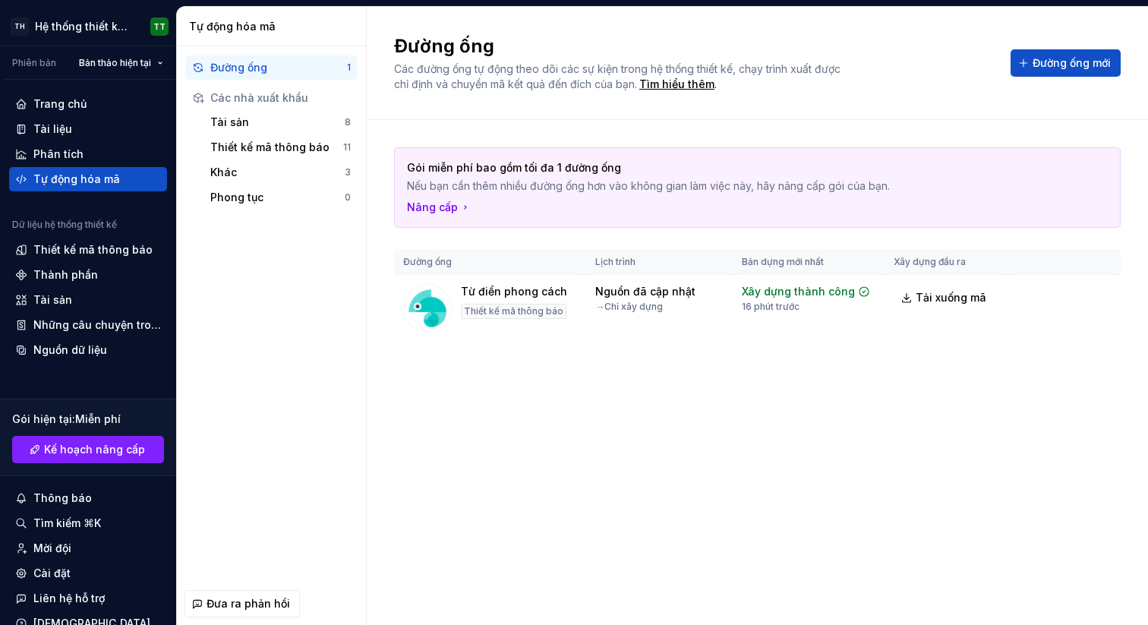
click at [916, 74] on div "Đường ống Các đường ống tự động theo dõi các sự kiện trong hệ thống thiết kế, c…" at bounding box center [693, 63] width 598 height 58
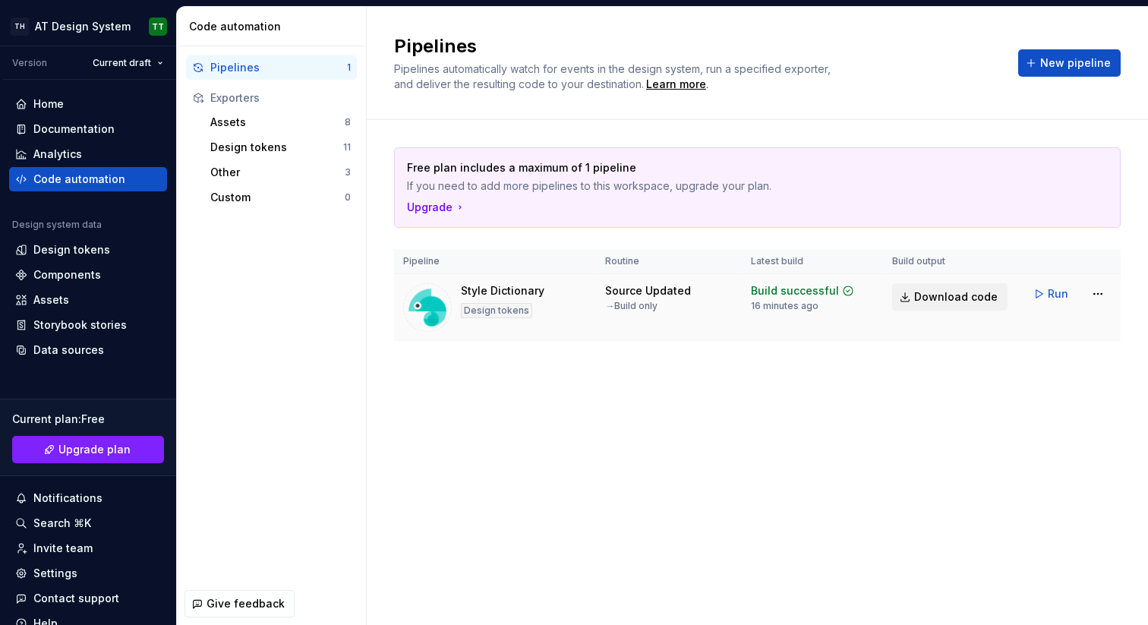
click at [958, 295] on span "Download code" at bounding box center [956, 296] width 84 height 15
click at [77, 251] on div "Design tokens" at bounding box center [71, 249] width 77 height 15
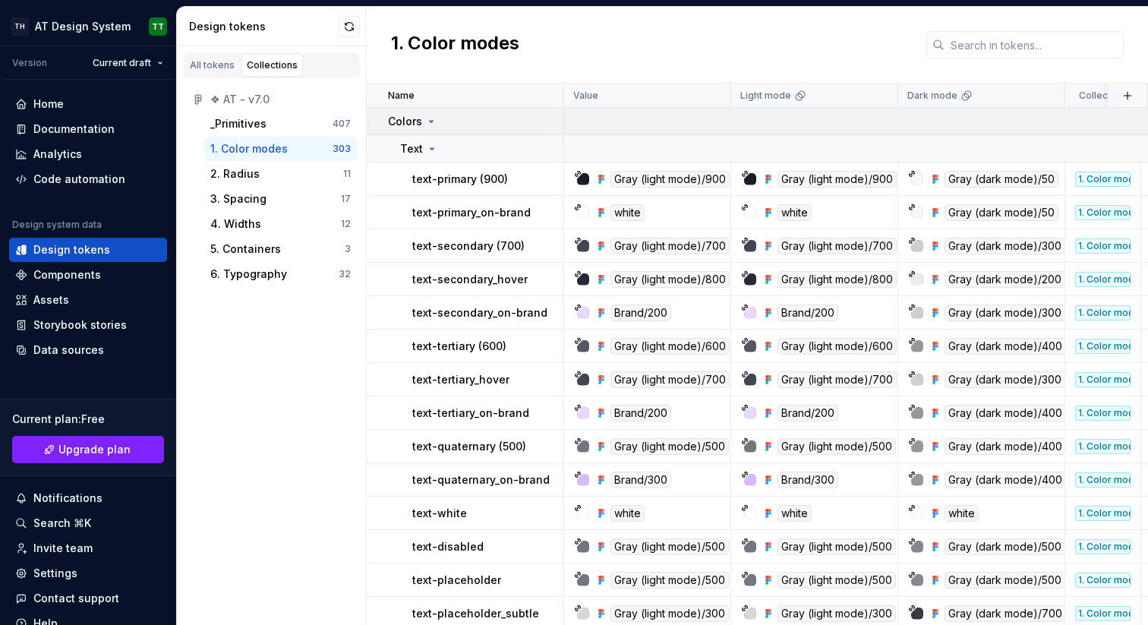
click at [380, 120] on td "Colors" at bounding box center [465, 121] width 197 height 27
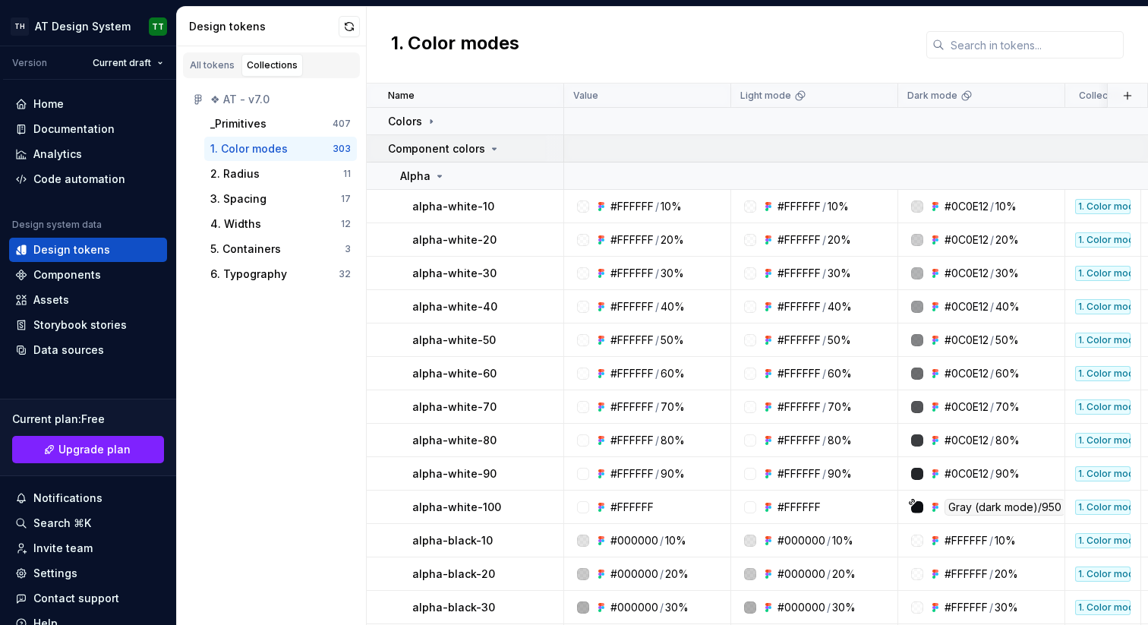
click at [380, 146] on td "Component colors" at bounding box center [465, 148] width 197 height 27
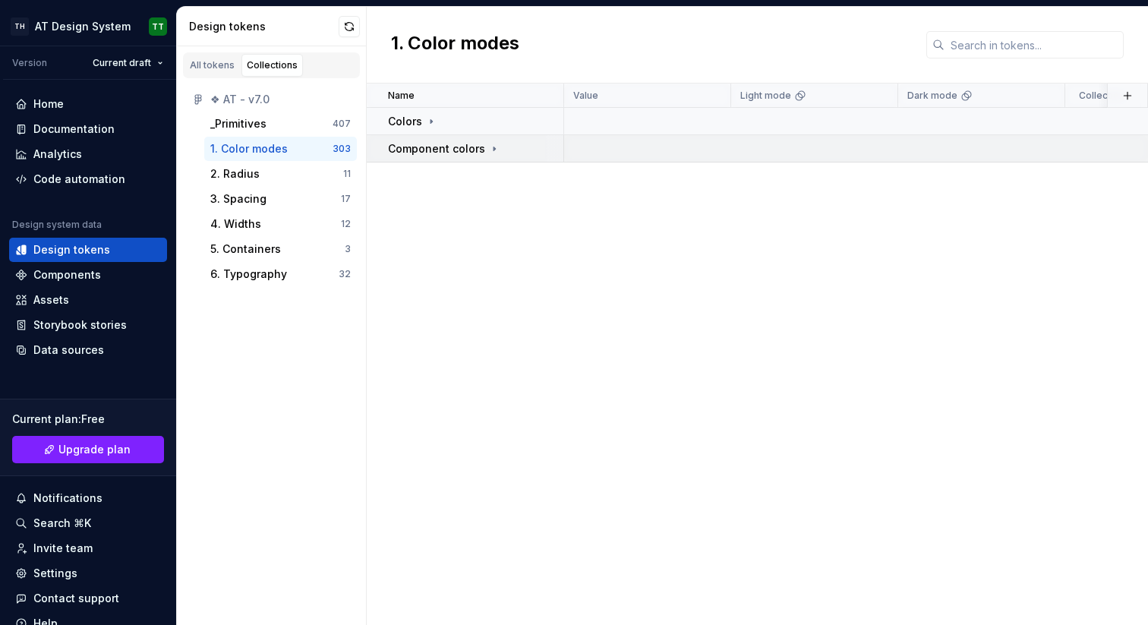
click at [380, 146] on td "Component colors" at bounding box center [465, 148] width 197 height 27
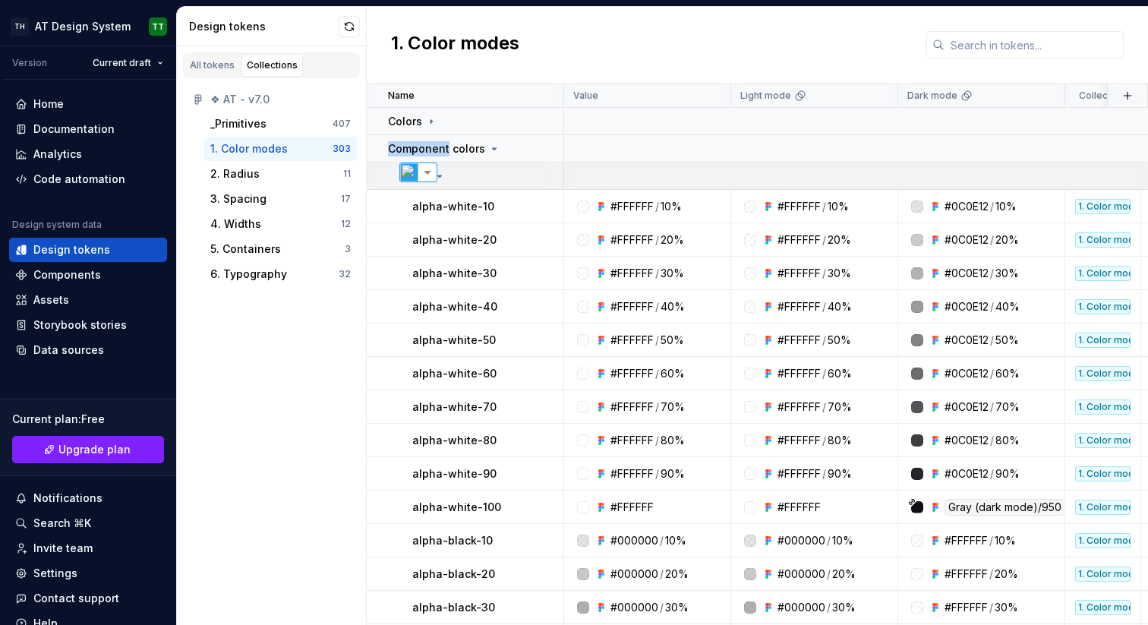
select select "**"
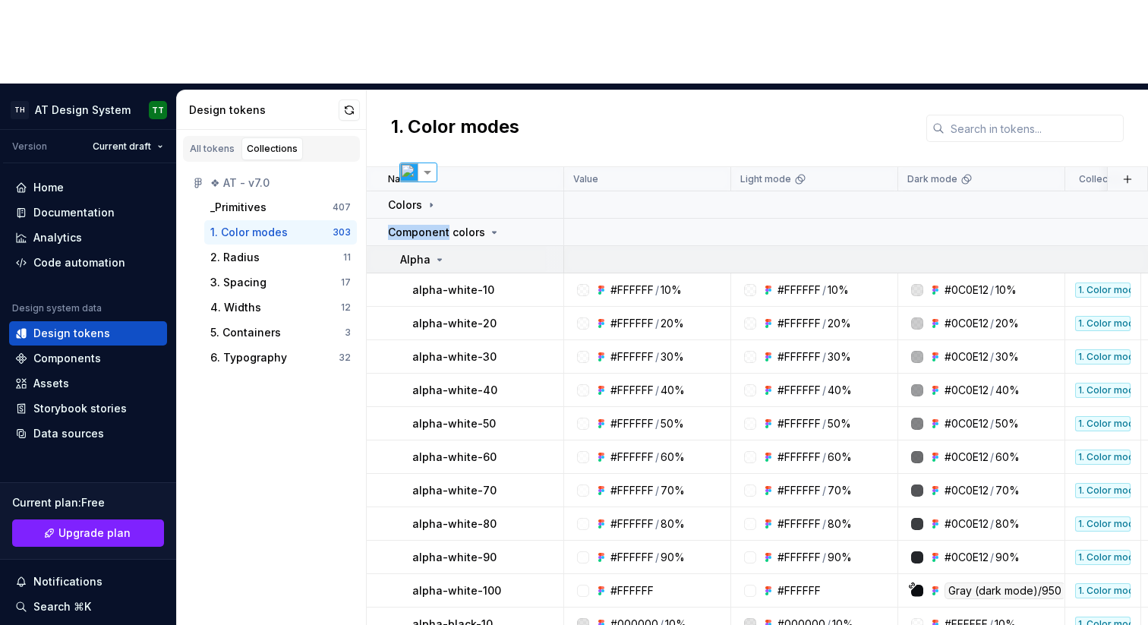
click at [494, 252] on div "Alpha" at bounding box center [481, 259] width 163 height 15
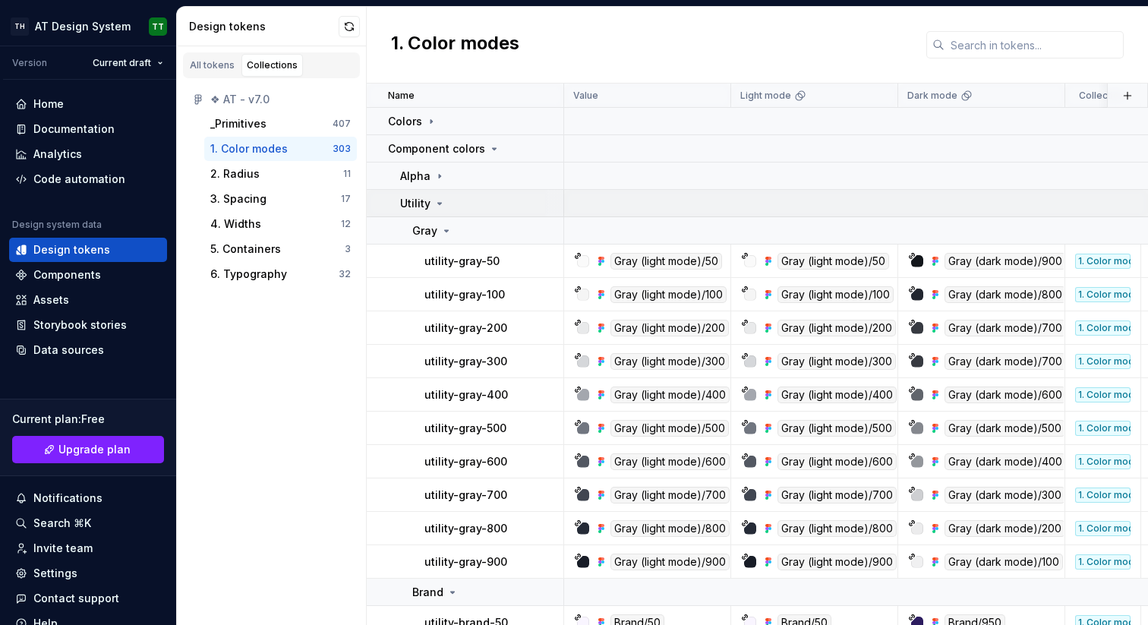
click at [491, 203] on div "Utility" at bounding box center [481, 203] width 163 height 15
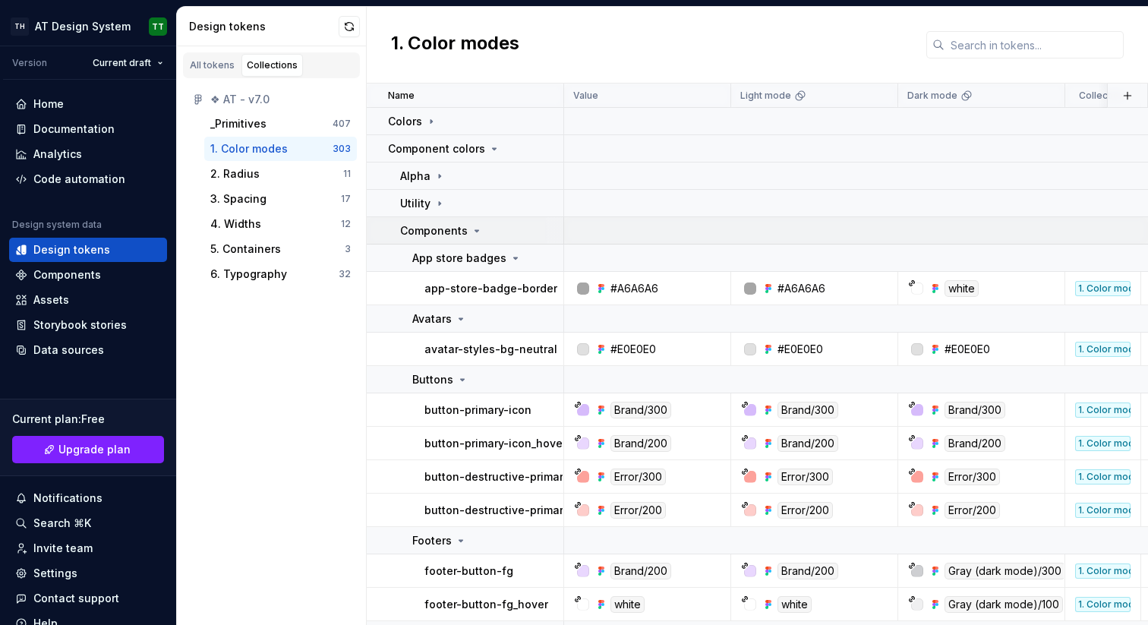
click at [490, 227] on div "Components" at bounding box center [481, 230] width 163 height 15
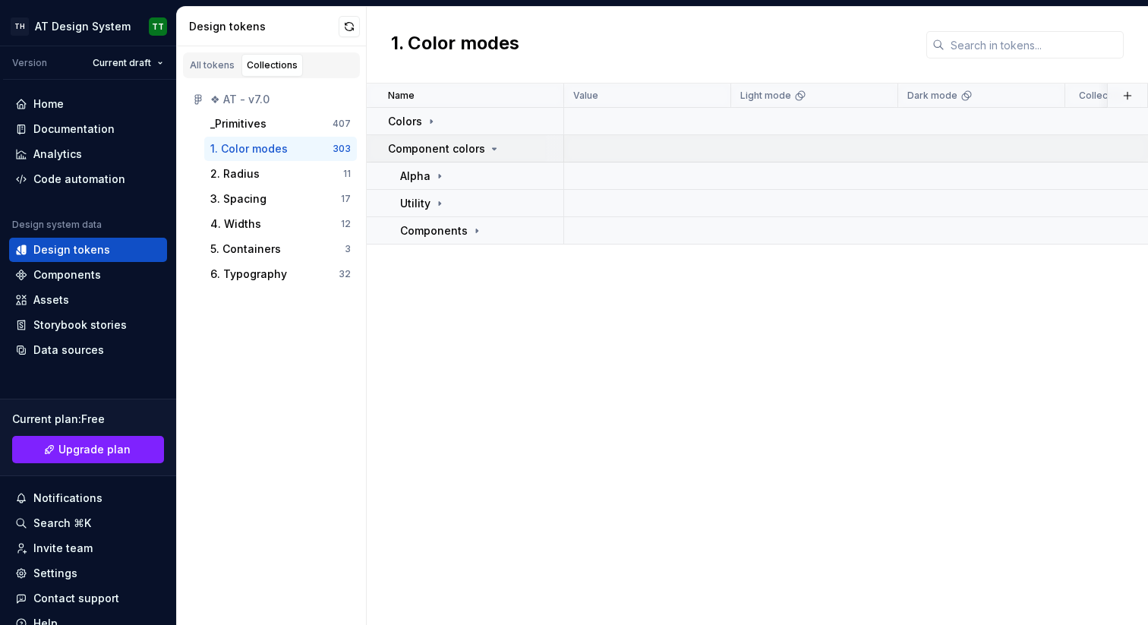
click at [404, 152] on p "Component colors" at bounding box center [436, 148] width 97 height 15
select select "**"
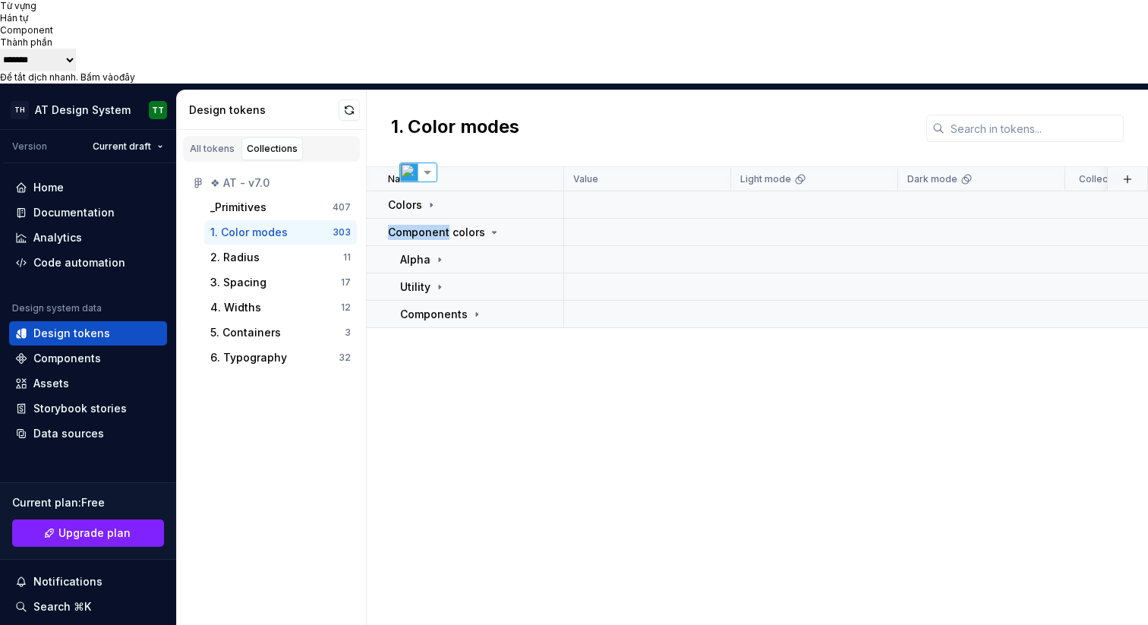
click at [456, 84] on div "Để tắt dịch nhanh. Bấm vào đây" at bounding box center [574, 77] width 1148 height 12
click at [456, 407] on div "Name Value Light mode Dark mode Collection Token set Description Last updated C…" at bounding box center [757, 438] width 781 height 542
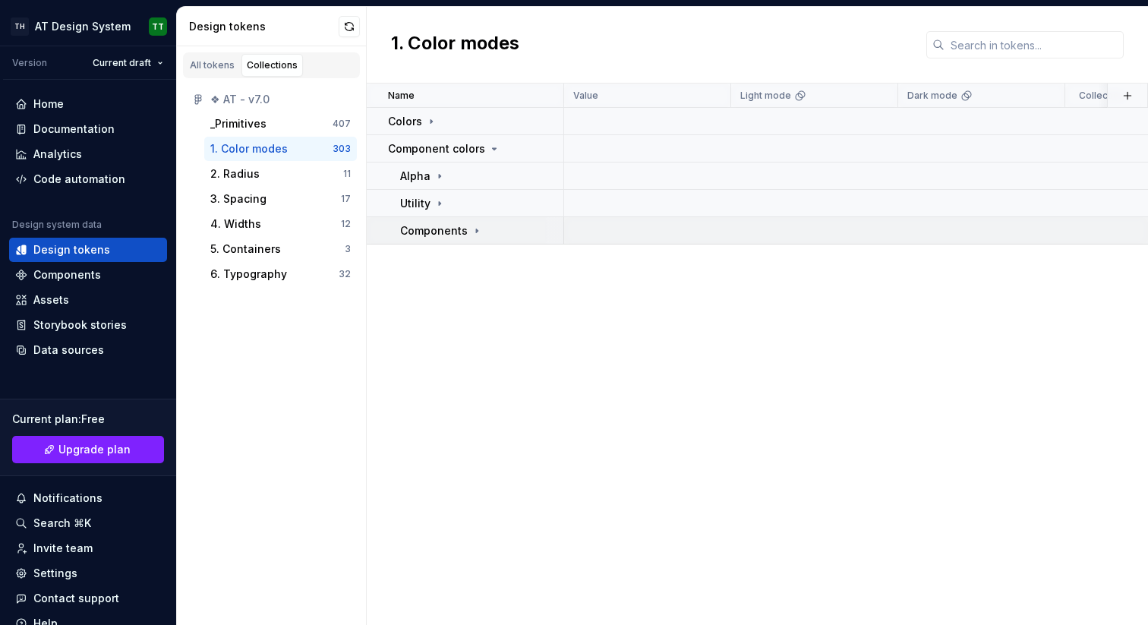
click at [435, 229] on p "Components" at bounding box center [434, 230] width 68 height 15
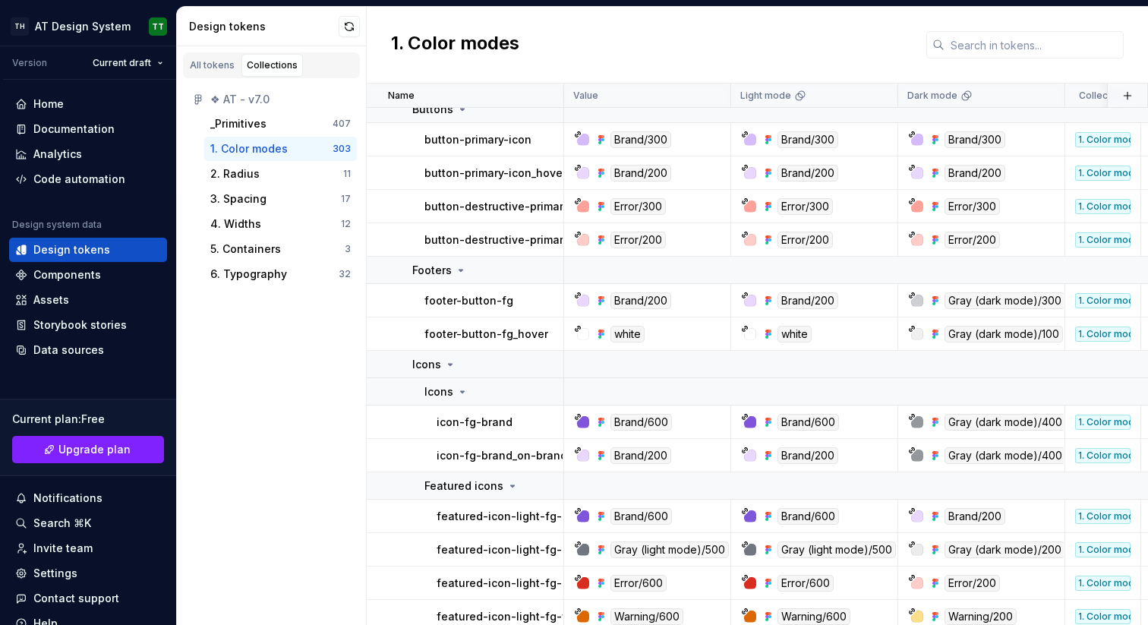
scroll to position [305, 0]
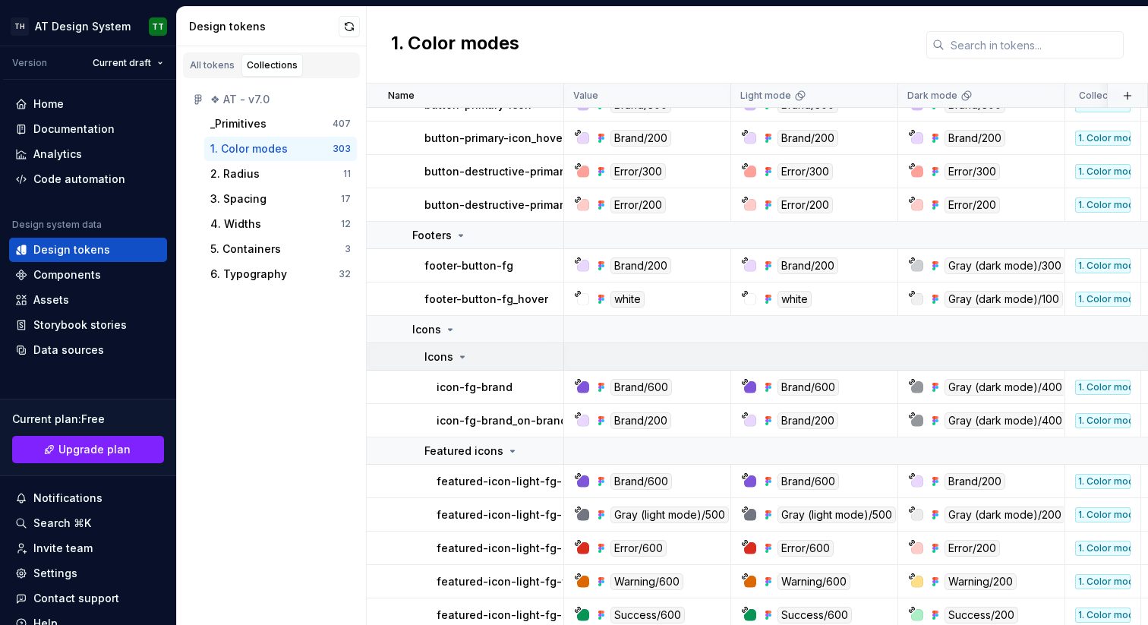
click at [459, 354] on icon at bounding box center [462, 357] width 12 height 12
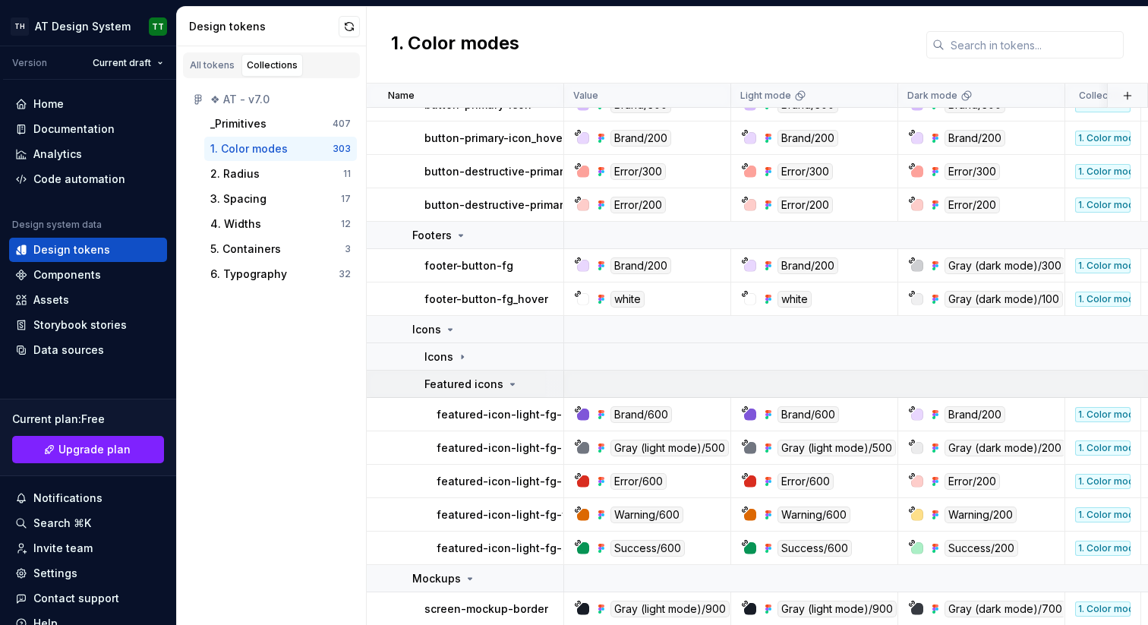
click at [469, 382] on p "Featured icons" at bounding box center [464, 384] width 79 height 15
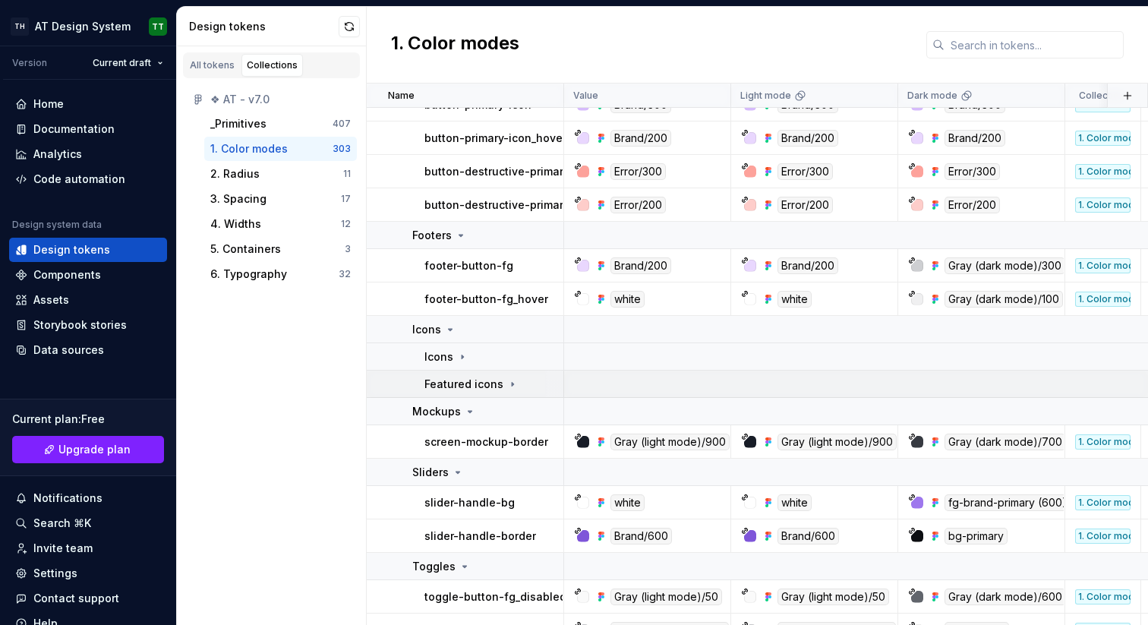
click at [469, 382] on p "Featured icons" at bounding box center [464, 384] width 79 height 15
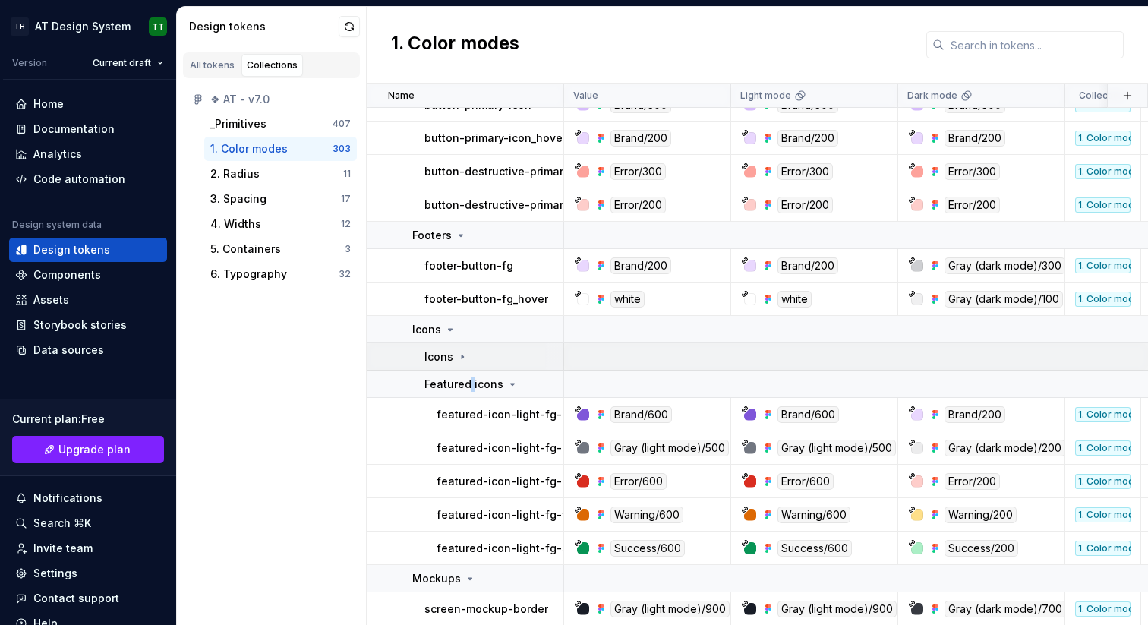
click at [458, 358] on icon at bounding box center [462, 357] width 12 height 12
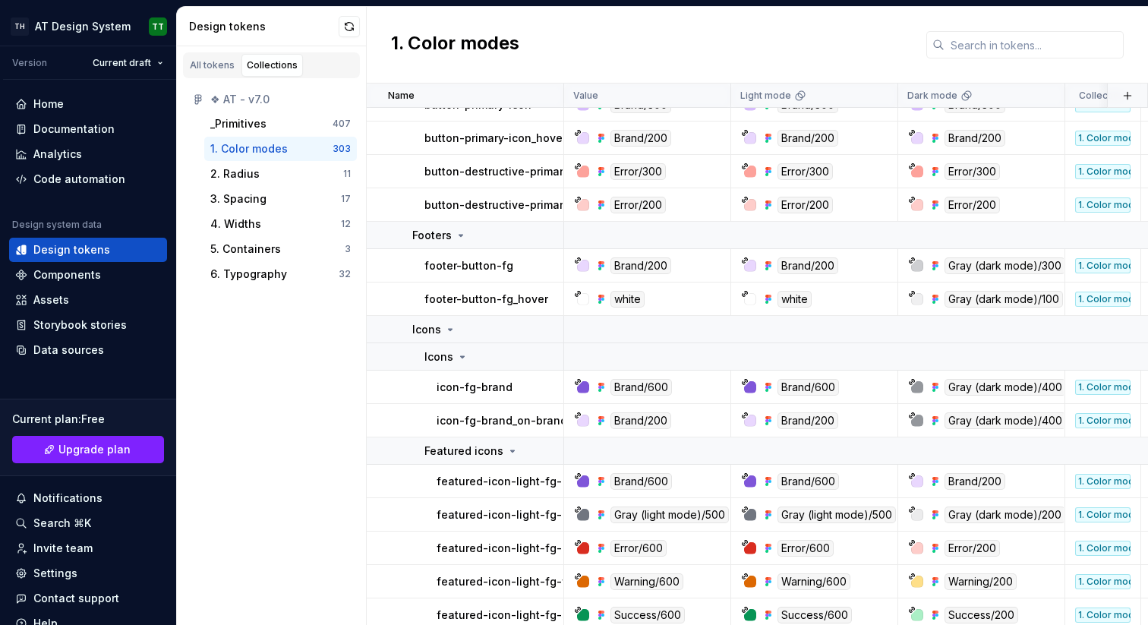
click at [324, 385] on div "All tokens Collections ❖ AT - v7.0 _Primitives 407 1. Color modes 303 2. Radius…" at bounding box center [272, 335] width 190 height 579
click at [47, 93] on div "Home" at bounding box center [88, 104] width 158 height 24
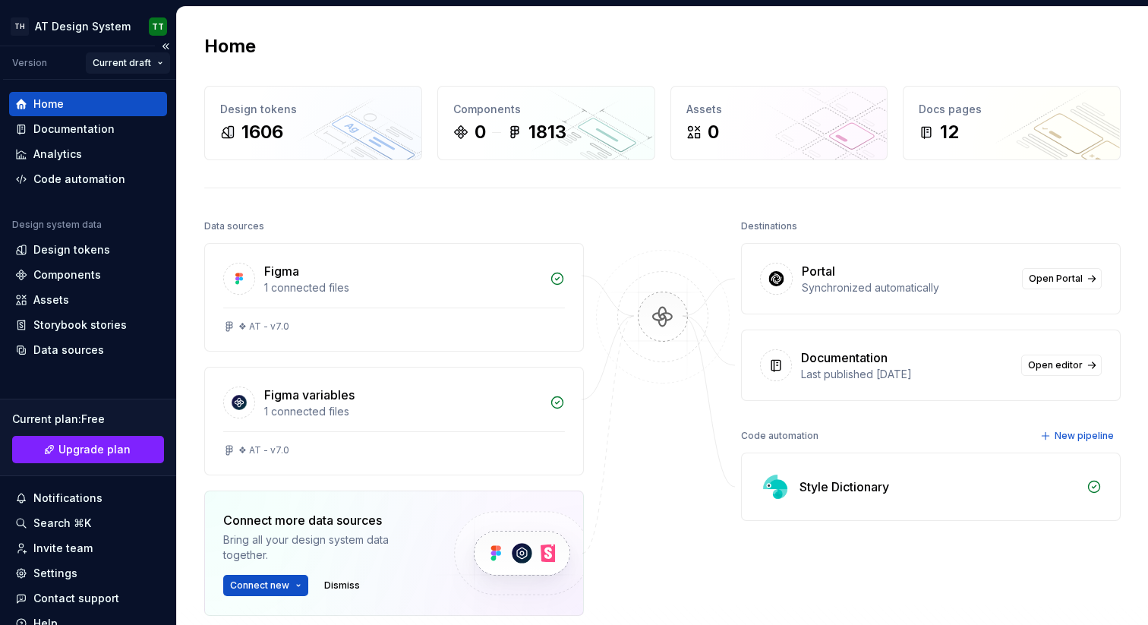
click at [121, 63] on html "**********" at bounding box center [574, 312] width 1148 height 625
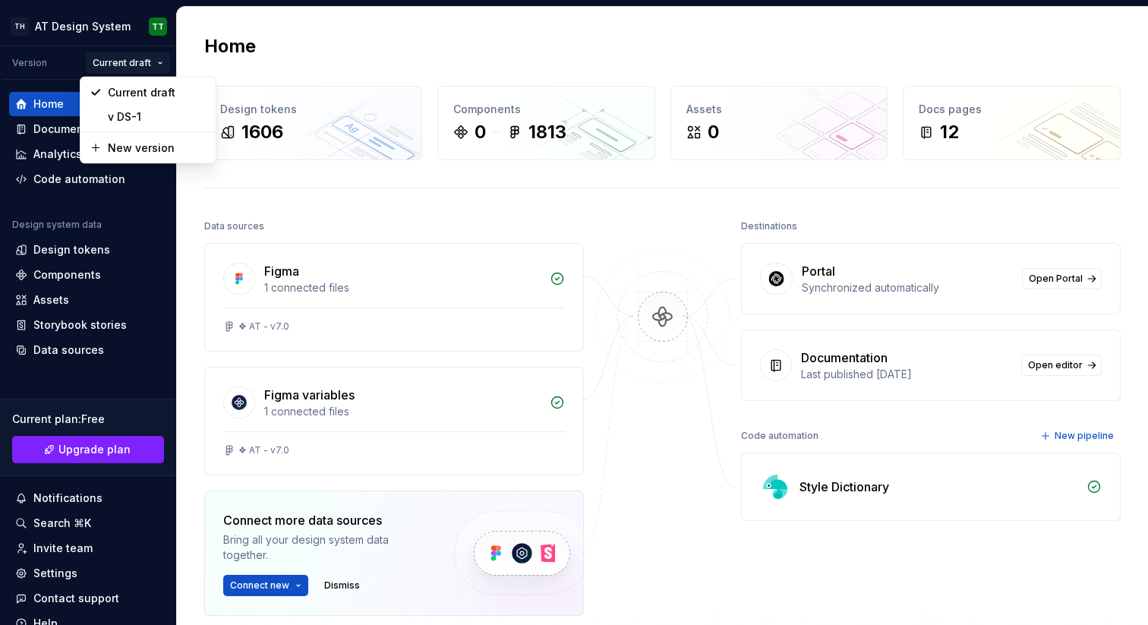
click at [624, 295] on html "**********" at bounding box center [574, 312] width 1148 height 625
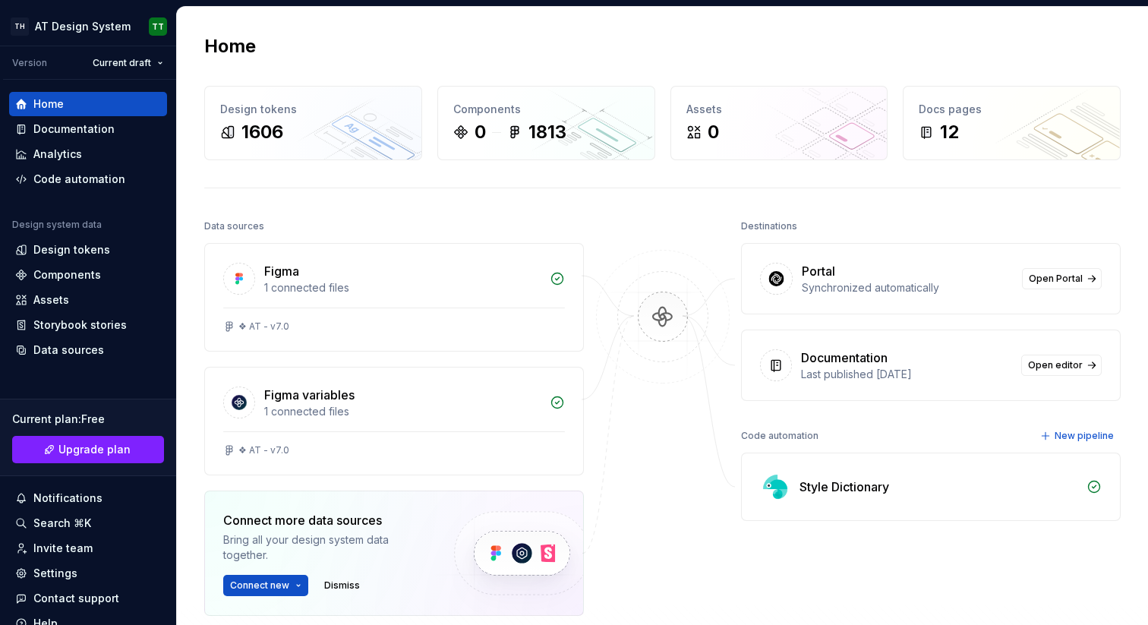
click at [823, 481] on div "Style Dictionary" at bounding box center [845, 487] width 90 height 18
click at [72, 351] on div "Data sources" at bounding box center [68, 350] width 71 height 15
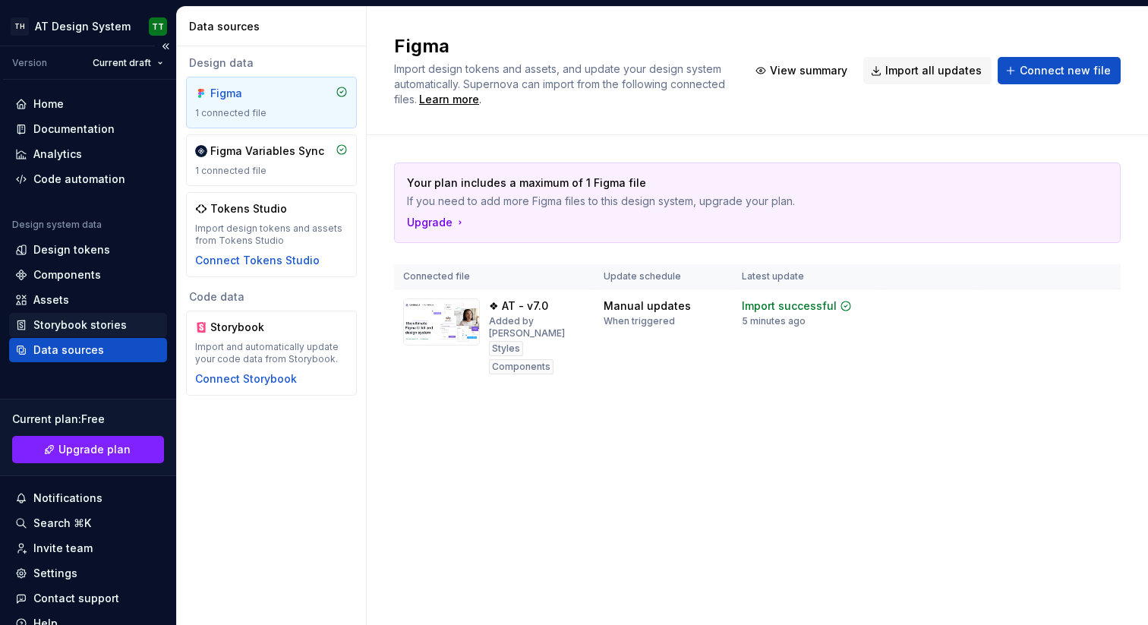
click at [81, 324] on div "Storybook stories" at bounding box center [79, 324] width 93 height 15
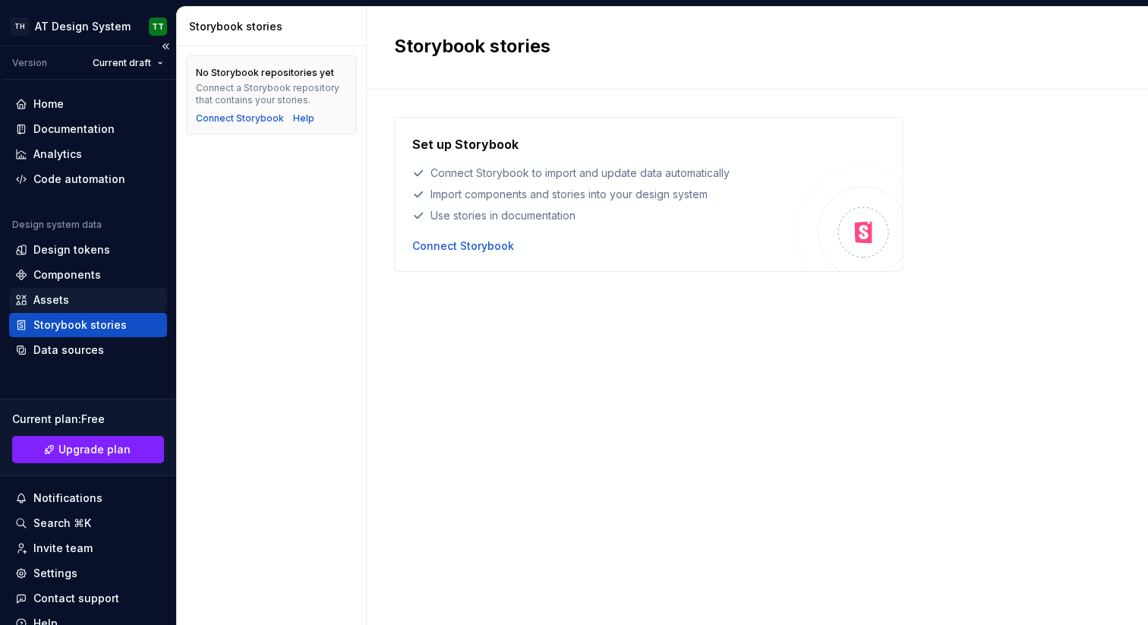
click at [79, 297] on div "Assets" at bounding box center [88, 299] width 146 height 15
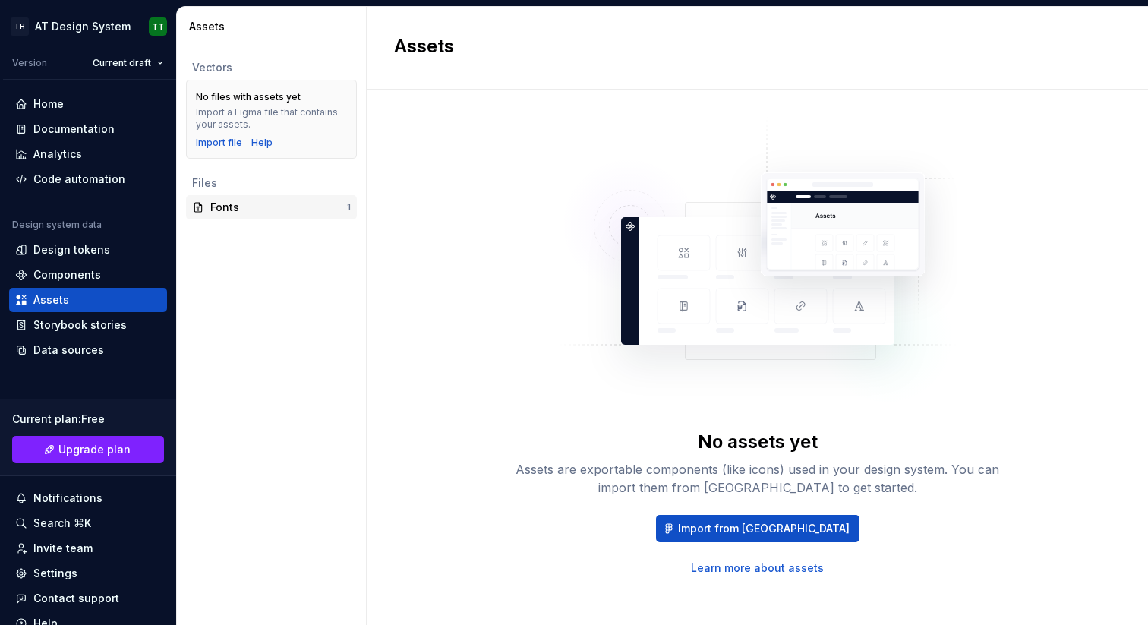
click at [268, 207] on div "Fonts" at bounding box center [278, 207] width 137 height 15
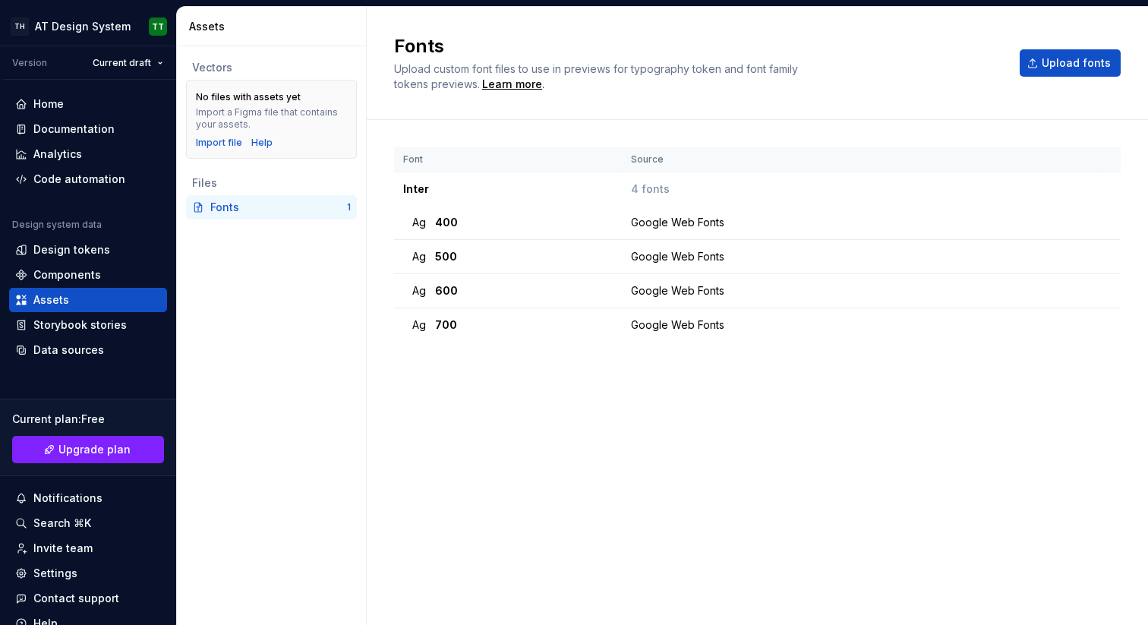
click at [308, 346] on div "Vectors No files with assets yet Import a Figma file that contains your assets.…" at bounding box center [271, 335] width 189 height 579
click at [87, 188] on div "Code automation" at bounding box center [88, 179] width 158 height 24
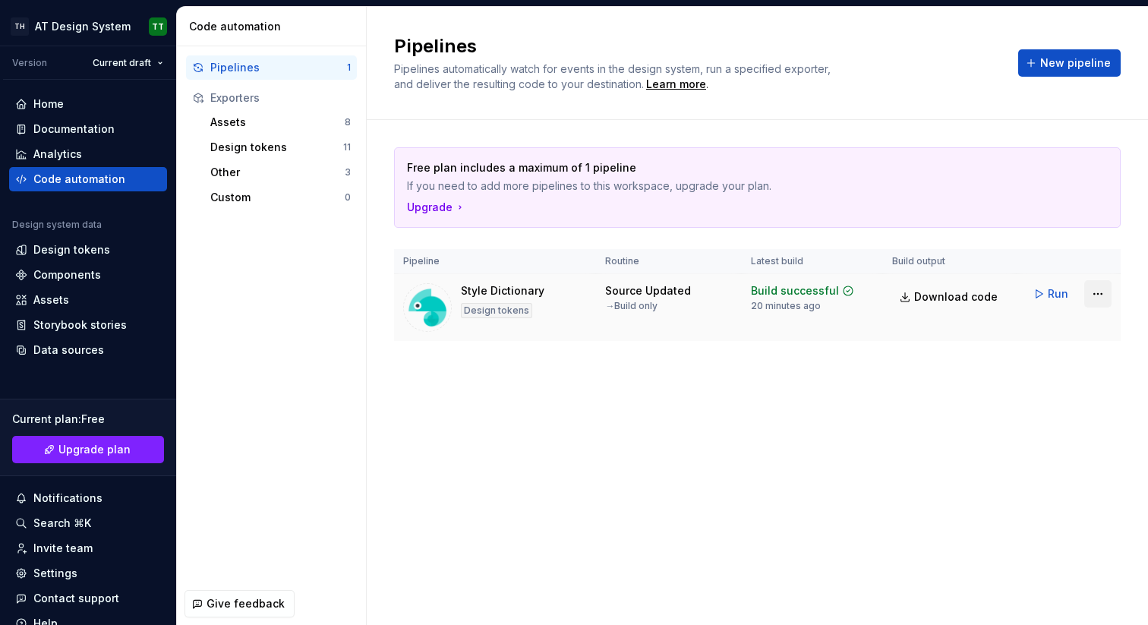
click at [1097, 294] on html "**********" at bounding box center [574, 312] width 1148 height 625
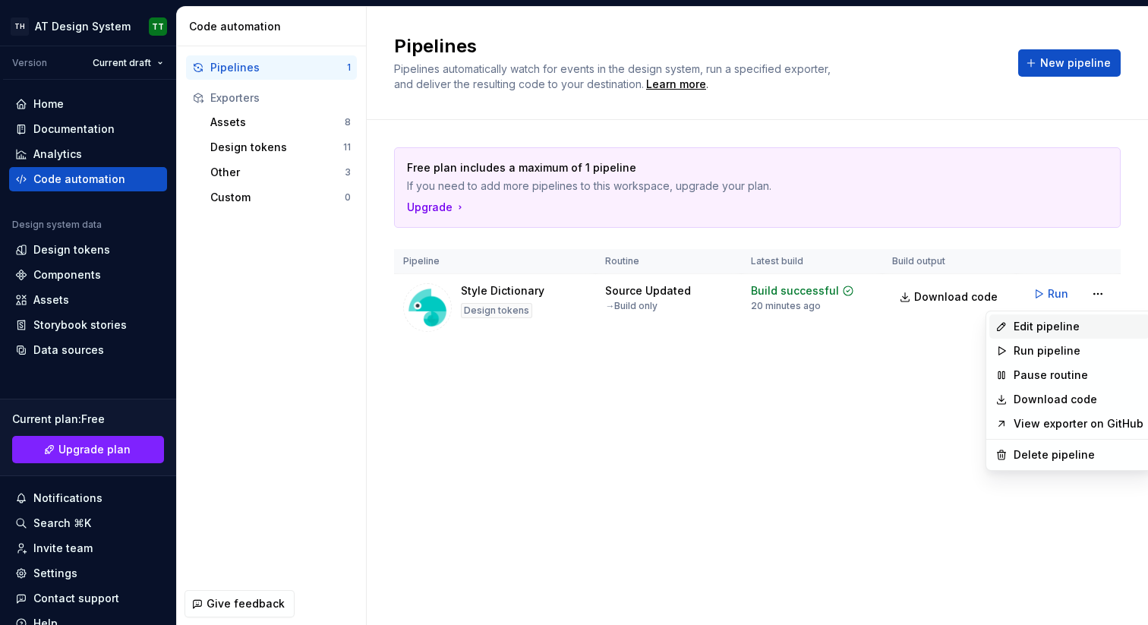
click at [1091, 324] on div "Edit pipeline" at bounding box center [1079, 326] width 130 height 15
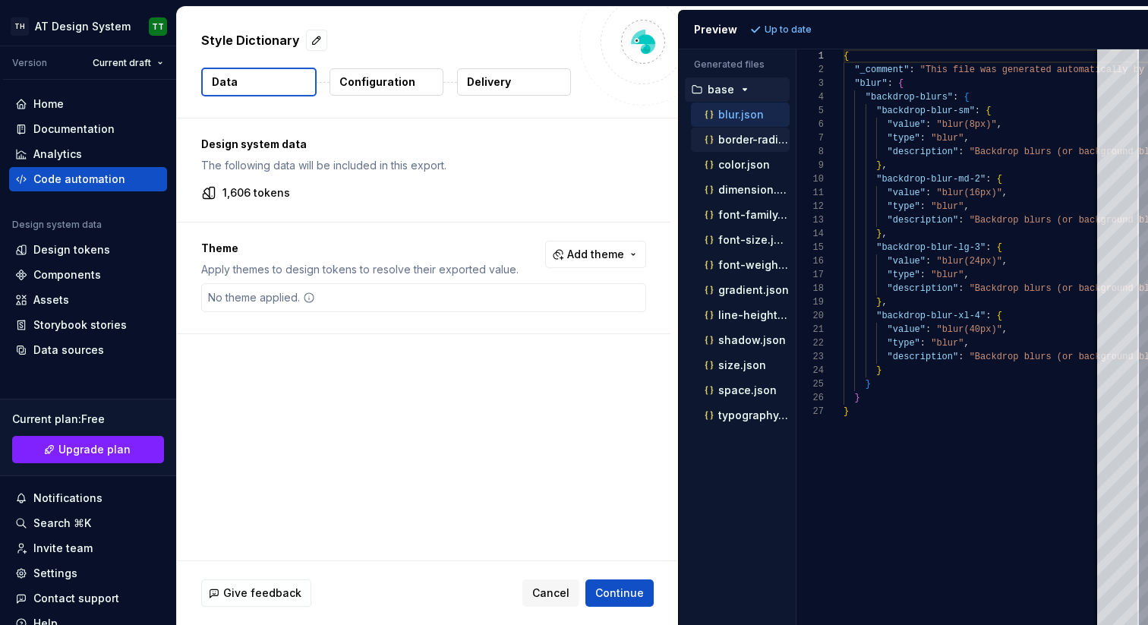
click at [736, 140] on p "border-radius.json" at bounding box center [753, 140] width 71 height 12
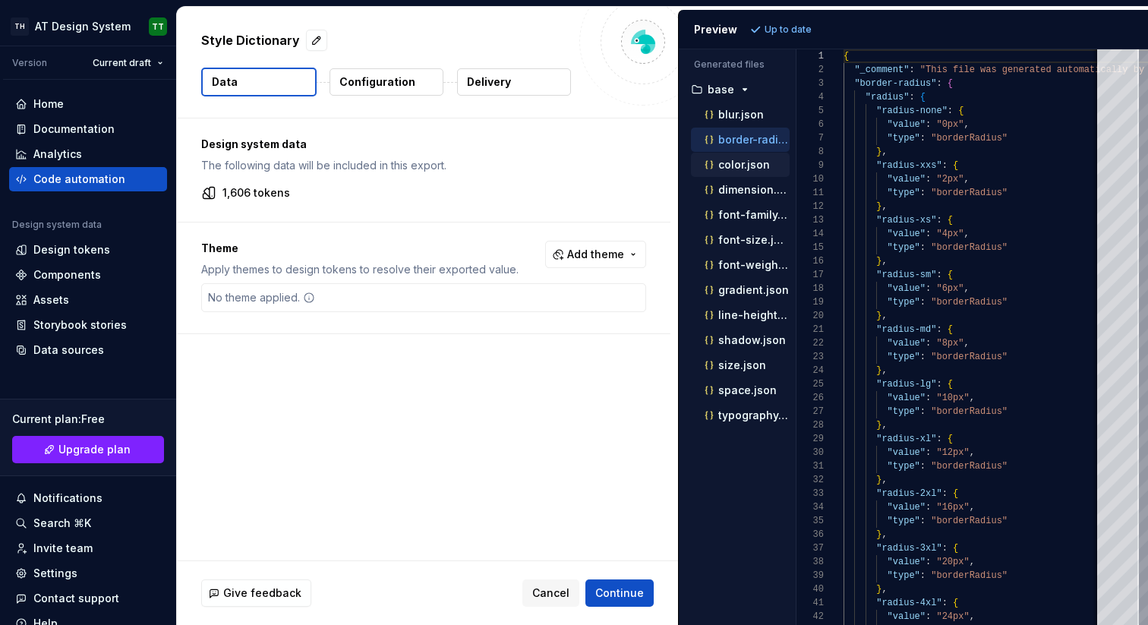
click at [729, 159] on p "color.json" at bounding box center [744, 165] width 52 height 12
type textarea "**********"
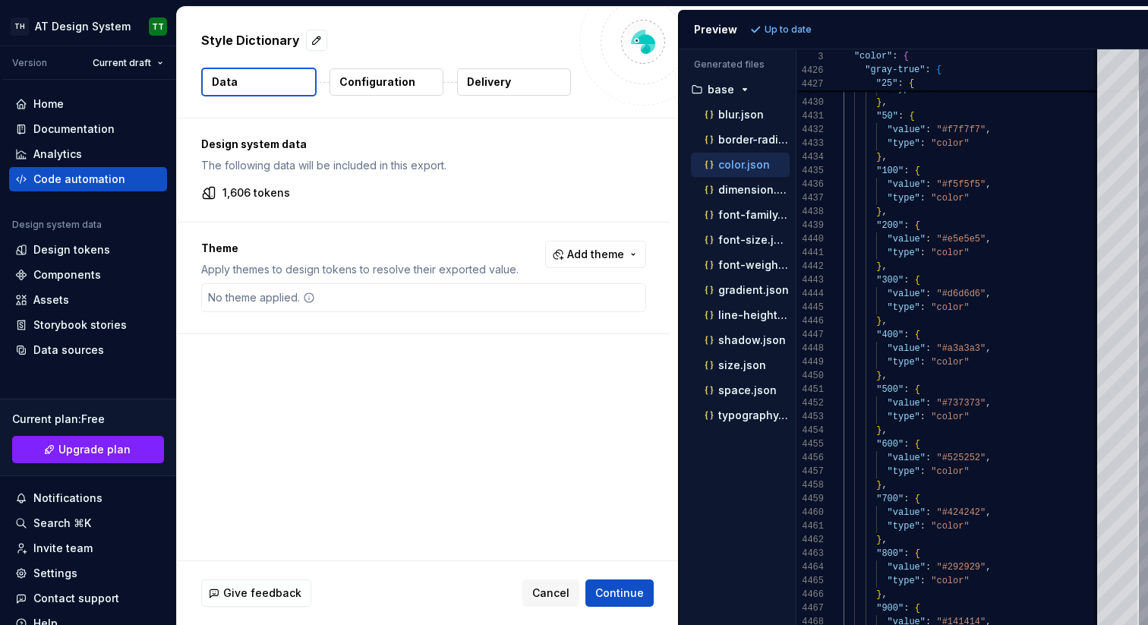
click at [564, 393] on div "Design system data The following data will be included in this export. 1,606 to…" at bounding box center [427, 339] width 501 height 442
click at [409, 299] on div "No theme applied." at bounding box center [423, 297] width 445 height 29
click at [375, 270] on p "Apply themes to design tokens to resolve their exported value." at bounding box center [359, 269] width 317 height 15
click at [575, 248] on span "Add theme" at bounding box center [595, 254] width 57 height 15
click at [449, 418] on html "**********" at bounding box center [574, 312] width 1148 height 625
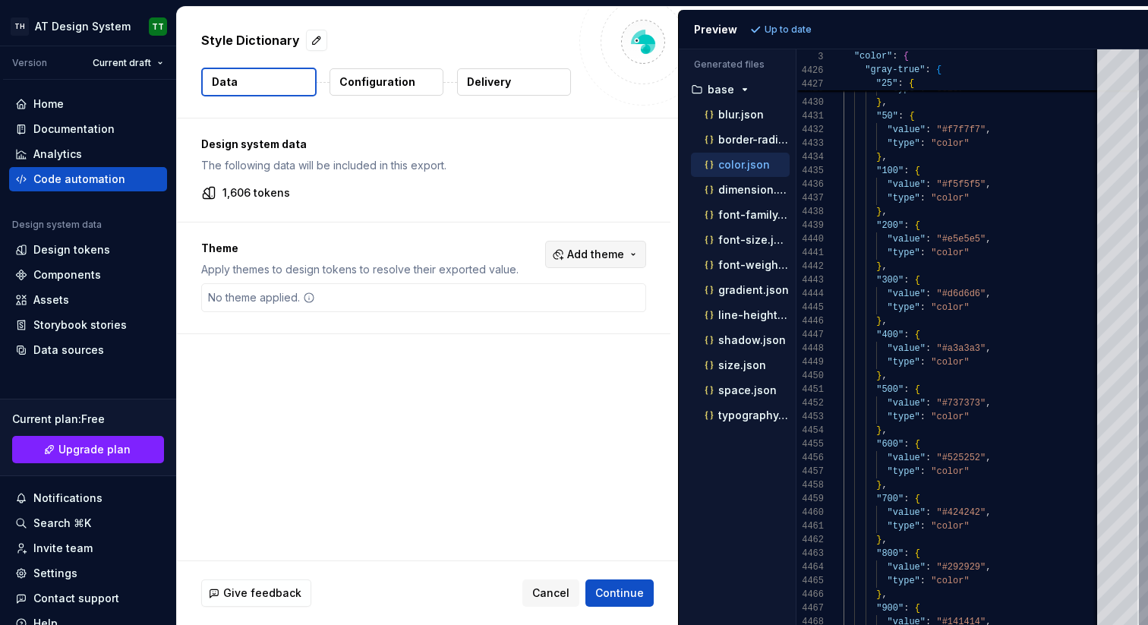
click at [589, 254] on span "Add theme" at bounding box center [595, 254] width 57 height 15
click at [478, 310] on div "Suggestions" at bounding box center [479, 315] width 12 height 12
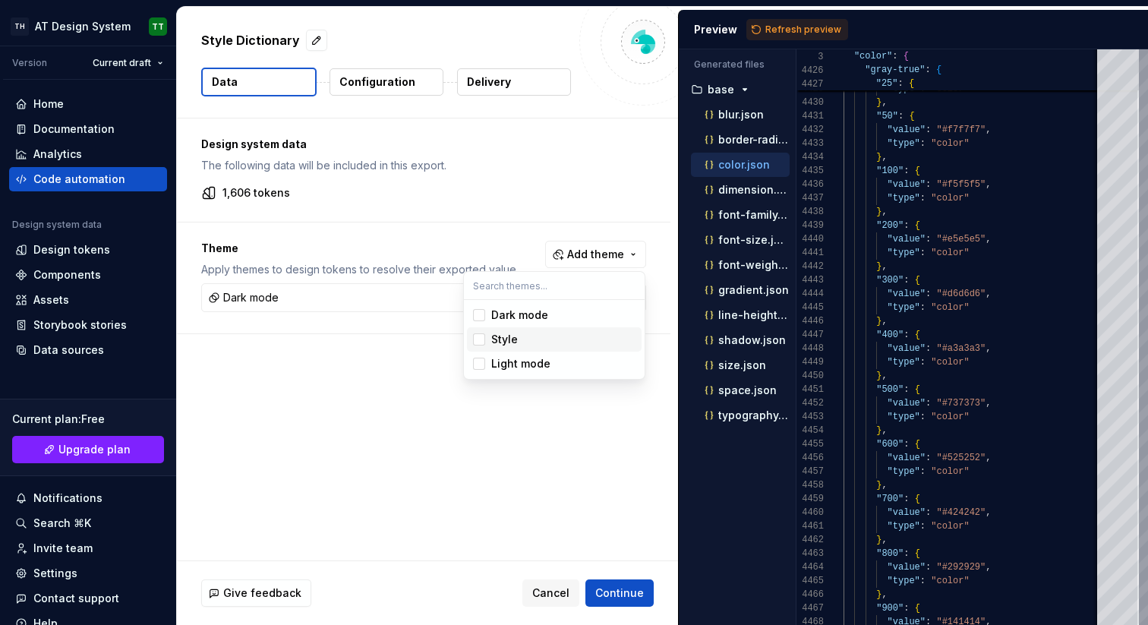
click at [478, 336] on div "Suggestions" at bounding box center [479, 339] width 12 height 12
click at [478, 363] on div "Suggestions" at bounding box center [479, 364] width 12 height 12
click at [477, 336] on div "Suggestions" at bounding box center [479, 339] width 12 height 12
click at [478, 315] on div "Suggestions" at bounding box center [479, 315] width 12 height 12
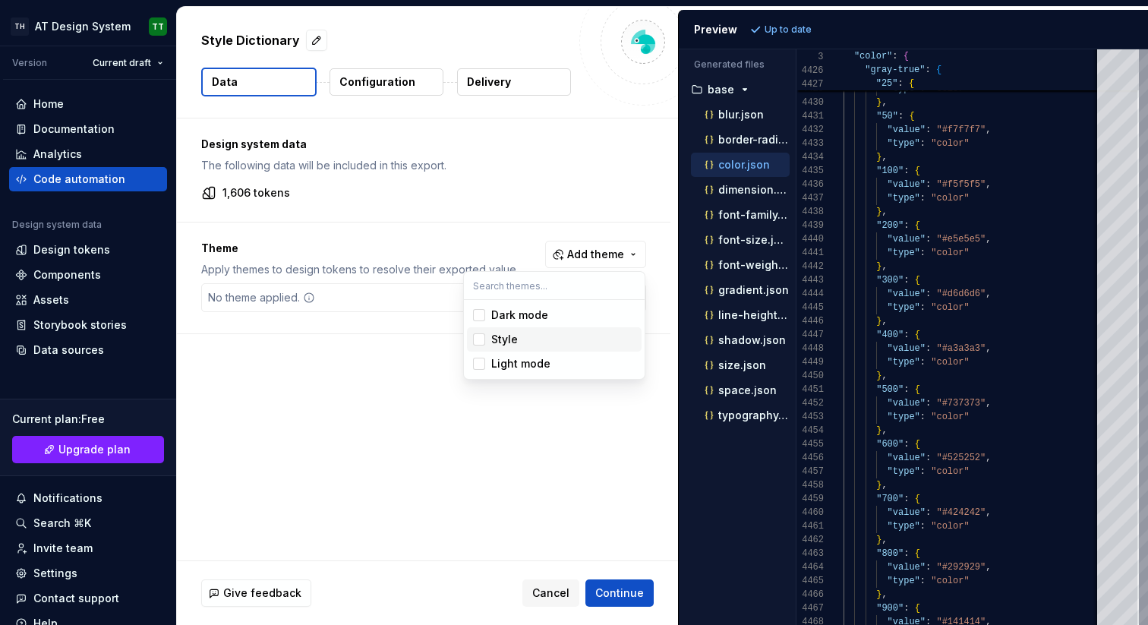
click at [380, 427] on html "**********" at bounding box center [574, 312] width 1148 height 625
click at [366, 436] on div "Design system data The following data will be included in this export. 1,606 to…" at bounding box center [427, 339] width 501 height 442
click at [417, 81] on button "Configuration" at bounding box center [387, 81] width 114 height 27
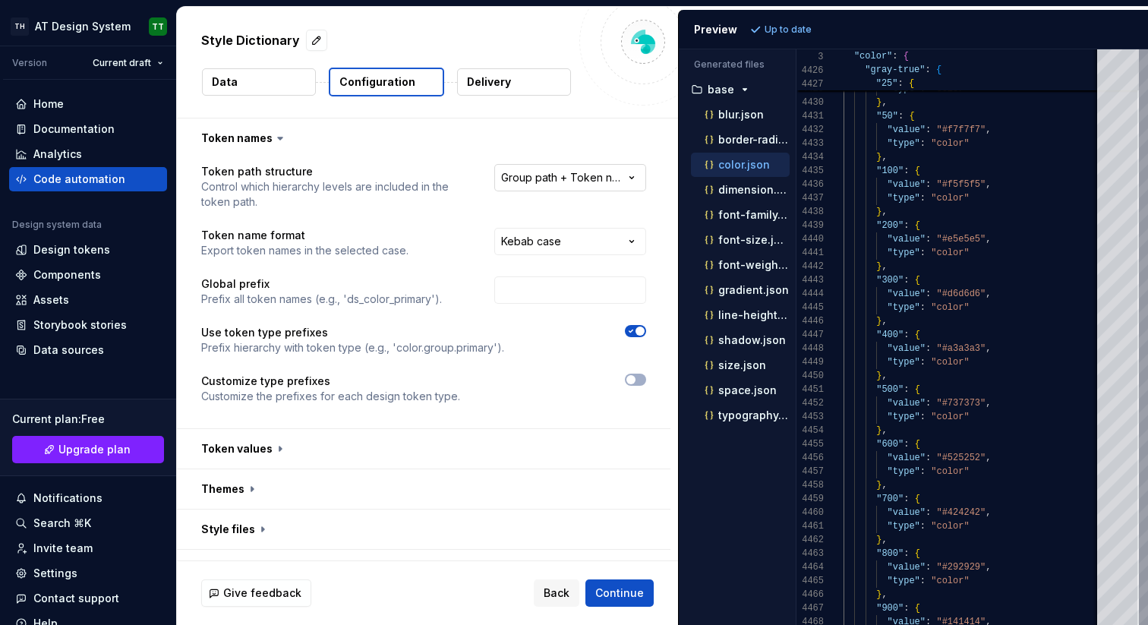
click at [596, 182] on html "**********" at bounding box center [574, 312] width 1148 height 625
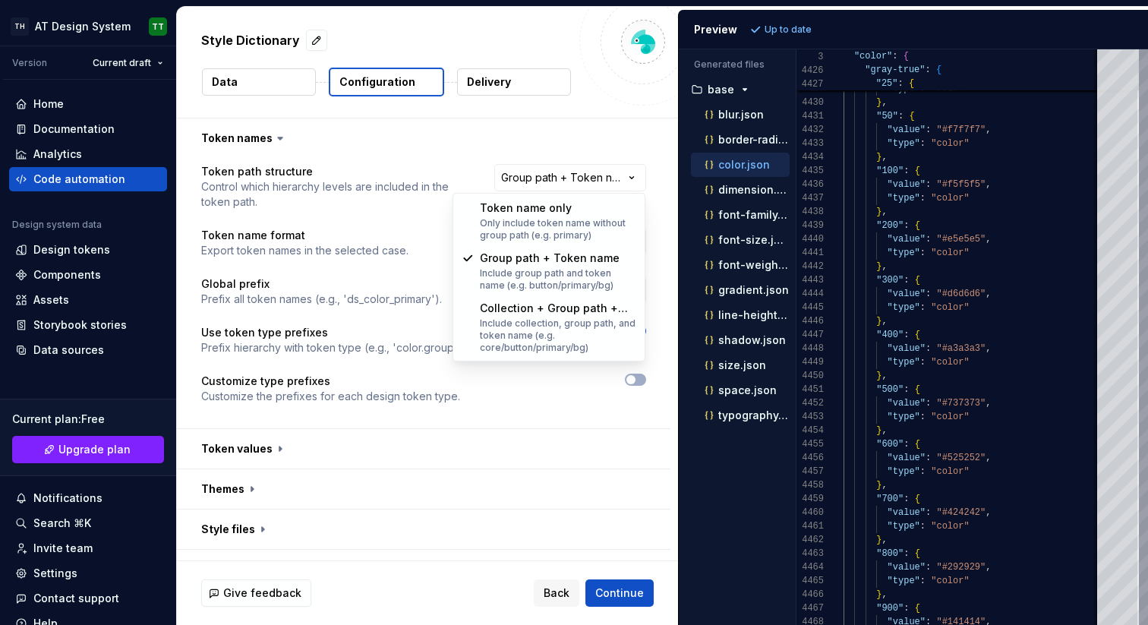
click at [605, 177] on html "**********" at bounding box center [574, 312] width 1148 height 625
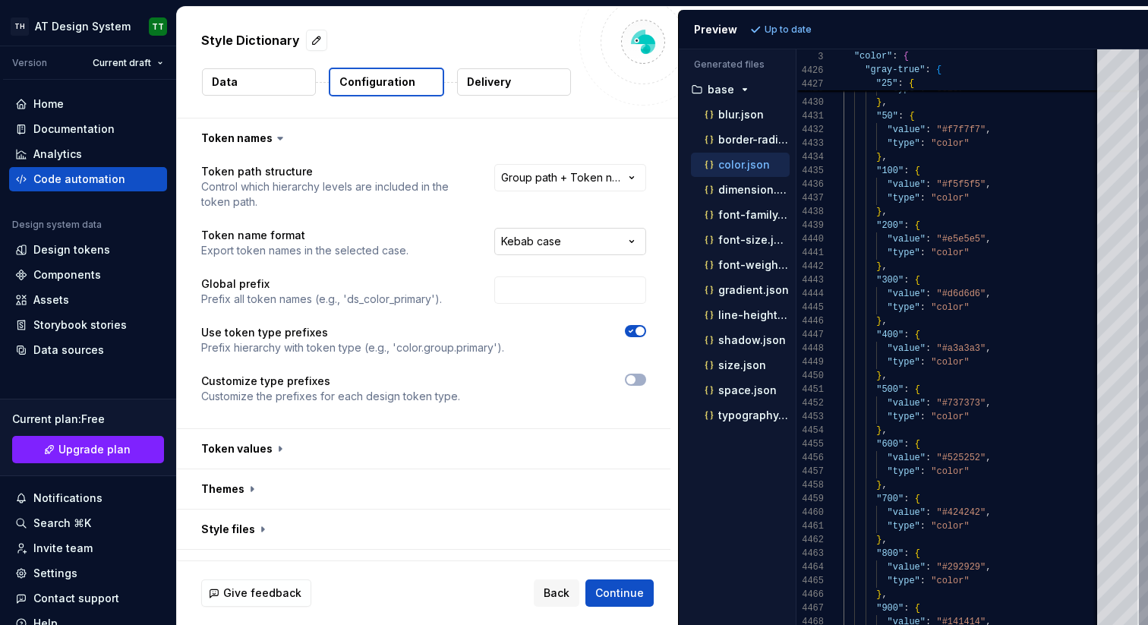
click at [608, 246] on html "**********" at bounding box center [574, 312] width 1148 height 625
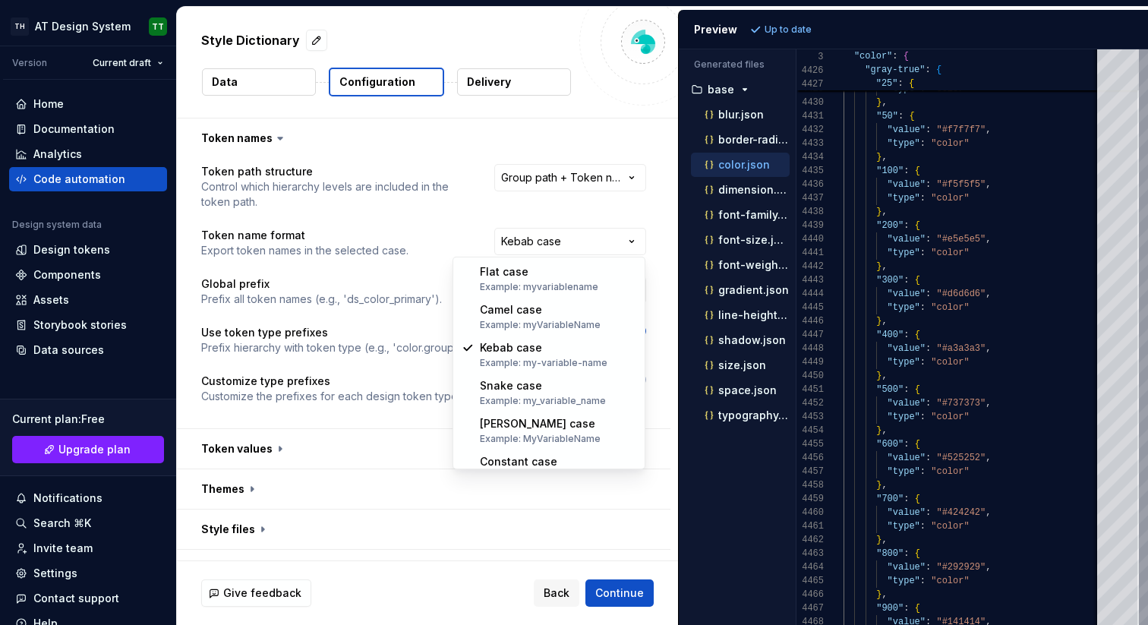
click at [611, 242] on html "**********" at bounding box center [574, 312] width 1148 height 625
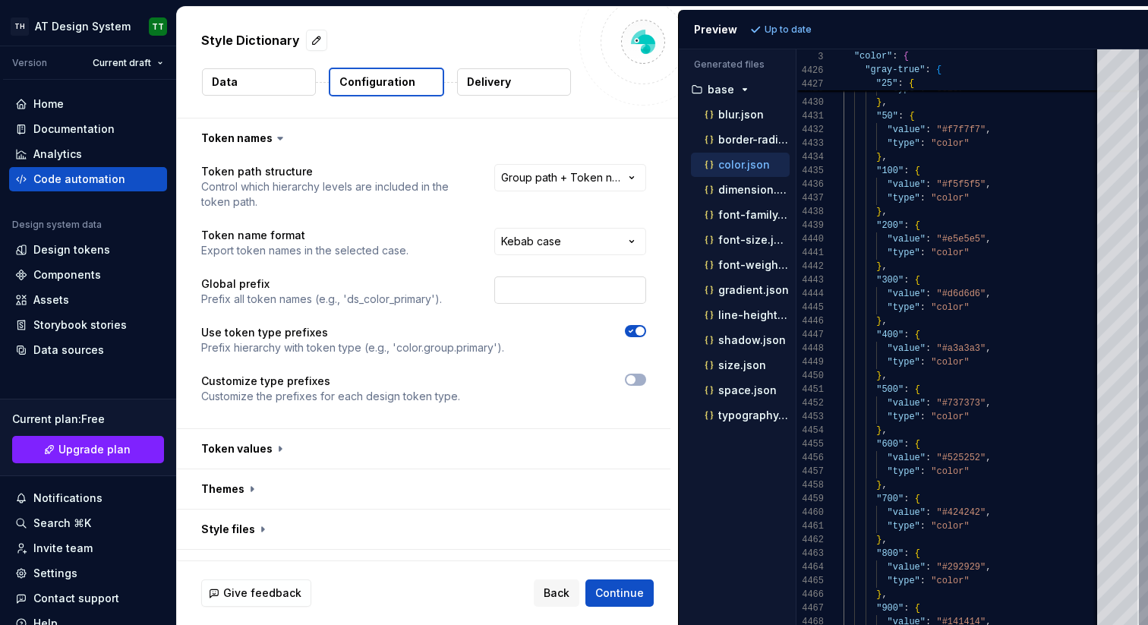
click at [592, 286] on input "text" at bounding box center [570, 289] width 152 height 27
click at [578, 339] on div at bounding box center [589, 340] width 115 height 30
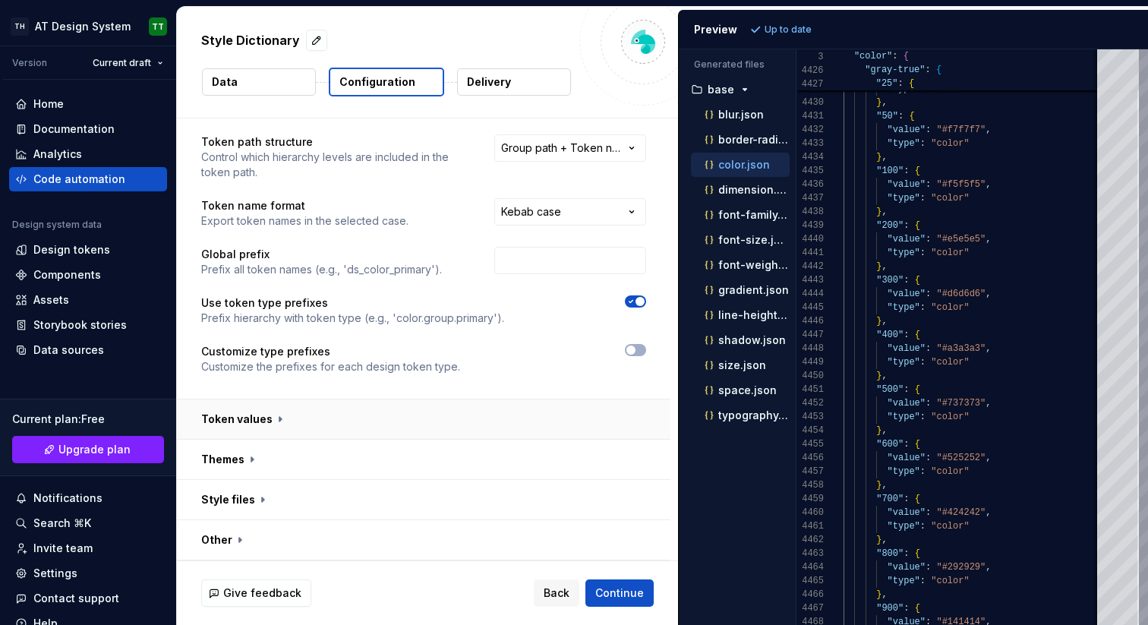
click at [217, 431] on button "button" at bounding box center [424, 418] width 494 height 39
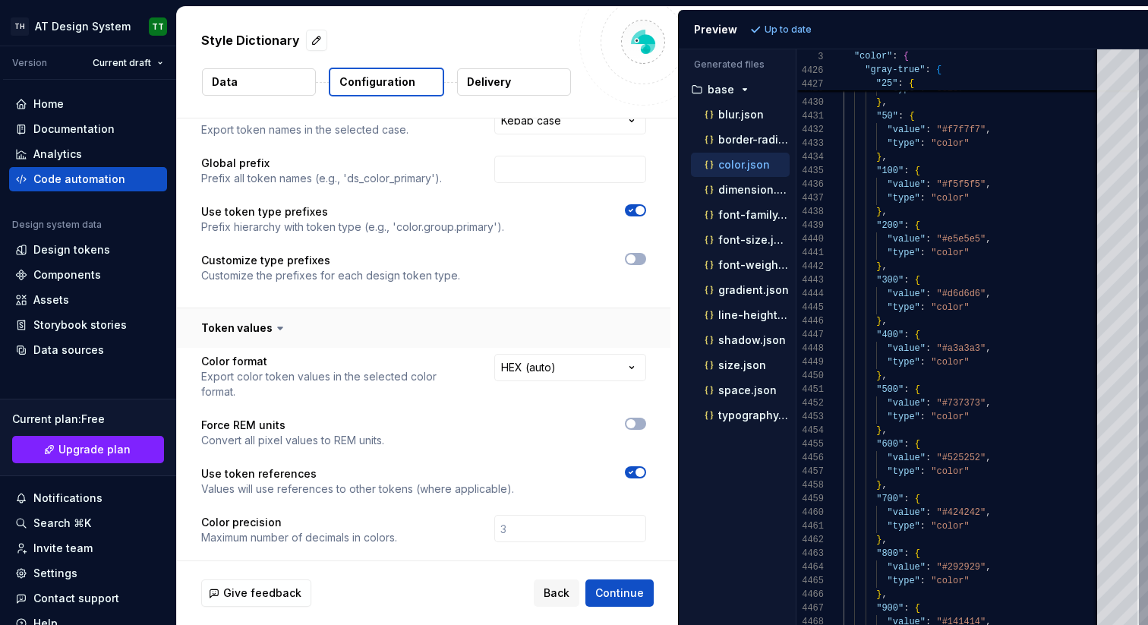
scroll to position [139, 0]
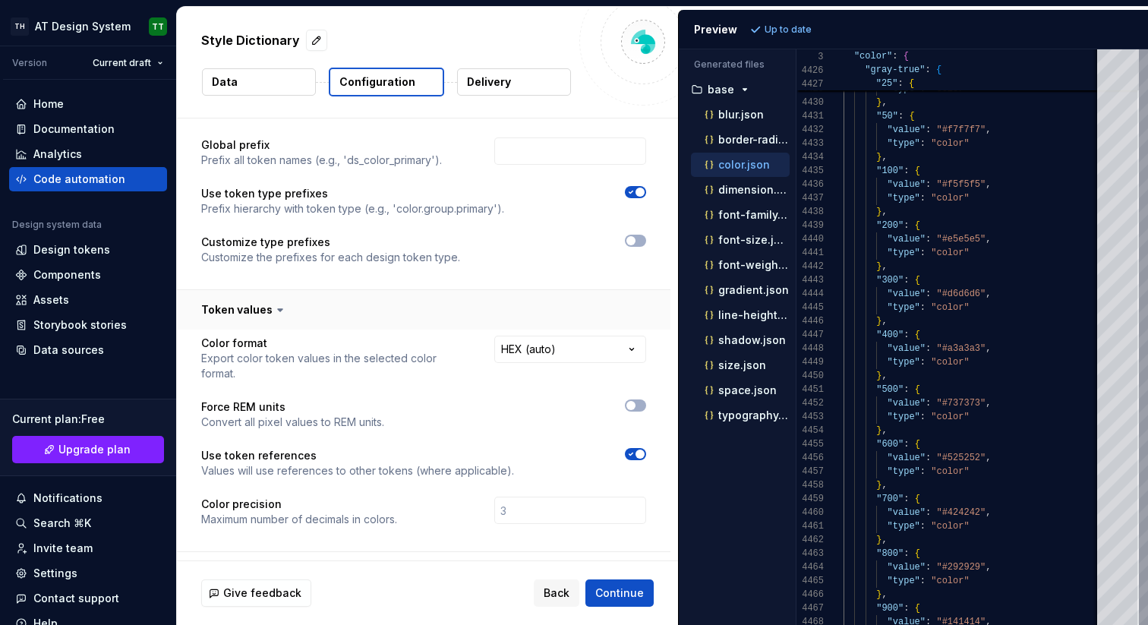
click at [230, 310] on button "button" at bounding box center [424, 309] width 494 height 39
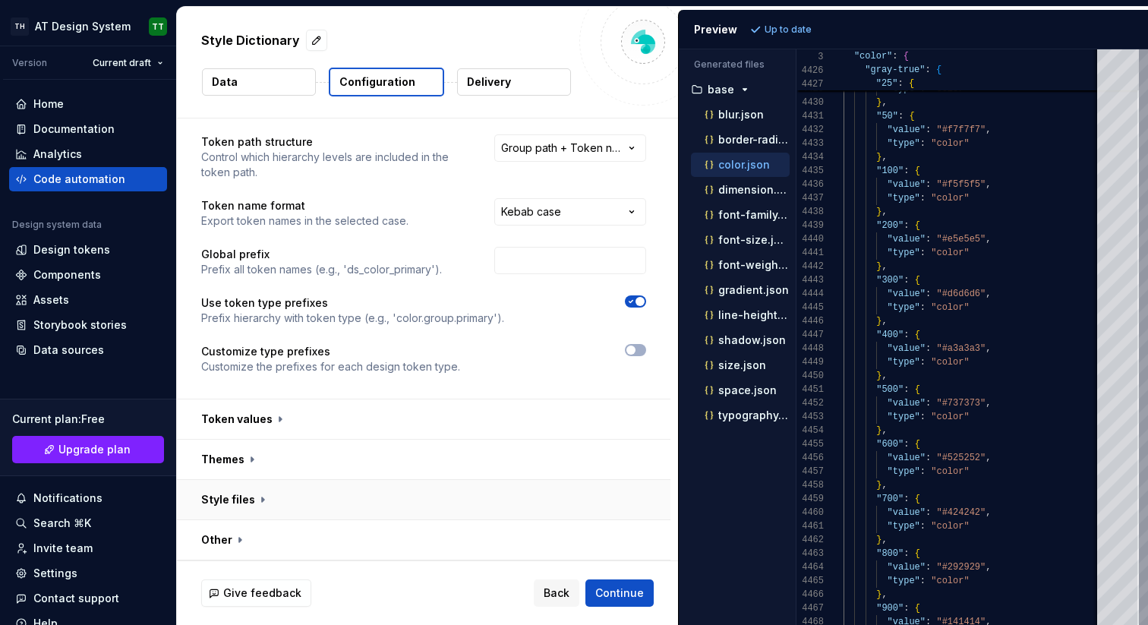
click at [230, 504] on button "button" at bounding box center [424, 499] width 494 height 39
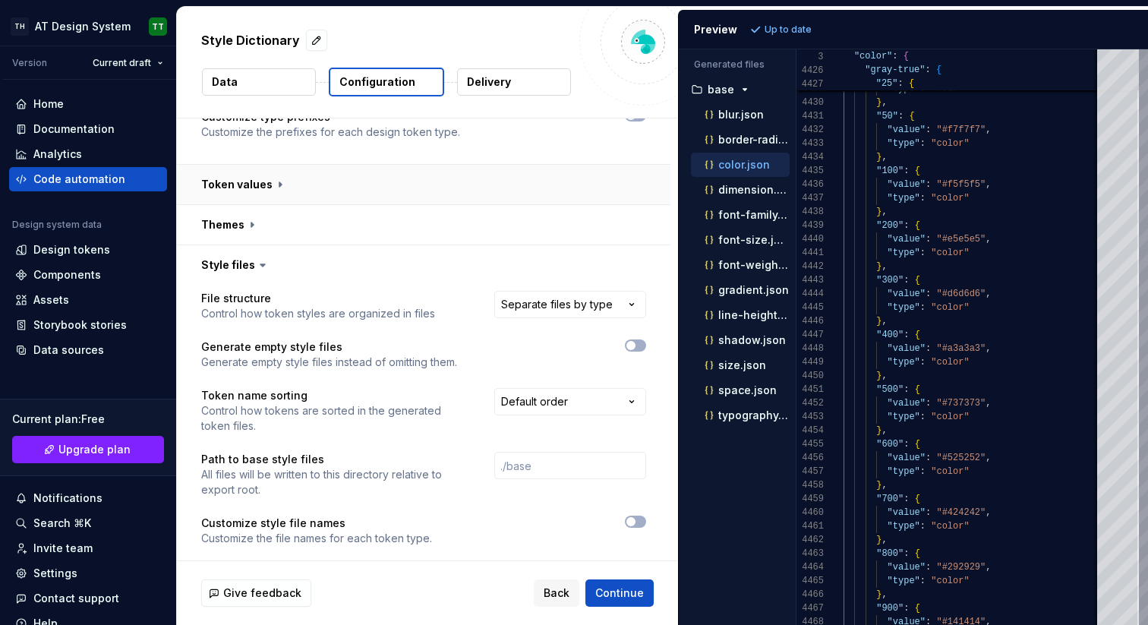
scroll to position [265, 0]
click at [617, 303] on html "**********" at bounding box center [574, 312] width 1148 height 625
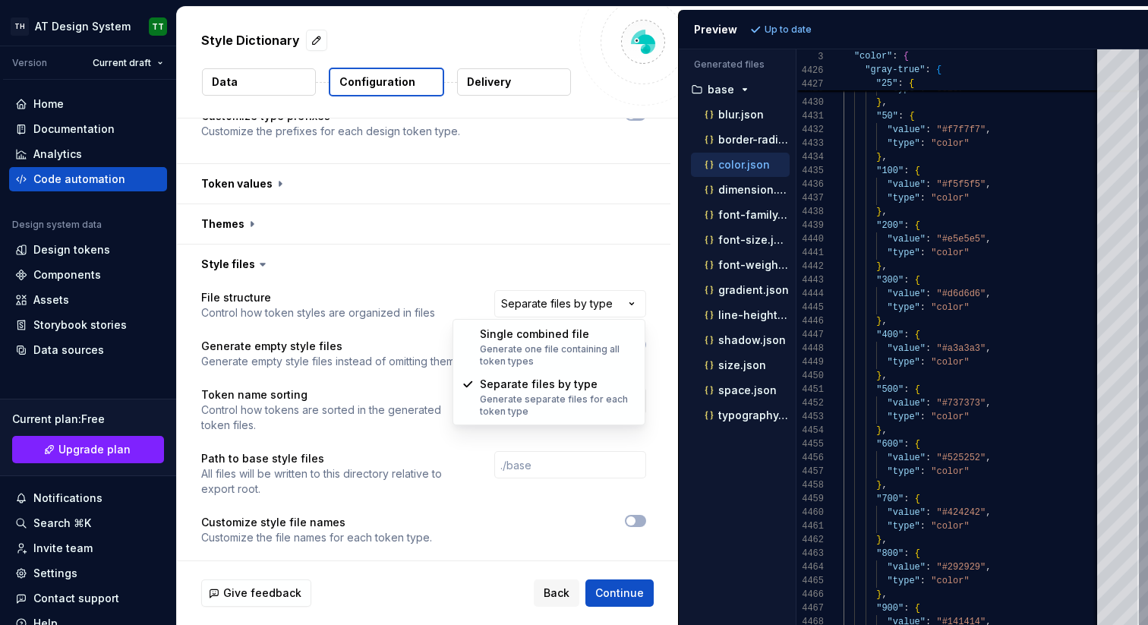
click at [491, 260] on html "**********" at bounding box center [574, 312] width 1148 height 625
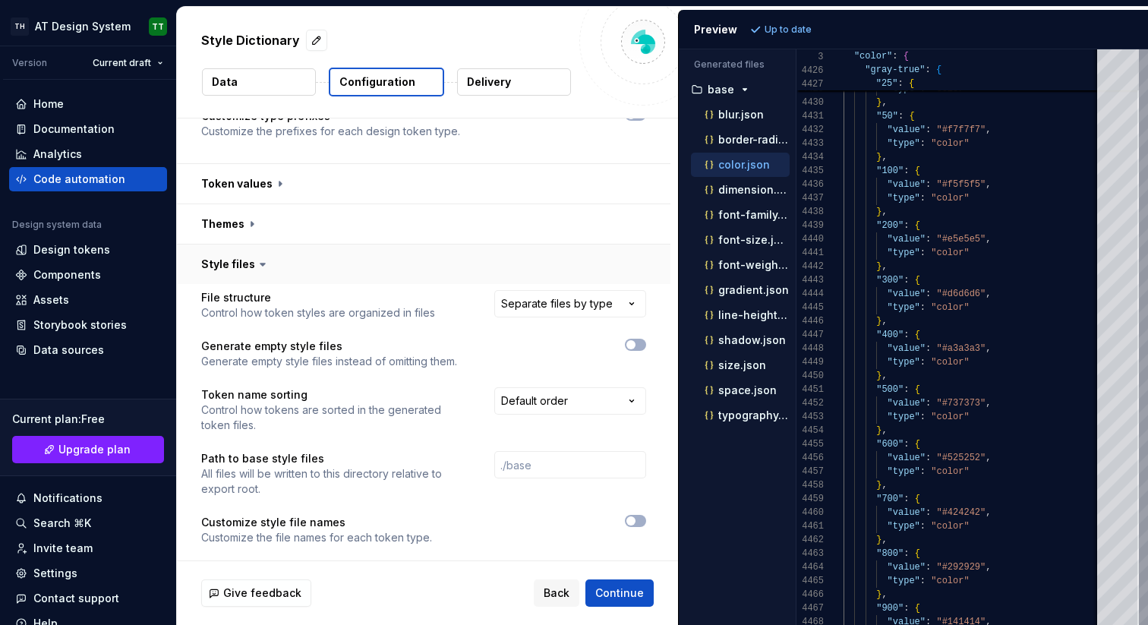
click at [247, 267] on button "button" at bounding box center [424, 264] width 494 height 39
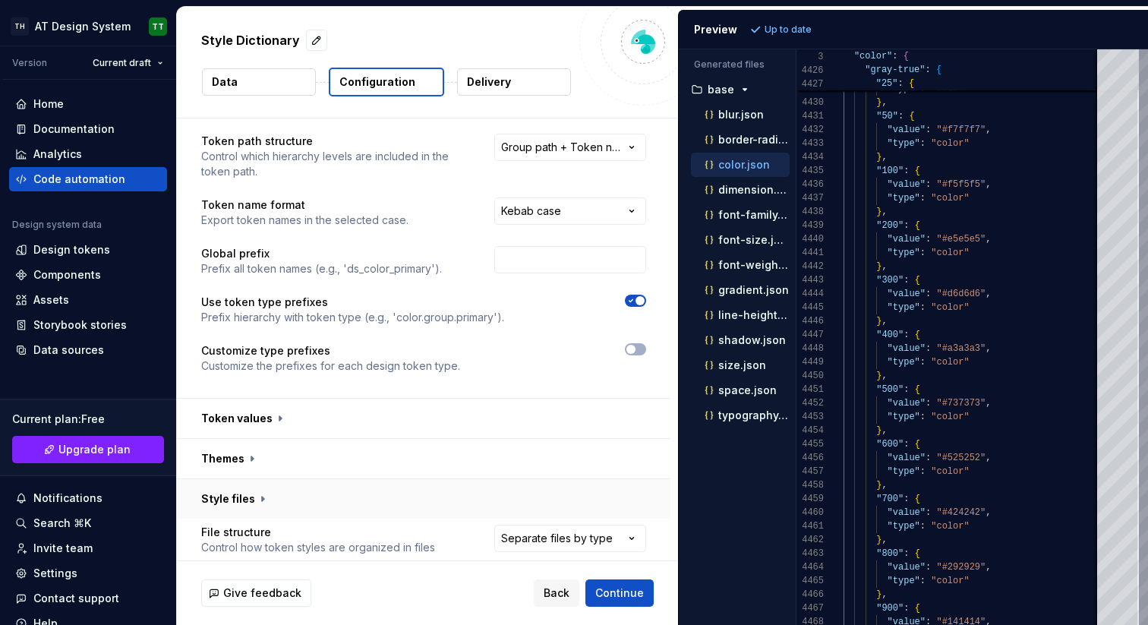
scroll to position [30, 0]
click at [508, 84] on p "Delivery" at bounding box center [489, 81] width 44 height 15
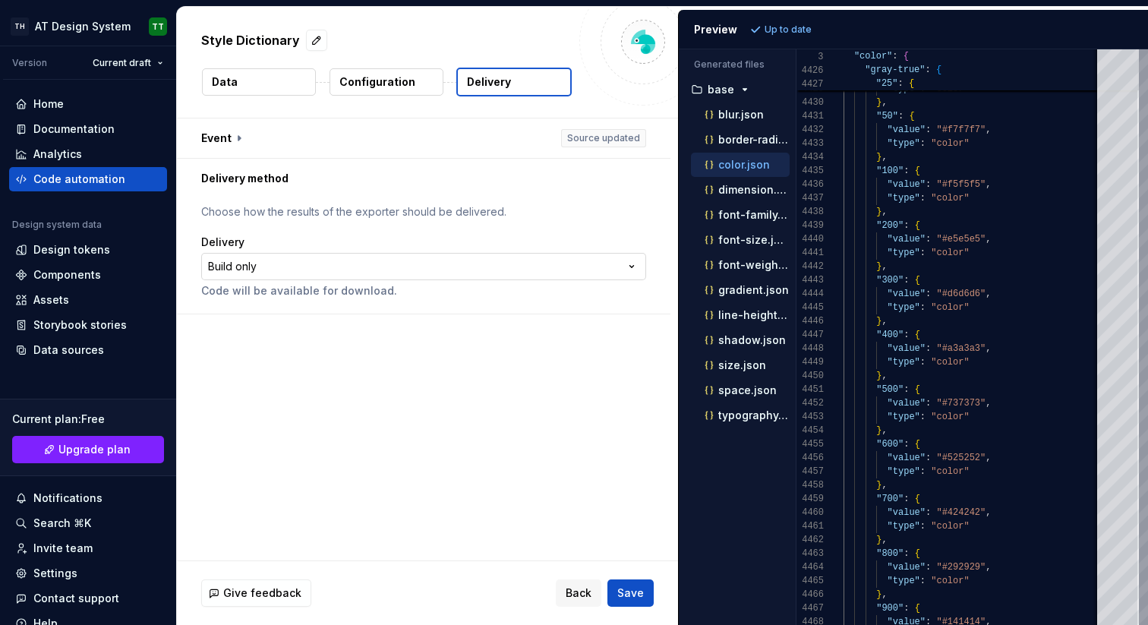
click at [428, 268] on html "**********" at bounding box center [574, 312] width 1148 height 625
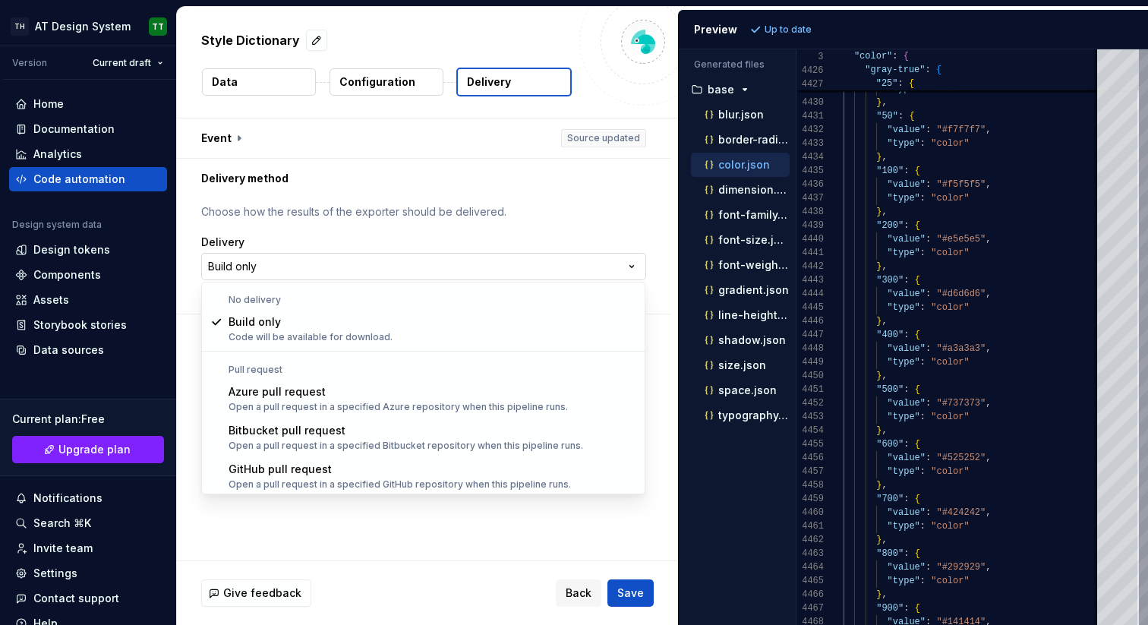
click at [428, 268] on html "**********" at bounding box center [574, 312] width 1148 height 625
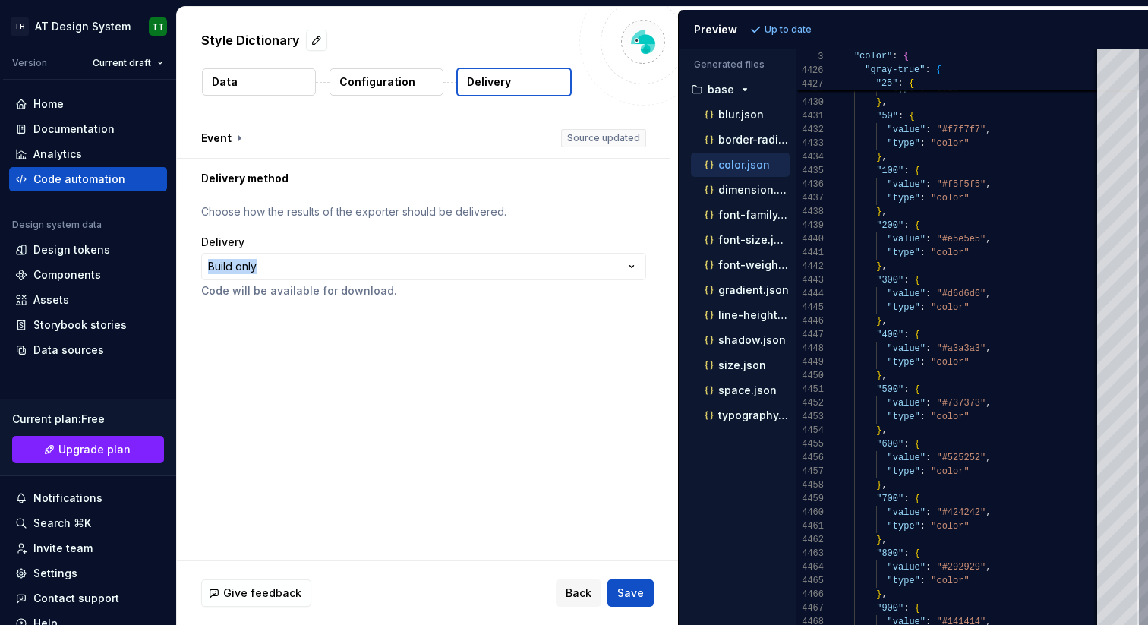
select select "**"
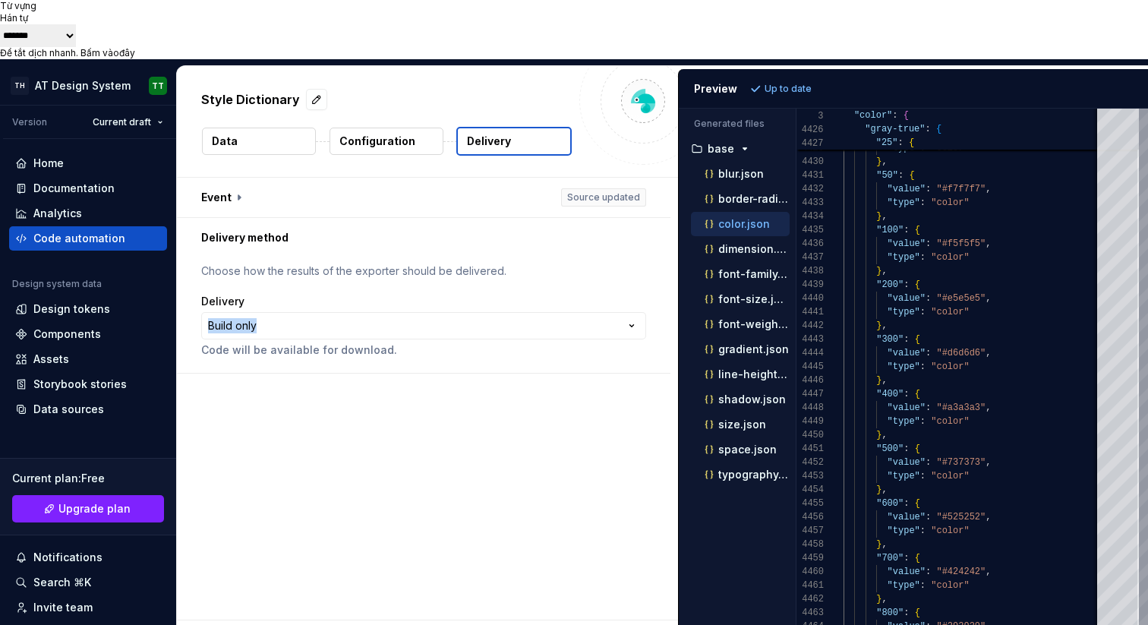
click at [426, 393] on div "**********" at bounding box center [427, 399] width 501 height 442
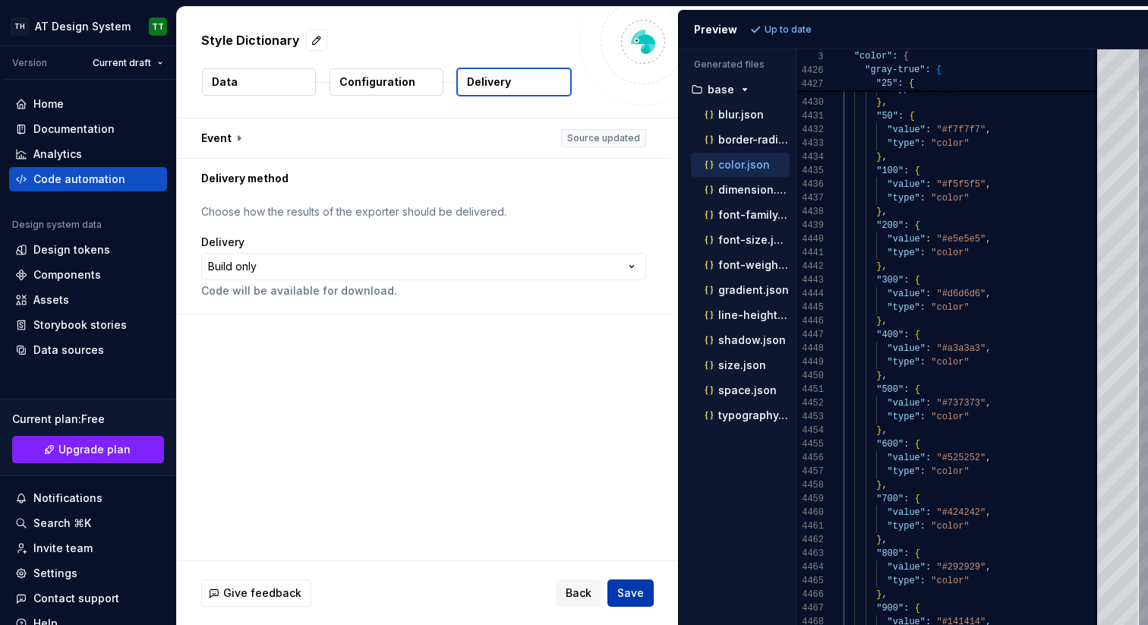
click at [624, 592] on span "Save" at bounding box center [630, 593] width 27 height 15
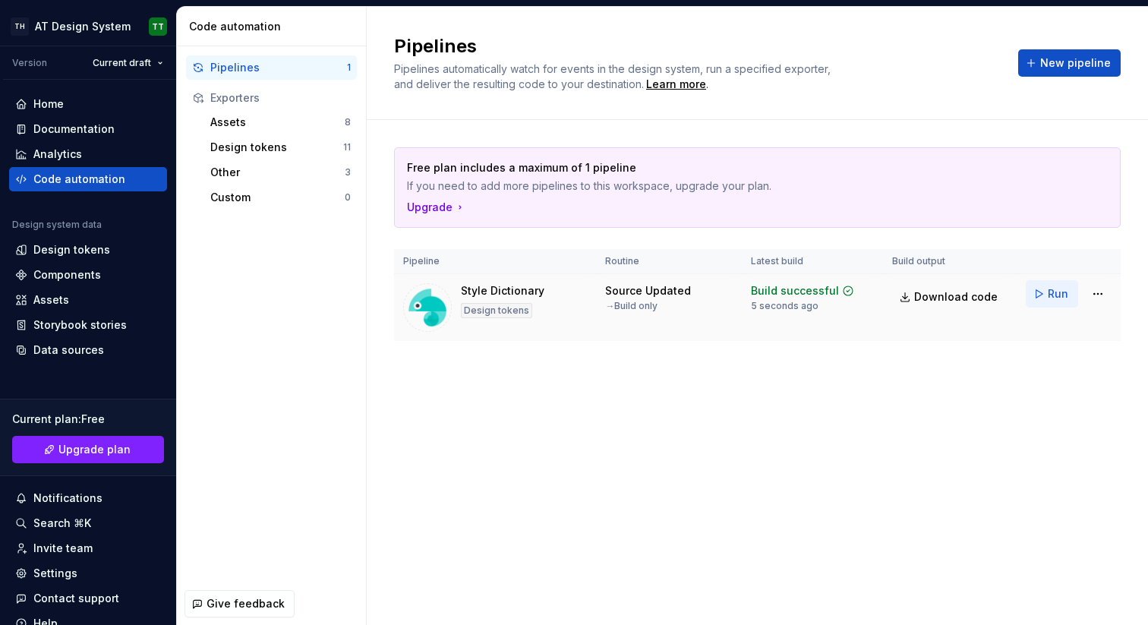
click at [1043, 292] on button "Run" at bounding box center [1052, 293] width 52 height 27
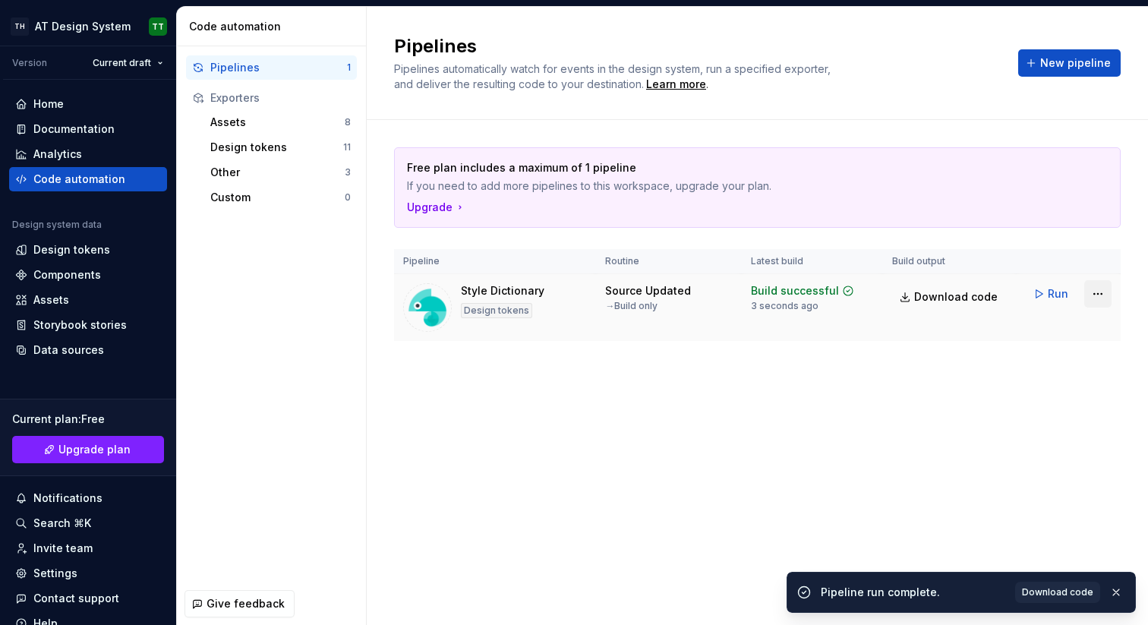
click at [1106, 297] on html "**********" at bounding box center [574, 312] width 1148 height 625
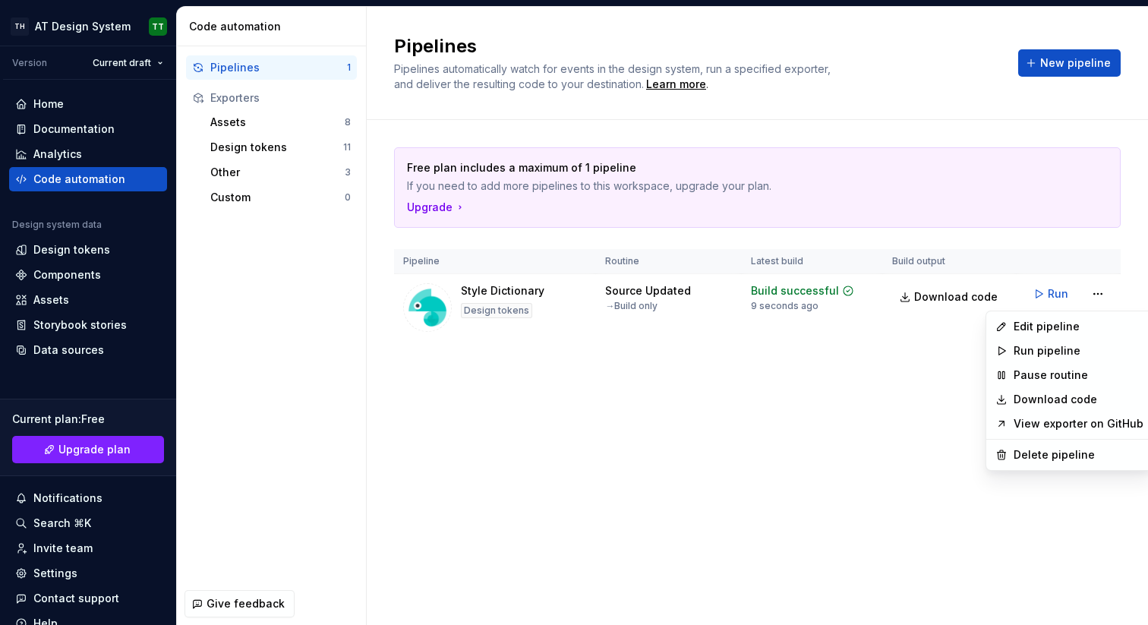
click at [835, 450] on html "**********" at bounding box center [574, 312] width 1148 height 625
click at [1099, 293] on html "**********" at bounding box center [574, 312] width 1148 height 625
click at [838, 453] on html "**********" at bounding box center [574, 312] width 1148 height 625
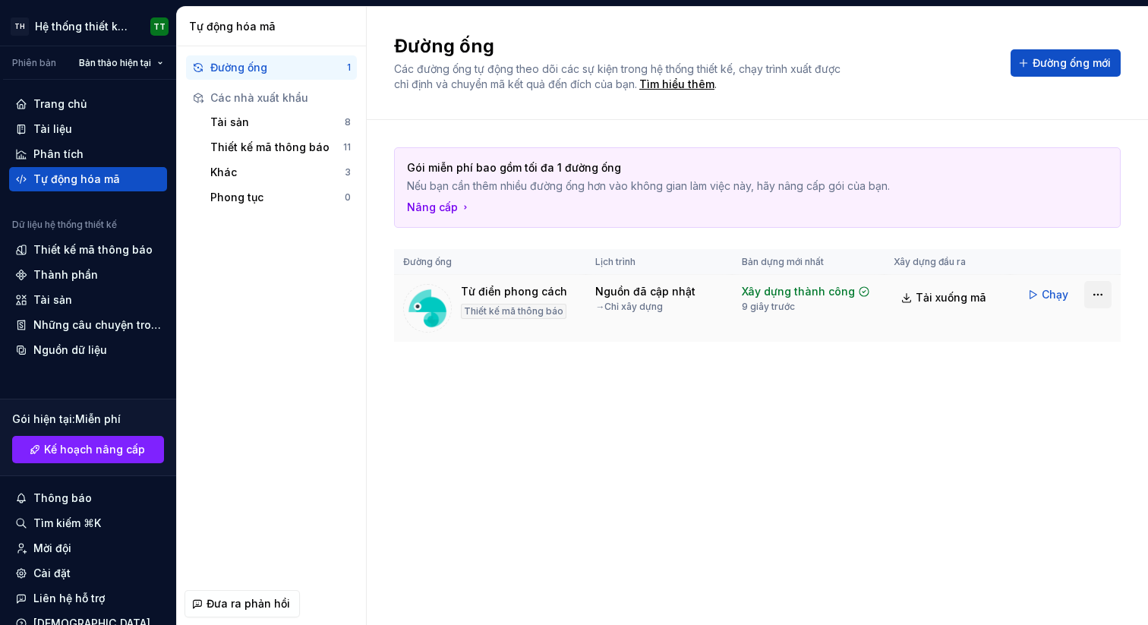
click at [1099, 292] on html "**********" at bounding box center [574, 312] width 1148 height 625
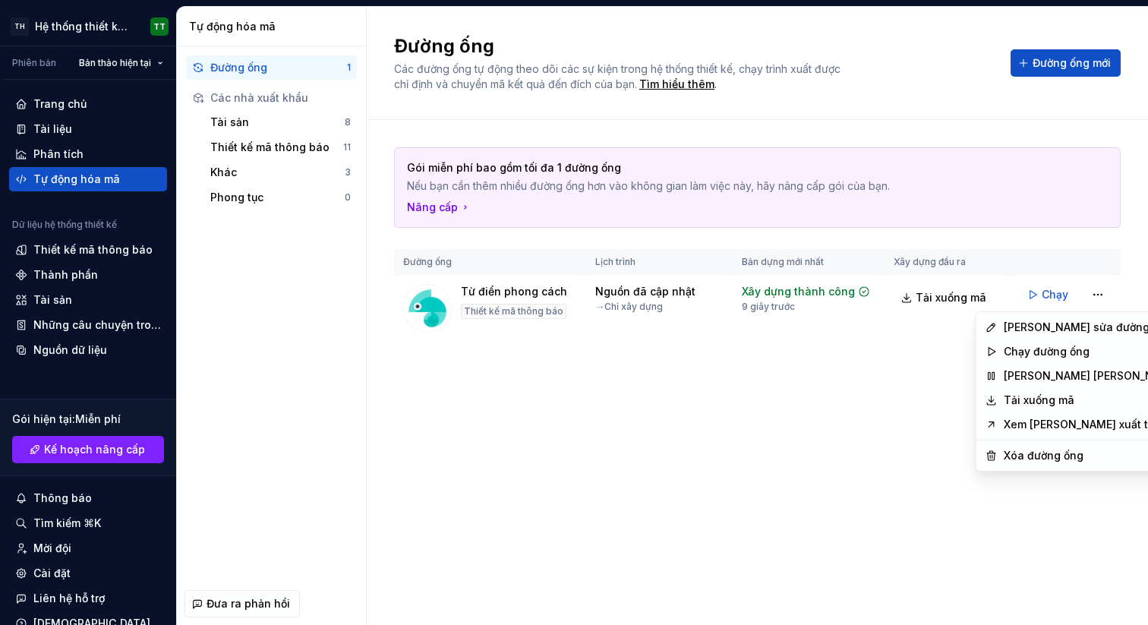
click at [837, 428] on html "**********" at bounding box center [574, 312] width 1148 height 625
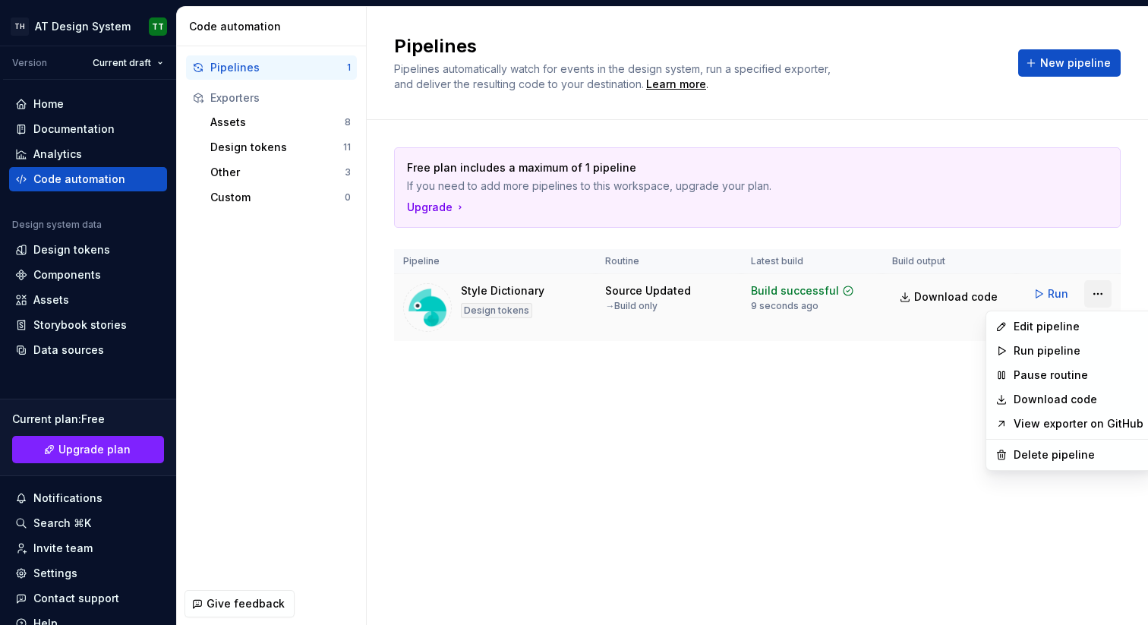
click at [1099, 290] on html "**********" at bounding box center [574, 312] width 1148 height 625
click at [1081, 426] on link "View exporter on GitHub" at bounding box center [1079, 423] width 130 height 15
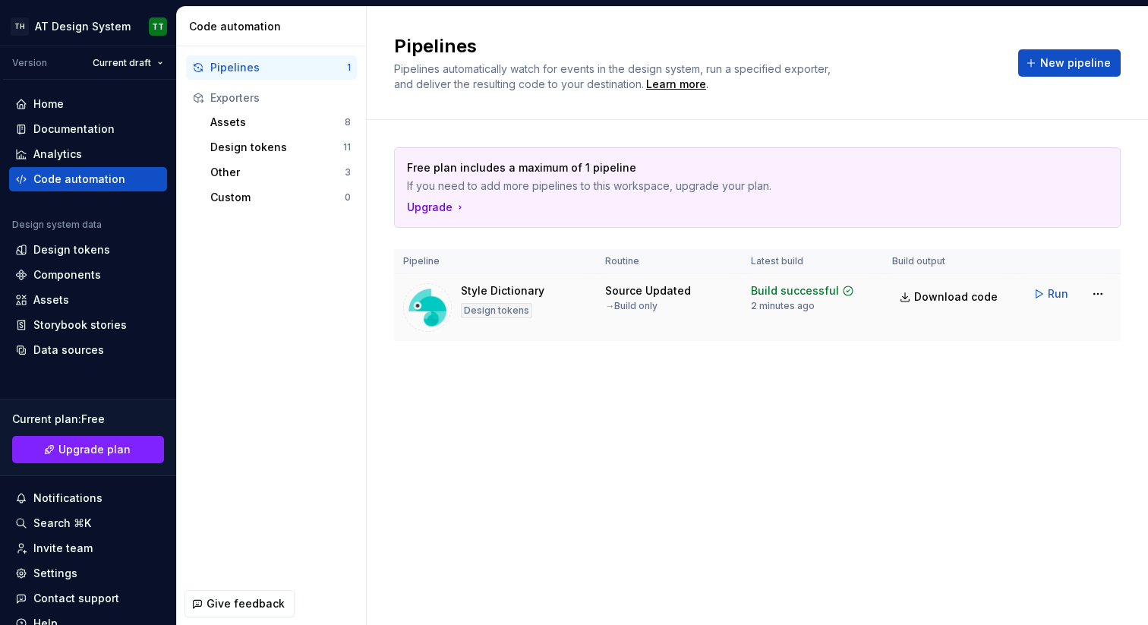
click at [425, 303] on img at bounding box center [427, 307] width 49 height 49
click at [1107, 292] on html "**********" at bounding box center [574, 312] width 1148 height 625
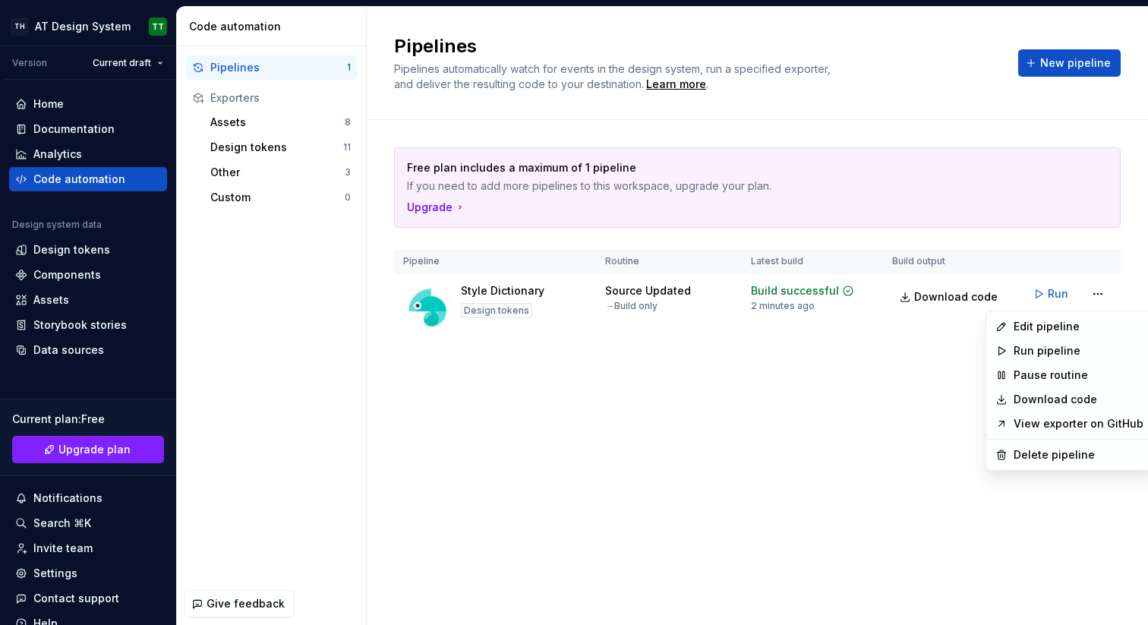
click at [1059, 423] on link "View exporter on GitHub" at bounding box center [1079, 423] width 130 height 15
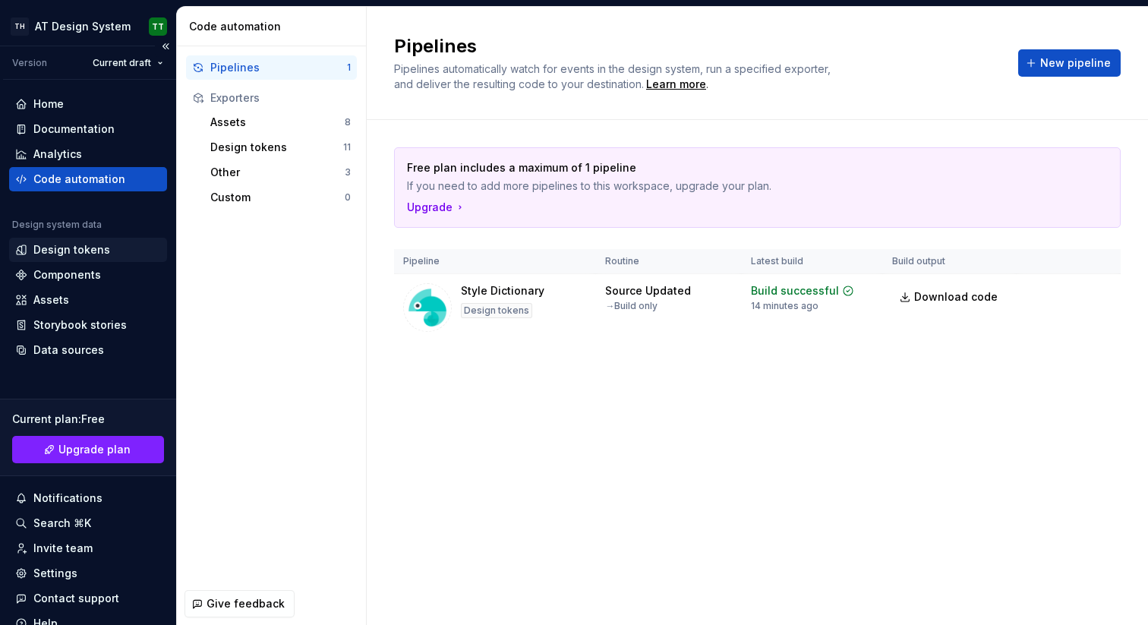
click at [69, 256] on div "Design tokens" at bounding box center [71, 249] width 77 height 15
click at [76, 251] on div "Design tokens" at bounding box center [71, 249] width 77 height 15
click at [80, 248] on div "Design tokens" at bounding box center [71, 249] width 77 height 15
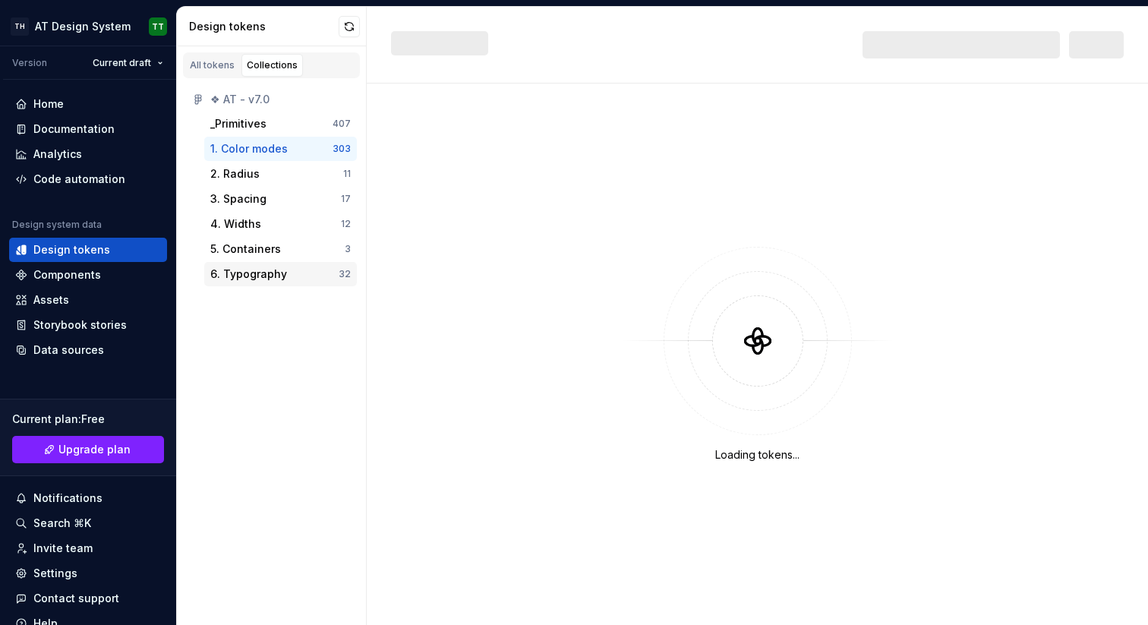
click at [253, 274] on div "6. Typography" at bounding box center [248, 274] width 77 height 15
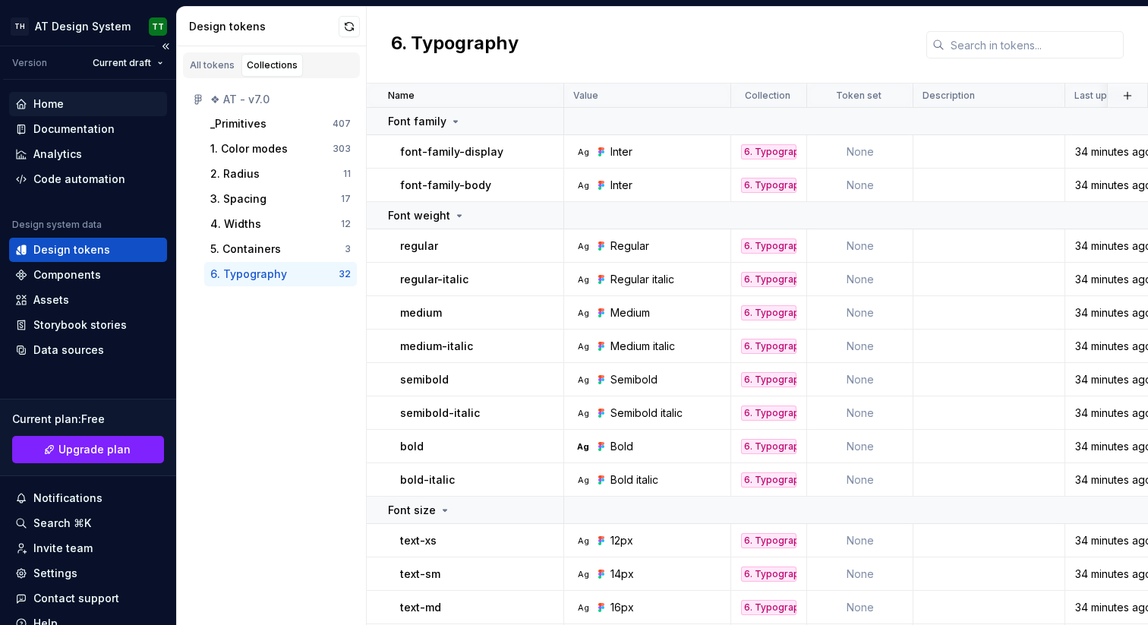
click at [67, 107] on div "Home" at bounding box center [88, 103] width 146 height 15
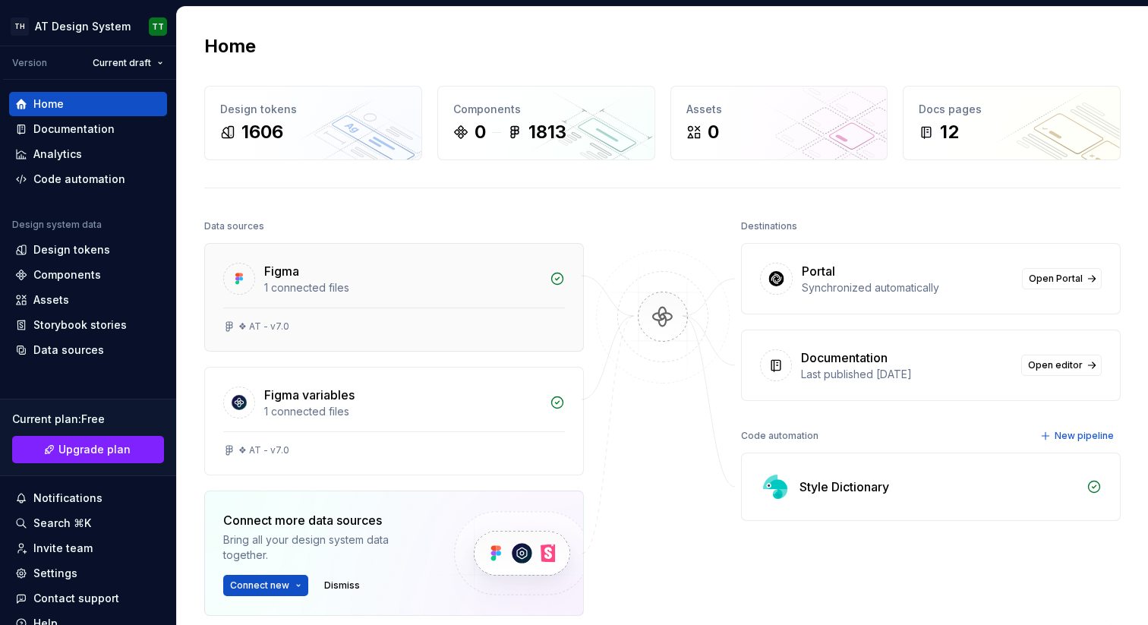
click at [456, 303] on div "Figma 1 connected files" at bounding box center [394, 276] width 378 height 64
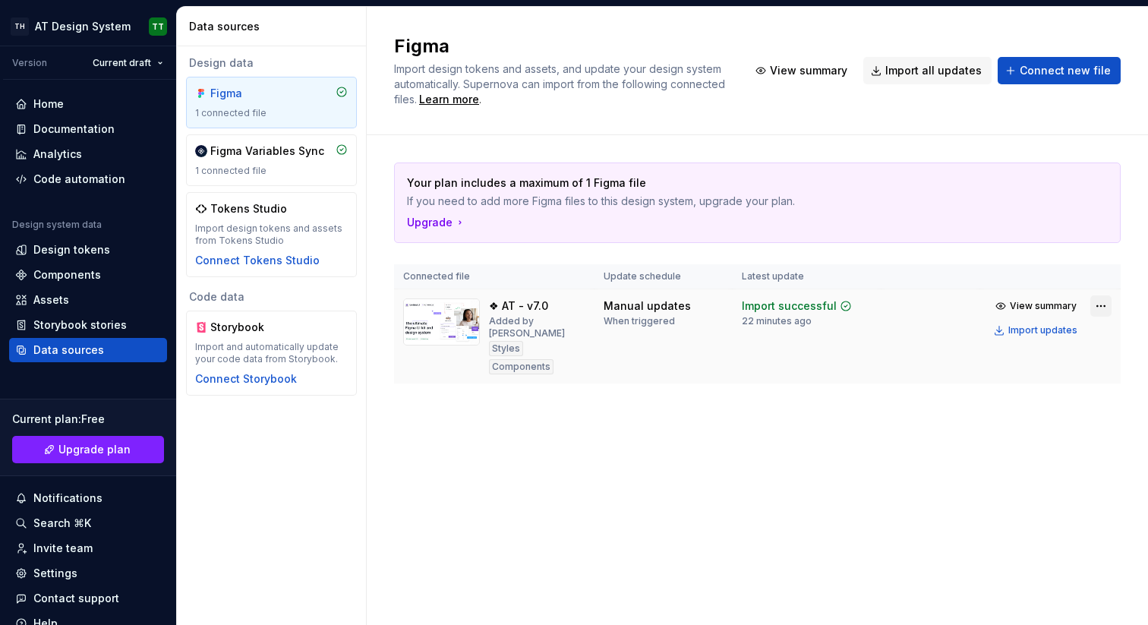
click at [1098, 302] on html "**********" at bounding box center [574, 312] width 1148 height 625
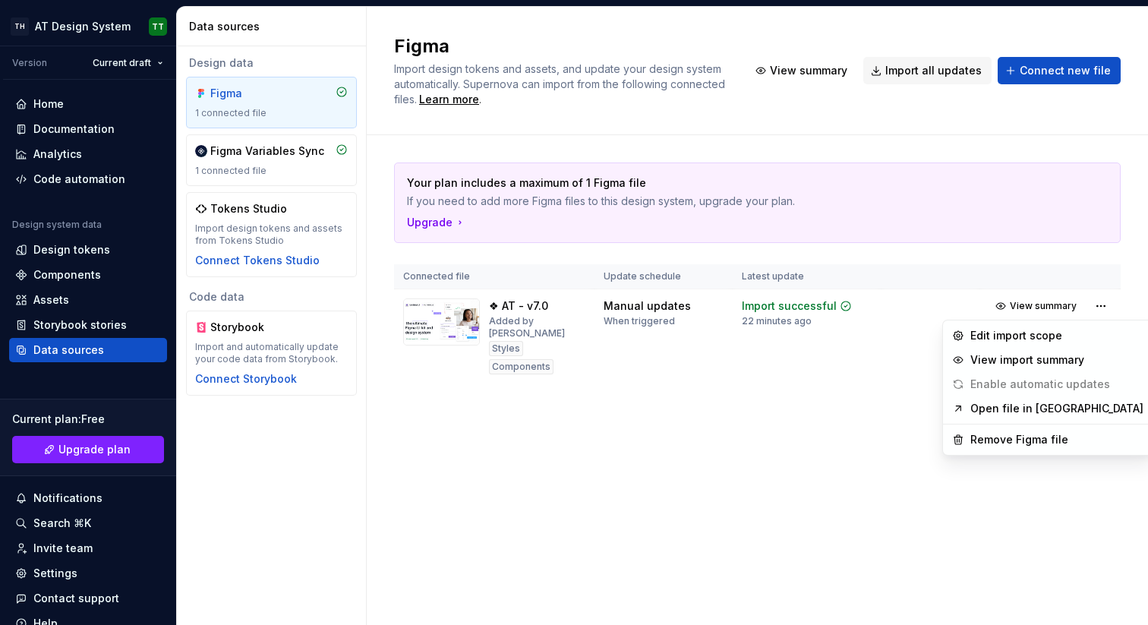
click at [706, 434] on html "**********" at bounding box center [574, 312] width 1148 height 625
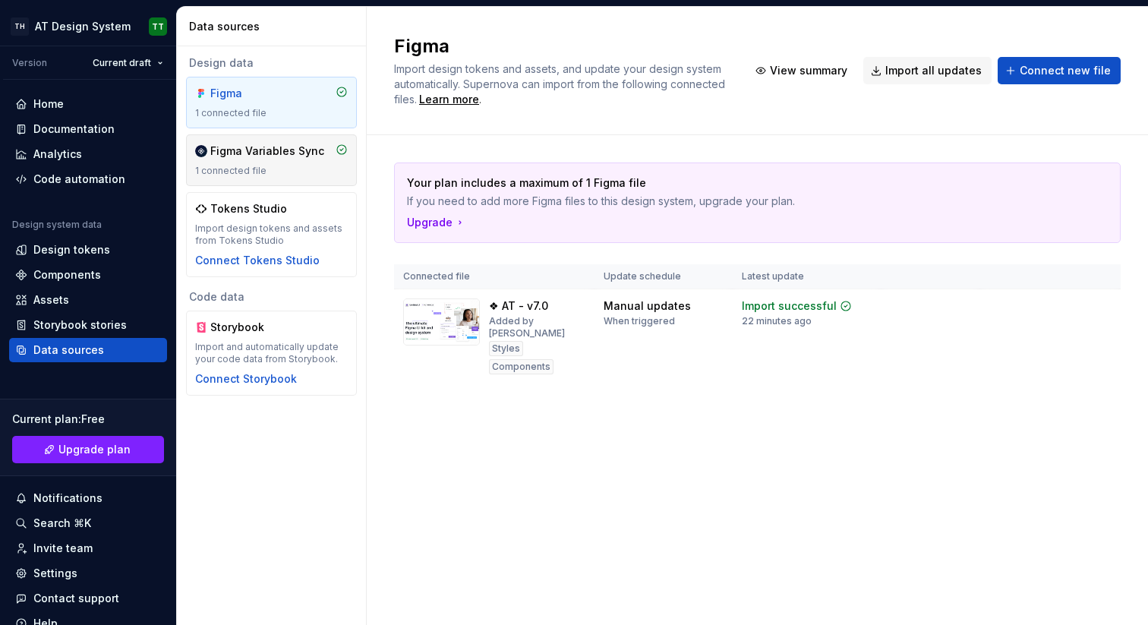
click at [292, 144] on div "Figma Variables Sync" at bounding box center [267, 151] width 114 height 15
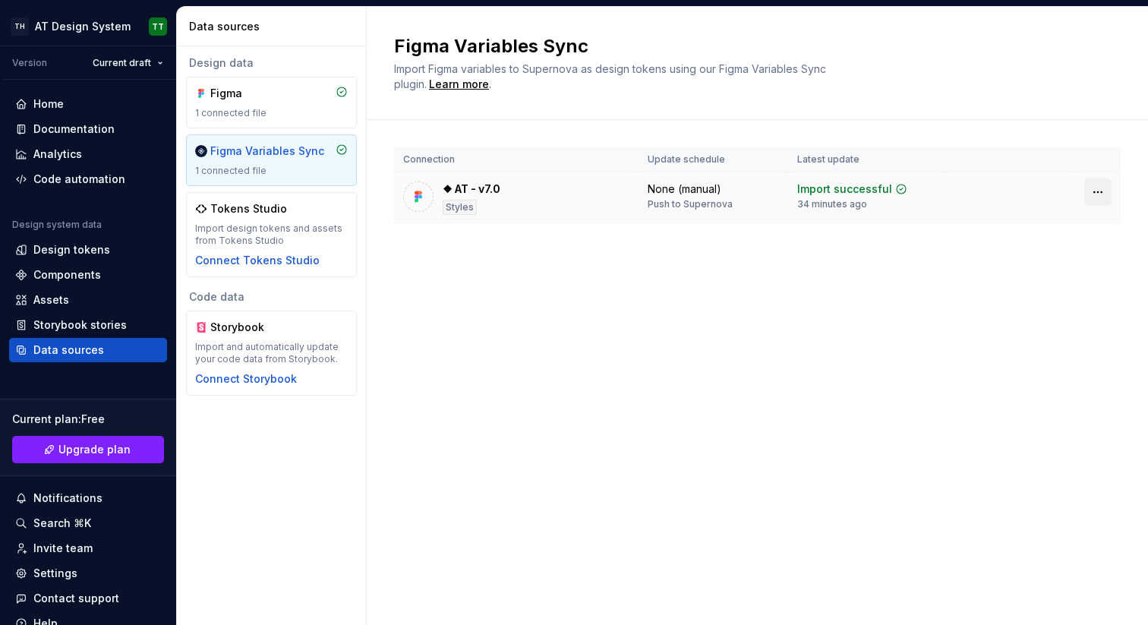
click at [1098, 194] on html "**********" at bounding box center [574, 312] width 1148 height 625
click at [978, 355] on html "**********" at bounding box center [574, 312] width 1148 height 625
click at [592, 185] on div "❖ AT - v7.0 Styles" at bounding box center [516, 198] width 226 height 33
click at [290, 219] on div "Tokens Studio Import design tokens and assets from Tokens Studio Connect Tokens…" at bounding box center [271, 234] width 153 height 67
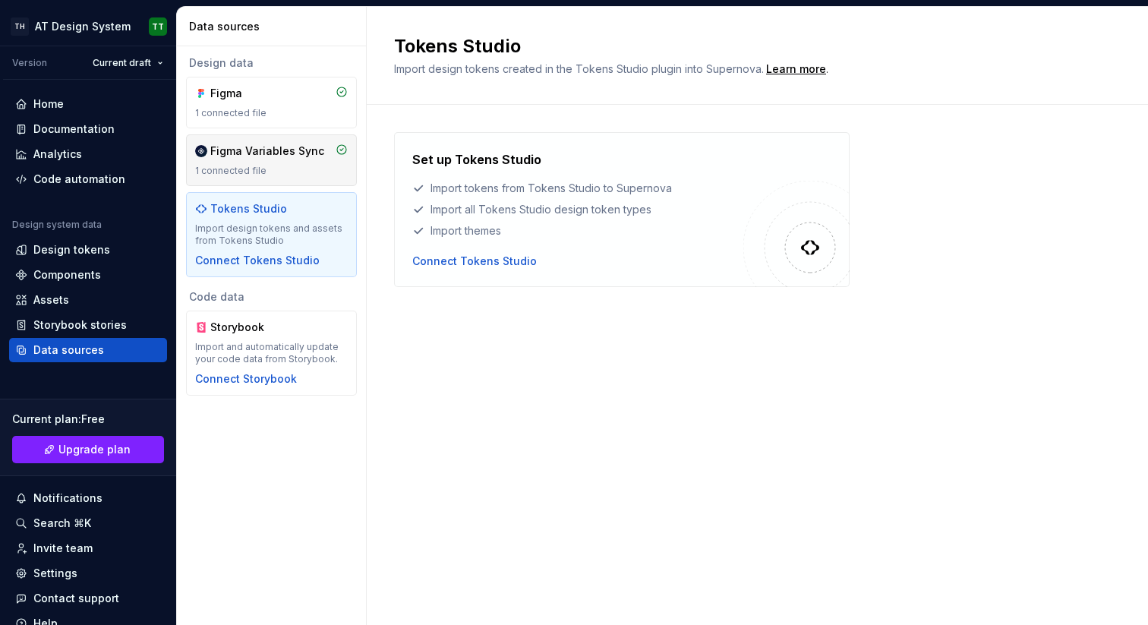
click at [290, 151] on div "Figma Variables Sync" at bounding box center [267, 151] width 114 height 15
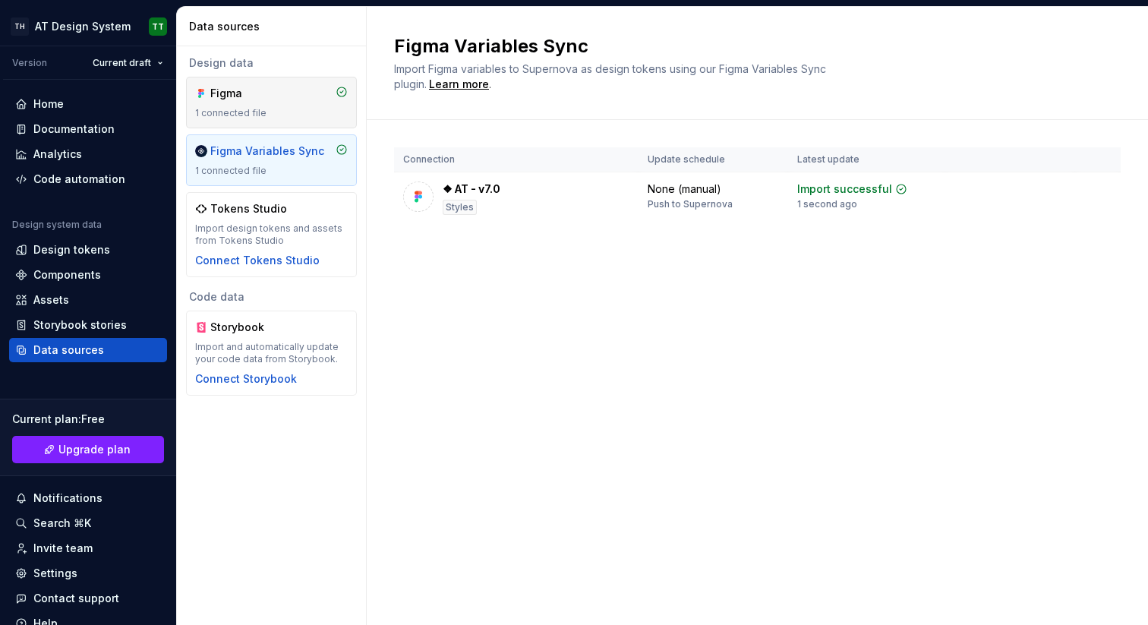
click at [299, 93] on div "Figma" at bounding box center [271, 93] width 153 height 15
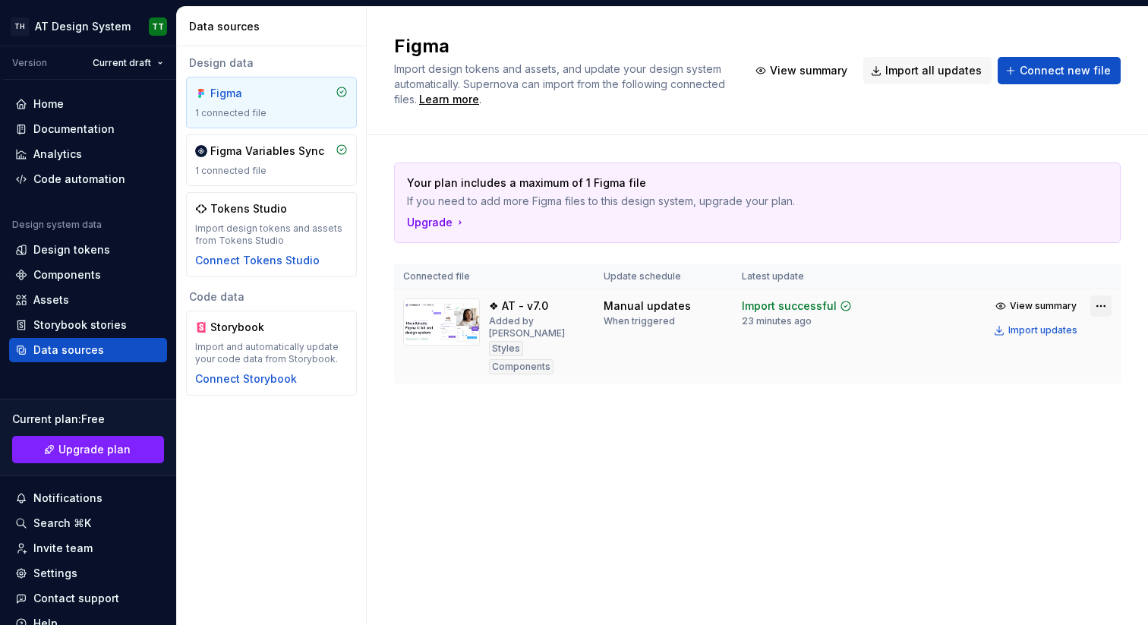
click at [1101, 303] on html "**********" at bounding box center [574, 312] width 1148 height 625
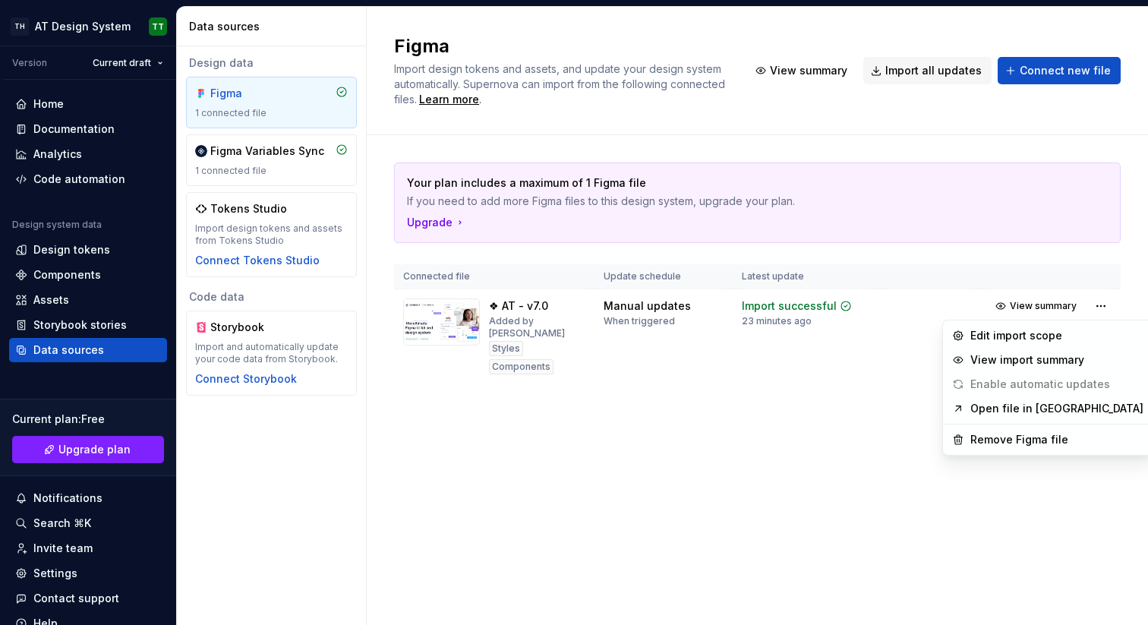
click at [791, 438] on html "**********" at bounding box center [574, 312] width 1148 height 625
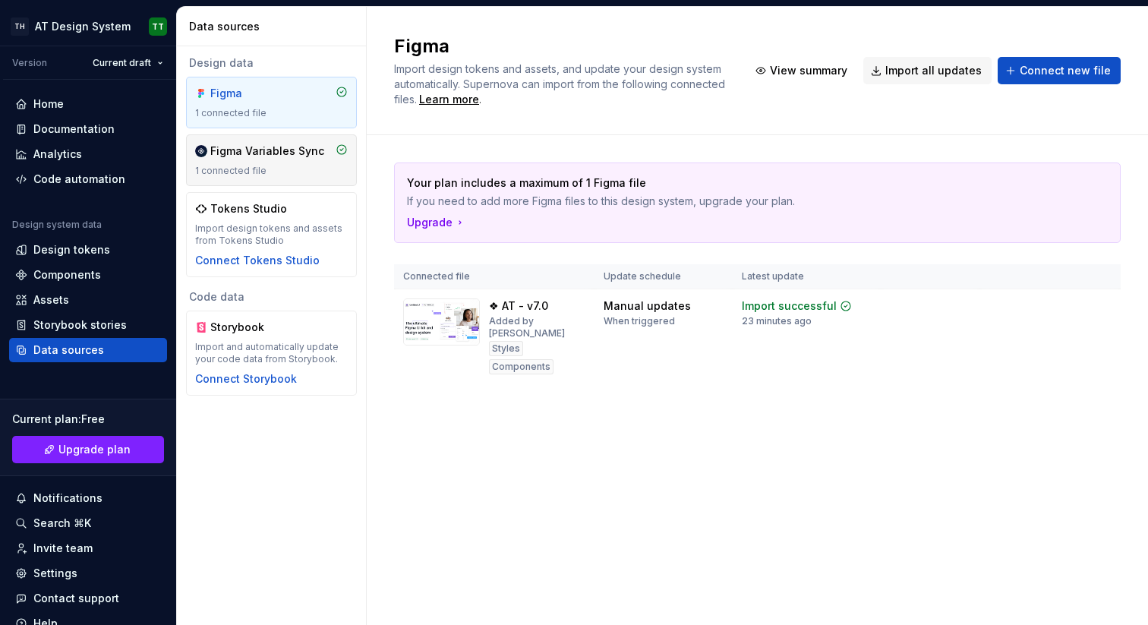
click at [288, 163] on div "Figma Variables Sync 1 connected file" at bounding box center [271, 160] width 153 height 33
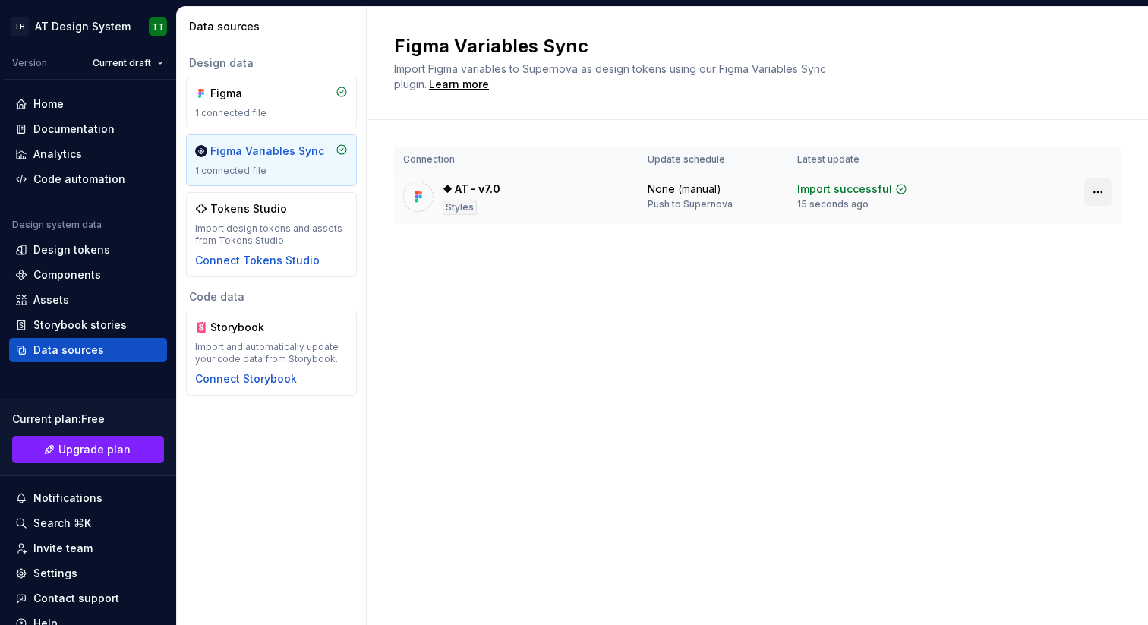
click at [1098, 190] on html "**********" at bounding box center [574, 312] width 1148 height 625
click at [857, 334] on html "**********" at bounding box center [574, 312] width 1148 height 625
click at [83, 249] on div "Design tokens" at bounding box center [71, 249] width 77 height 15
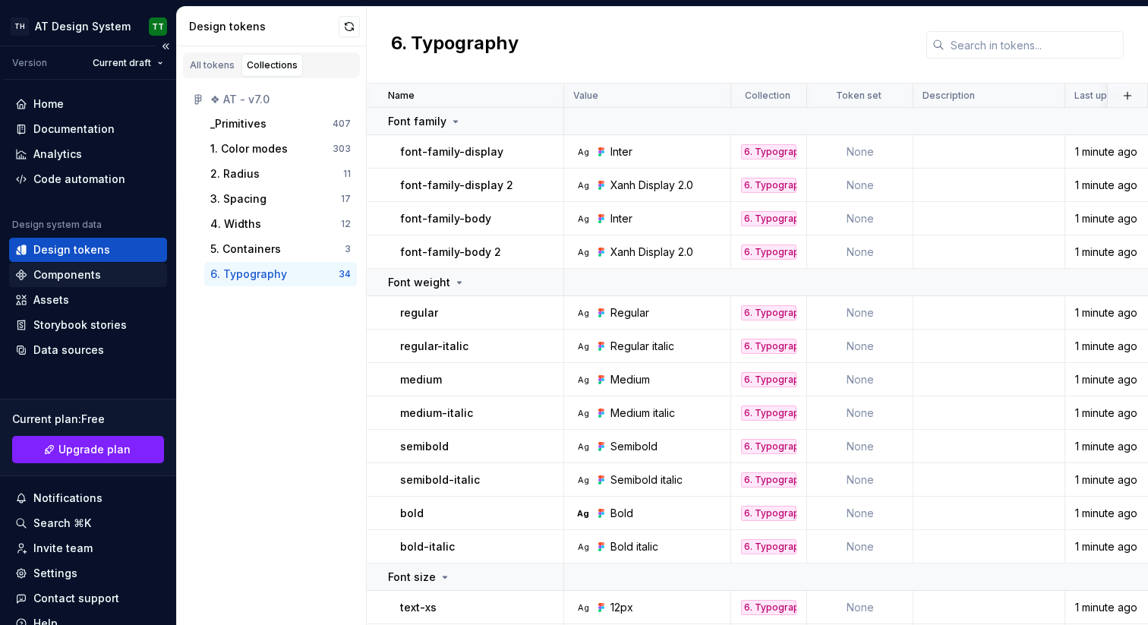
click at [63, 276] on div "Components" at bounding box center [67, 274] width 68 height 15
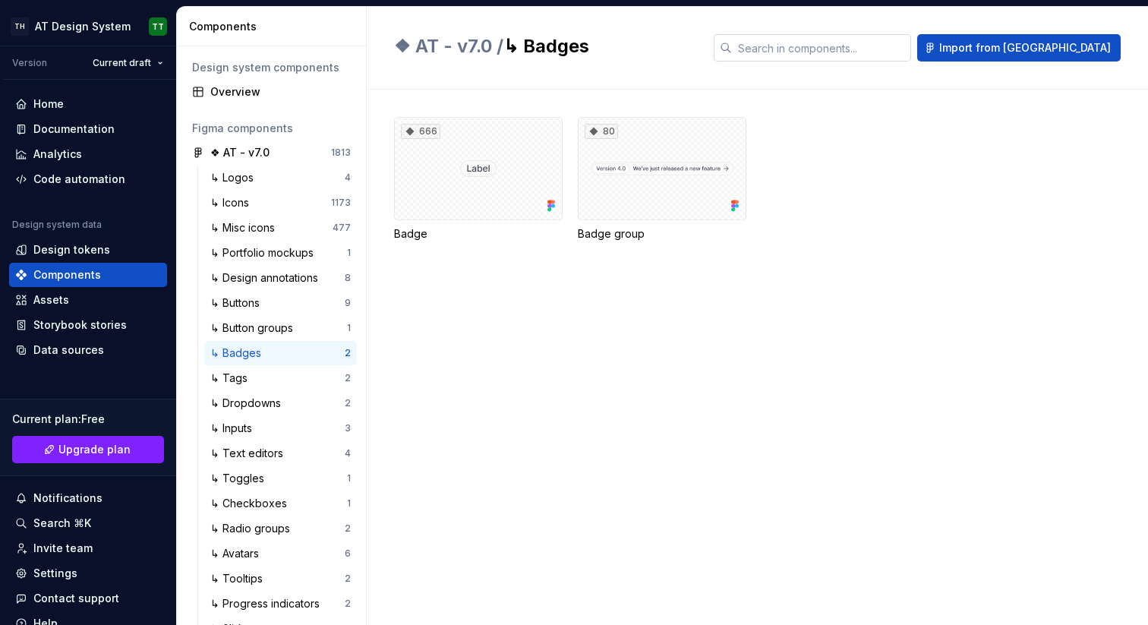
click at [838, 53] on input "text" at bounding box center [821, 47] width 179 height 27
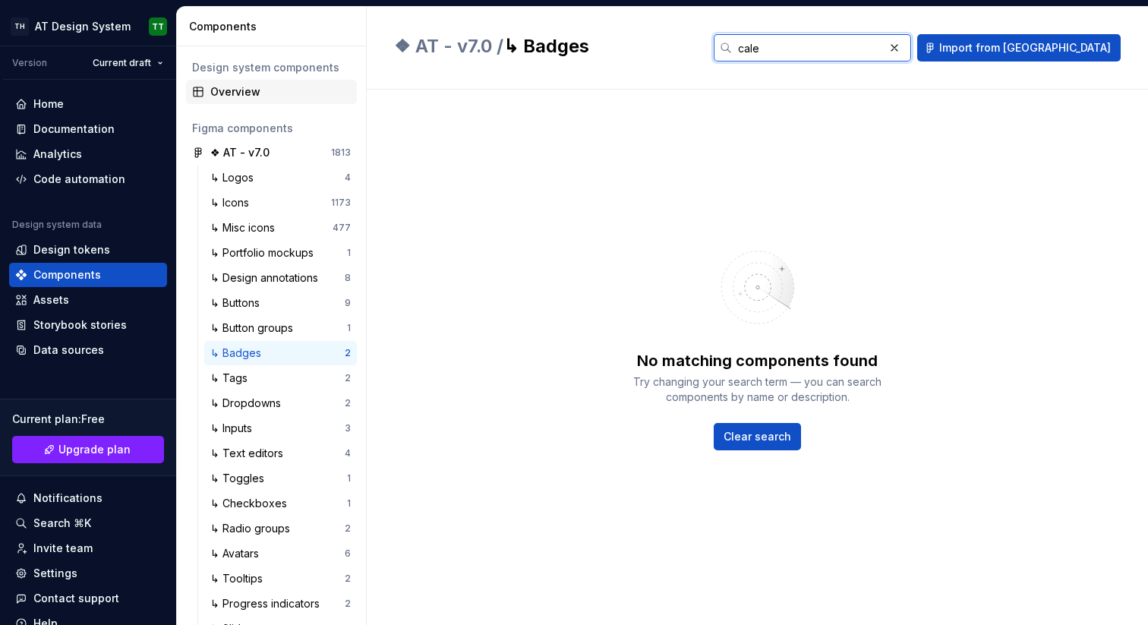
type input "cale"
click at [251, 87] on div "Overview" at bounding box center [280, 91] width 141 height 15
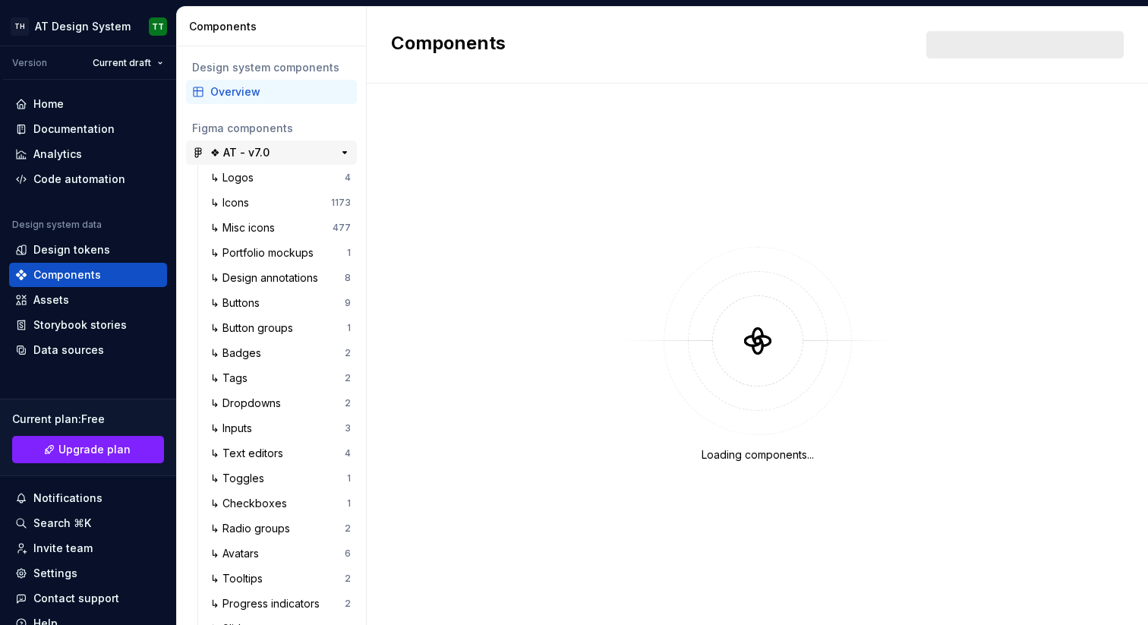
click at [252, 158] on div "❖ AT - v7.0" at bounding box center [239, 152] width 59 height 15
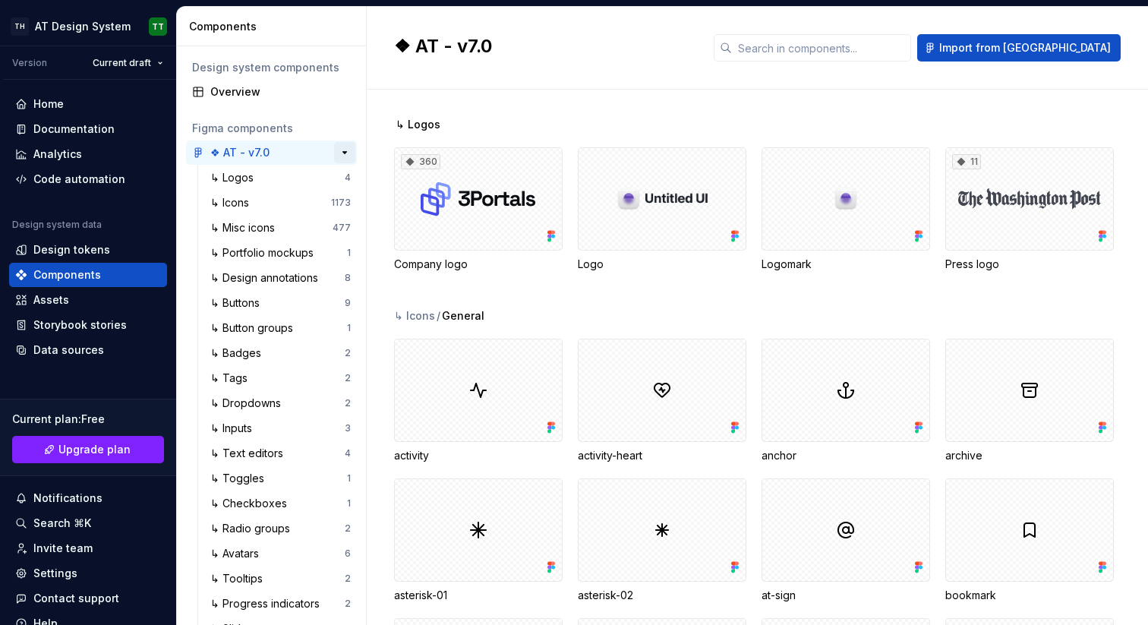
click at [335, 153] on button "button" at bounding box center [344, 152] width 21 height 21
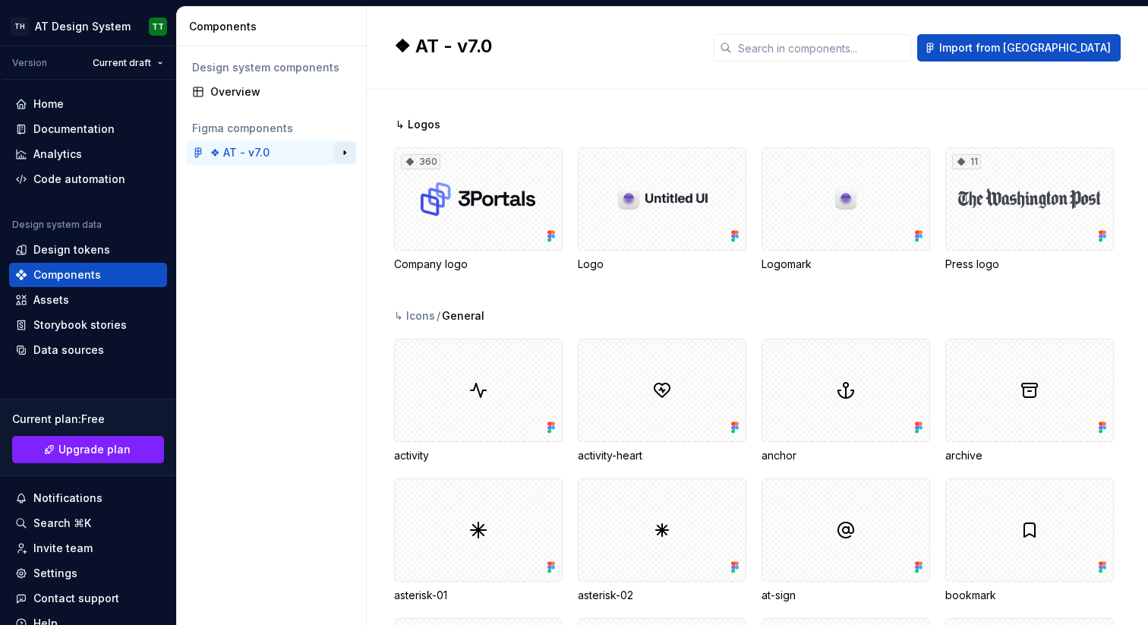
click at [345, 153] on button "button" at bounding box center [344, 152] width 21 height 21
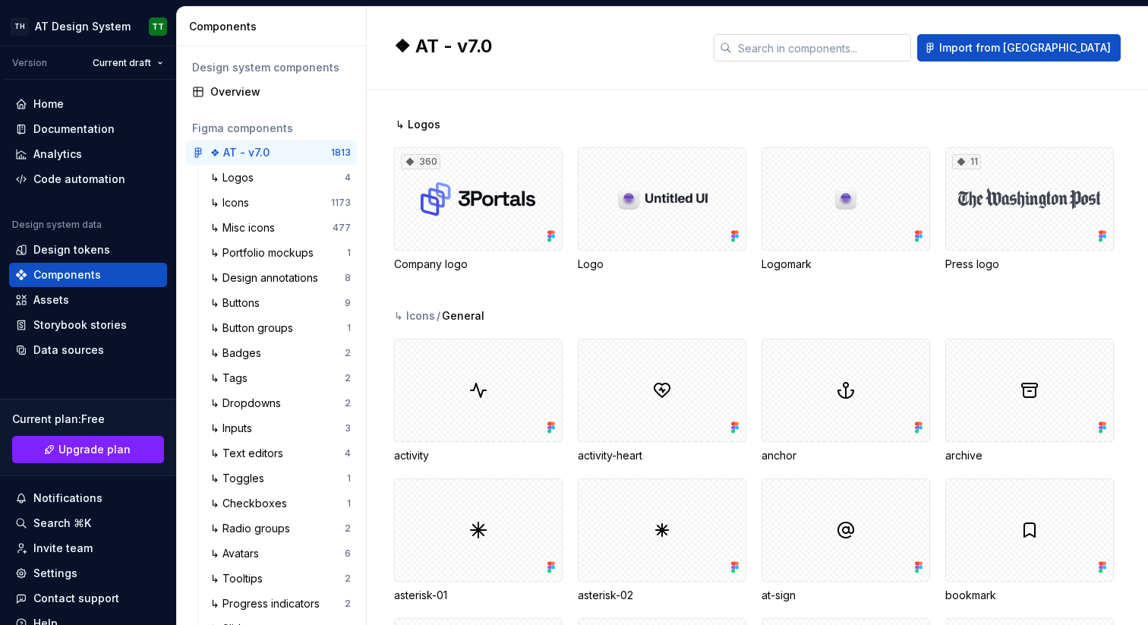
click at [862, 49] on input "text" at bounding box center [821, 47] width 179 height 27
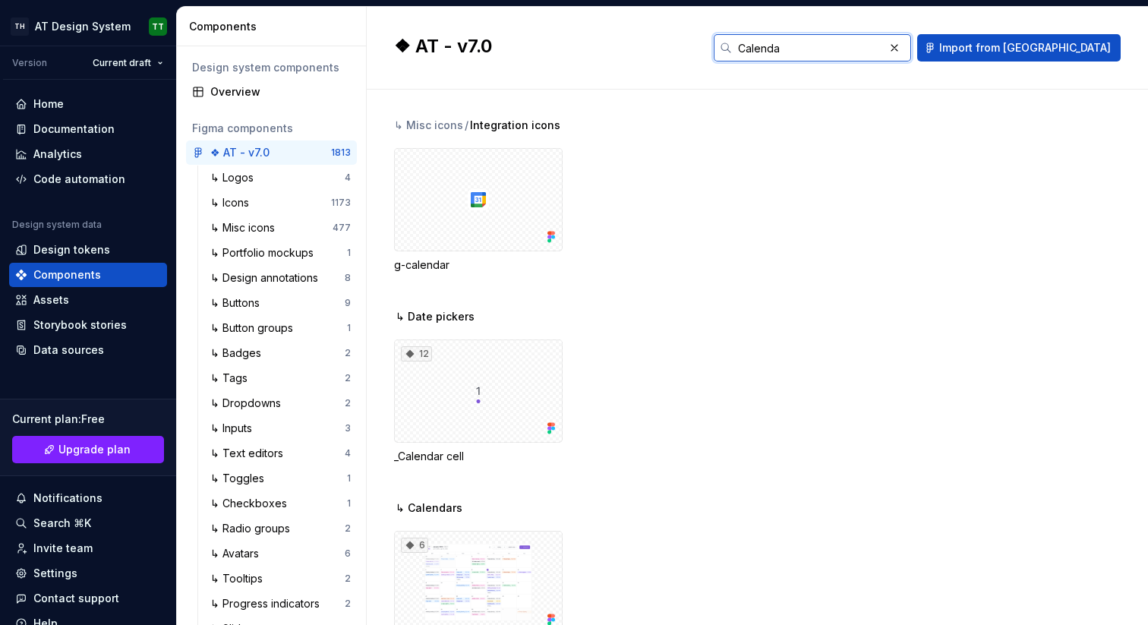
scroll to position [510, 0]
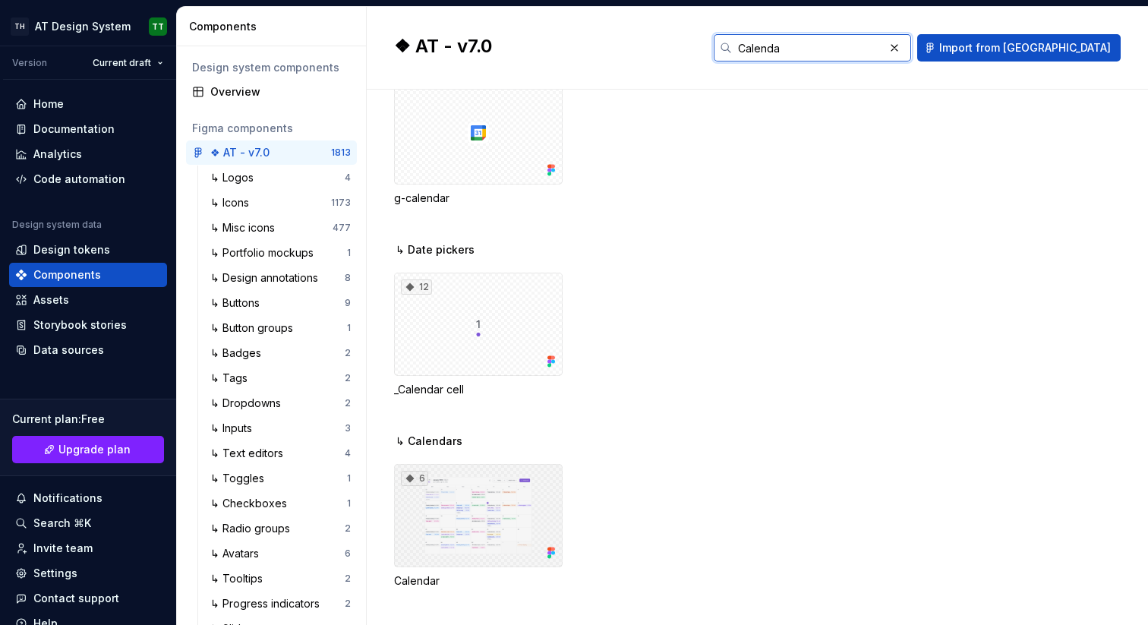
type input "Calenda"
click at [487, 499] on div "6" at bounding box center [478, 515] width 169 height 103
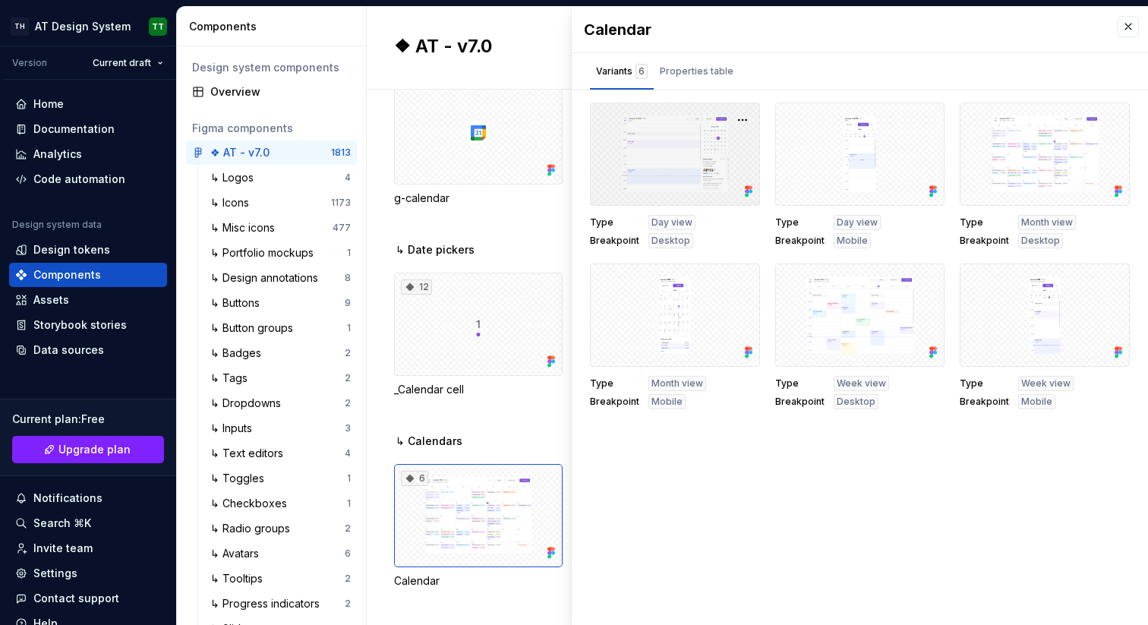
click at [656, 137] on div at bounding box center [675, 154] width 170 height 103
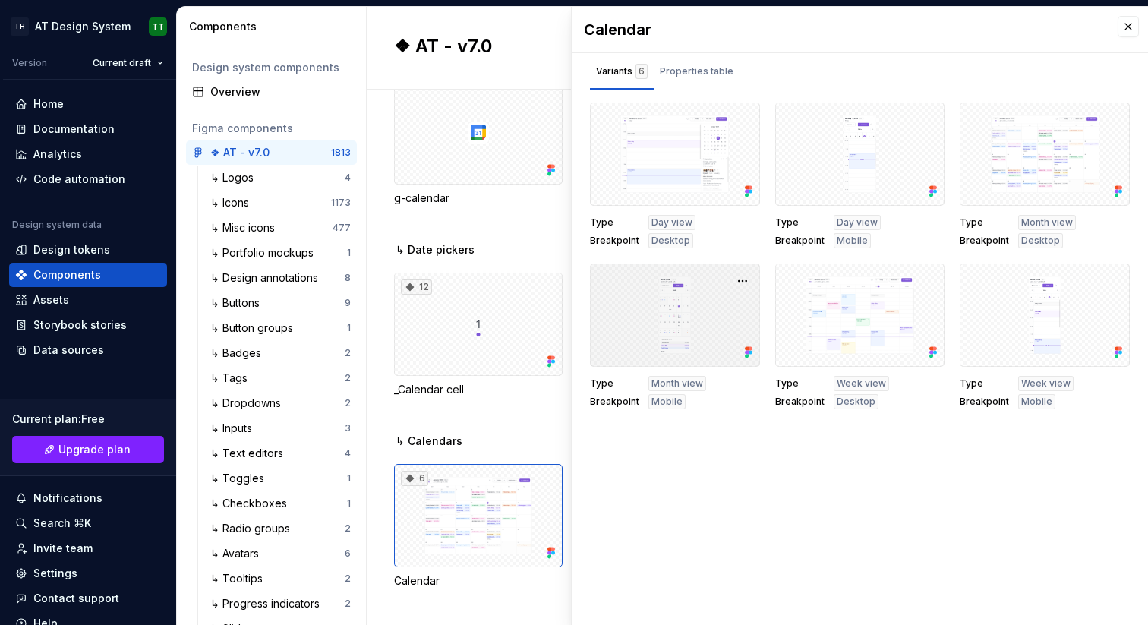
click at [714, 294] on div at bounding box center [675, 315] width 170 height 103
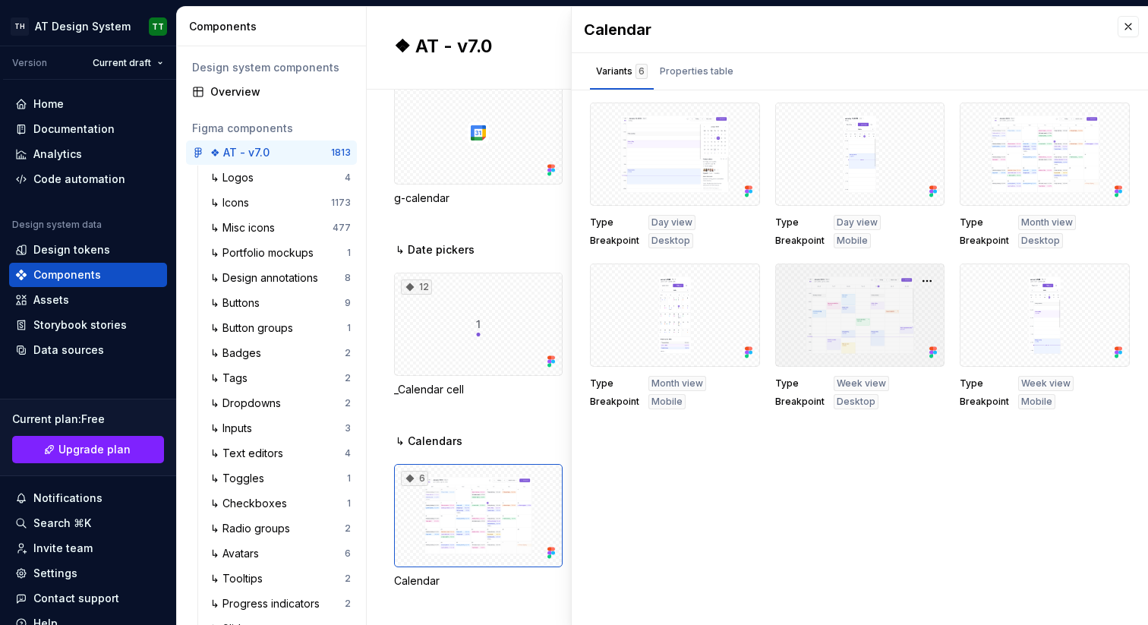
click at [848, 344] on div at bounding box center [860, 315] width 170 height 103
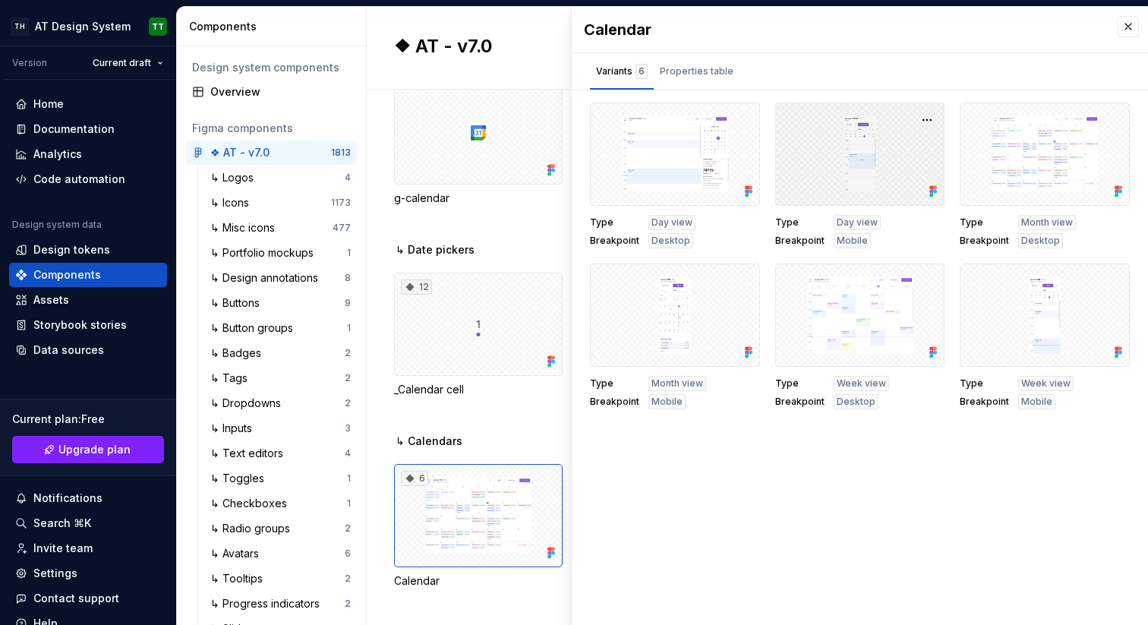
click at [871, 168] on div at bounding box center [860, 154] width 170 height 103
click at [484, 56] on h2 "❖ AT - v7.0" at bounding box center [545, 46] width 302 height 24
click at [1126, 26] on button "button" at bounding box center [1128, 26] width 21 height 21
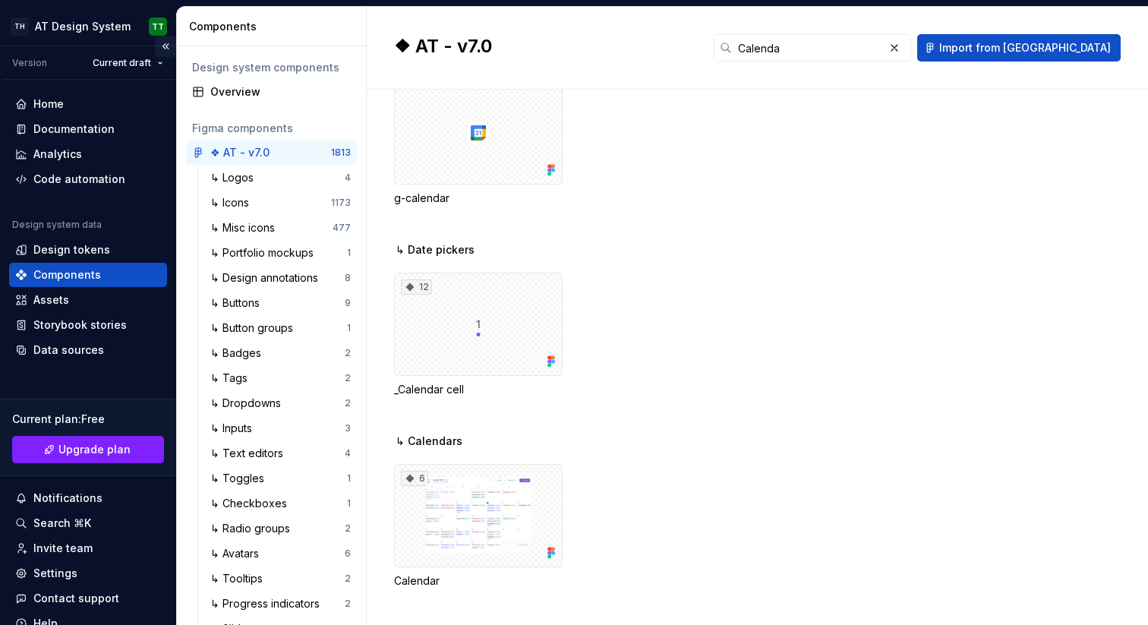
click at [158, 43] on button "Collapse sidebar" at bounding box center [165, 46] width 21 height 21
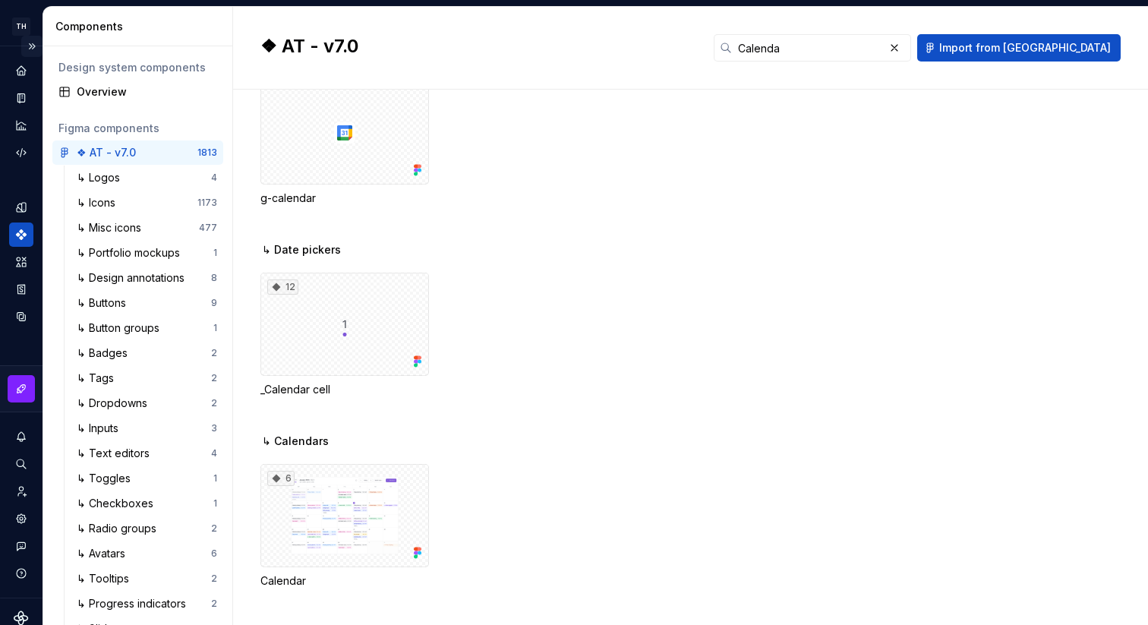
click at [23, 46] on button "Expand sidebar" at bounding box center [31, 46] width 21 height 21
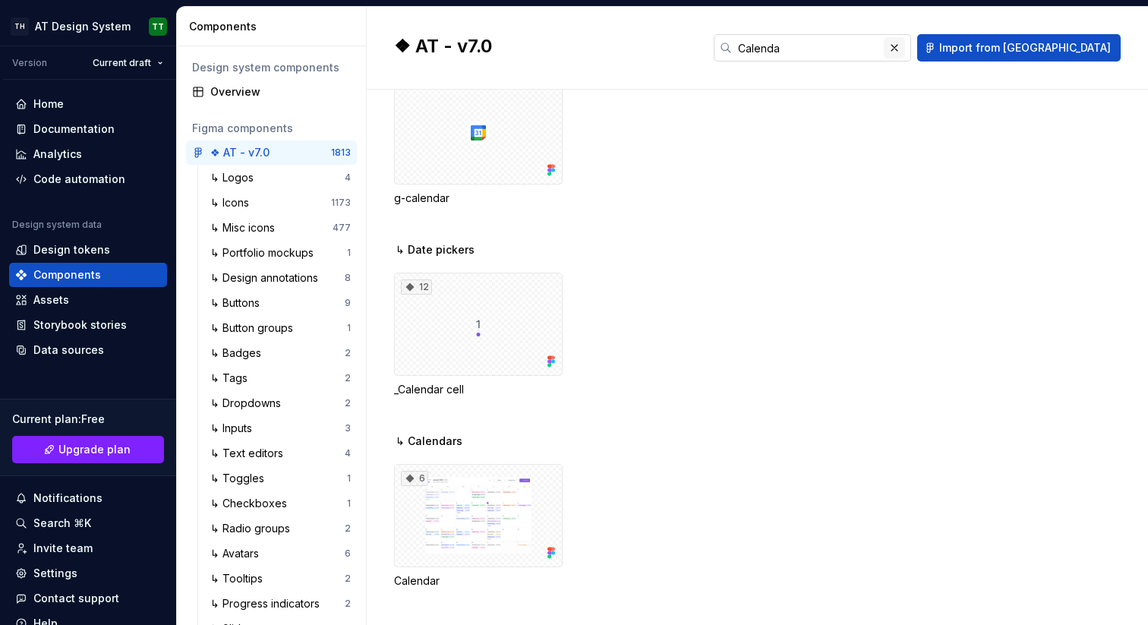
click at [905, 46] on button "button" at bounding box center [894, 47] width 21 height 21
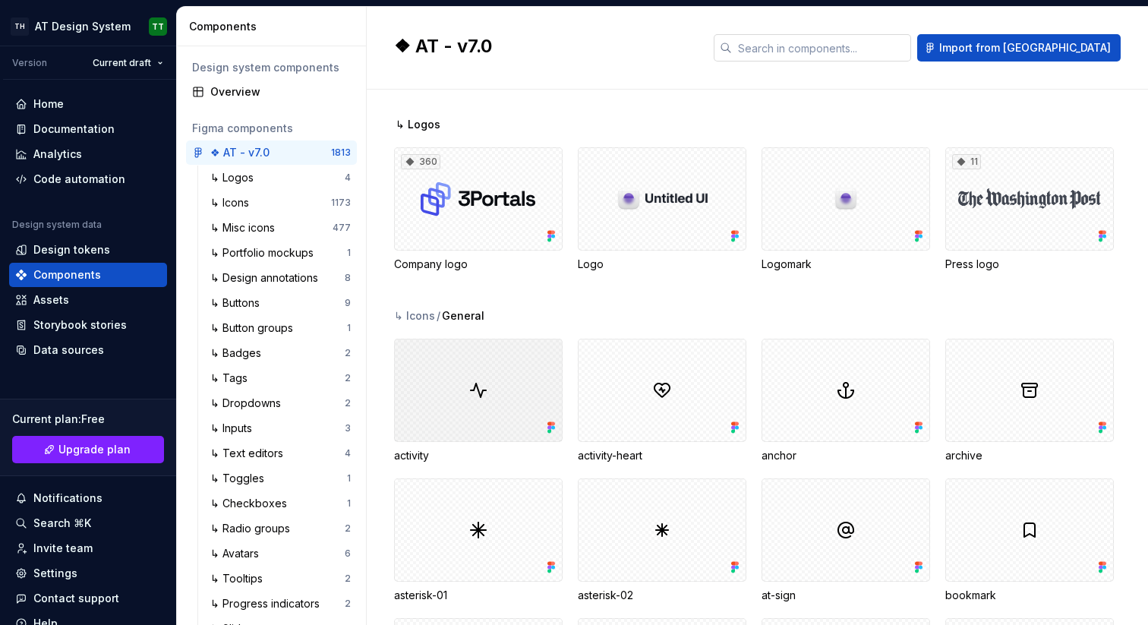
click at [498, 378] on div at bounding box center [478, 390] width 169 height 103
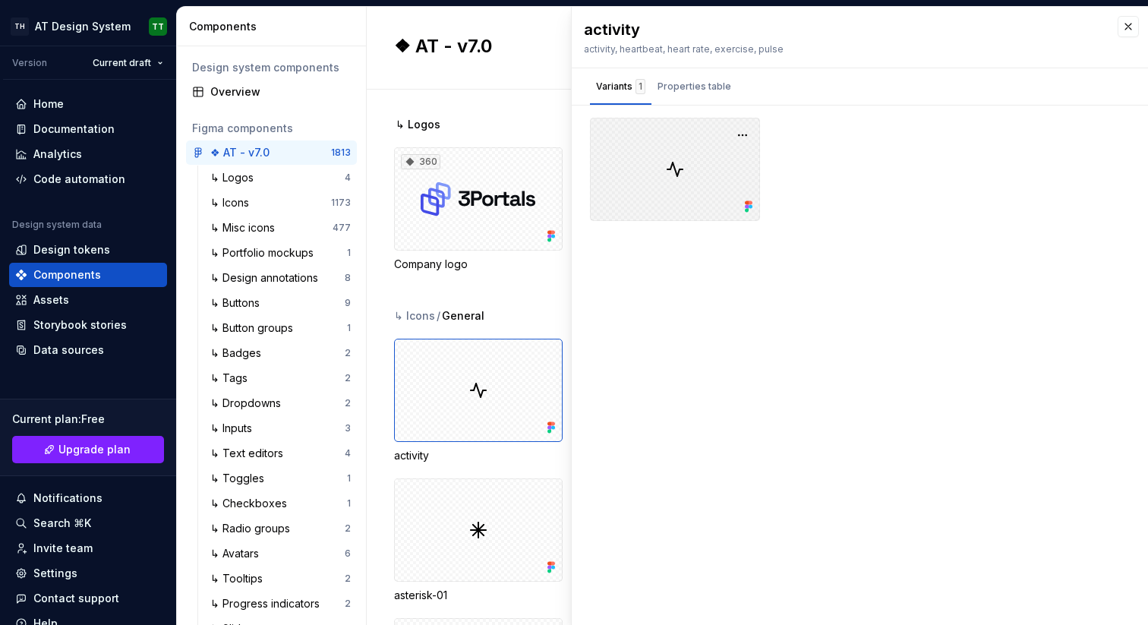
click at [674, 146] on div at bounding box center [675, 169] width 170 height 103
click at [703, 90] on div "Properties table" at bounding box center [695, 86] width 74 height 15
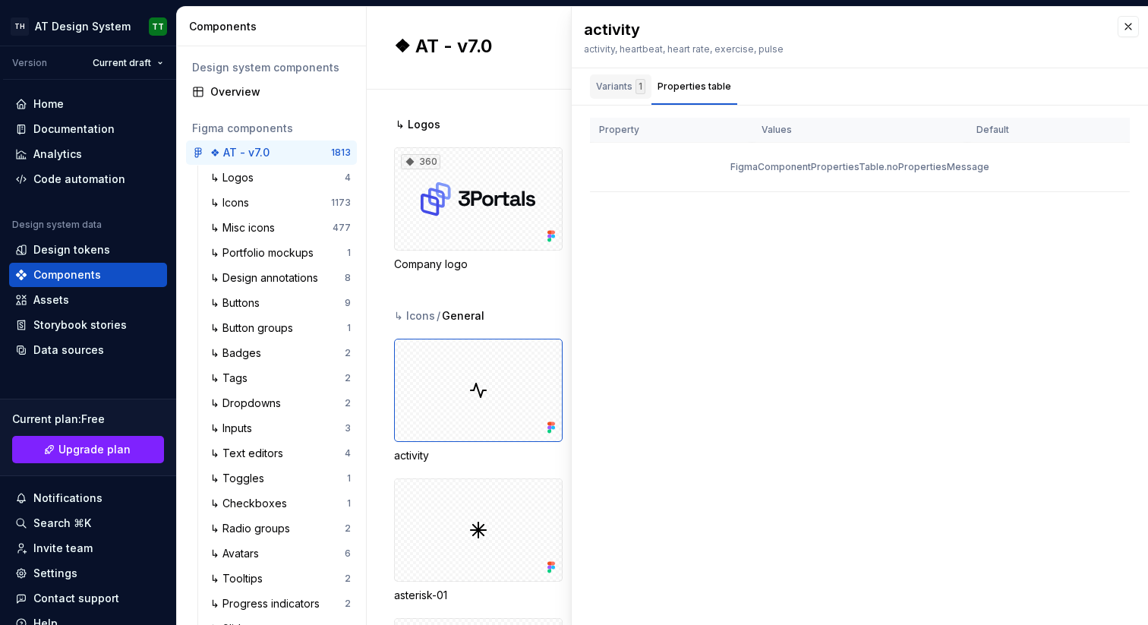
click at [622, 84] on div "Variants 1" at bounding box center [620, 86] width 49 height 15
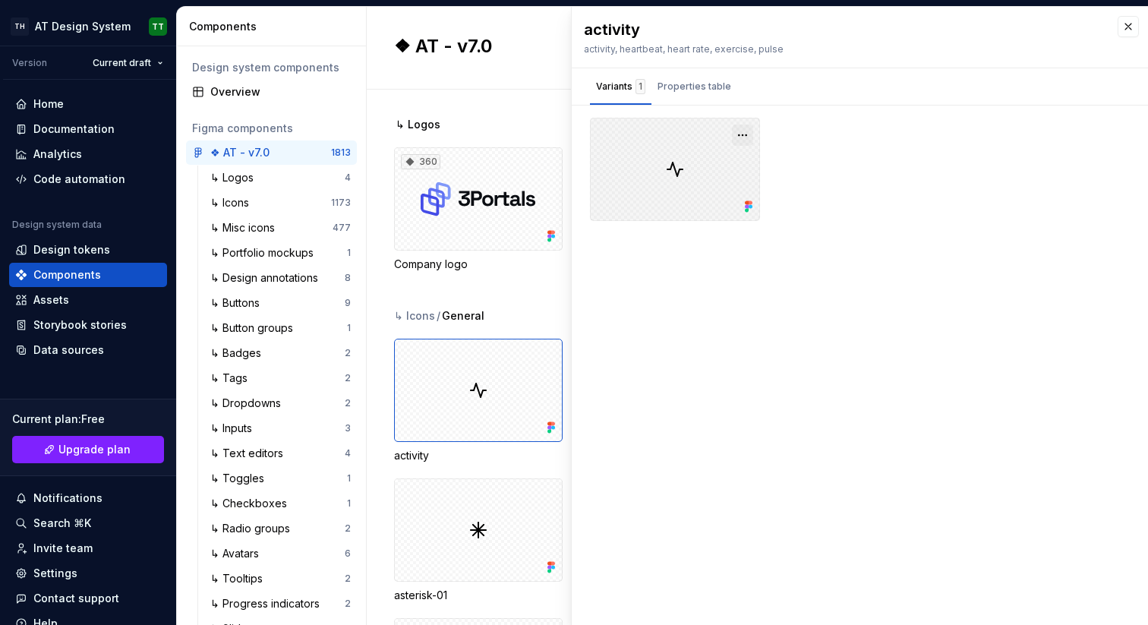
click at [736, 130] on button "button" at bounding box center [742, 135] width 21 height 21
click at [828, 223] on div "Property Values Default FigmaComponentPropertiesTable.noPropertiesMessage" at bounding box center [860, 175] width 576 height 115
click at [742, 136] on button "button" at bounding box center [742, 135] width 21 height 21
click at [706, 165] on div "Open in [GEOGRAPHIC_DATA]" at bounding box center [694, 180] width 99 height 46
click at [250, 256] on div "↳ Portfolio mockups" at bounding box center [264, 252] width 109 height 15
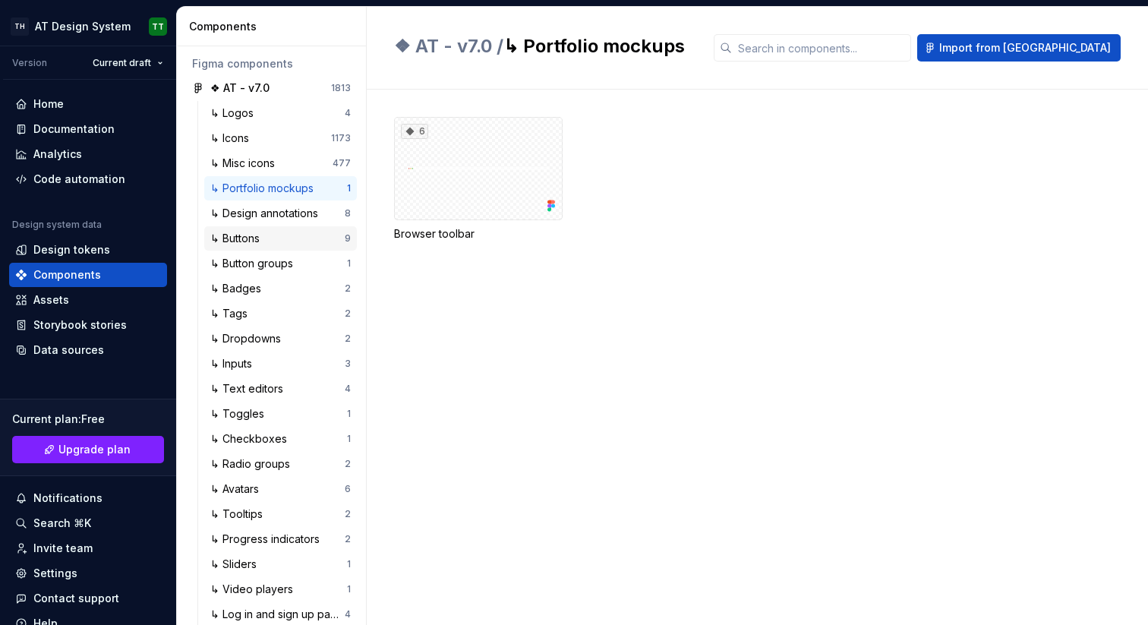
scroll to position [69, 0]
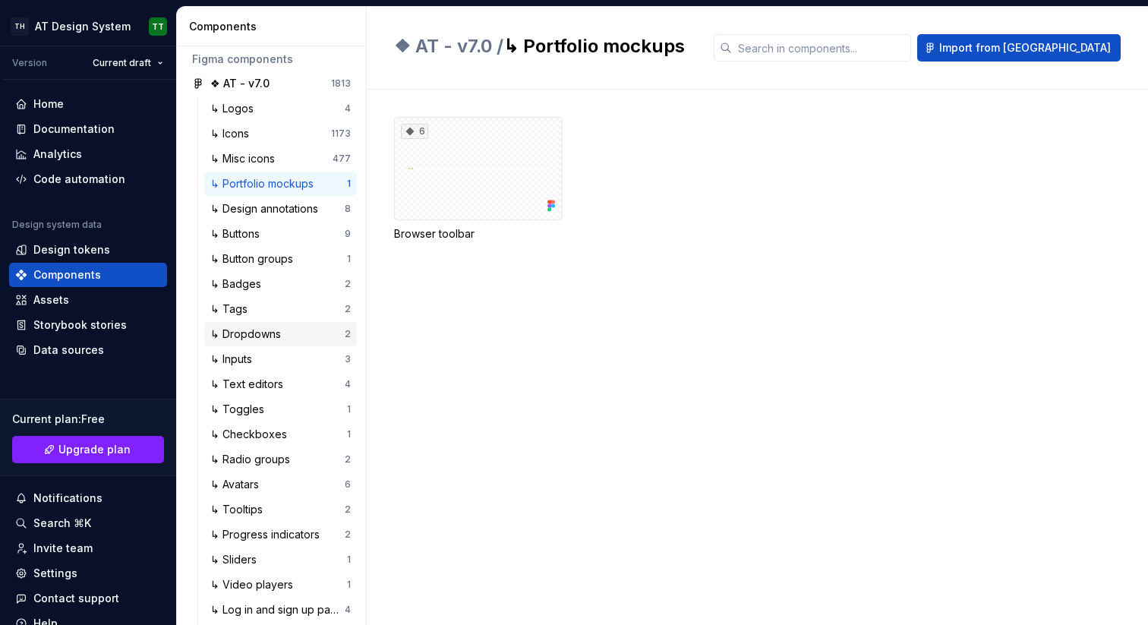
click at [253, 326] on div "↳ Dropdowns 2" at bounding box center [280, 334] width 153 height 24
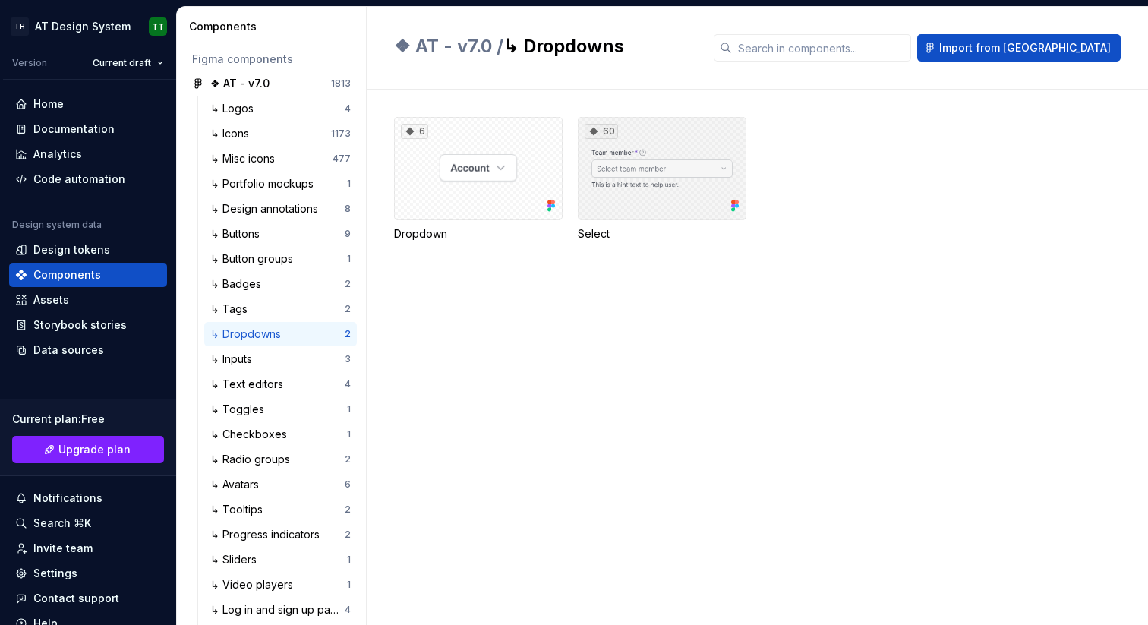
click at [649, 197] on div "60" at bounding box center [662, 168] width 169 height 103
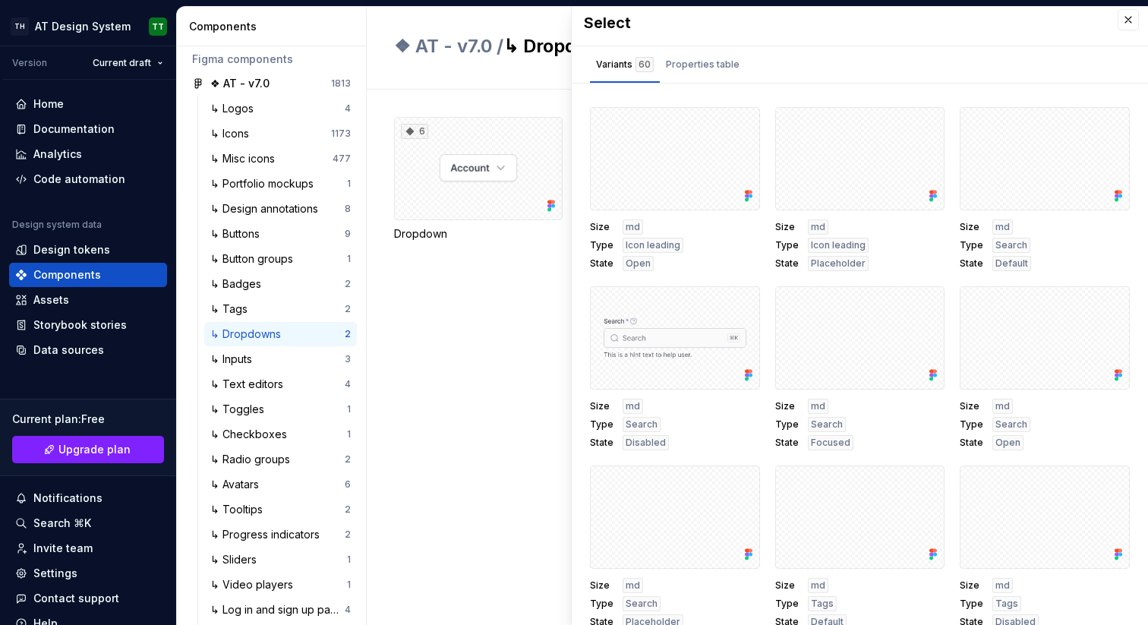
scroll to position [813, 0]
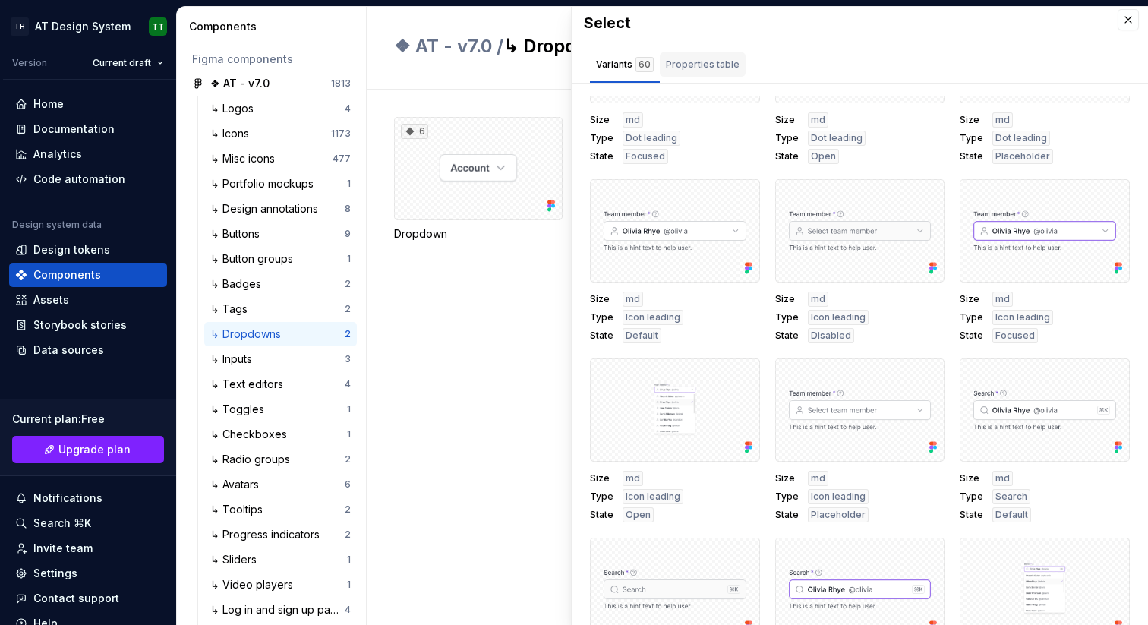
click at [716, 68] on div "Properties table" at bounding box center [703, 64] width 74 height 15
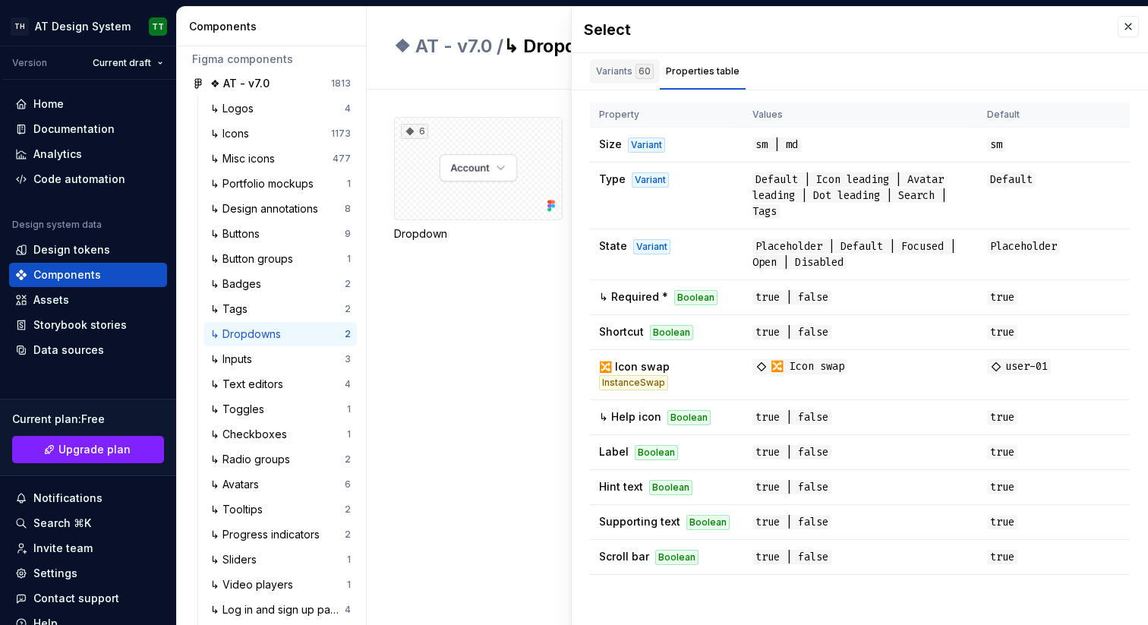
click at [612, 62] on div "Variants 60" at bounding box center [625, 71] width 70 height 24
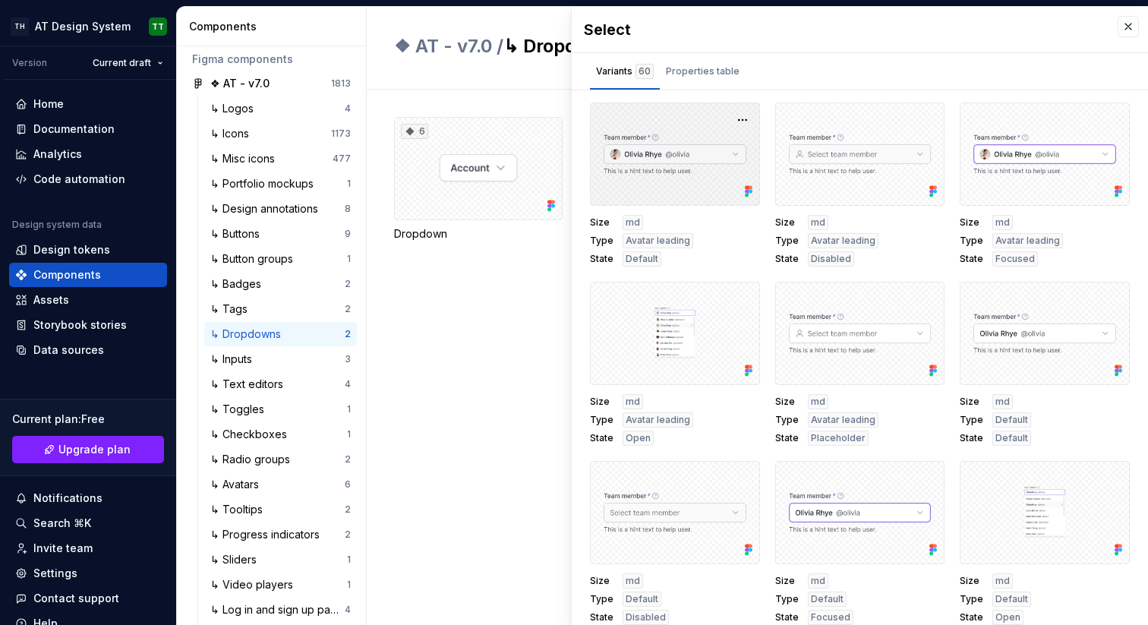
click at [687, 146] on div at bounding box center [675, 154] width 170 height 103
click at [732, 117] on button "button" at bounding box center [742, 119] width 21 height 21
click at [712, 156] on div "Open in [GEOGRAPHIC_DATA]" at bounding box center [686, 165] width 99 height 46
click at [68, 102] on div "Home" at bounding box center [88, 103] width 146 height 15
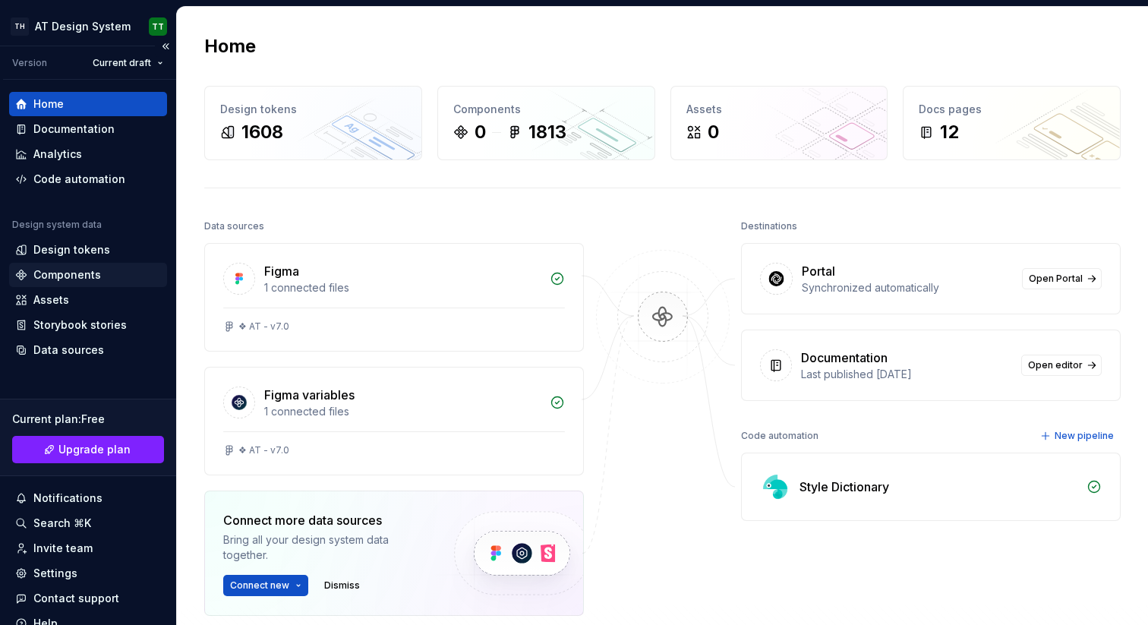
click at [70, 268] on div "Components" at bounding box center [67, 274] width 68 height 15
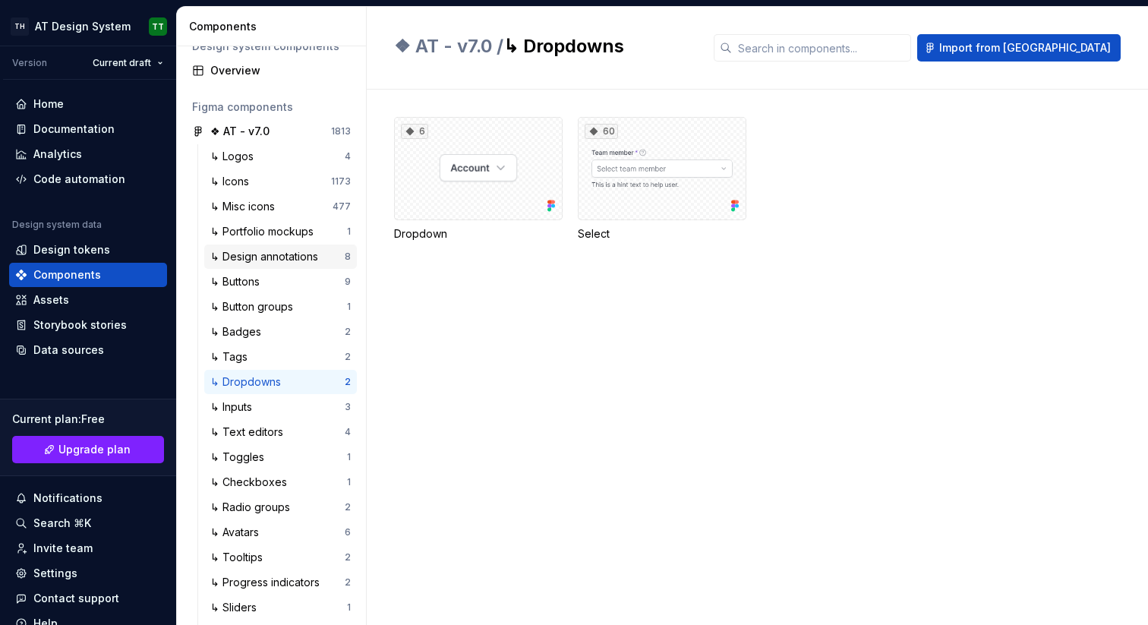
scroll to position [27, 0]
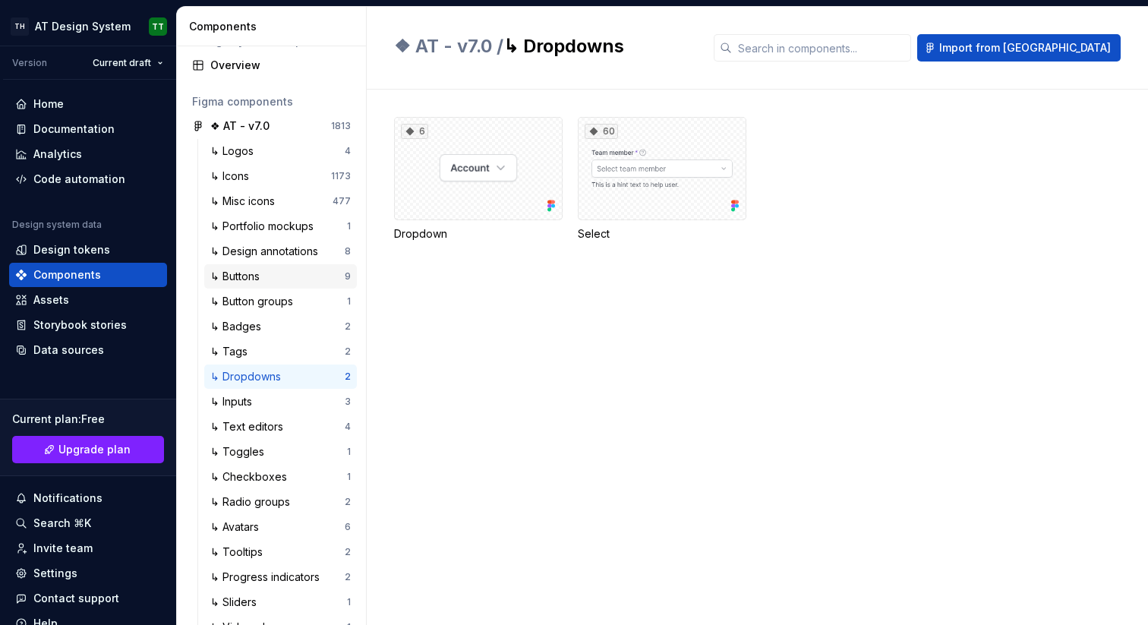
click at [254, 276] on div "↳ Buttons" at bounding box center [237, 276] width 55 height 15
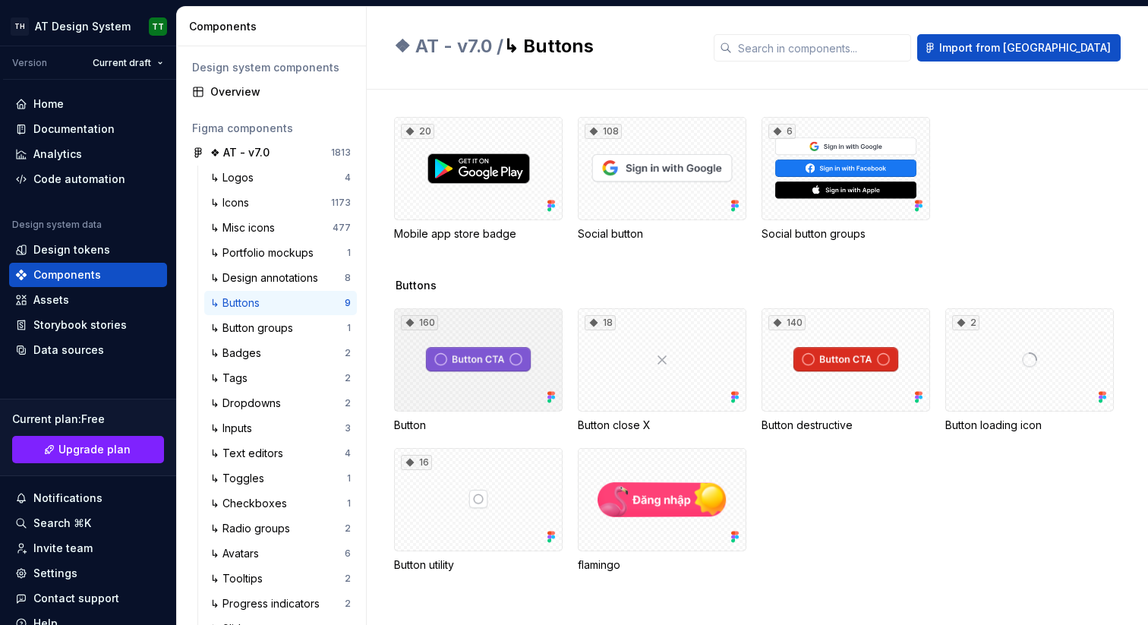
click at [479, 340] on div "160" at bounding box center [478, 359] width 169 height 103
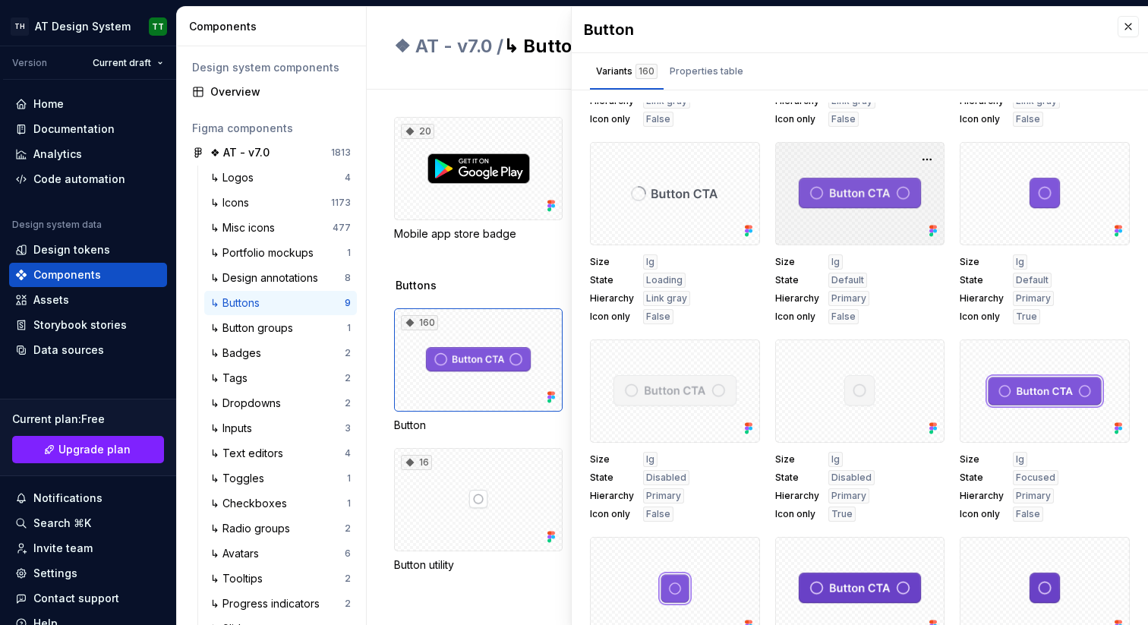
scroll to position [508, 0]
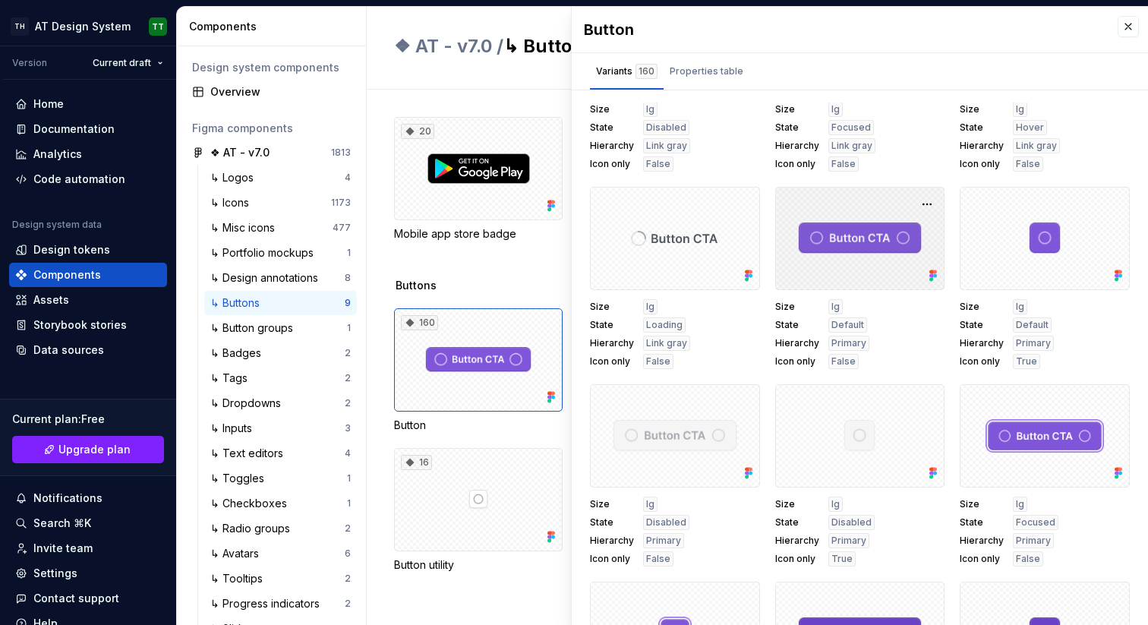
click at [845, 247] on div at bounding box center [860, 238] width 170 height 103
select select "**"
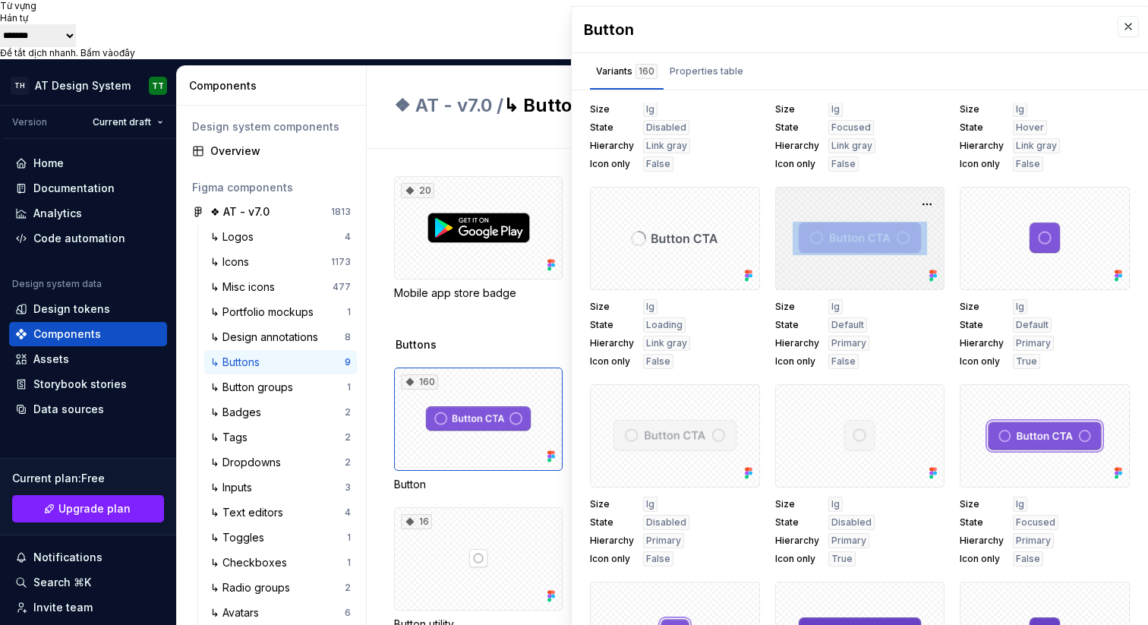
click at [848, 281] on div at bounding box center [860, 238] width 170 height 103
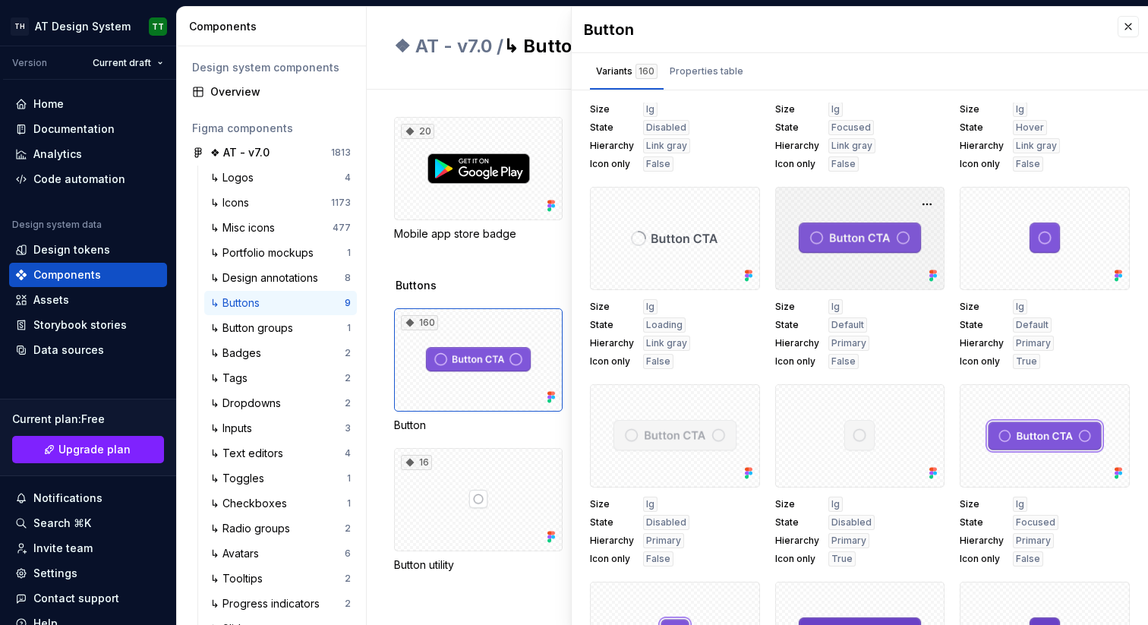
click at [832, 265] on div at bounding box center [860, 238] width 170 height 103
click at [825, 274] on div at bounding box center [860, 238] width 170 height 103
click at [720, 69] on div "Properties table" at bounding box center [707, 71] width 74 height 15
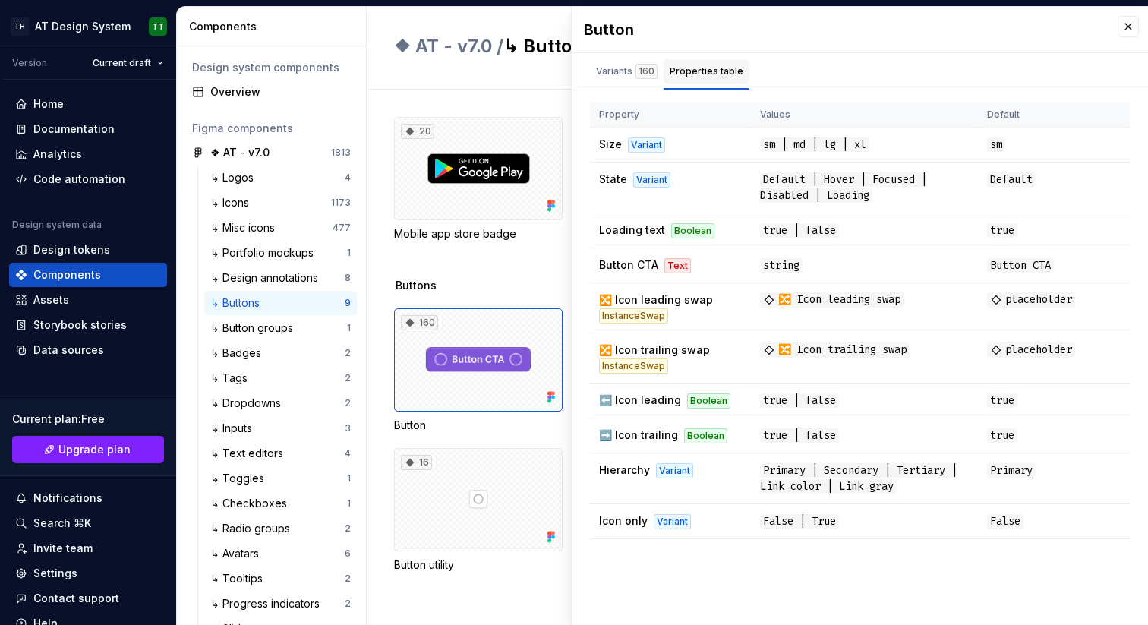
scroll to position [0, 0]
click at [843, 345] on span "🔀 Icon trailing swap" at bounding box center [835, 350] width 150 height 15
click at [843, 356] on span "🔀 Icon trailing swap" at bounding box center [835, 350] width 150 height 15
click at [851, 301] on span "🔀 Icon leading swap" at bounding box center [832, 299] width 144 height 15
click at [790, 258] on span "string" at bounding box center [781, 265] width 43 height 14
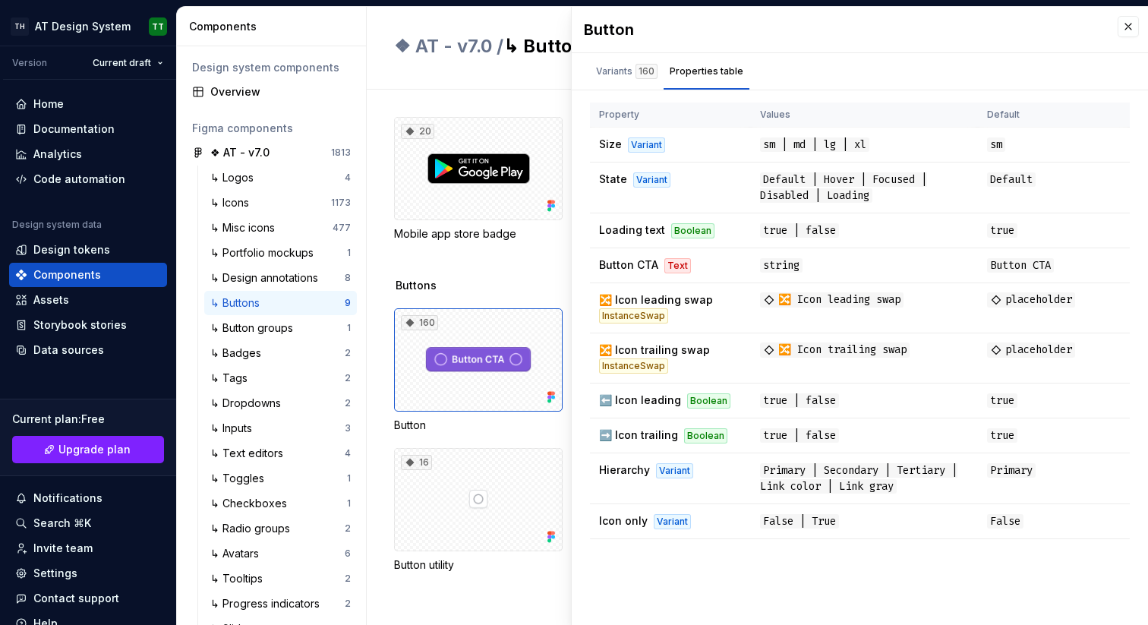
click at [512, 250] on div "20 Mobile app store badge 108 Social button 6 Social button groups" at bounding box center [771, 197] width 754 height 161
click at [1130, 29] on button "button" at bounding box center [1128, 26] width 21 height 21
